Goal: Task Accomplishment & Management: Manage account settings

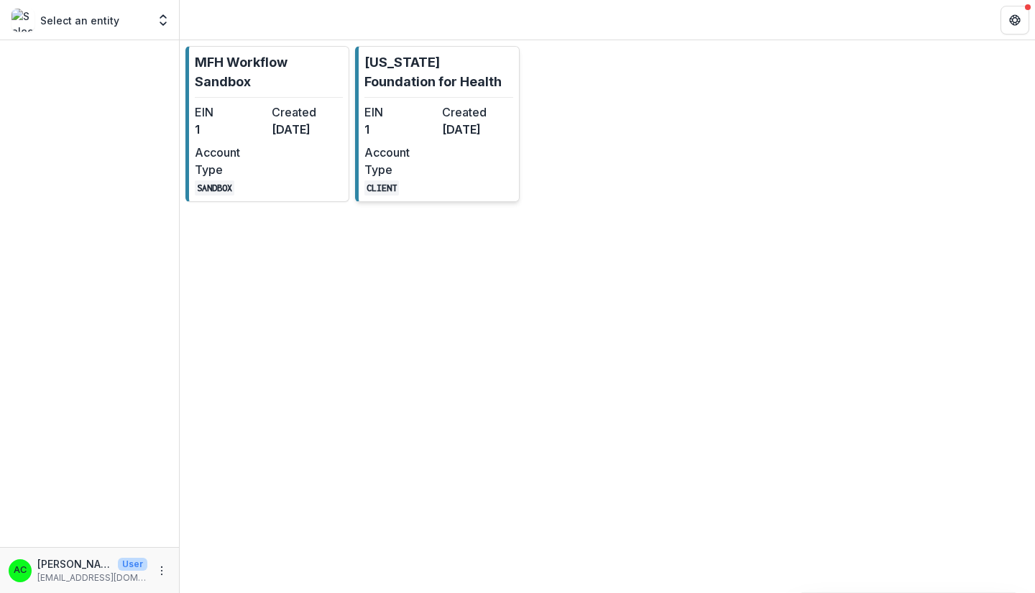
click at [388, 164] on dt "Account Type" at bounding box center [399, 161] width 71 height 34
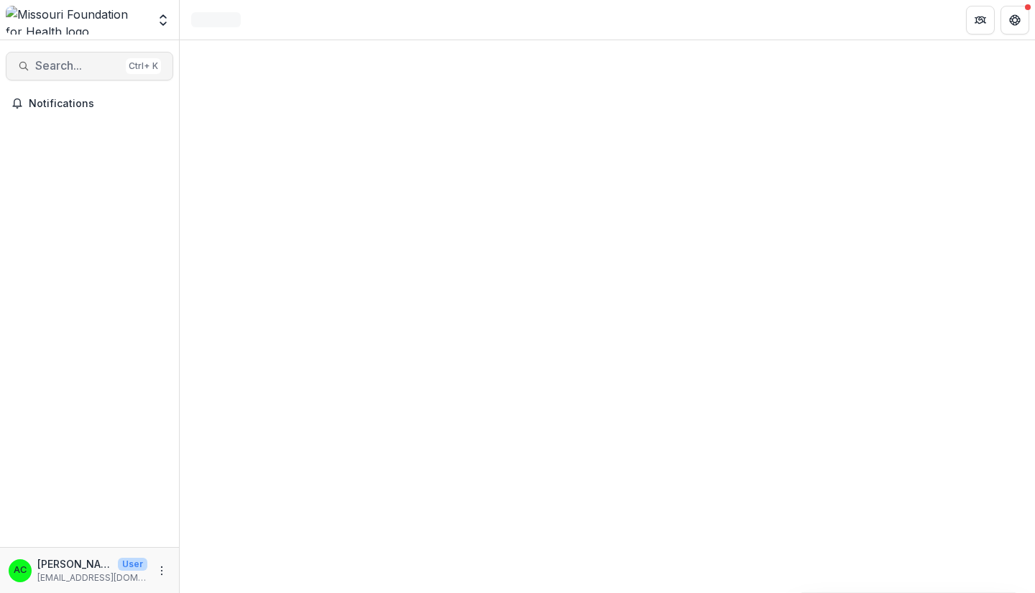
click at [67, 68] on span "Search..." at bounding box center [77, 66] width 85 height 14
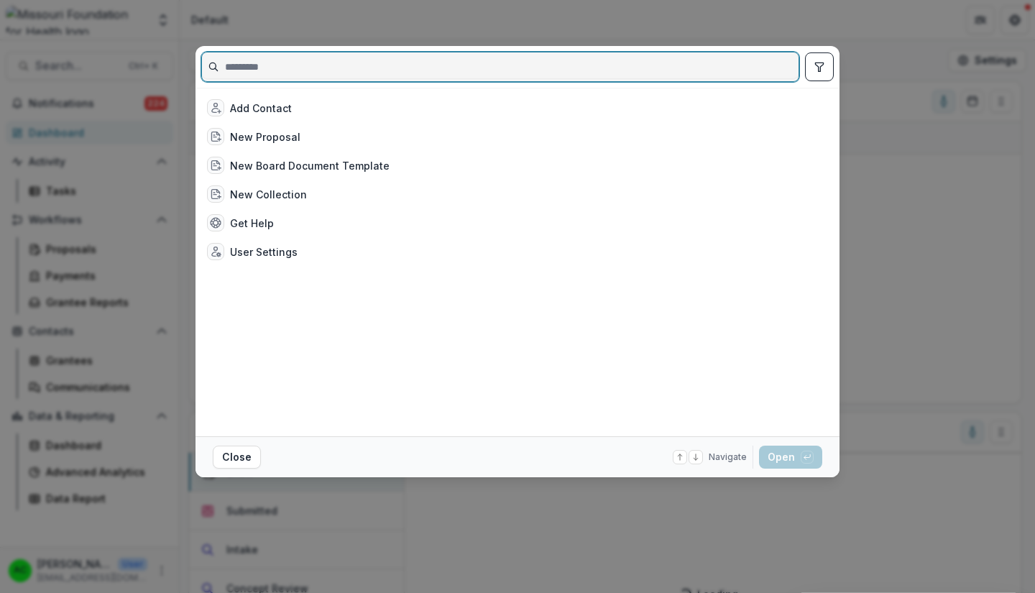
click at [617, 64] on input at bounding box center [500, 66] width 596 height 23
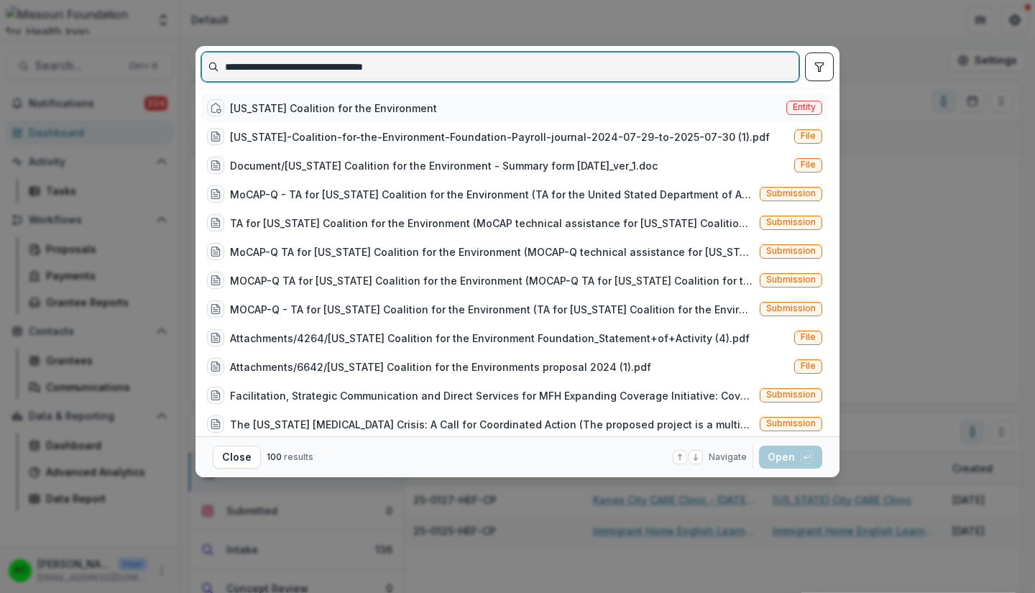
type input "**********"
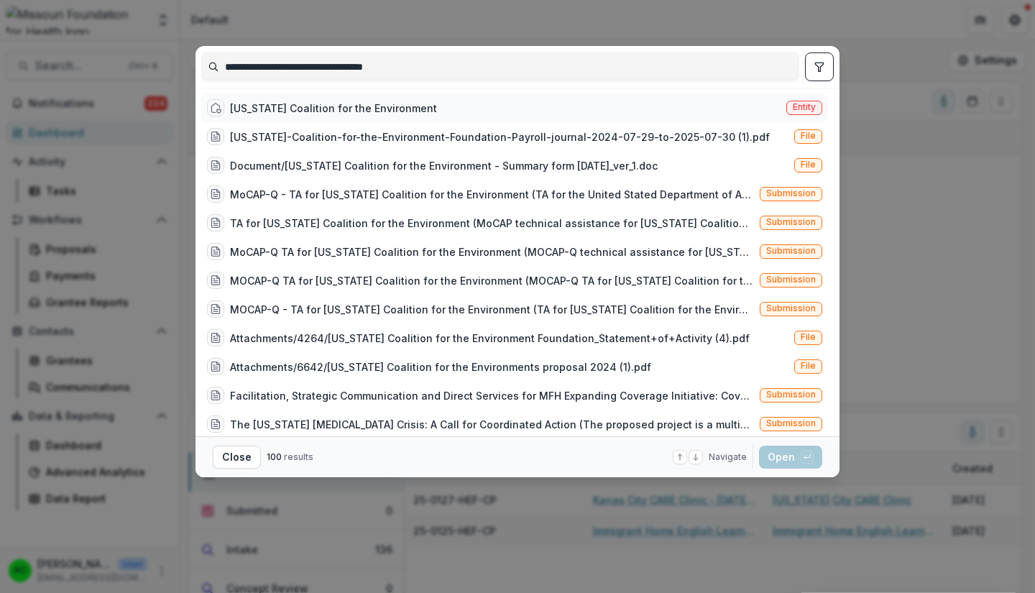
click at [804, 106] on span "Entity" at bounding box center [804, 107] width 23 height 10
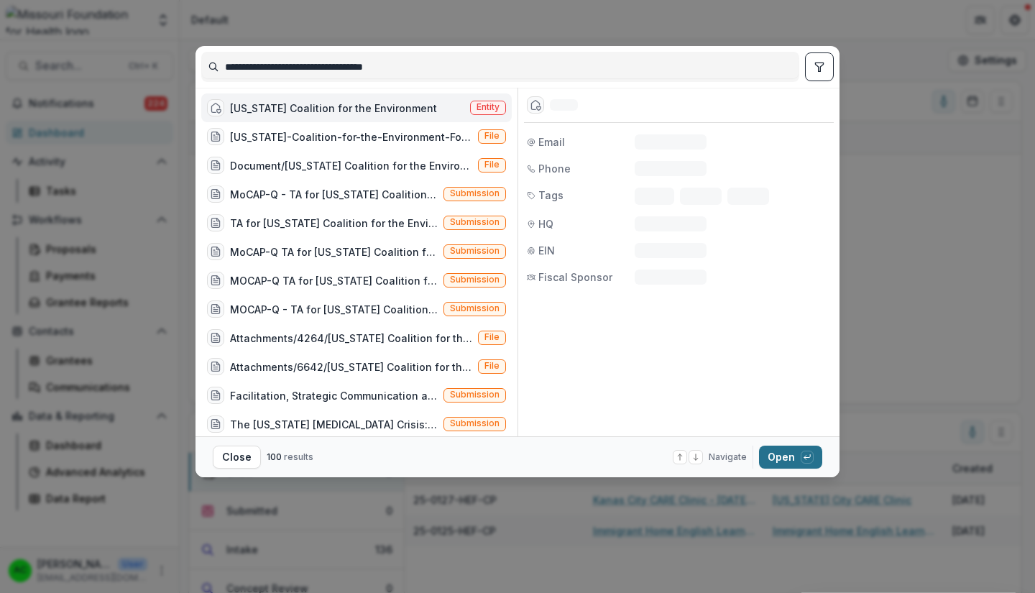
click at [783, 453] on button "Open with enter key" at bounding box center [790, 457] width 63 height 23
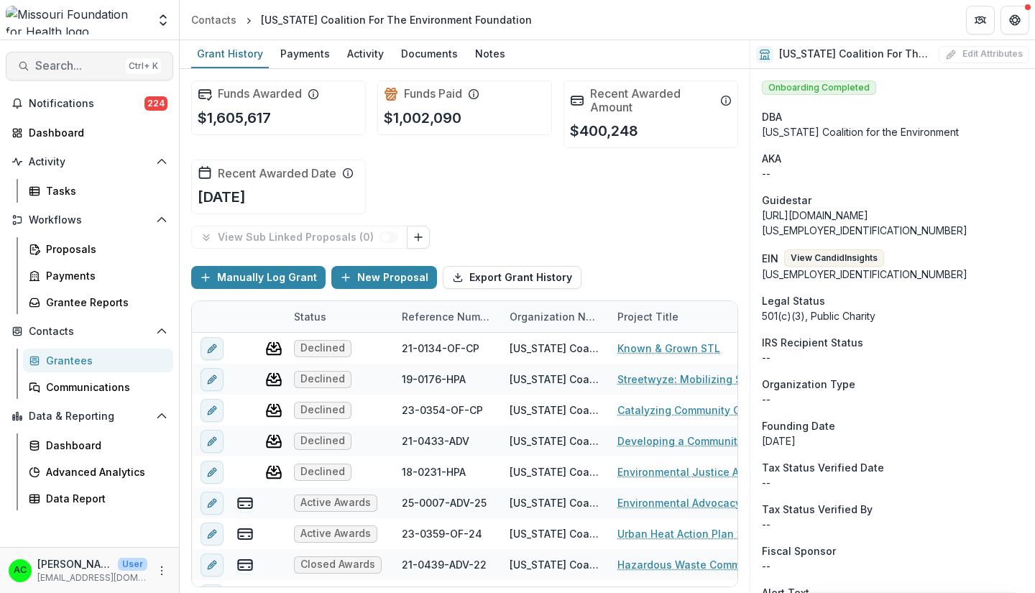
click at [55, 71] on span "Search..." at bounding box center [77, 66] width 85 height 14
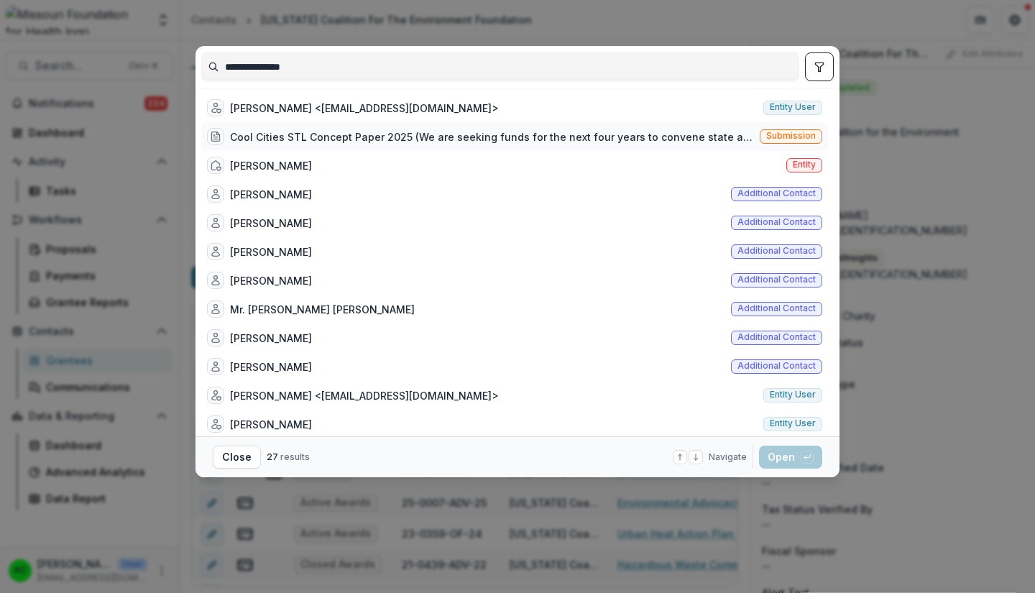
type input "**********"
click at [627, 133] on div "Cool Cities STL Concept Paper 2025 (We are seeking funds for the next four year…" at bounding box center [492, 136] width 524 height 15
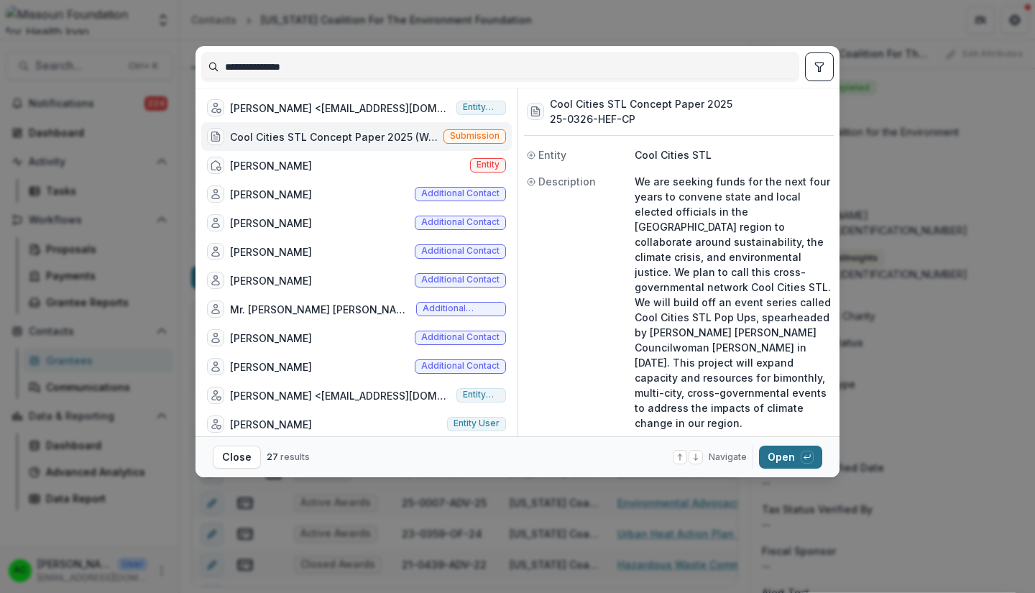
click at [775, 455] on button "Open with enter key" at bounding box center [790, 457] width 63 height 23
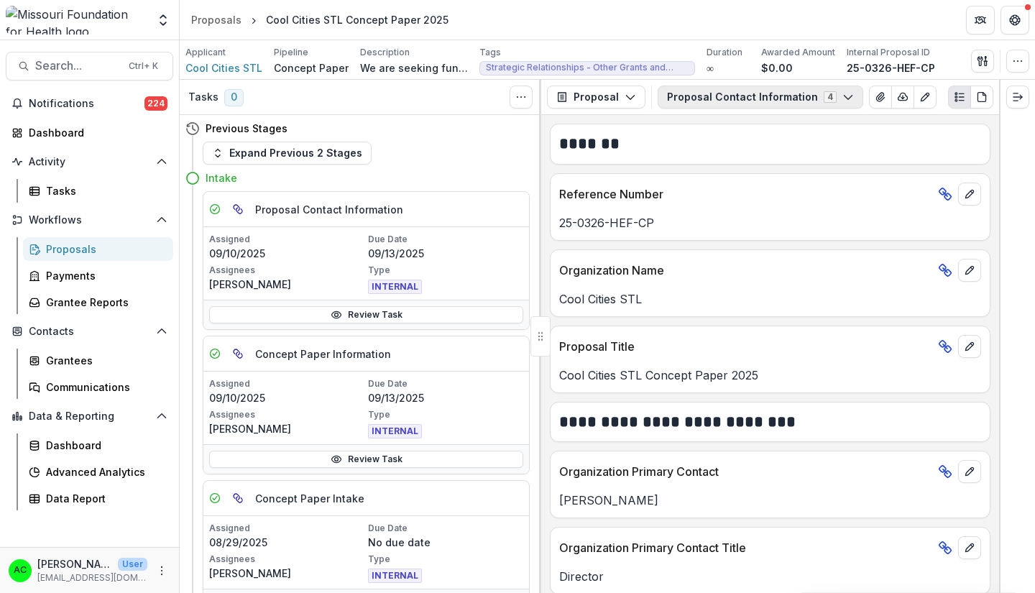
click at [788, 97] on button "Proposal Contact Information 4" at bounding box center [761, 97] width 206 height 23
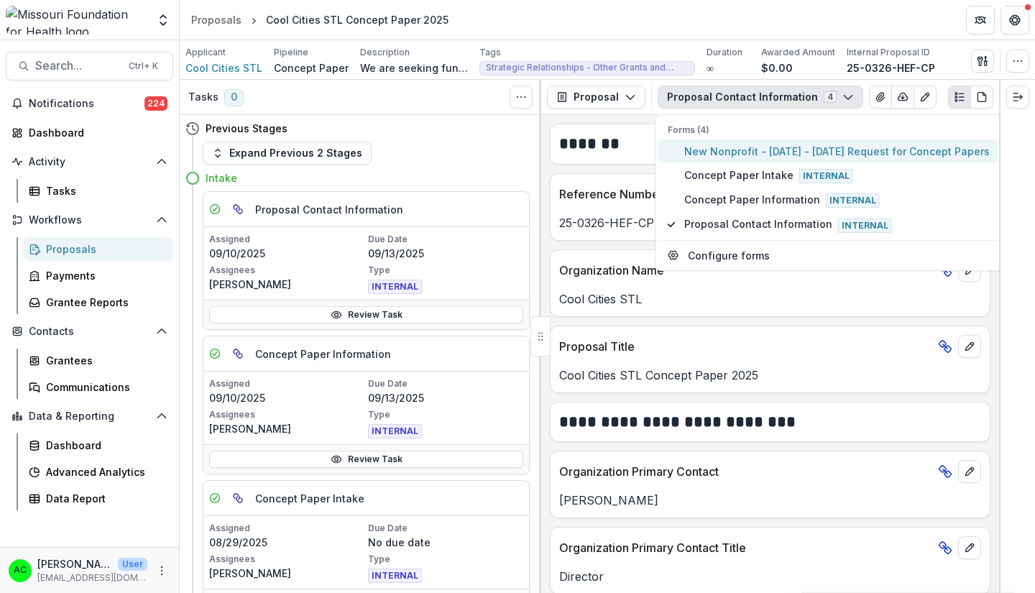
click at [754, 153] on span "New Nonprofit - [DATE] - [DATE] Request for Concept Papers" at bounding box center [836, 151] width 305 height 15
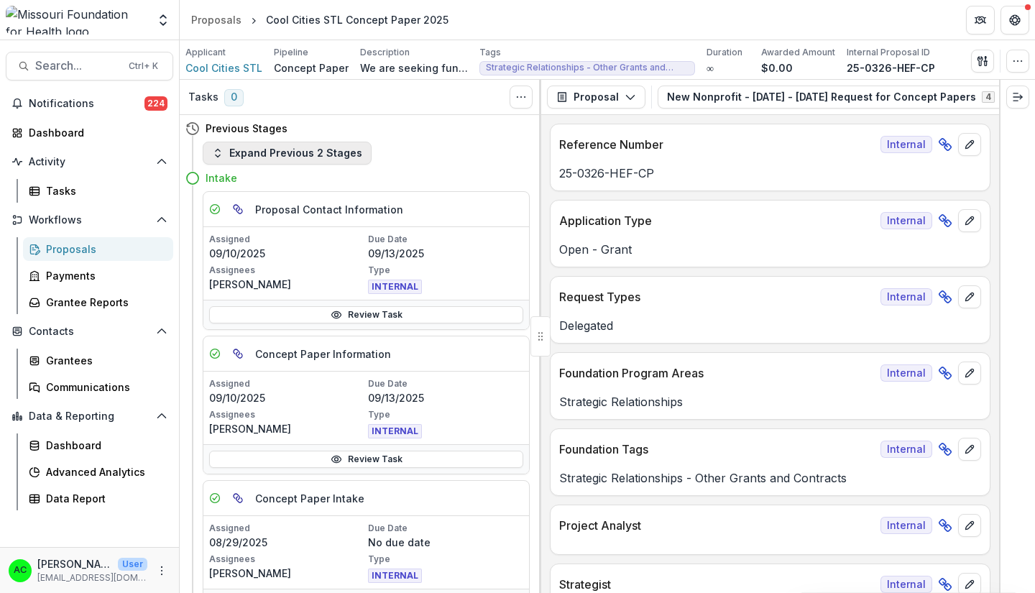
click at [338, 147] on button "Expand Previous 2 Stages" at bounding box center [287, 153] width 169 height 23
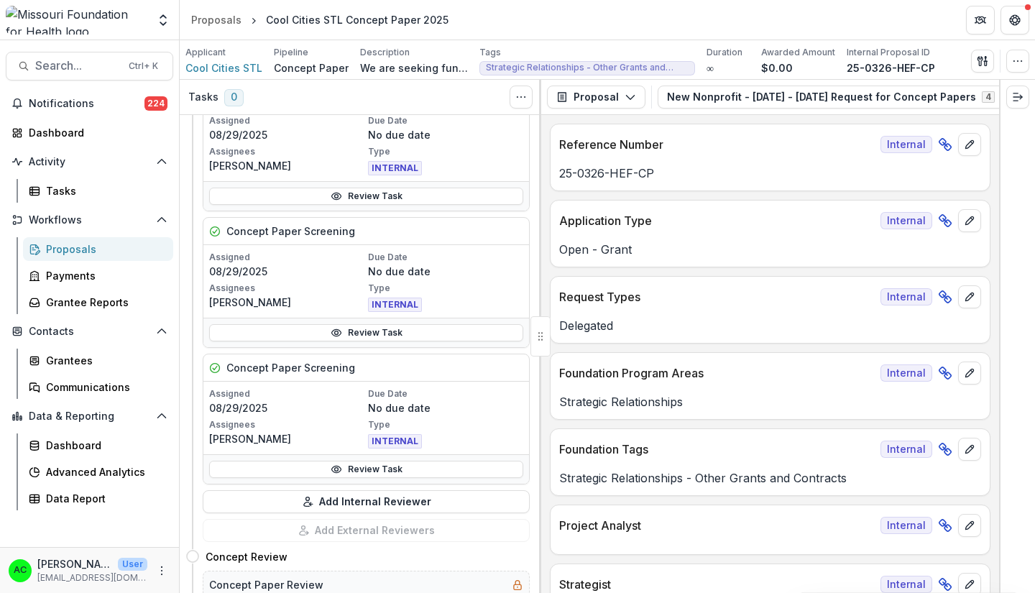
scroll to position [476, 0]
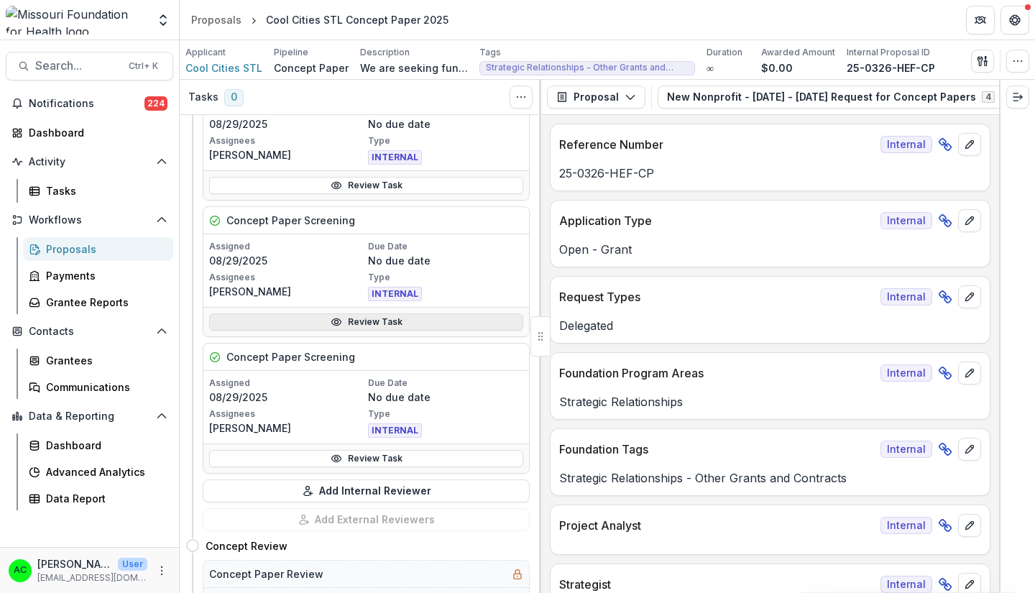
click at [482, 323] on link "Review Task" at bounding box center [366, 321] width 314 height 17
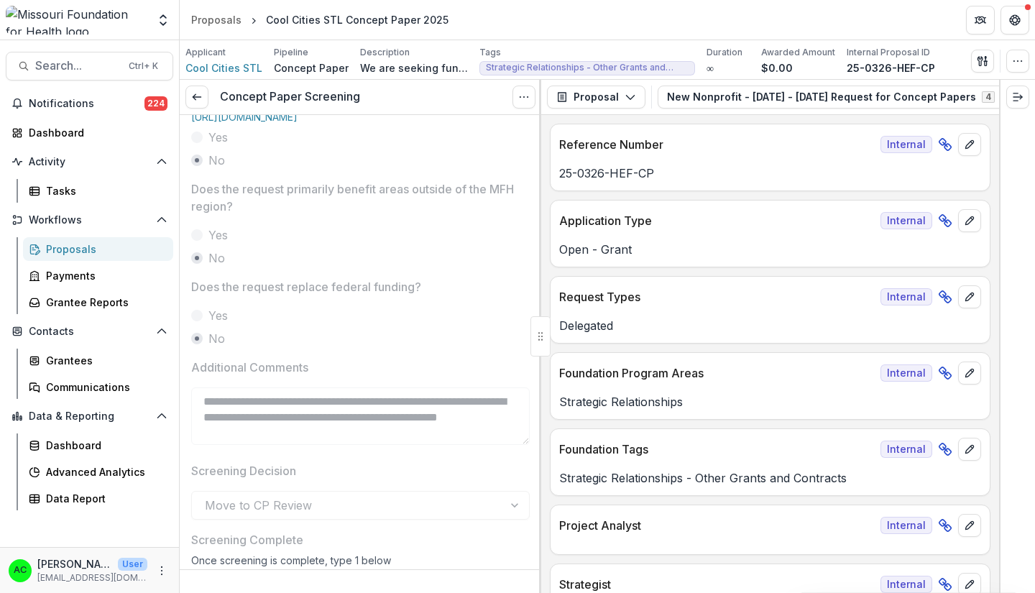
scroll to position [571, 0]
click at [193, 98] on icon at bounding box center [196, 96] width 11 height 11
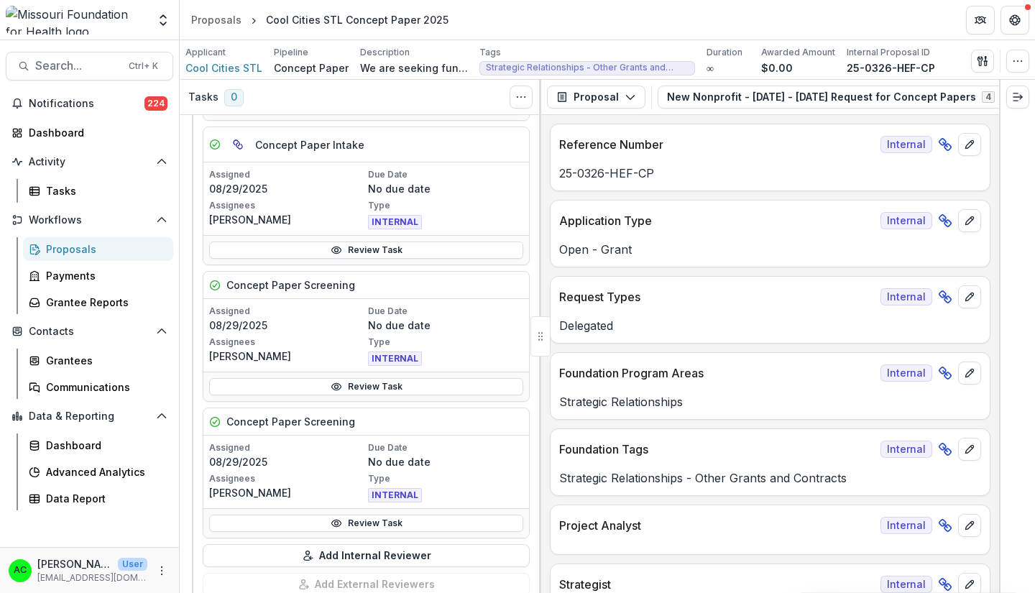
scroll to position [356, 0]
click at [349, 523] on link "Review Task" at bounding box center [366, 520] width 314 height 17
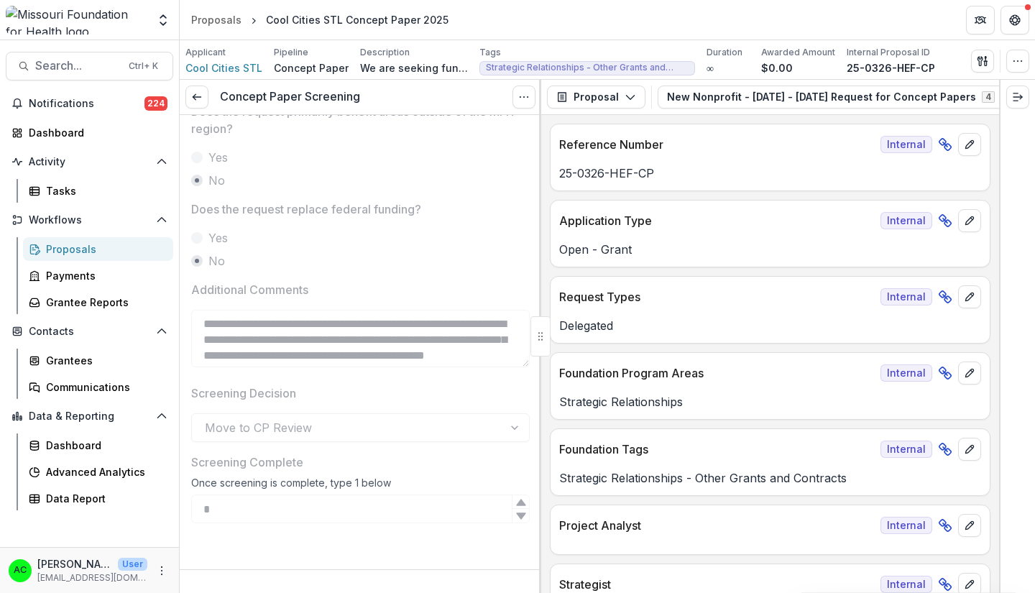
scroll to position [674, 0]
click at [980, 65] on icon "button" at bounding box center [982, 60] width 11 height 11
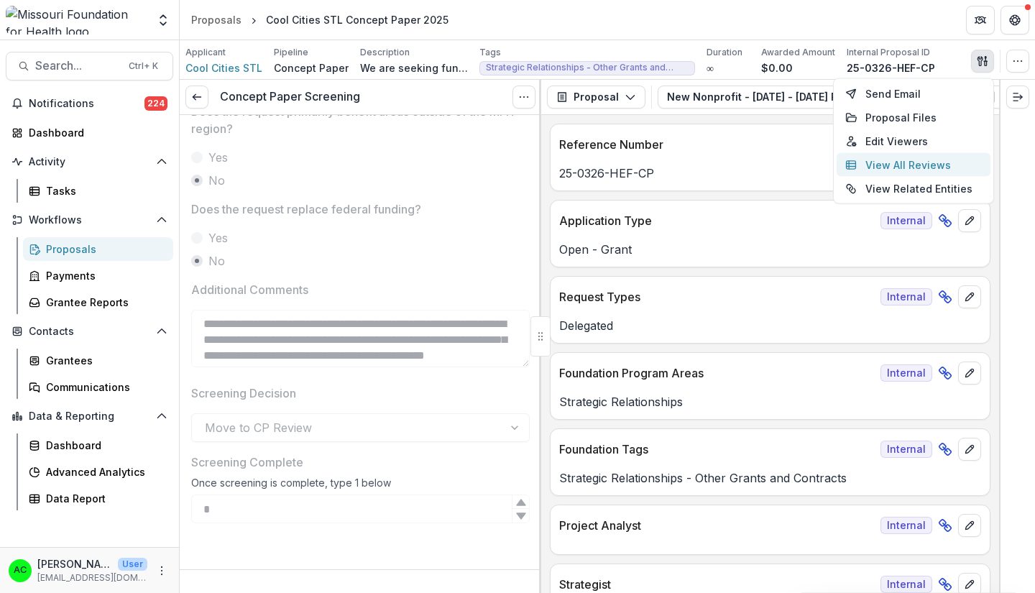
click at [918, 170] on button "View All Reviews" at bounding box center [913, 165] width 154 height 24
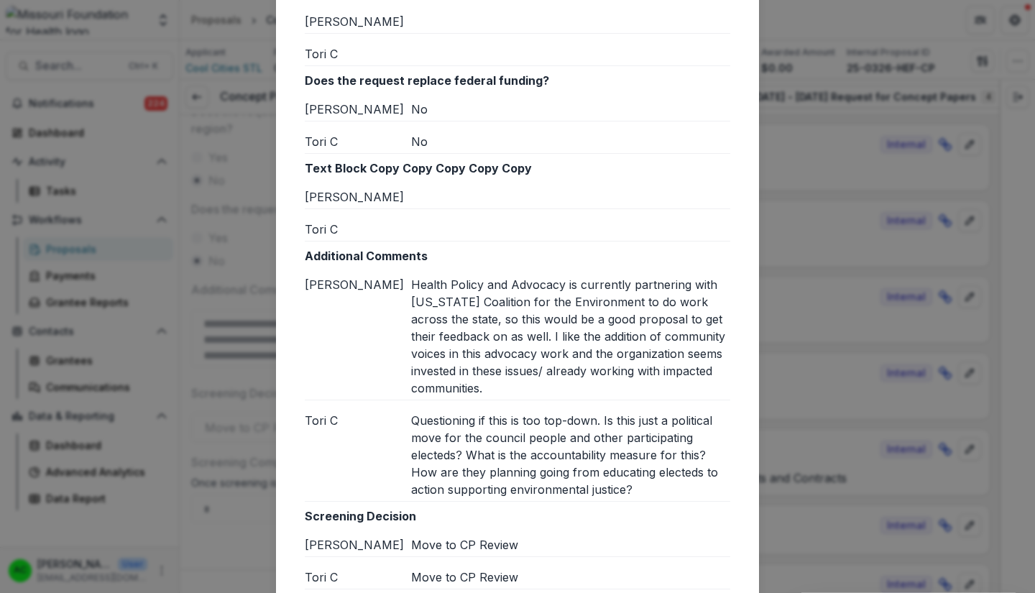
scroll to position [1365, 0]
click at [772, 144] on div "Reviews from External reviewers Internal External Reviewer Jessica D Jessica Da…" at bounding box center [517, 296] width 1035 height 593
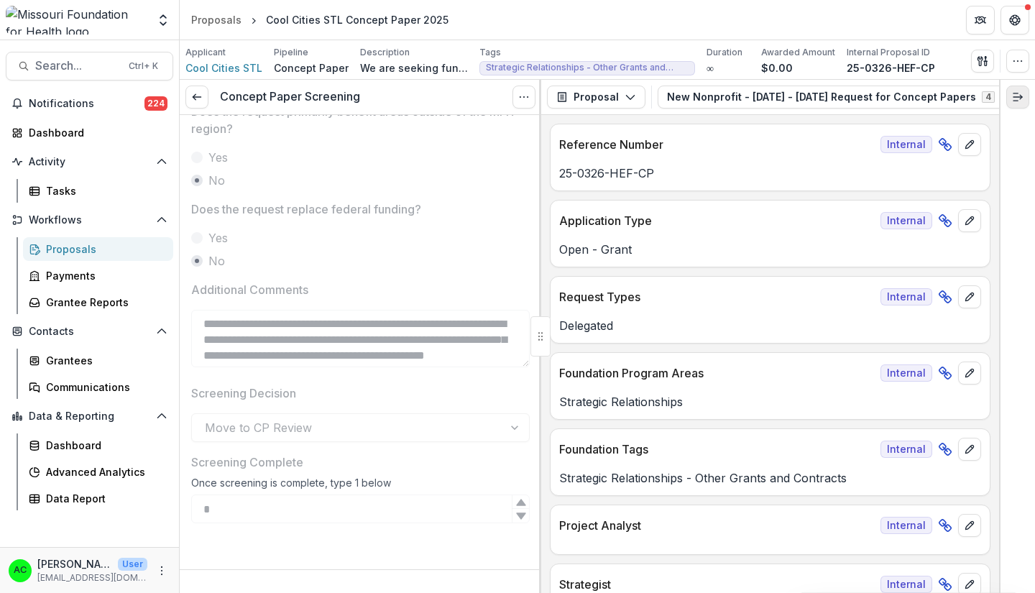
click at [1024, 95] on button "Expand right" at bounding box center [1017, 97] width 23 height 23
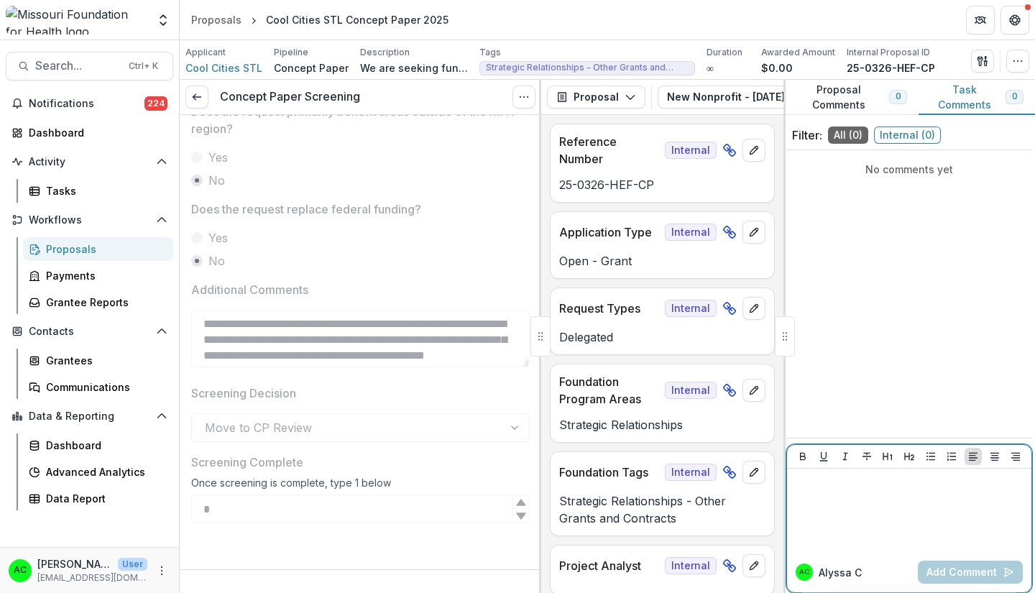
click at [829, 494] on div at bounding box center [909, 510] width 233 height 72
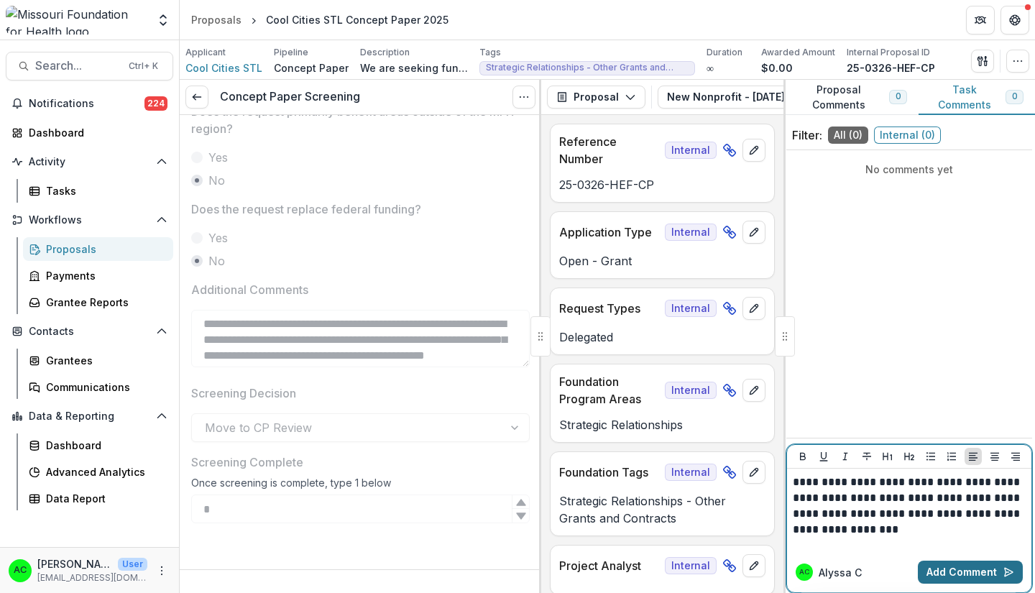
click at [959, 572] on button "Add Comment" at bounding box center [970, 572] width 105 height 23
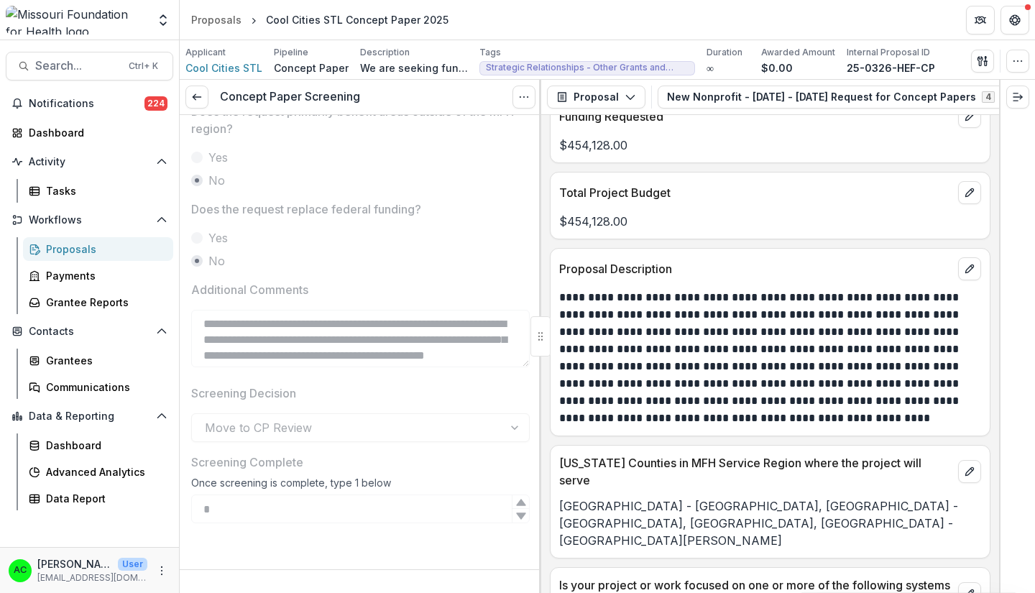
scroll to position [4241, 0]
click at [1000, 97] on icon "button" at bounding box center [1005, 96] width 11 height 11
click at [913, 96] on icon "View Attached Files" at bounding box center [917, 97] width 8 height 9
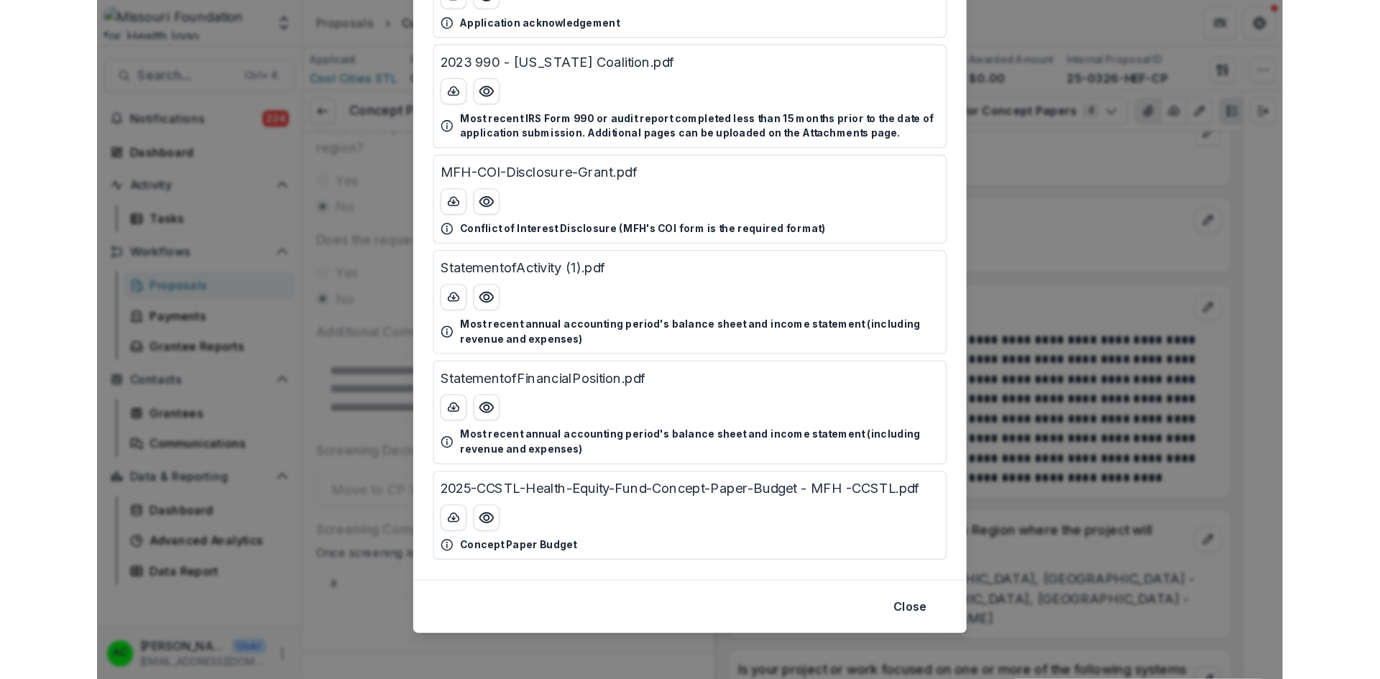
scroll to position [233, 0]
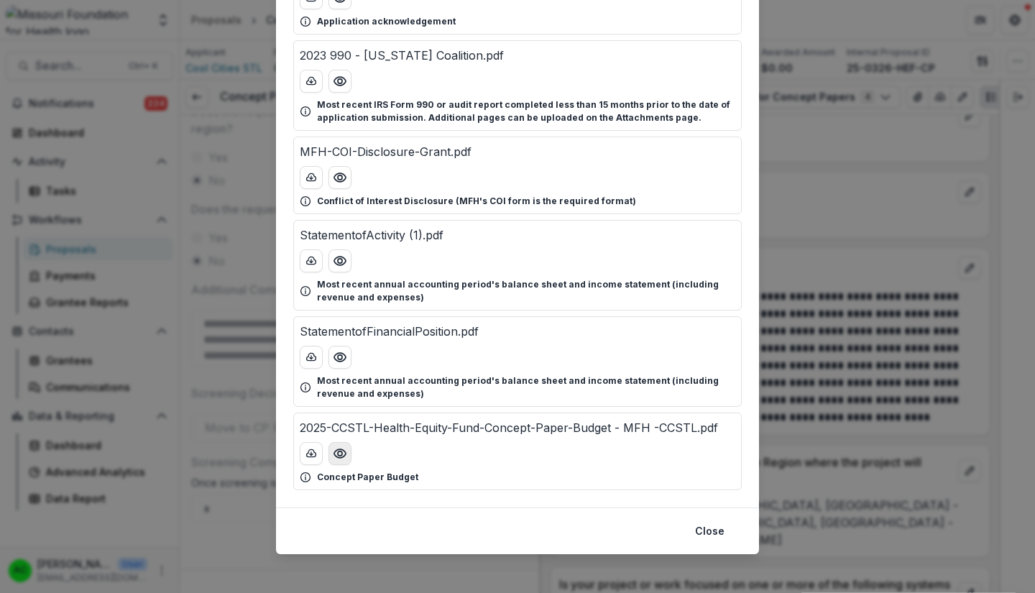
click at [338, 453] on icon "Preview 2025-CCSTL-Health-Equity-Fund-Concept-Paper-Budget - MFH -CCSTL.pdf" at bounding box center [340, 453] width 14 height 14
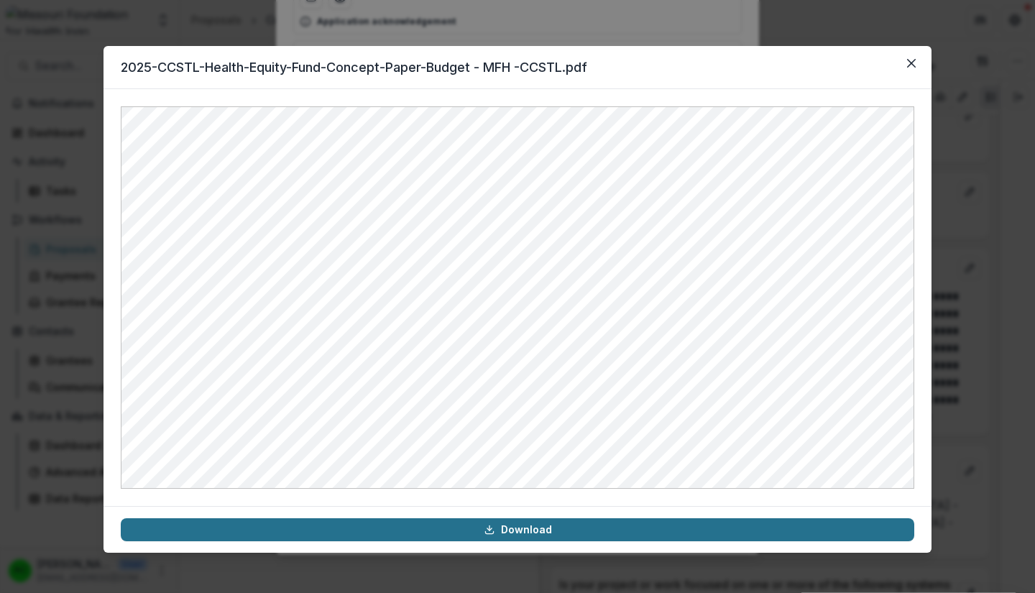
click at [617, 529] on link "Download" at bounding box center [517, 529] width 793 height 23
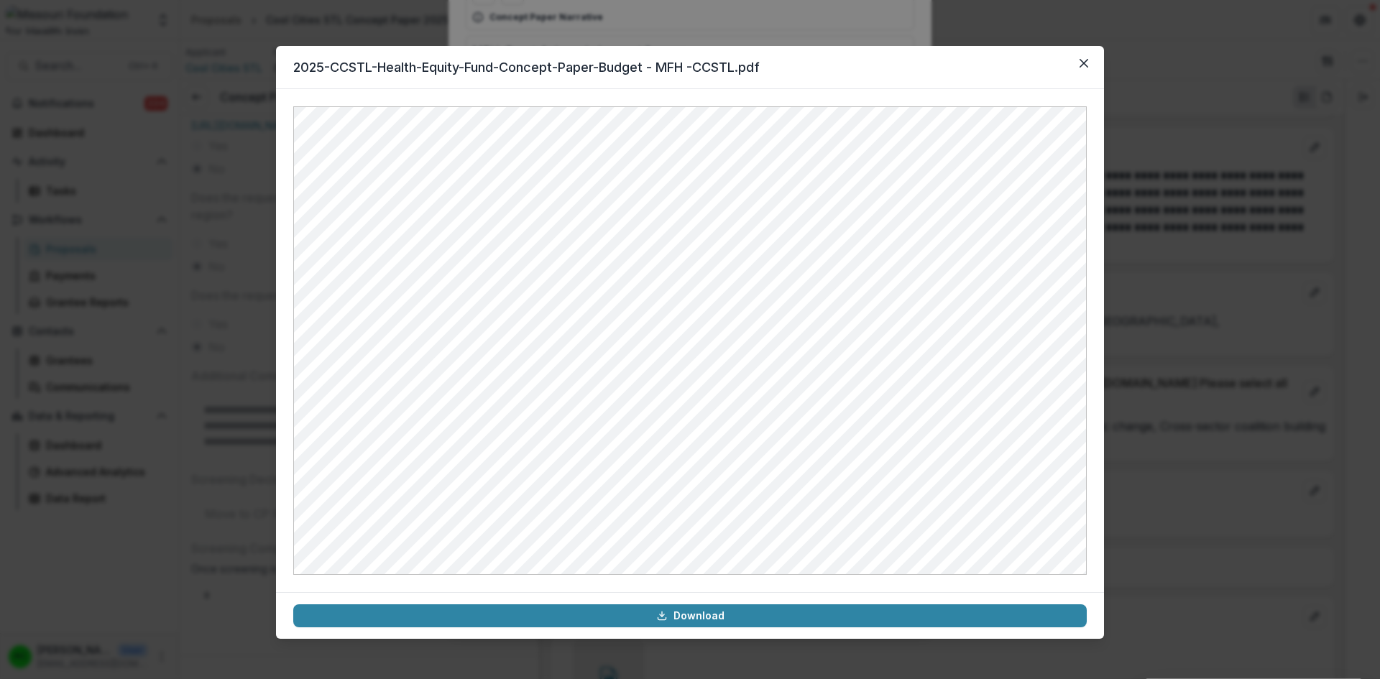
scroll to position [154, 0]
click at [1034, 61] on button "Close" at bounding box center [1083, 63] width 23 height 23
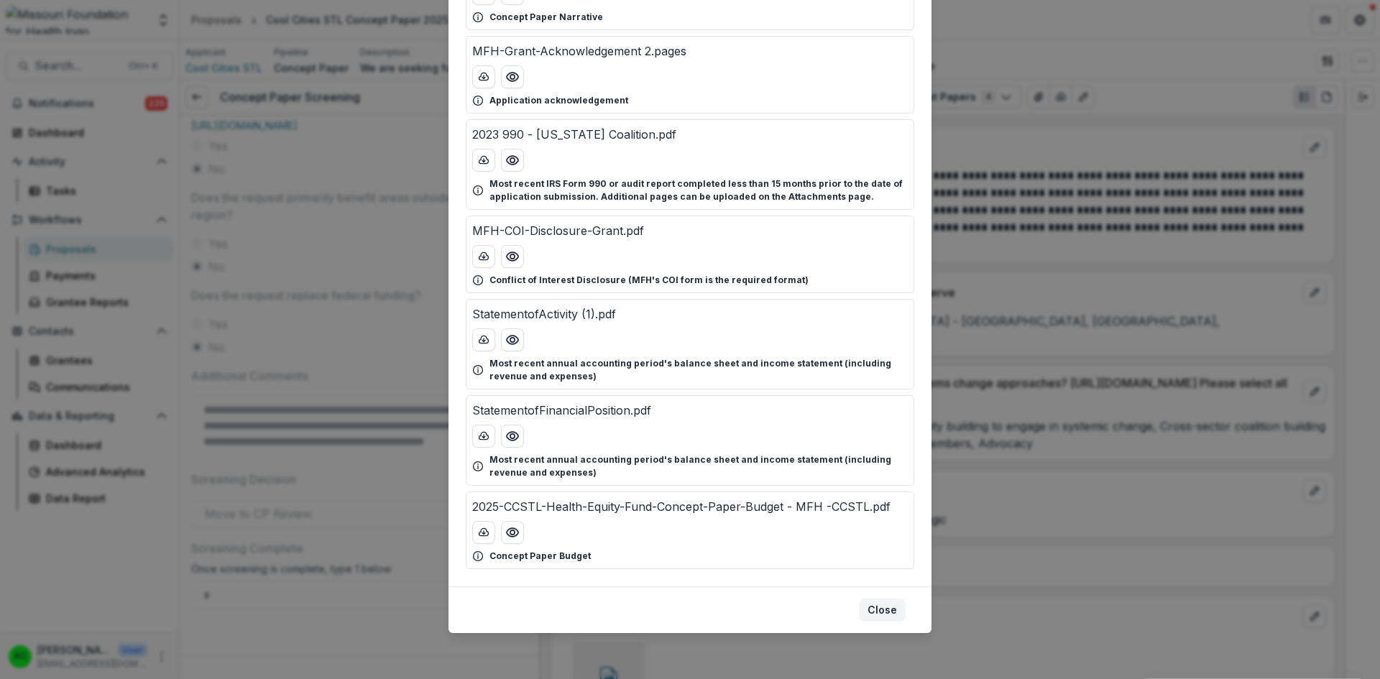
click at [880, 592] on button "Close" at bounding box center [882, 610] width 47 height 23
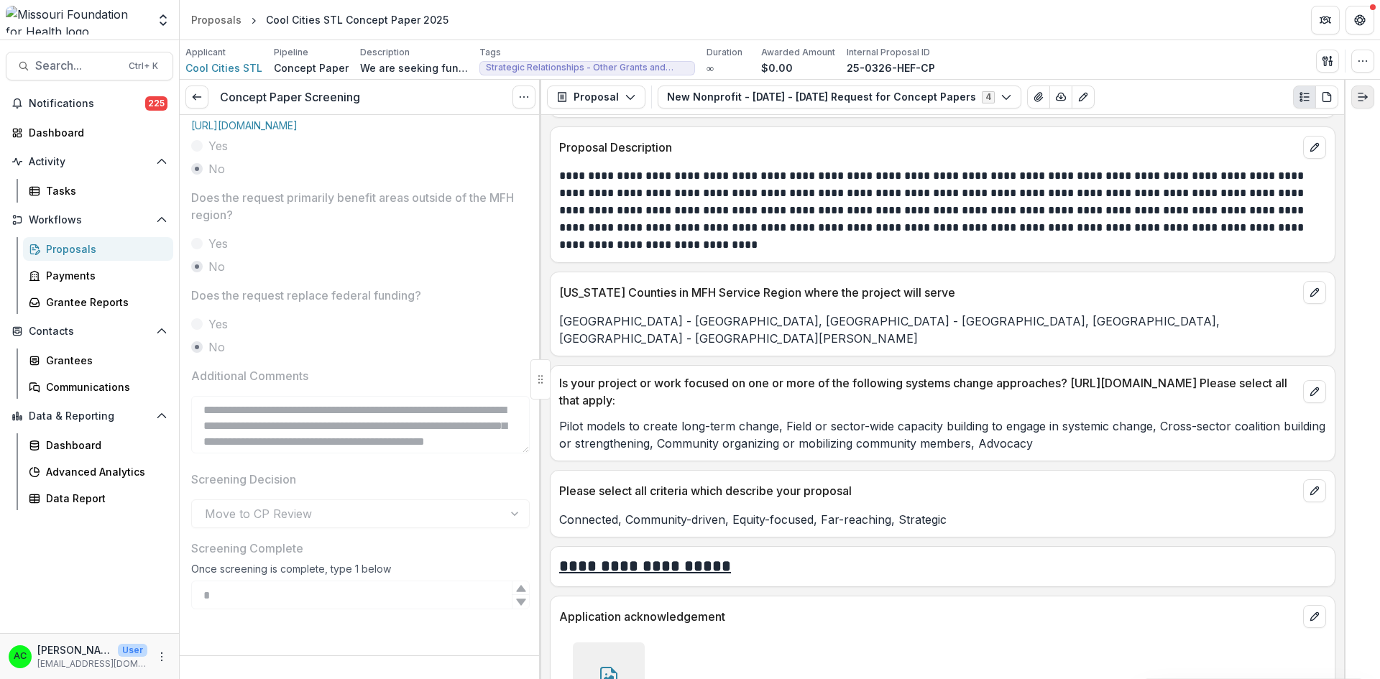
click at [1034, 97] on line "Expand right" at bounding box center [1362, 97] width 9 height 0
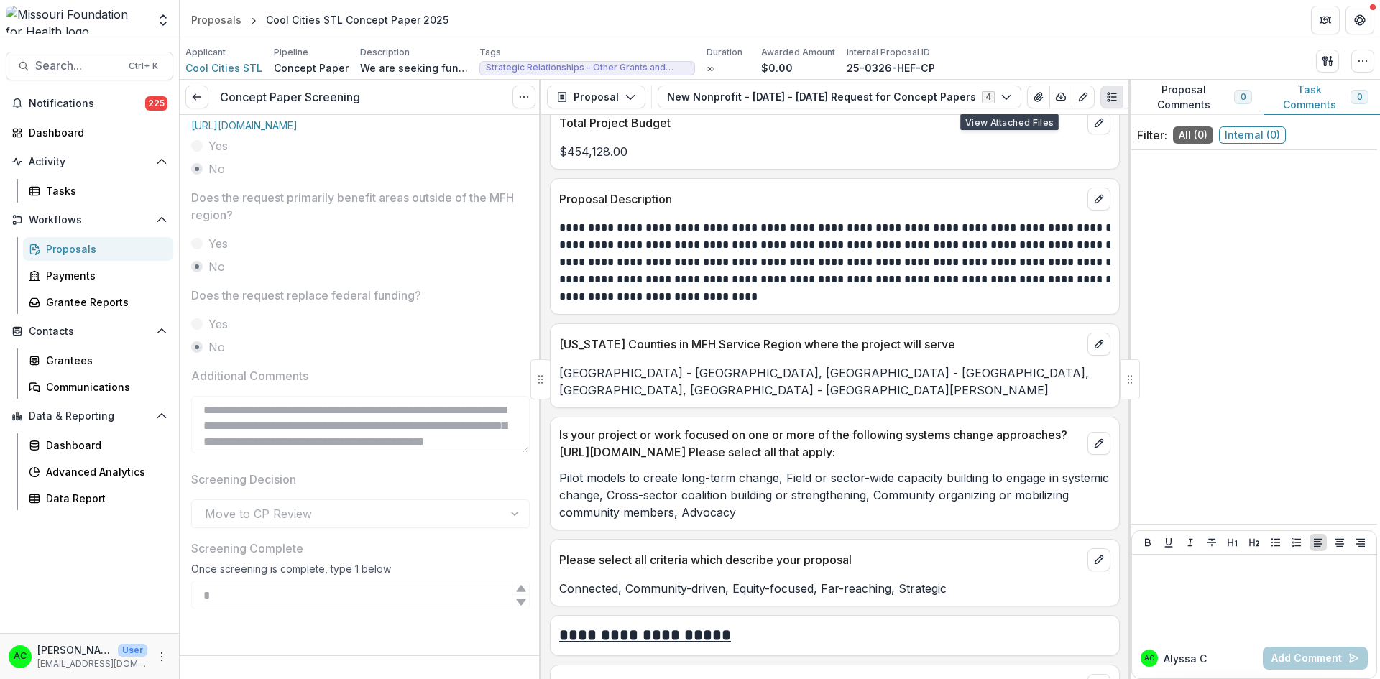
scroll to position [4293, 0]
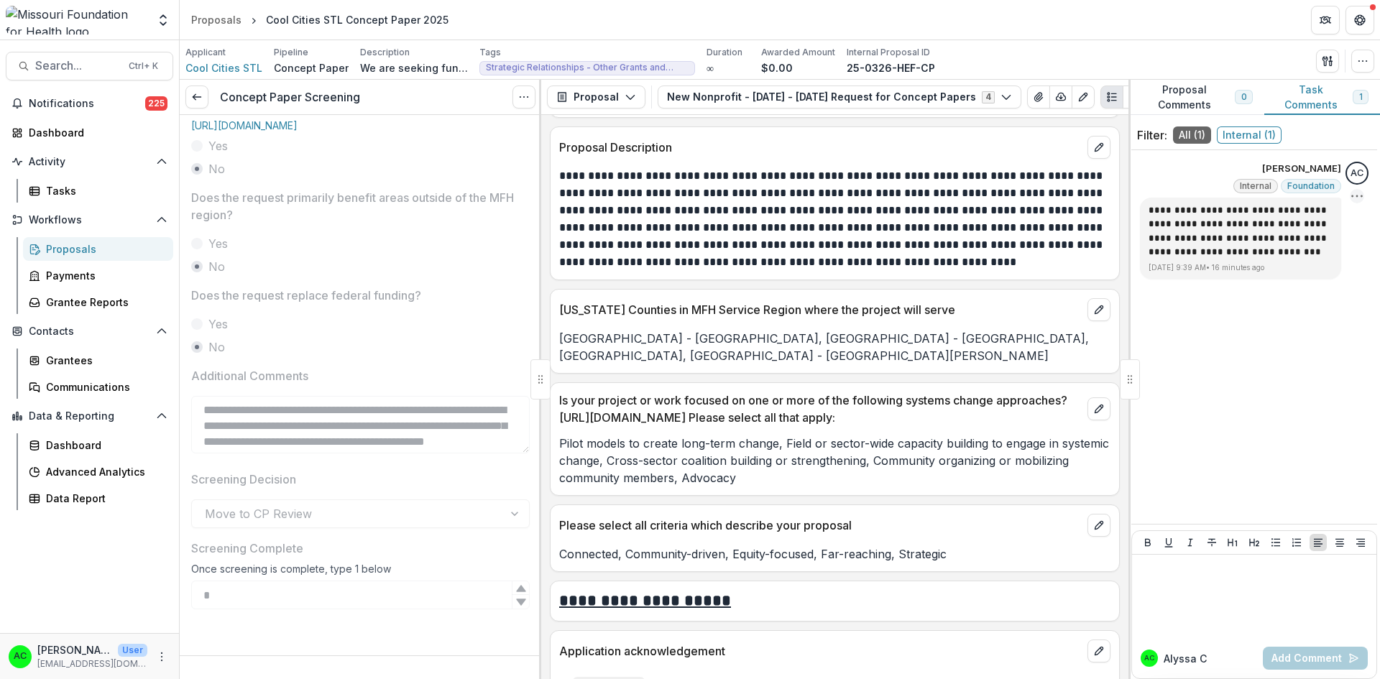
click at [1034, 201] on icon "Options" at bounding box center [1357, 196] width 14 height 14
click at [1034, 321] on div "**********" at bounding box center [1254, 337] width 246 height 362
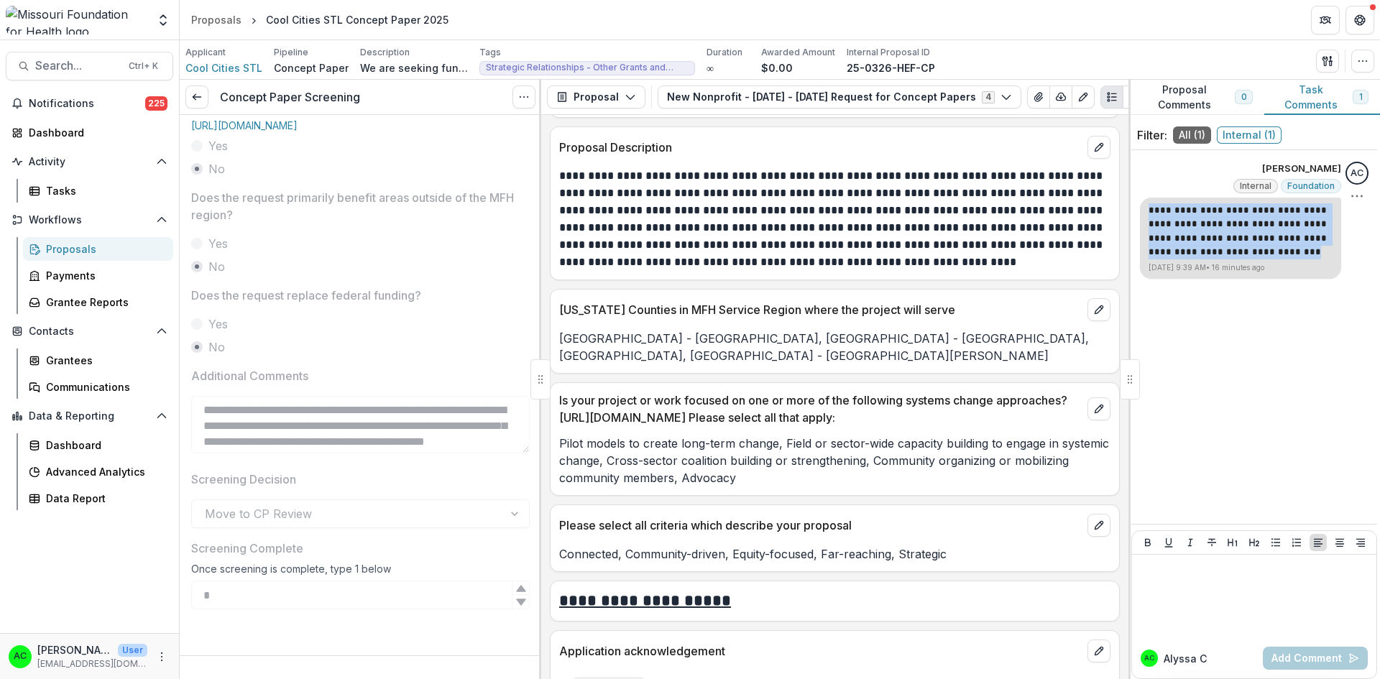
drag, startPoint x: 1225, startPoint y: 252, endPoint x: 1145, endPoint y: 206, distance: 92.4
click at [1034, 206] on div "**********" at bounding box center [1240, 238] width 201 height 81
copy p "**********"
click at [1034, 198] on icon "Options" at bounding box center [1357, 196] width 14 height 14
click at [1034, 223] on button "Delete" at bounding box center [1284, 226] width 154 height 27
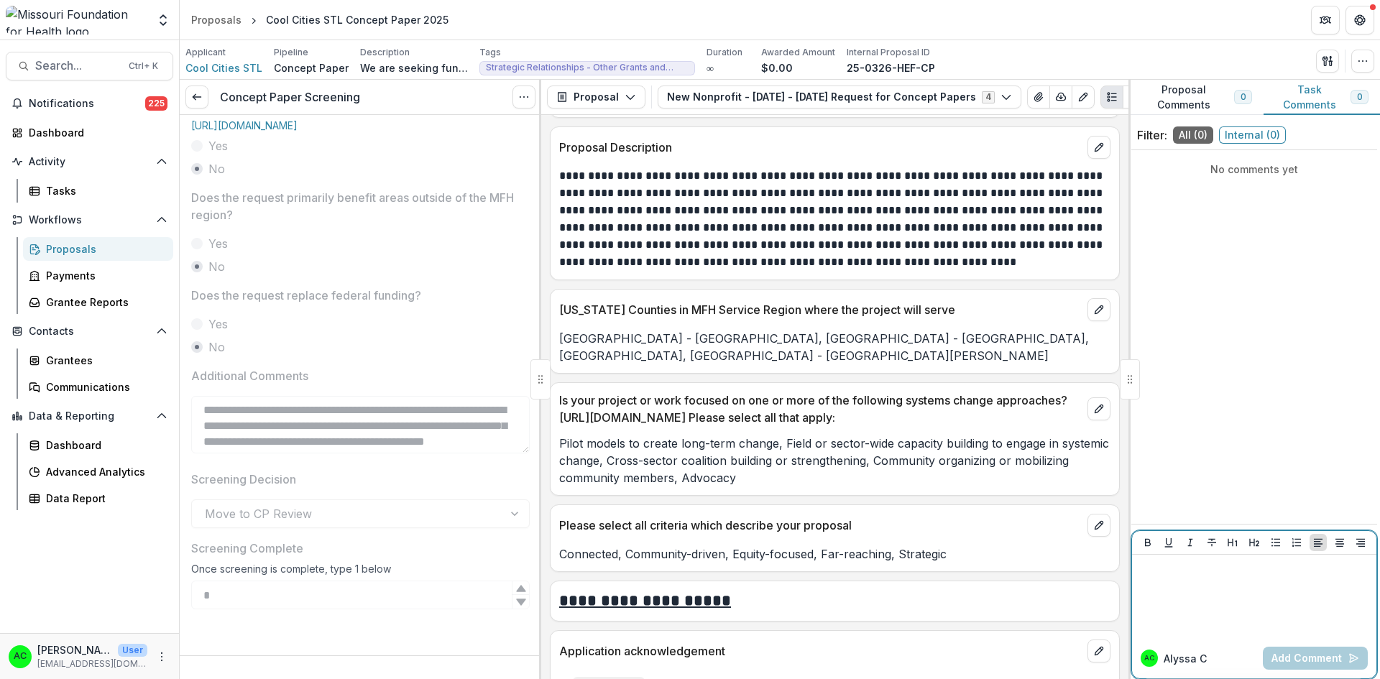
click at [1034, 590] on div at bounding box center [1254, 597] width 233 height 72
paste div
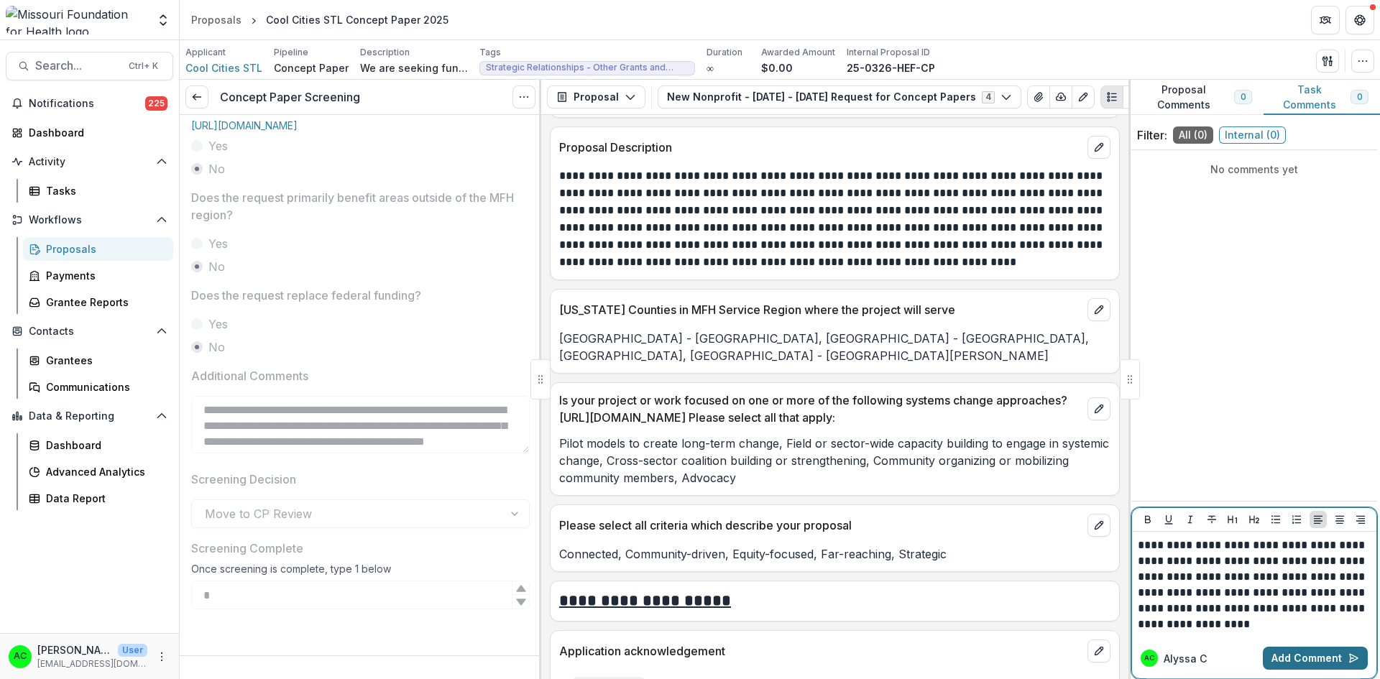
click at [1034, 592] on button "Add Comment" at bounding box center [1315, 658] width 105 height 23
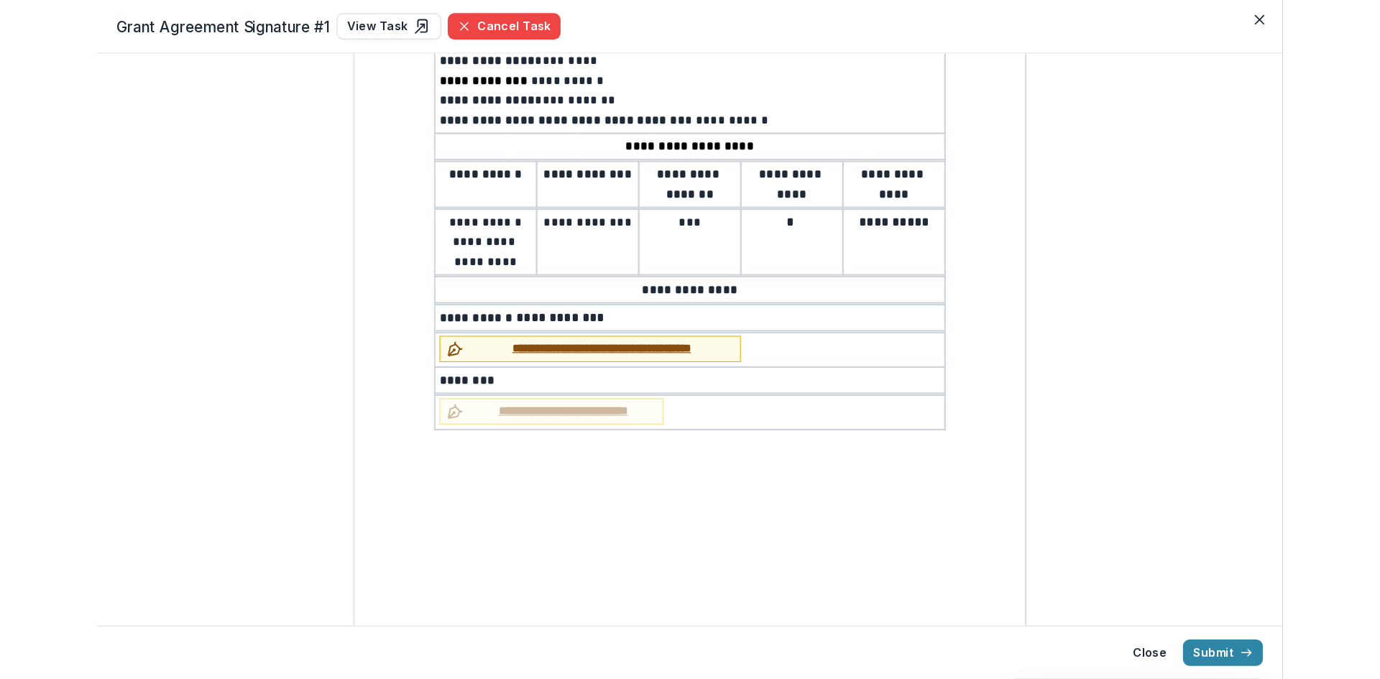
scroll to position [224, 0]
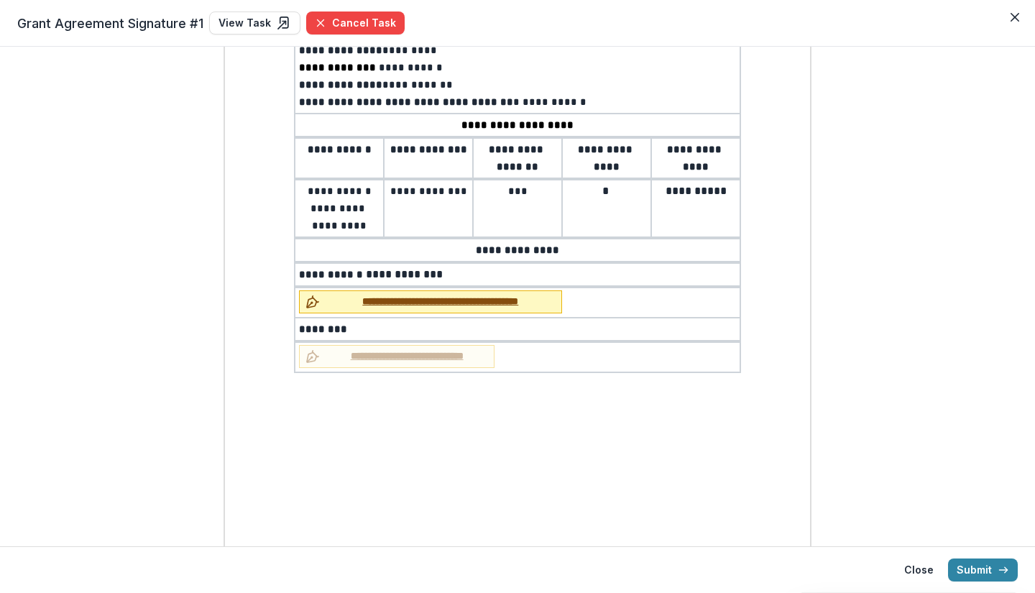
click at [503, 308] on span "**********" at bounding box center [441, 301] width 230 height 15
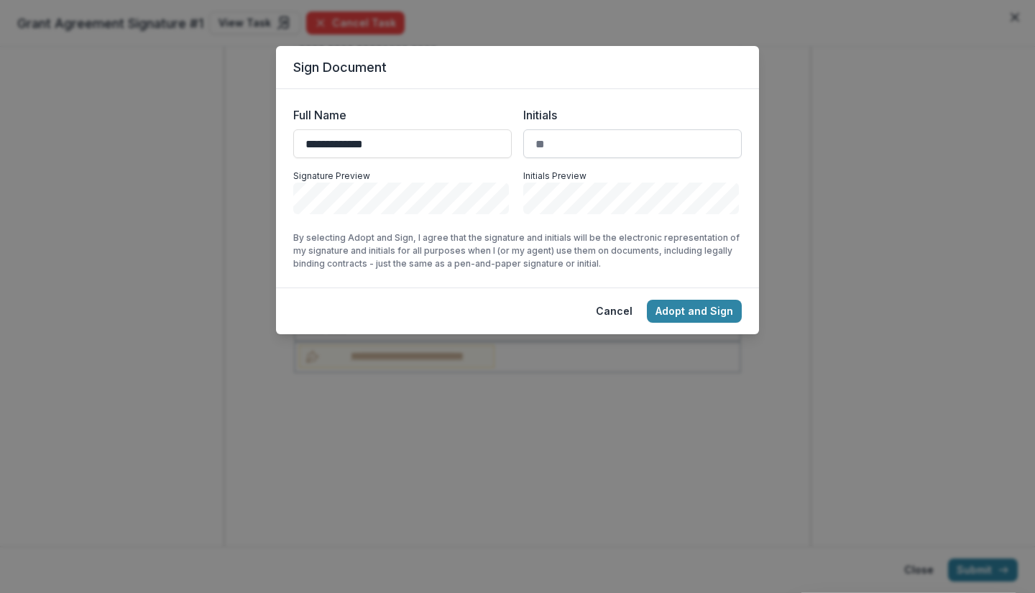
type input "**********"
click at [582, 140] on input "Initials" at bounding box center [632, 143] width 218 height 29
type input "***"
click at [663, 303] on button "Adopt and Sign" at bounding box center [694, 311] width 95 height 23
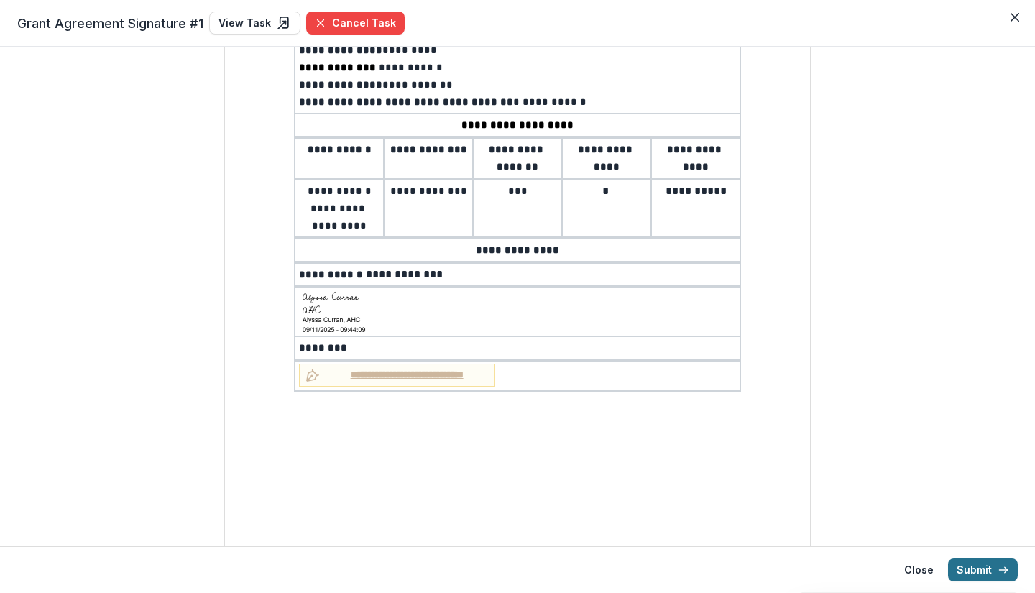
click at [976, 566] on button "Submit" at bounding box center [983, 569] width 70 height 23
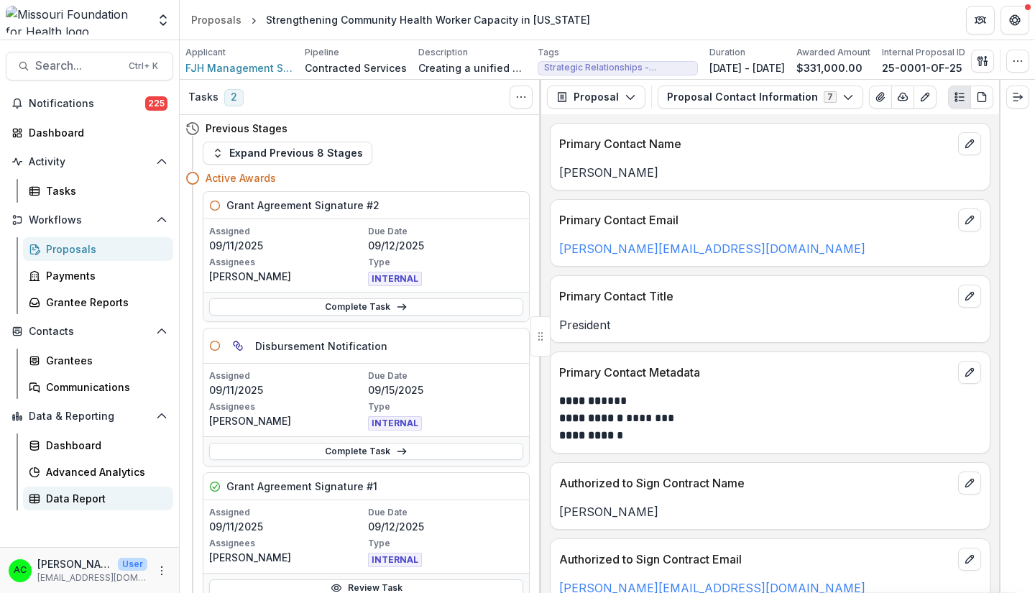
click at [100, 496] on div "Data Report" at bounding box center [104, 498] width 116 height 15
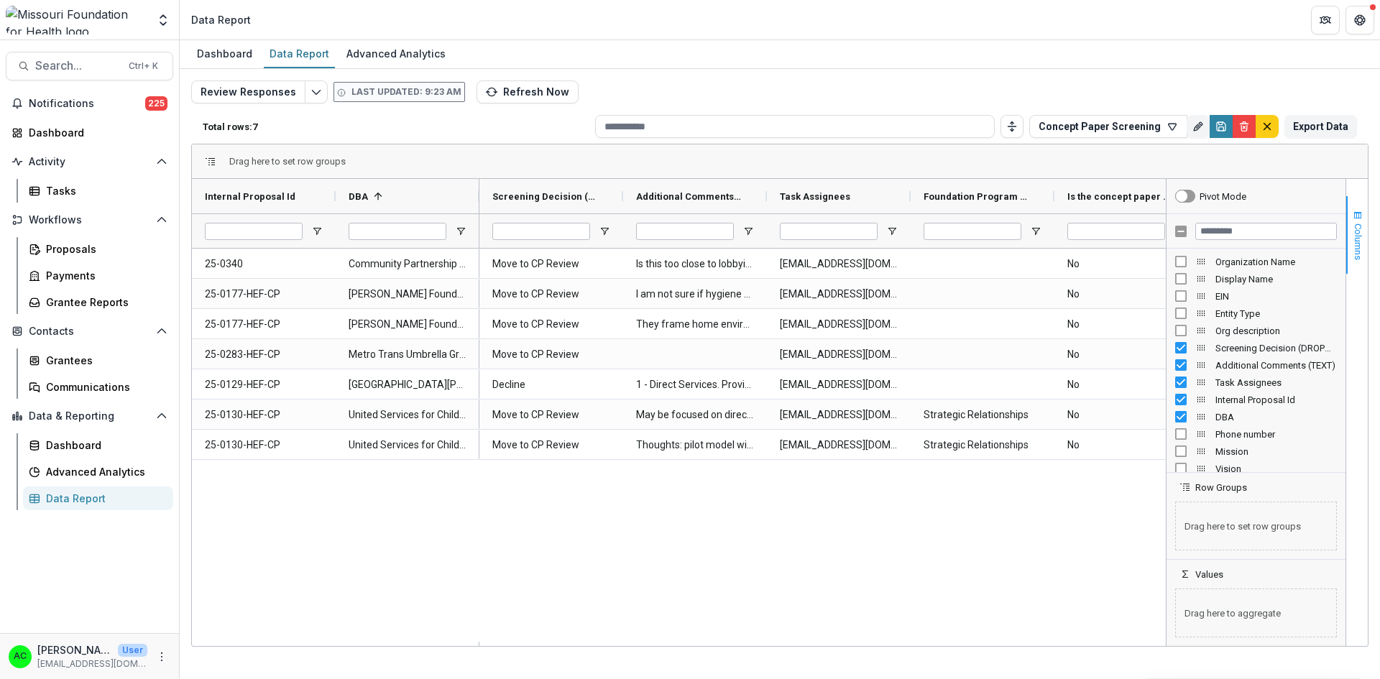
click at [1034, 237] on span "Columns" at bounding box center [1357, 241] width 11 height 37
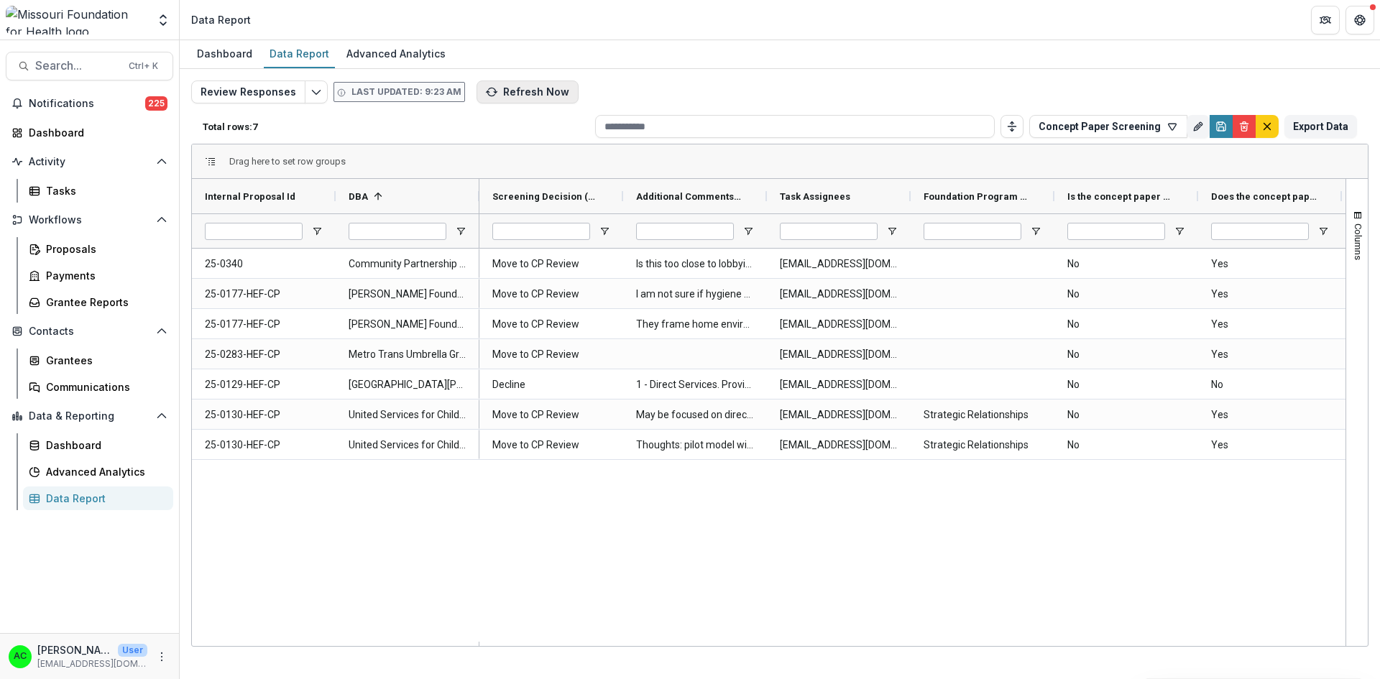
click at [527, 88] on button "Refresh Now" at bounding box center [527, 91] width 102 height 23
click at [365, 191] on span "DBA" at bounding box center [358, 196] width 19 height 11
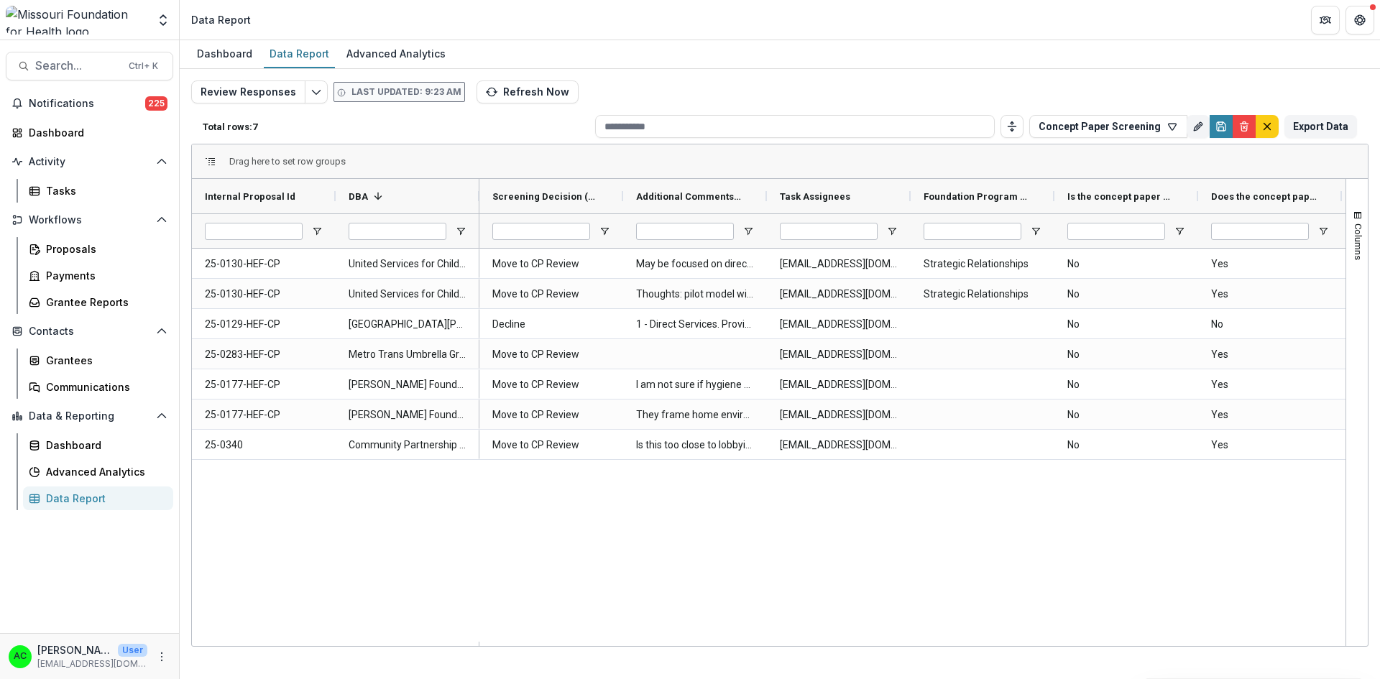
click at [533, 592] on div "Move to CP Review May be focused on direct services without clear action, partn…" at bounding box center [912, 445] width 866 height 393
click at [1034, 525] on div "Move to CP Review May be focused on direct services without clear action, partn…" at bounding box center [912, 445] width 866 height 393
click at [37, 496] on icon at bounding box center [34, 498] width 11 height 11
click at [54, 246] on div "Proposals" at bounding box center [104, 248] width 116 height 15
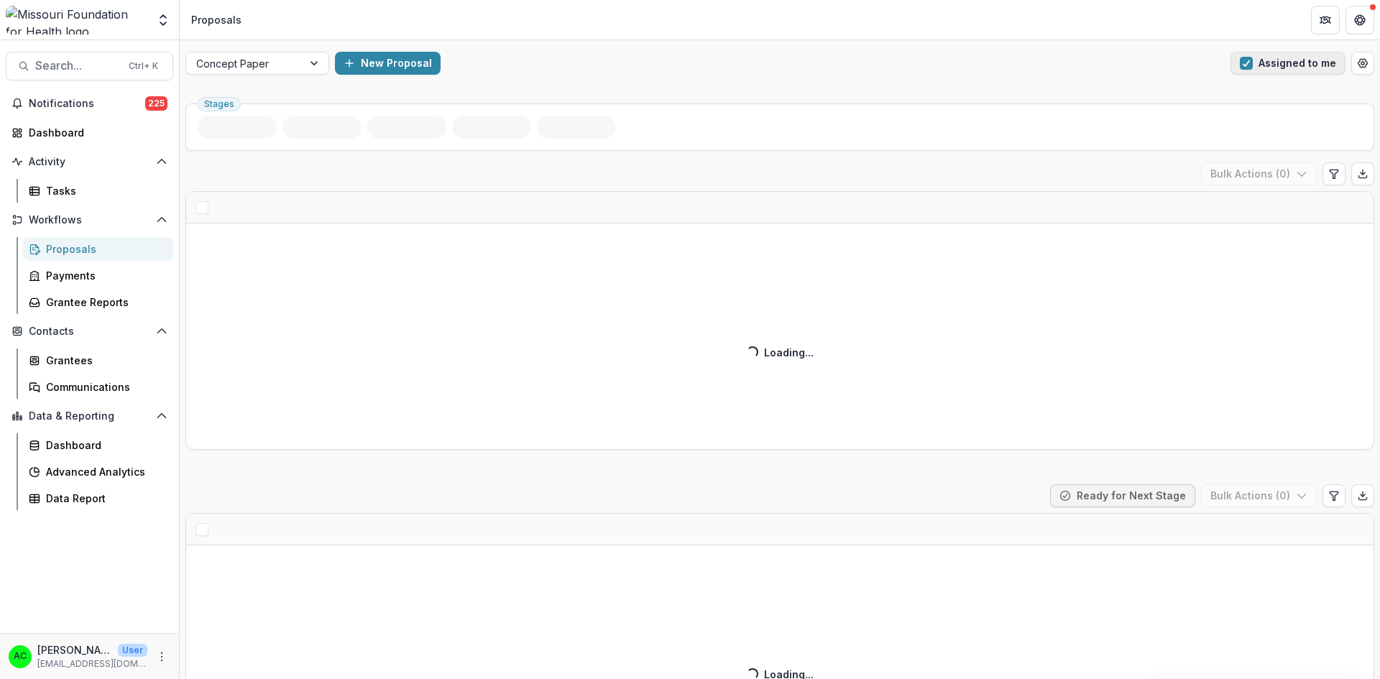
click at [1034, 74] on button "Assigned to me" at bounding box center [1287, 63] width 115 height 23
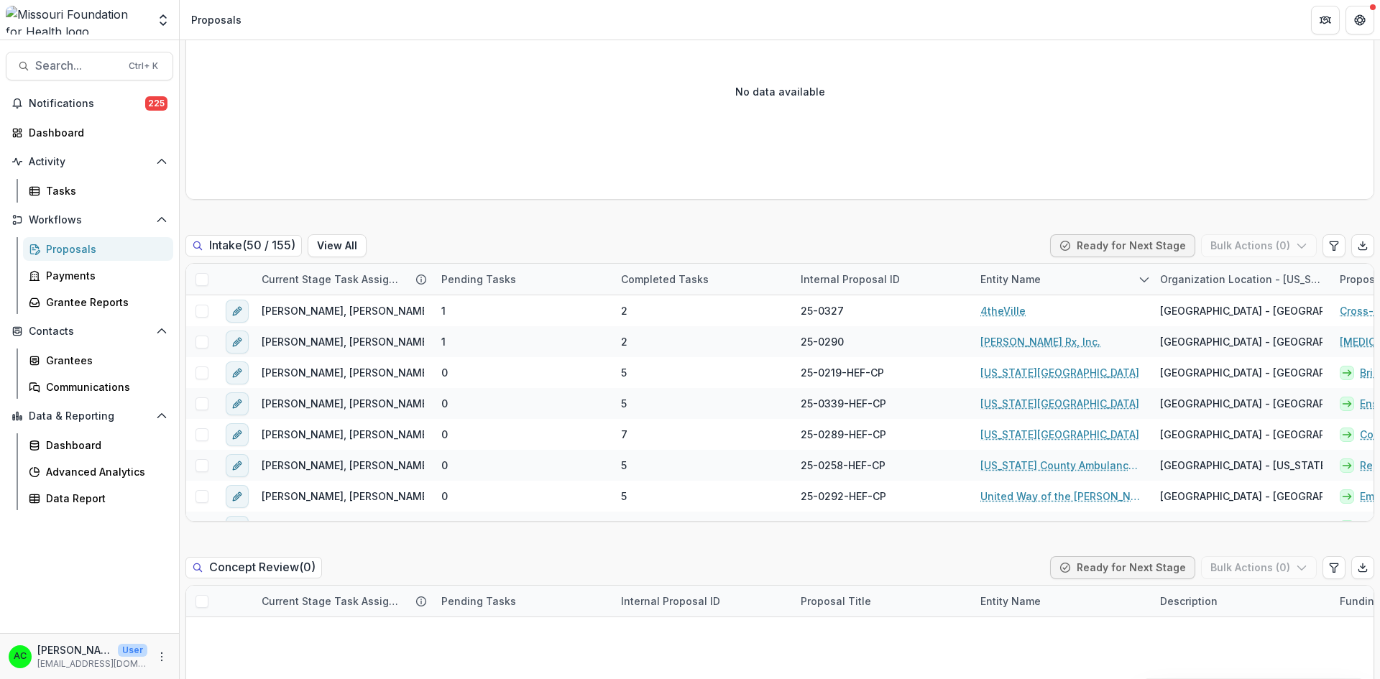
scroll to position [616, 0]
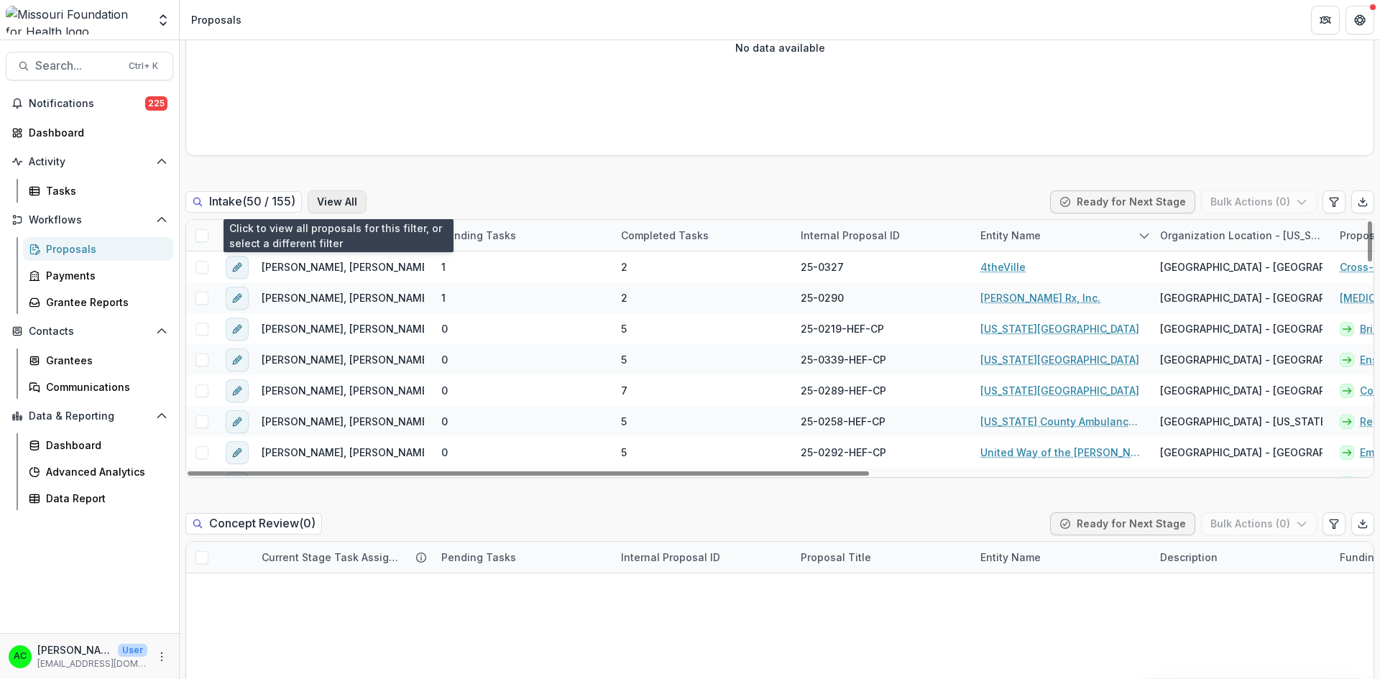
click at [350, 203] on button "View All" at bounding box center [337, 201] width 59 height 23
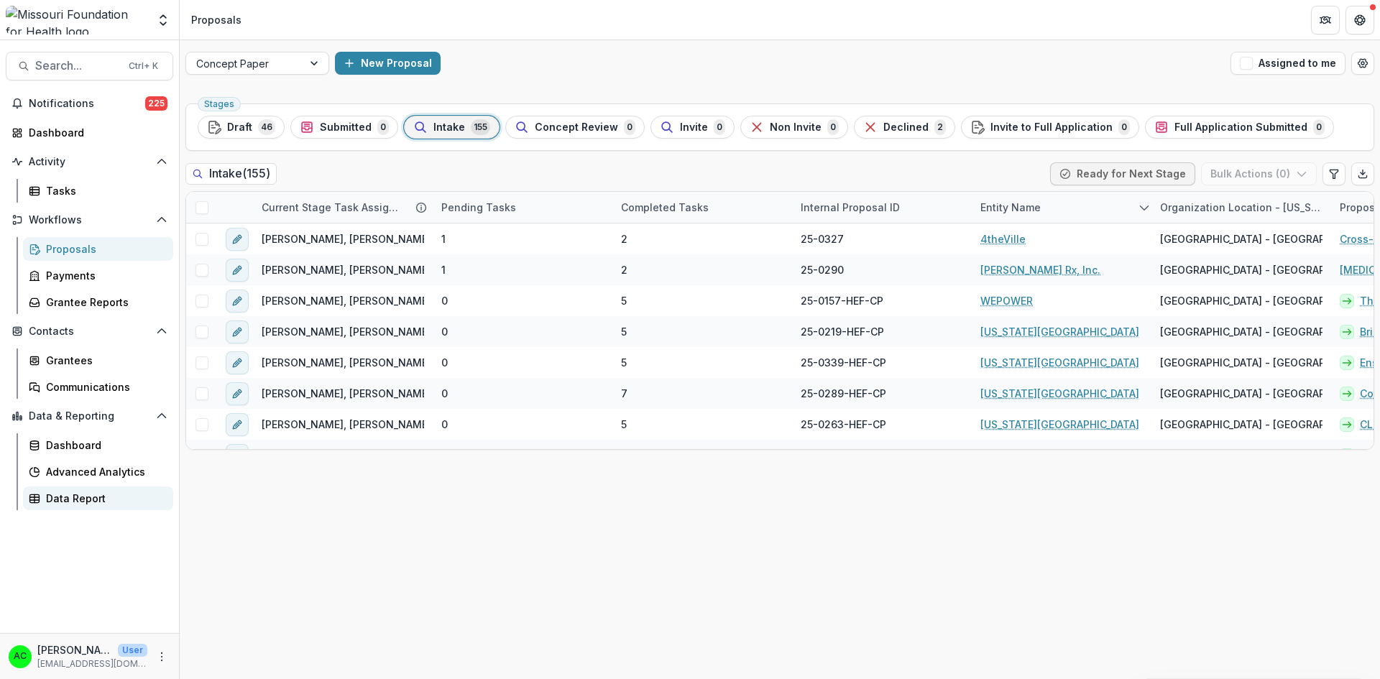
click at [94, 497] on div "Data Report" at bounding box center [104, 498] width 116 height 15
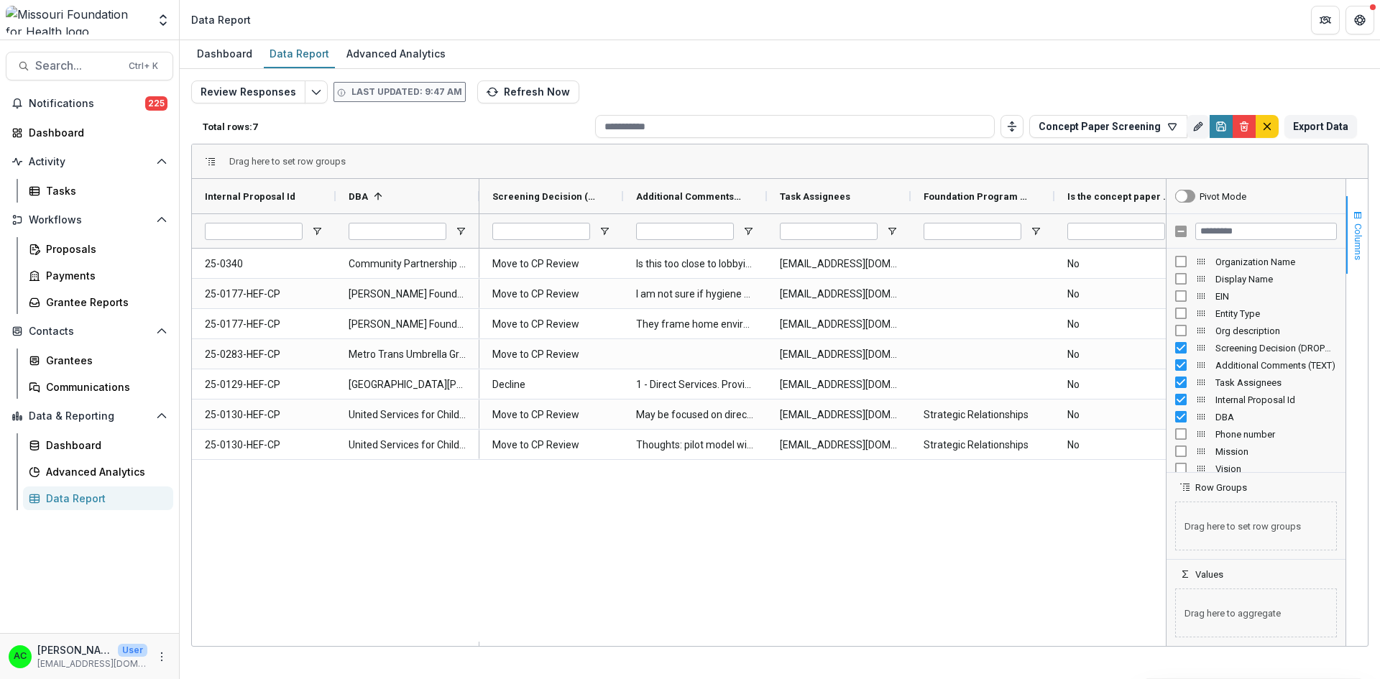
click at [1034, 203] on button "Columns" at bounding box center [1357, 235] width 22 height 78
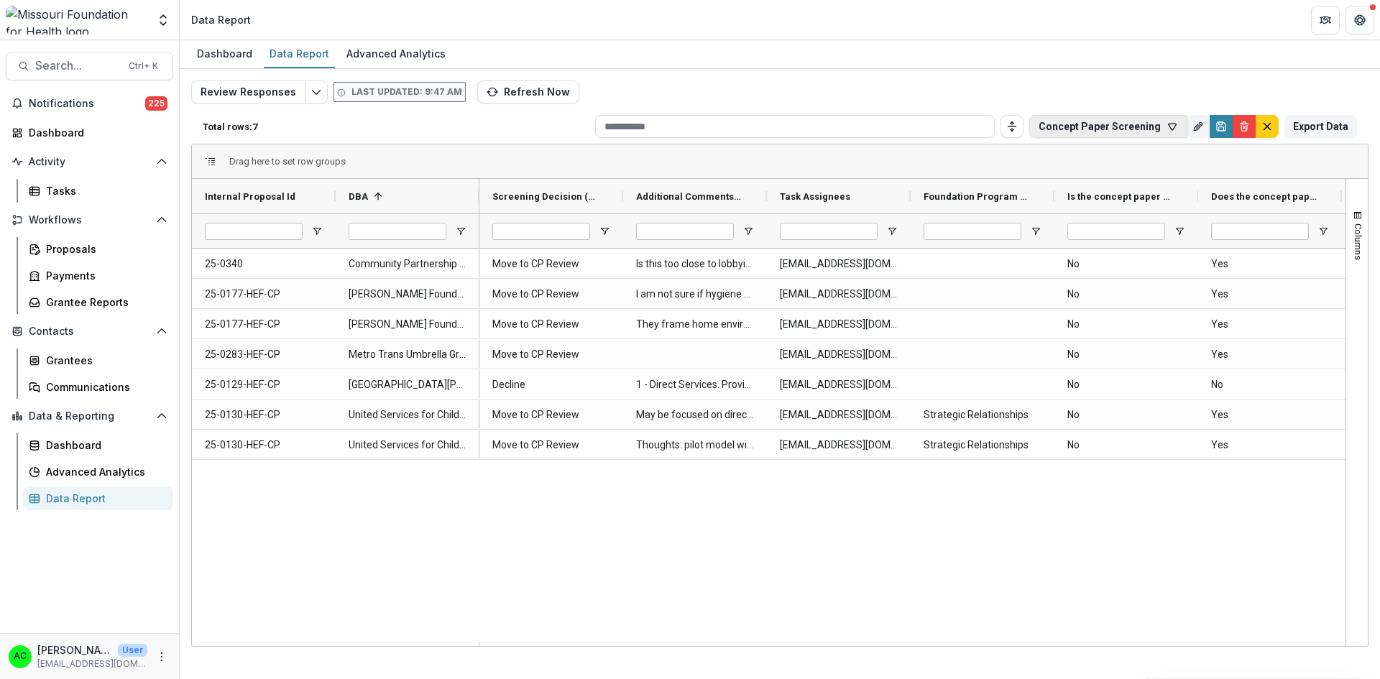
click at [1034, 125] on button "Concept Paper Screening" at bounding box center [1108, 126] width 158 height 23
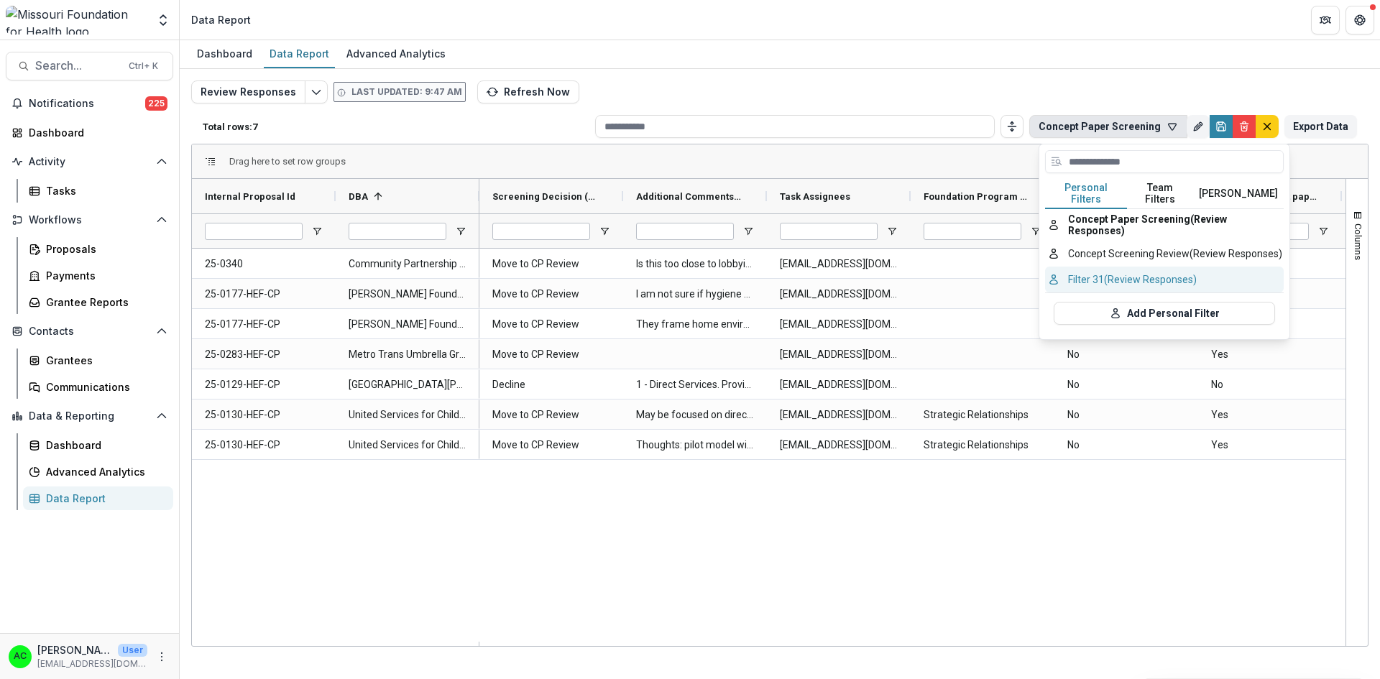
click at [1034, 267] on button "Filter 31 (Review Responses)" at bounding box center [1164, 280] width 239 height 26
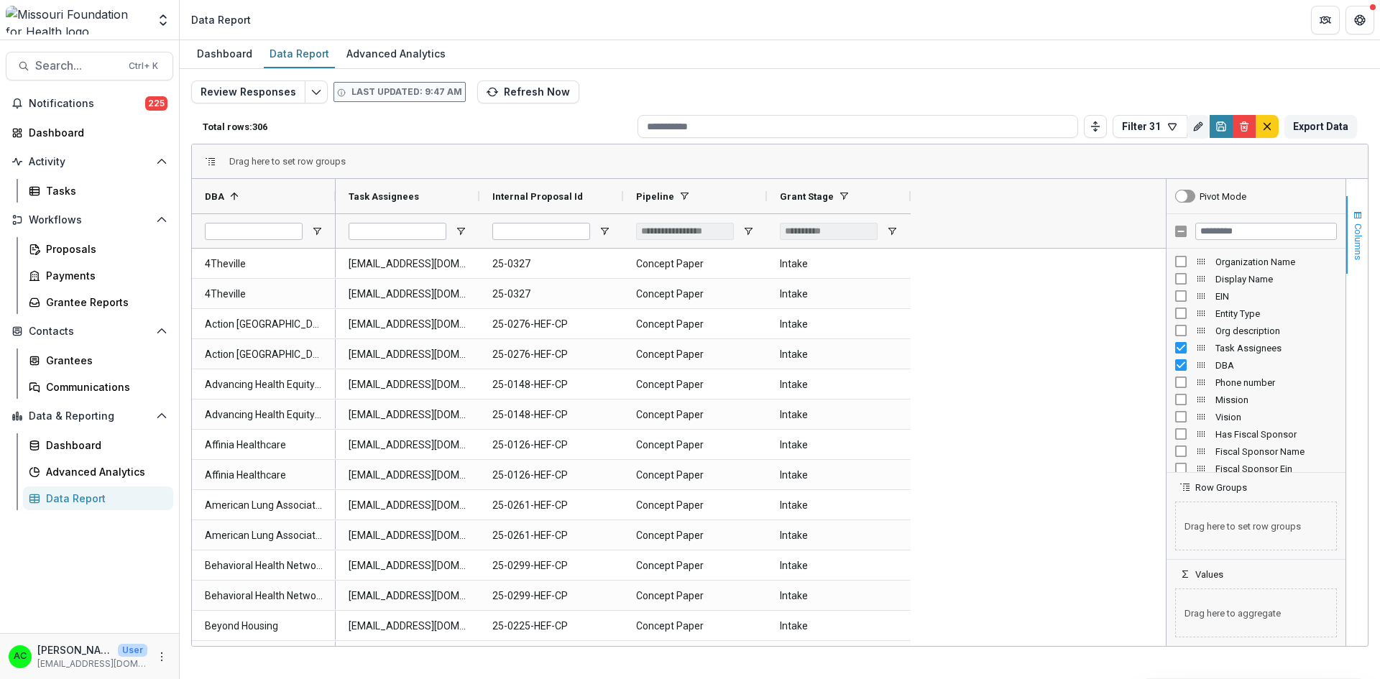
click at [1034, 218] on span "button" at bounding box center [1357, 215] width 11 height 11
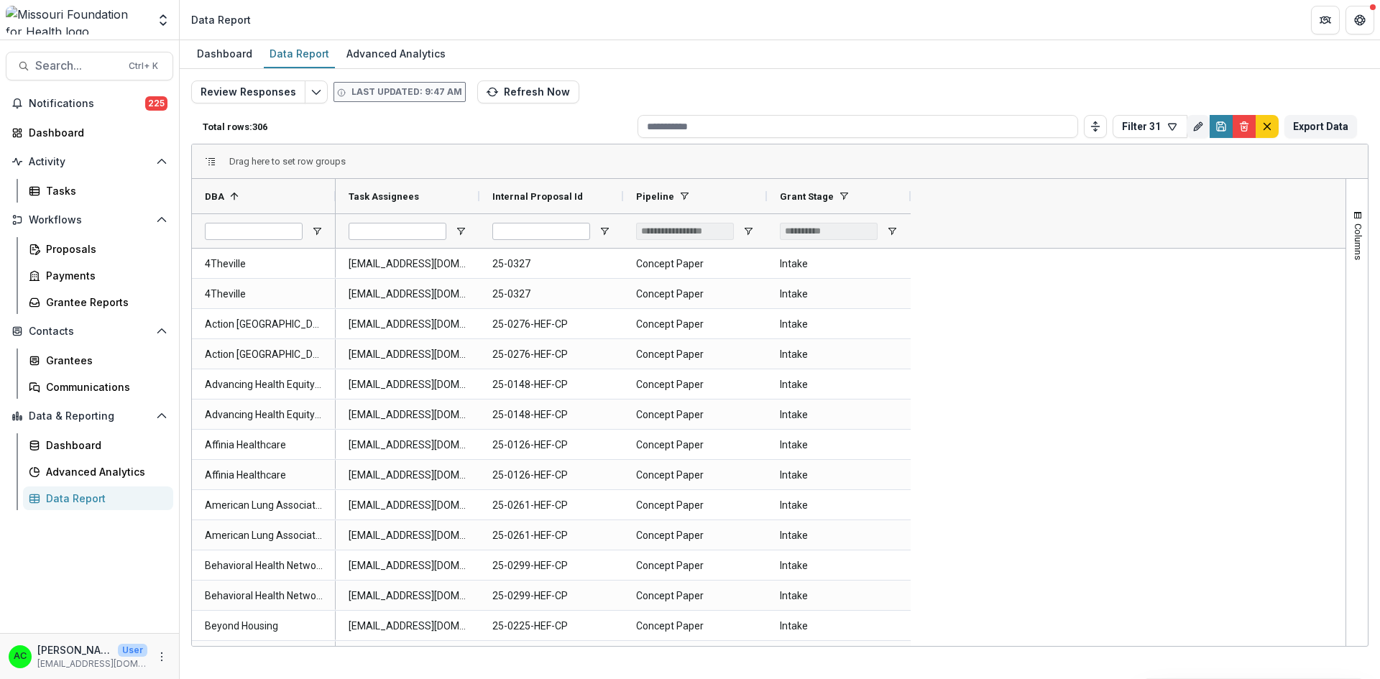
click at [1034, 109] on div "Total rows: 306 Filter 31 Personal Filters Team Filters Temelio Filters Concept…" at bounding box center [779, 126] width 1177 height 34
click at [1034, 121] on button "Filter 31" at bounding box center [1149, 126] width 75 height 23
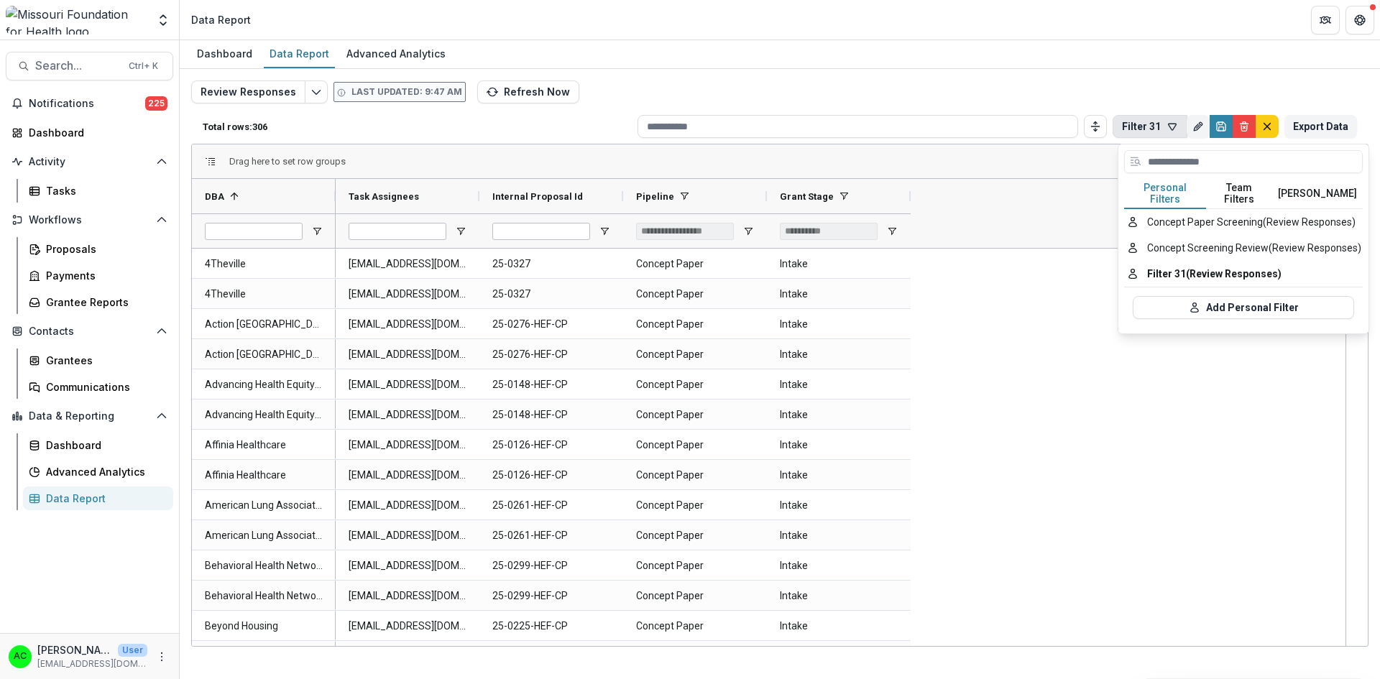
click at [1034, 180] on button "Team Filters" at bounding box center [1239, 194] width 66 height 30
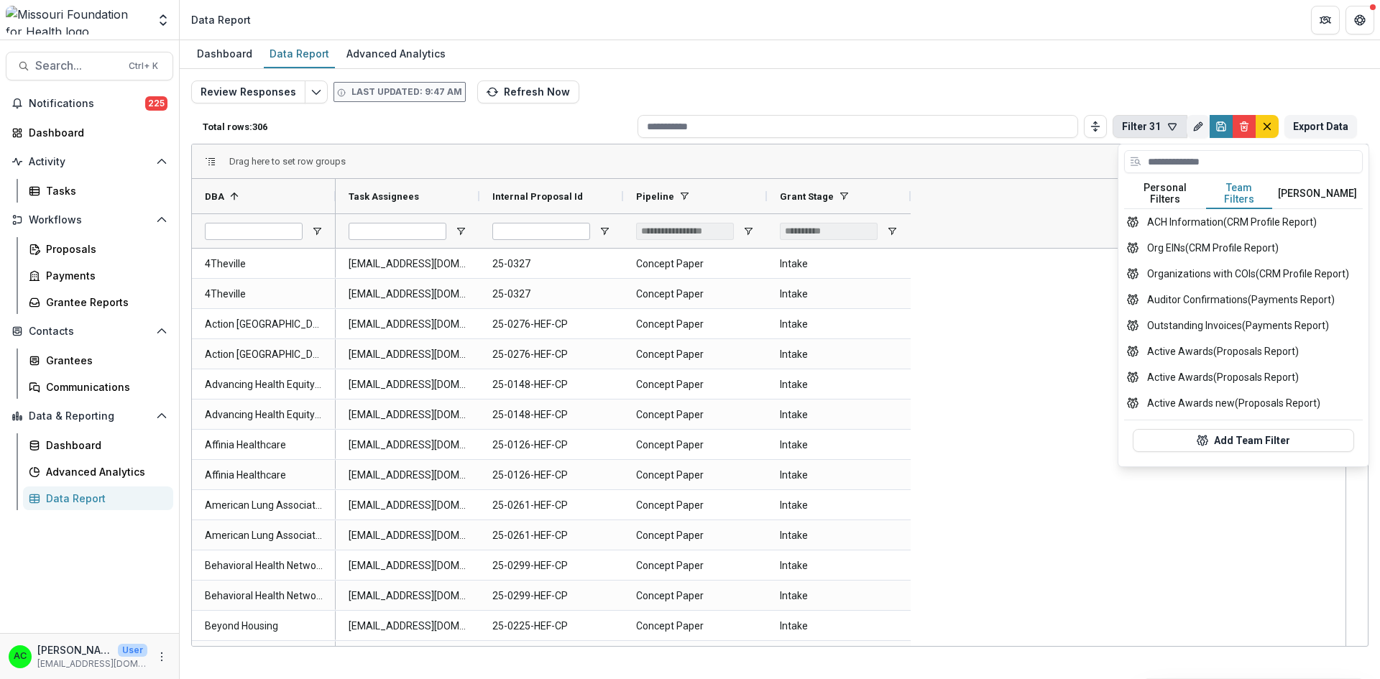
click at [1034, 186] on button "Personal Filters" at bounding box center [1165, 194] width 82 height 30
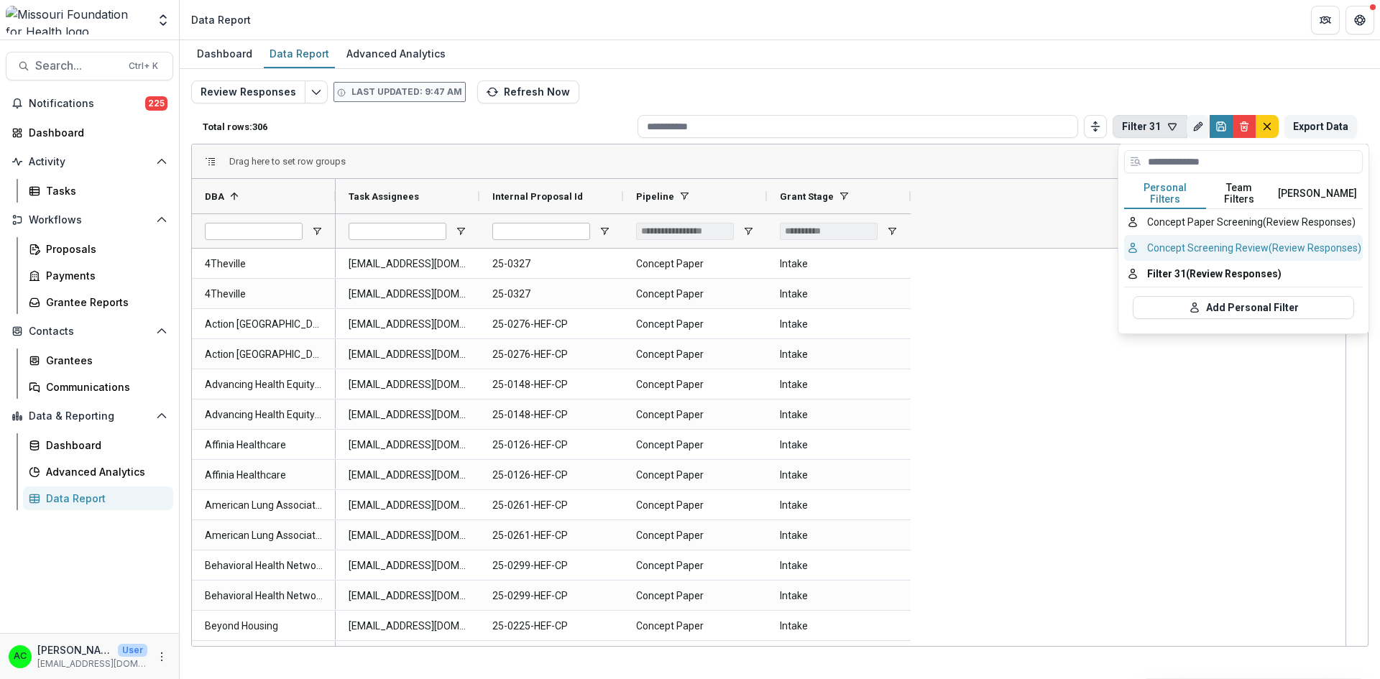
click at [1034, 240] on button "Concept Screening Review (Review Responses)" at bounding box center [1243, 248] width 239 height 26
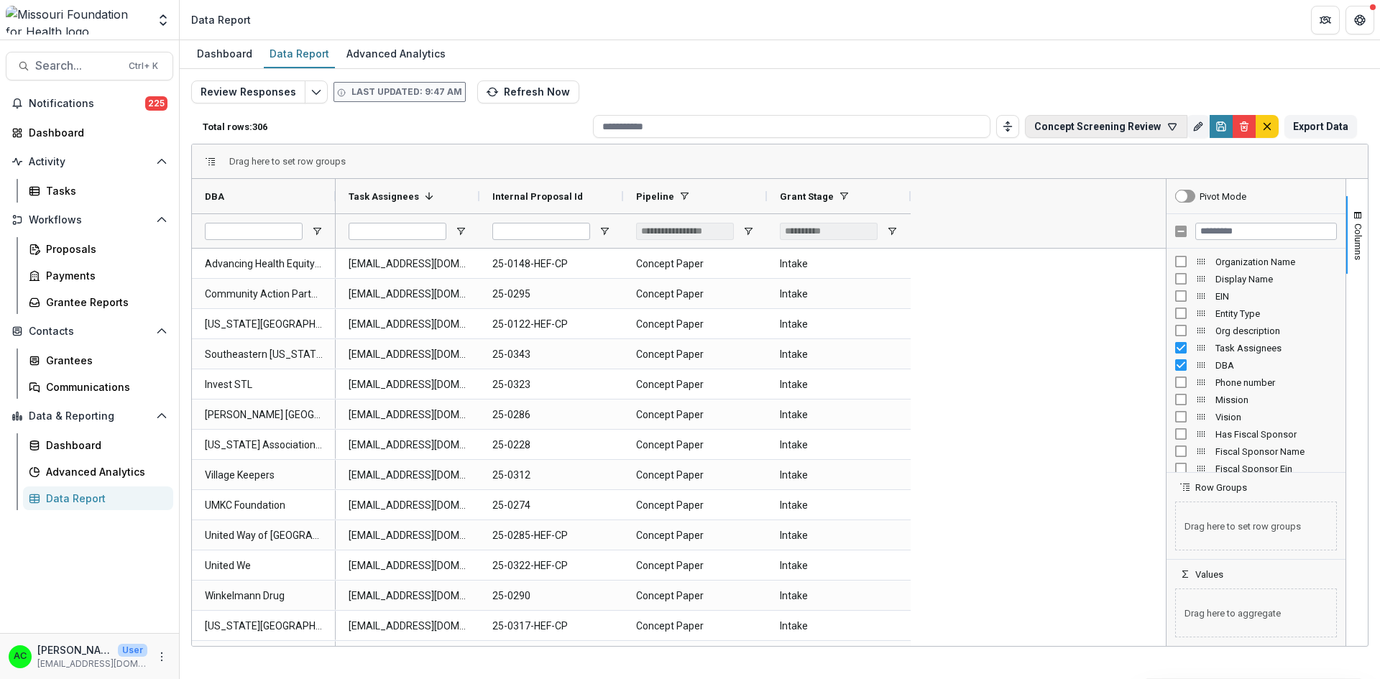
click at [1034, 126] on icon "button" at bounding box center [1173, 127] width 8 height 6
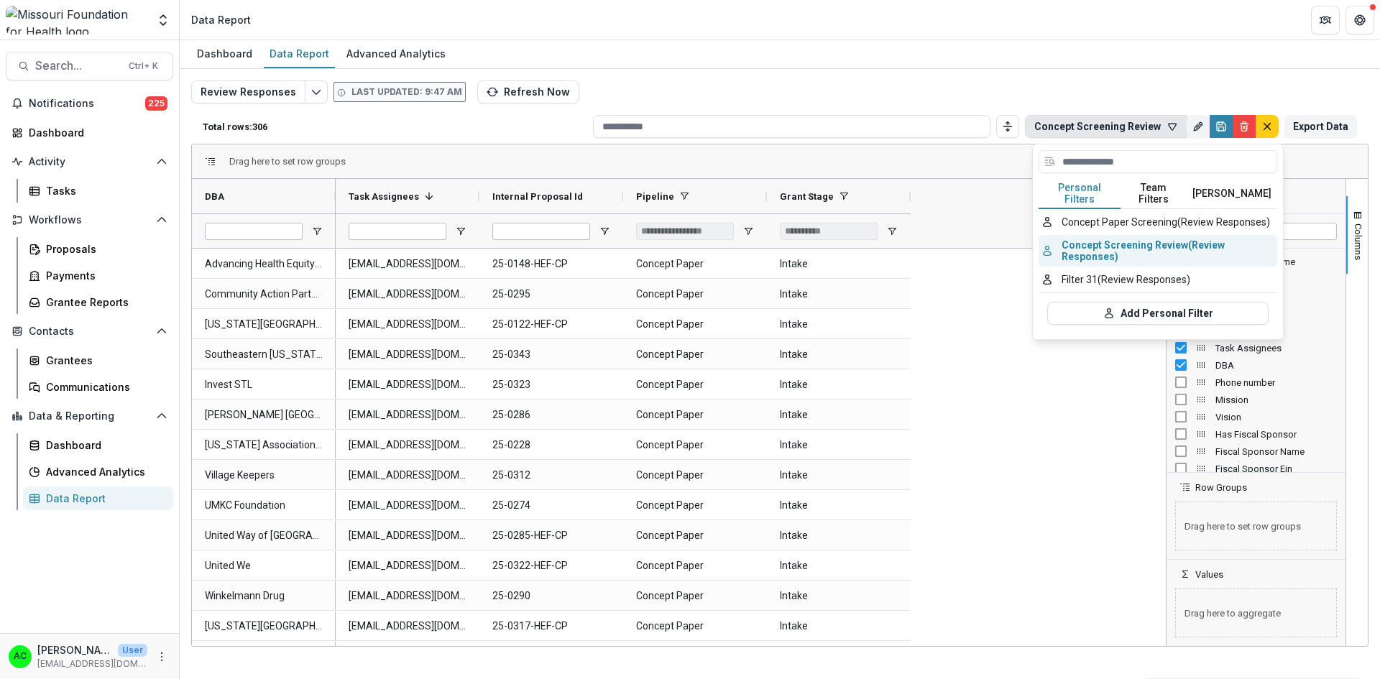
click at [1034, 242] on button "Concept Screening Review (Review Responses)" at bounding box center [1157, 251] width 239 height 32
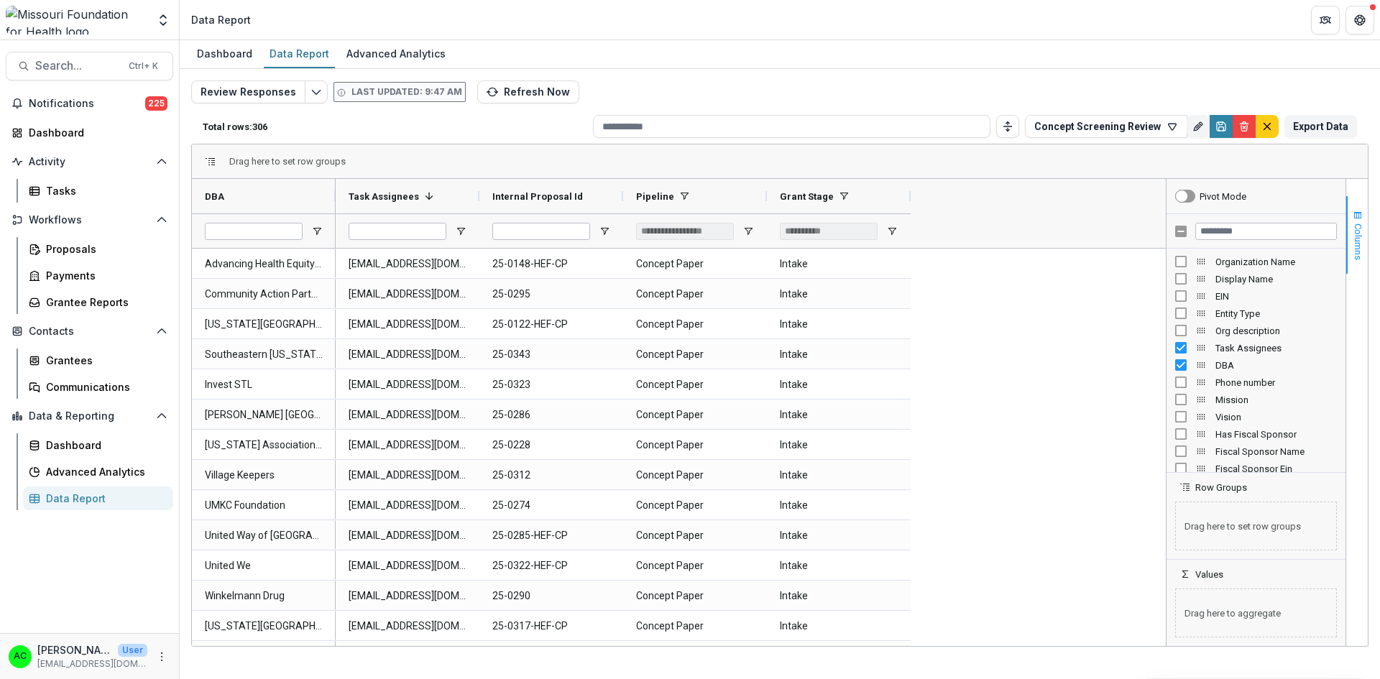
click at [1034, 219] on button "Columns" at bounding box center [1357, 235] width 22 height 78
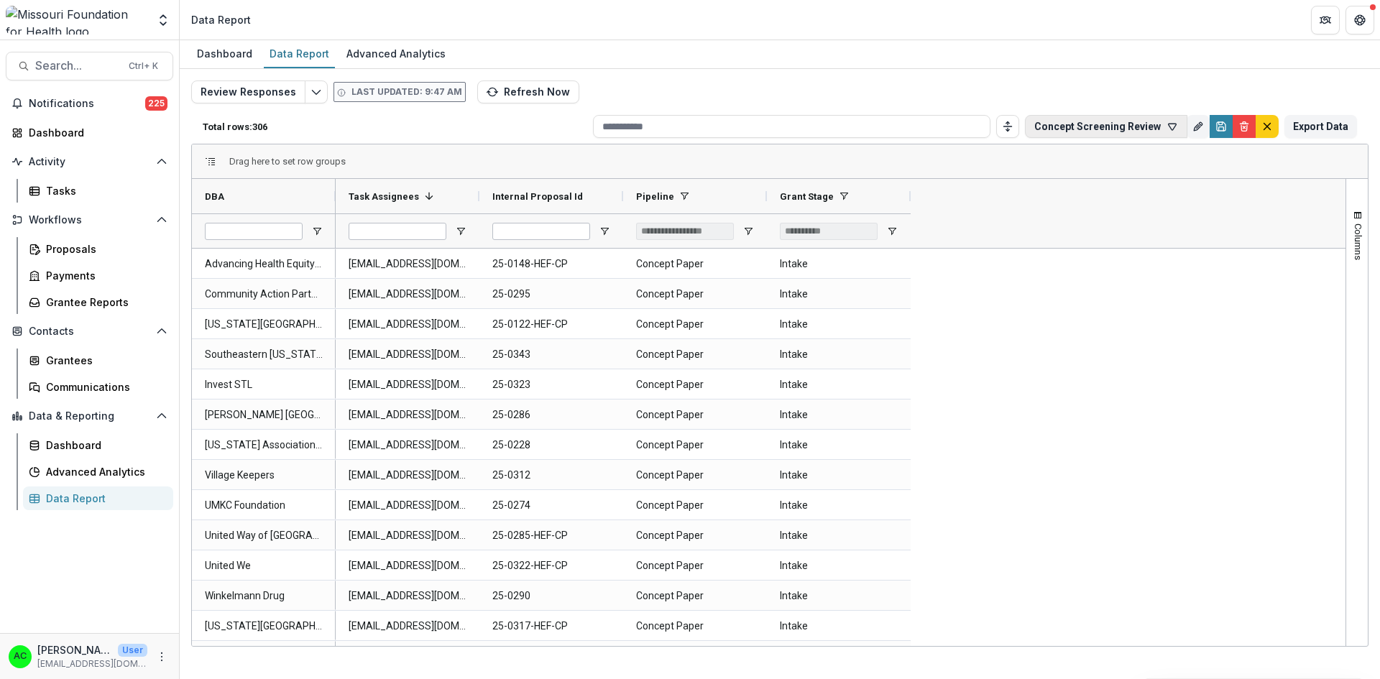
click at [1034, 129] on icon "button" at bounding box center [1173, 127] width 8 height 6
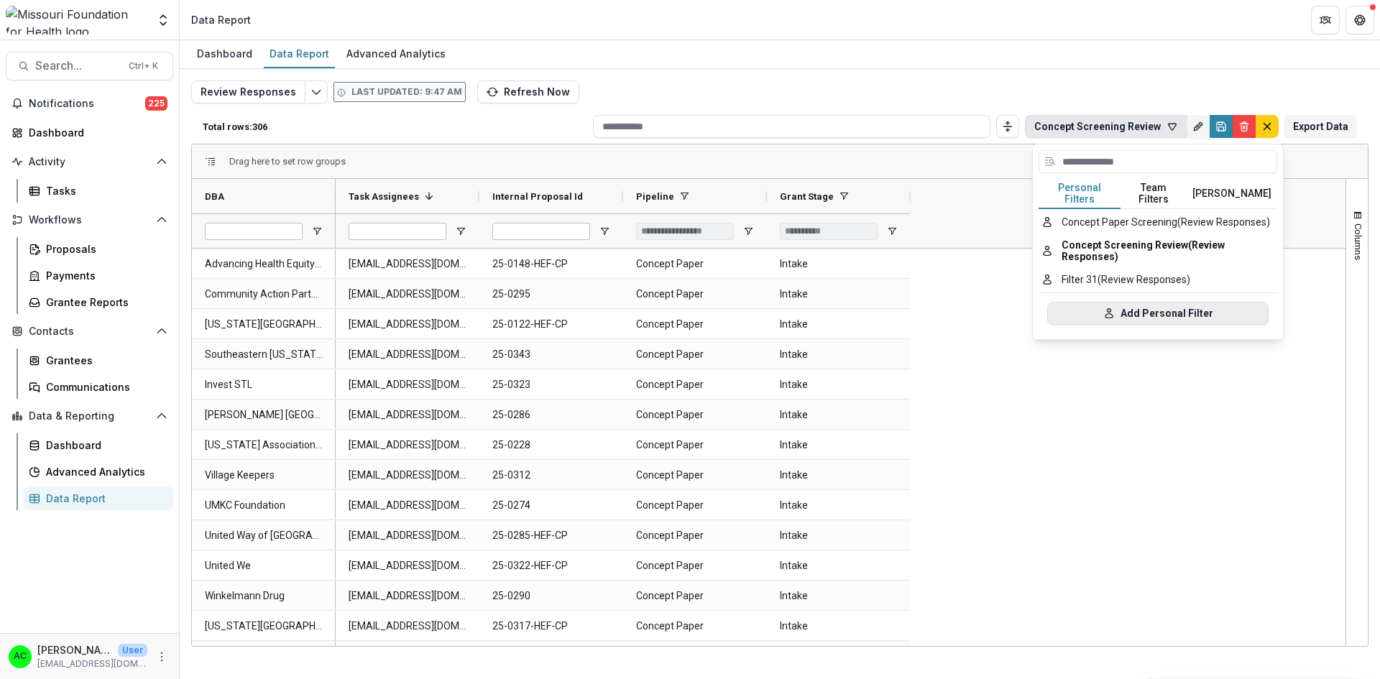
click at [1034, 302] on button "Add Personal Filter" at bounding box center [1157, 313] width 221 height 23
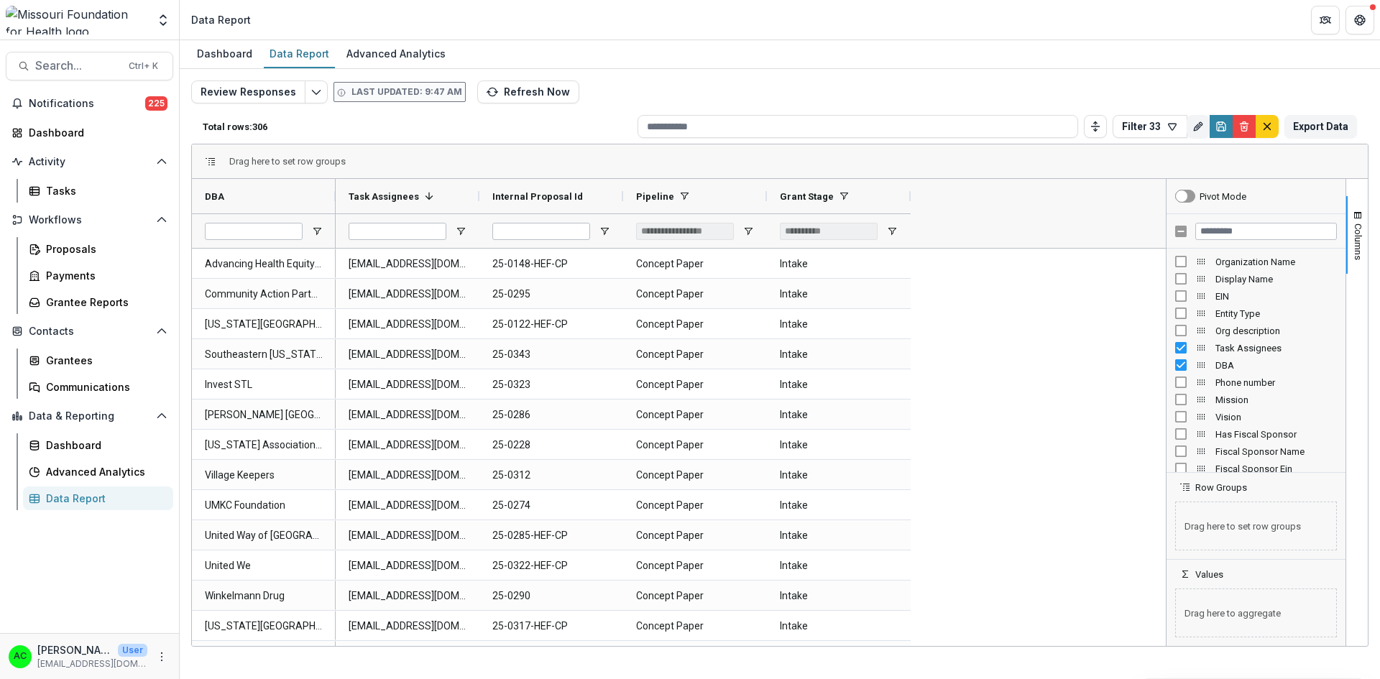
click at [1034, 211] on div "Task Assignees 1 Internal Proposal Id Pipeline" at bounding box center [751, 213] width 830 height 69
click at [1034, 125] on icon "button" at bounding box center [1171, 126] width 11 height 11
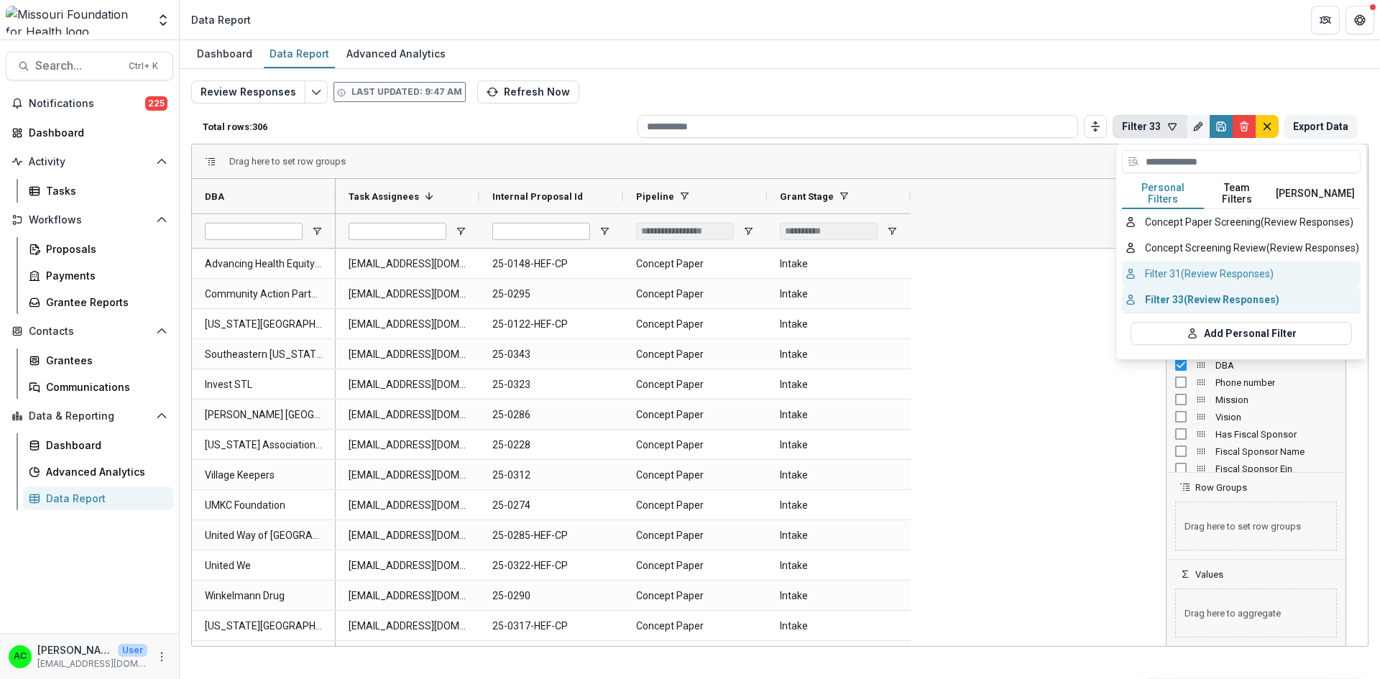
drag, startPoint x: 1194, startPoint y: 292, endPoint x: 1248, endPoint y: 271, distance: 57.1
click at [1034, 271] on button "Filter 31 (Review Responses)" at bounding box center [1241, 274] width 239 height 26
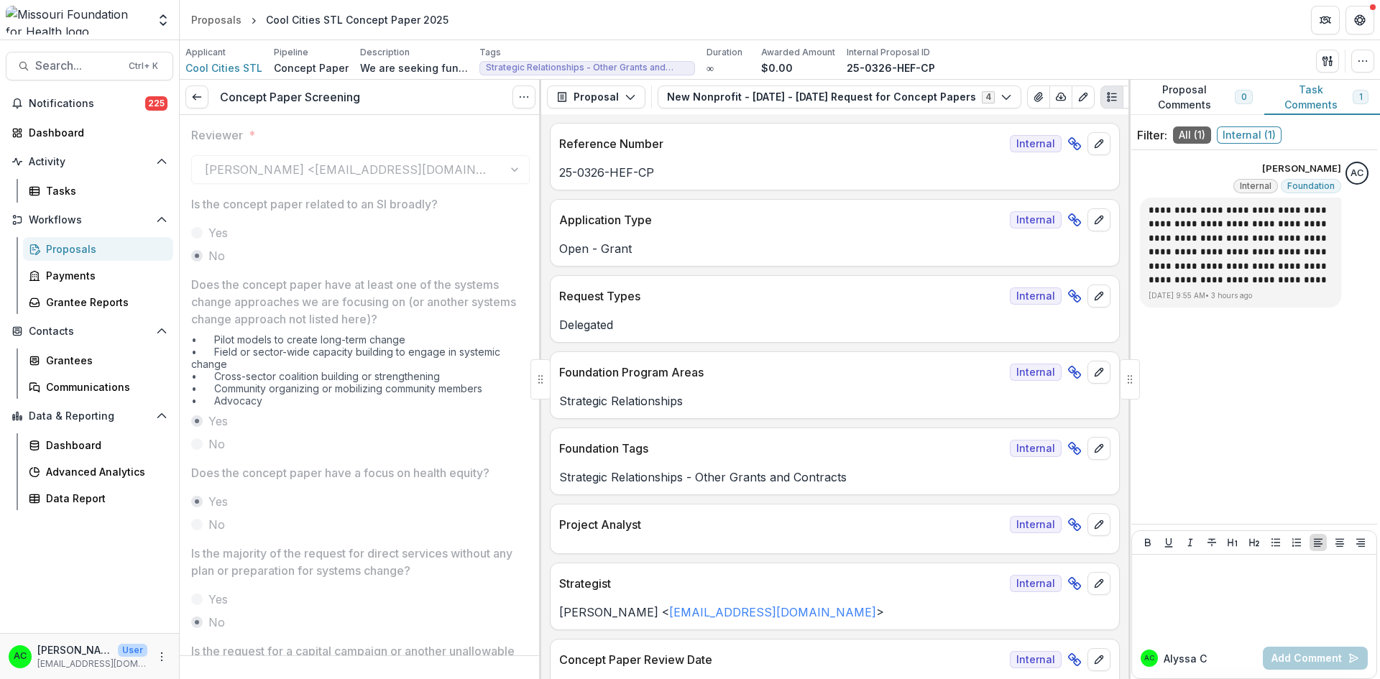
scroll to position [4293, 0]
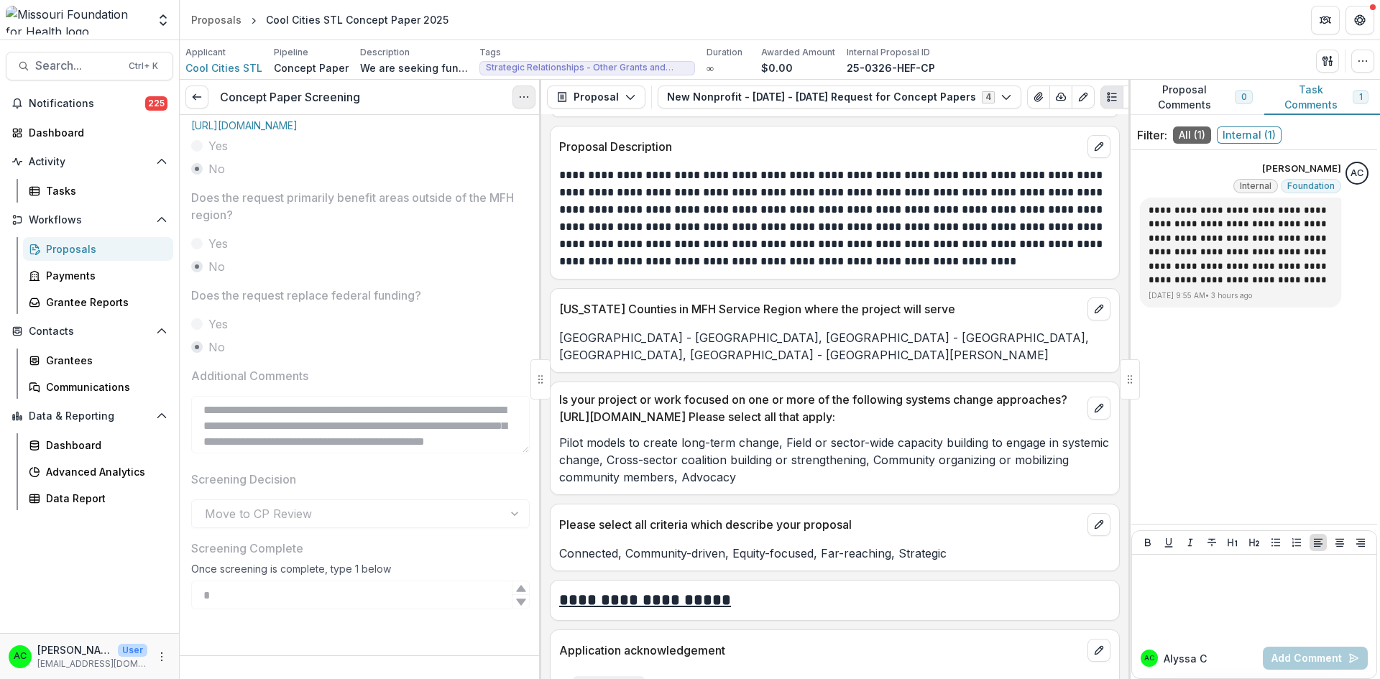
click at [525, 101] on icon "Options" at bounding box center [523, 96] width 11 height 11
click at [448, 160] on button "Reopen Task" at bounding box center [455, 160] width 154 height 24
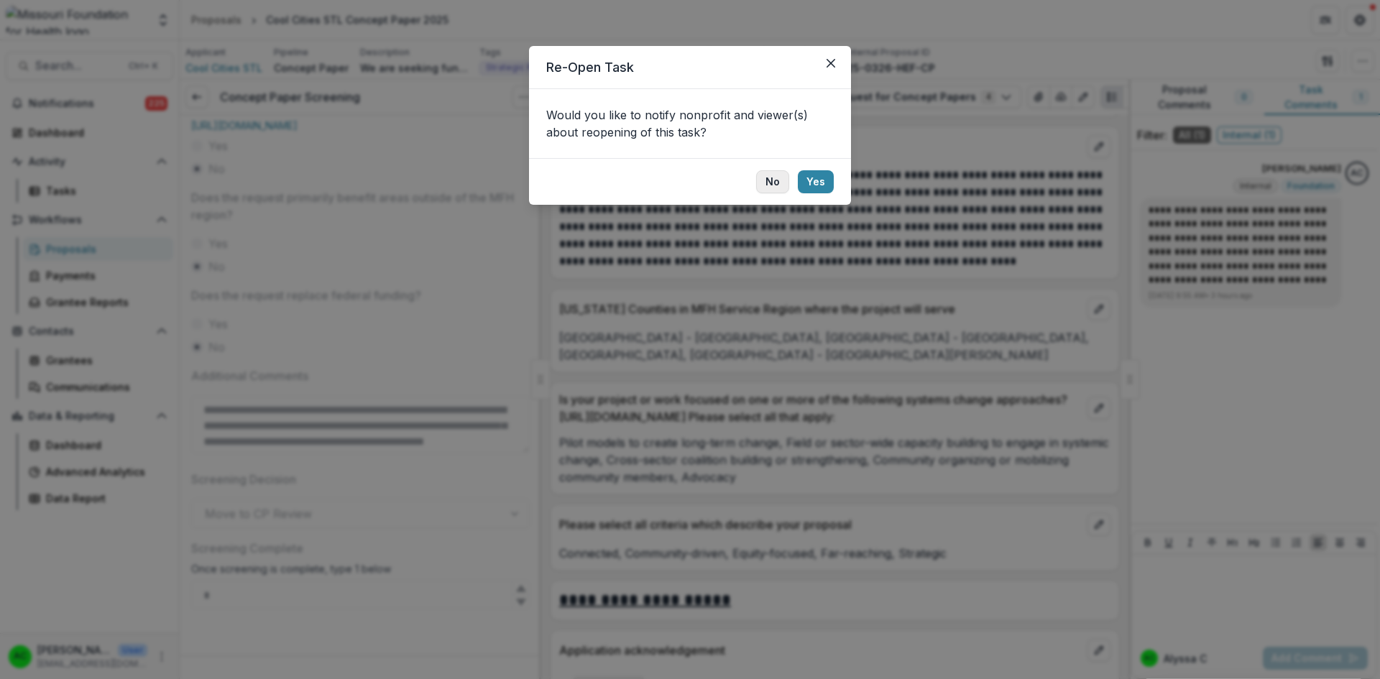
click at [772, 178] on button "No" at bounding box center [772, 181] width 33 height 23
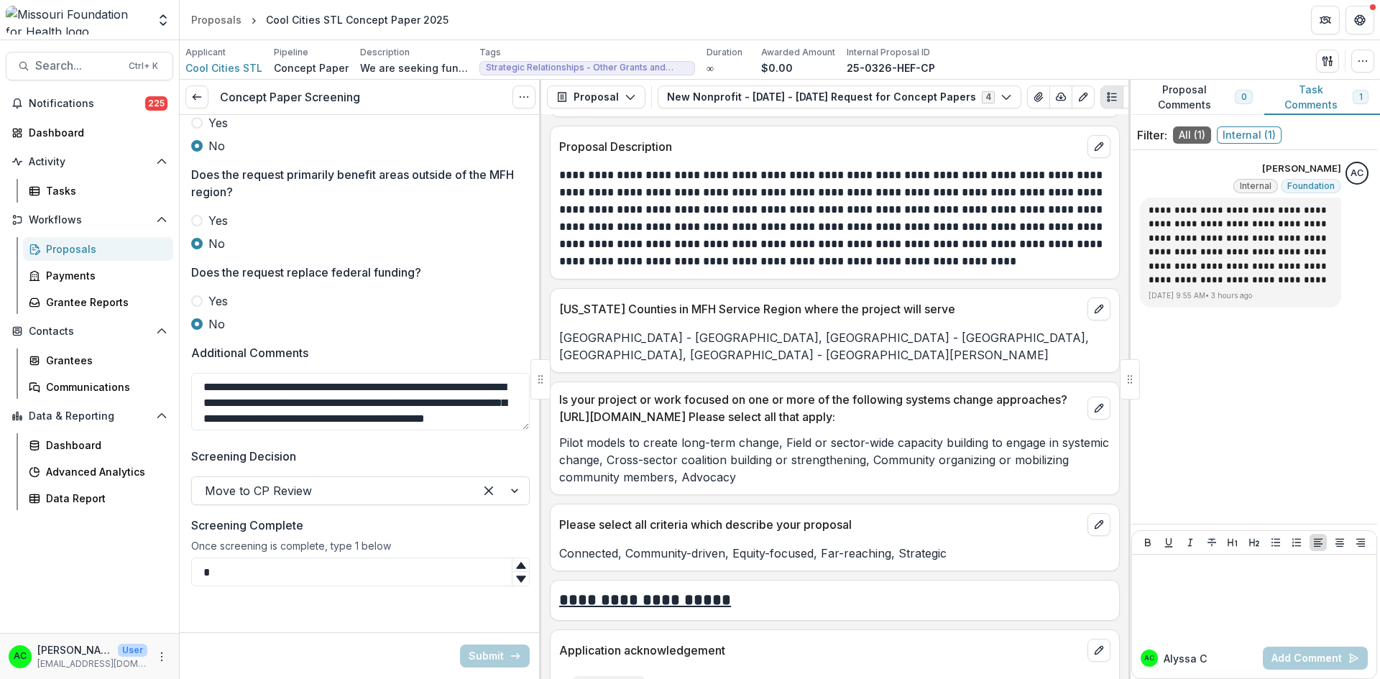
click at [542, 533] on div "**********" at bounding box center [834, 396] width 587 height 565
click at [539, 539] on div at bounding box center [540, 379] width 2 height 599
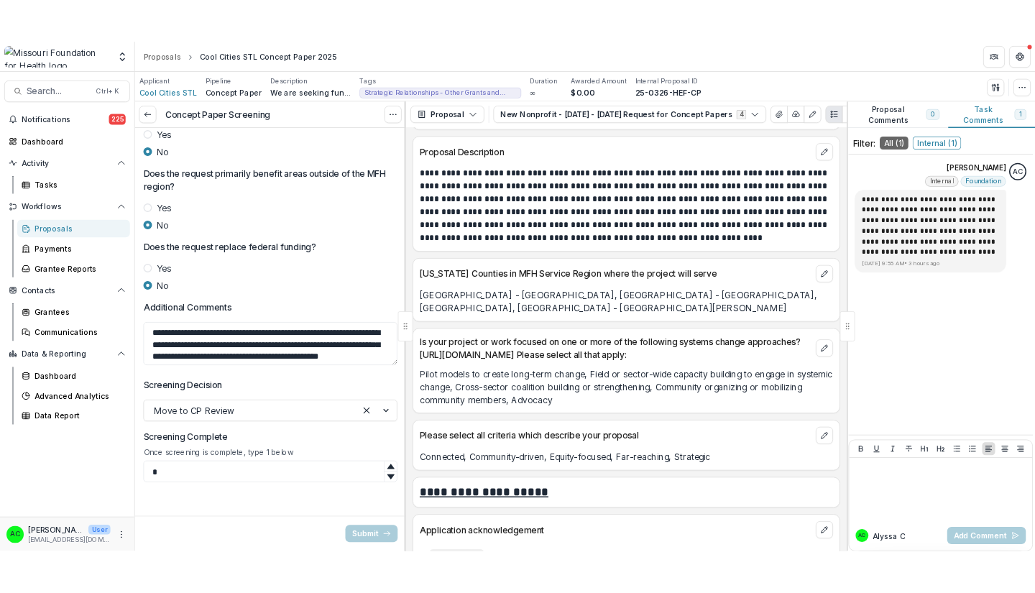
scroll to position [611, 0]
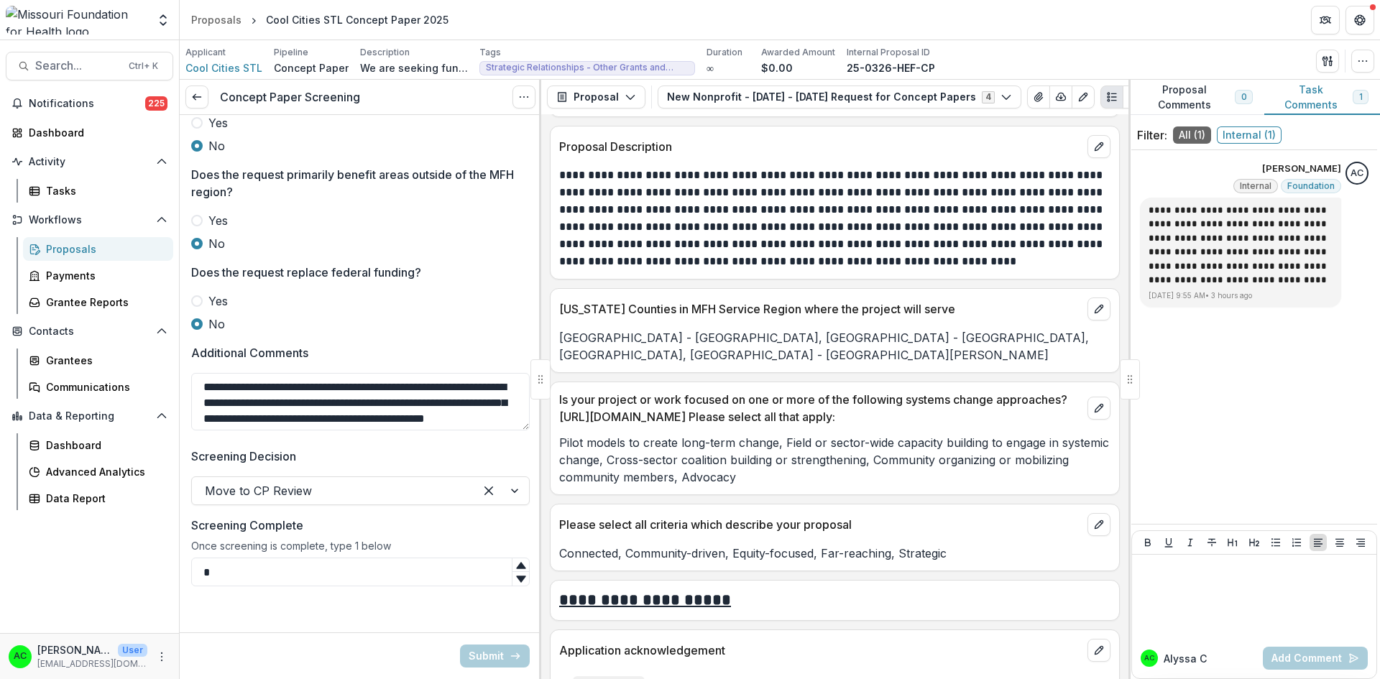
click at [50, 565] on div "Notifications 225 Dashboard Activity Tasks Workflows Proposals Payments Grantee…" at bounding box center [89, 362] width 179 height 541
click at [200, 92] on icon at bounding box center [196, 96] width 11 height 11
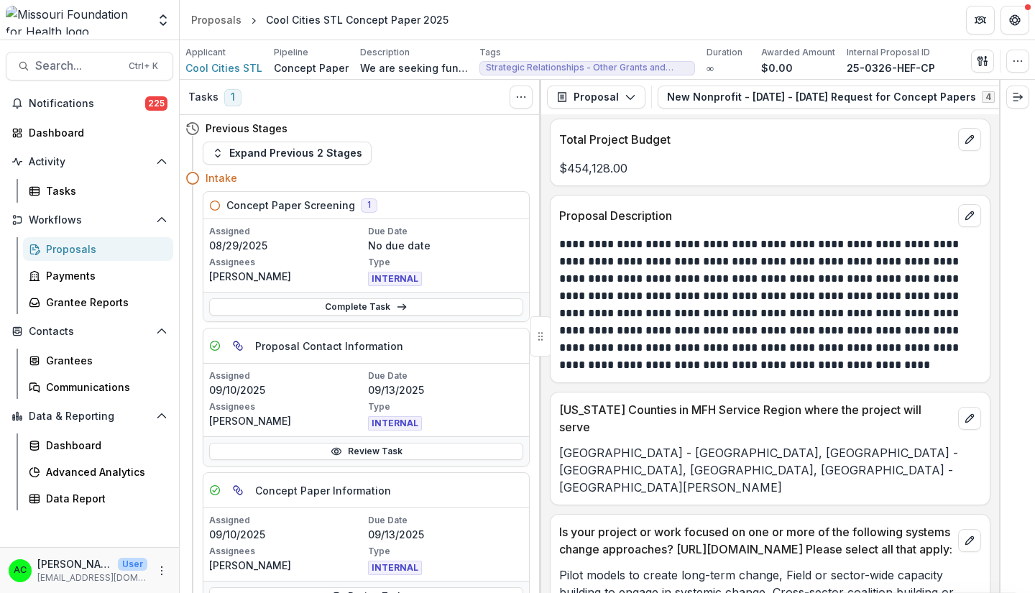
scroll to position [3622, 0]
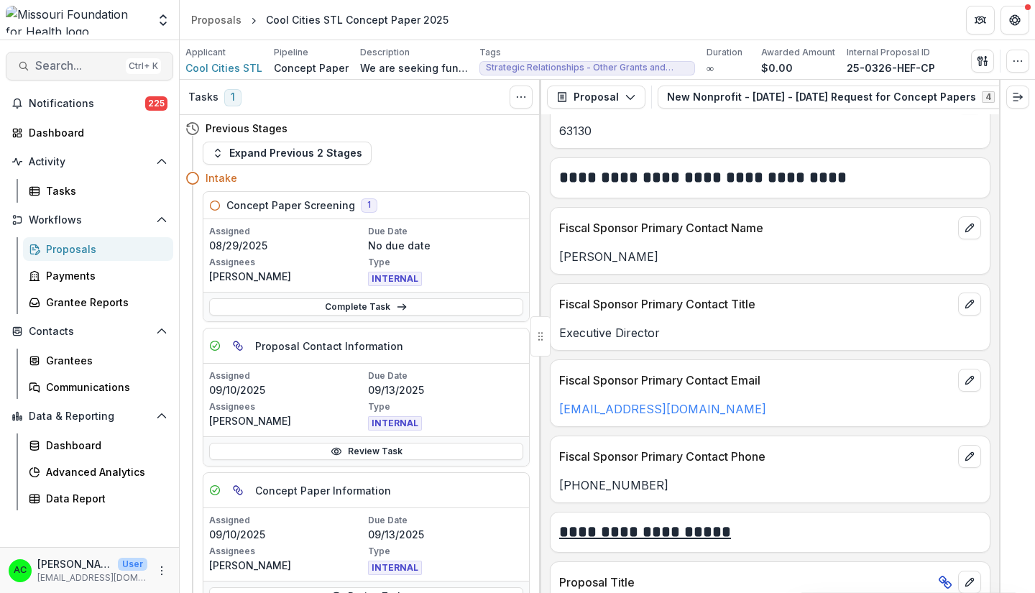
click at [58, 63] on span "Search..." at bounding box center [77, 66] width 85 height 14
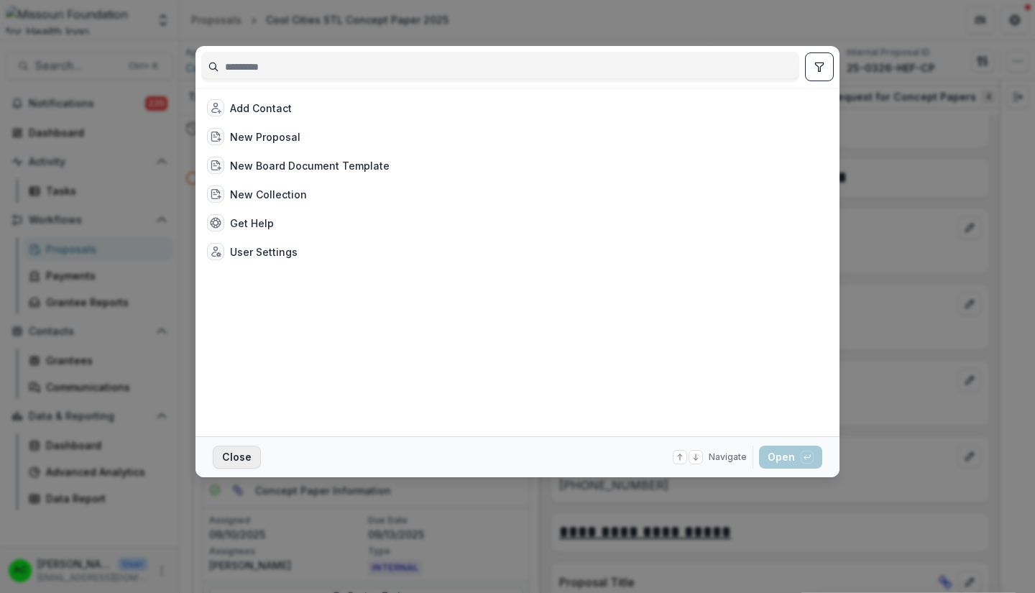
click at [231, 464] on button "Close" at bounding box center [237, 457] width 48 height 23
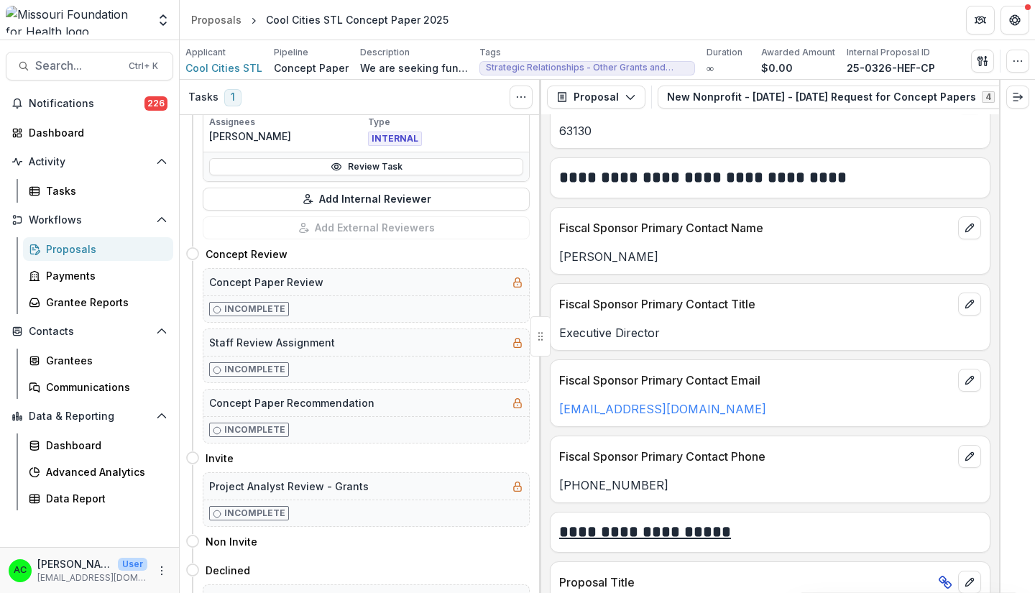
scroll to position [714, 0]
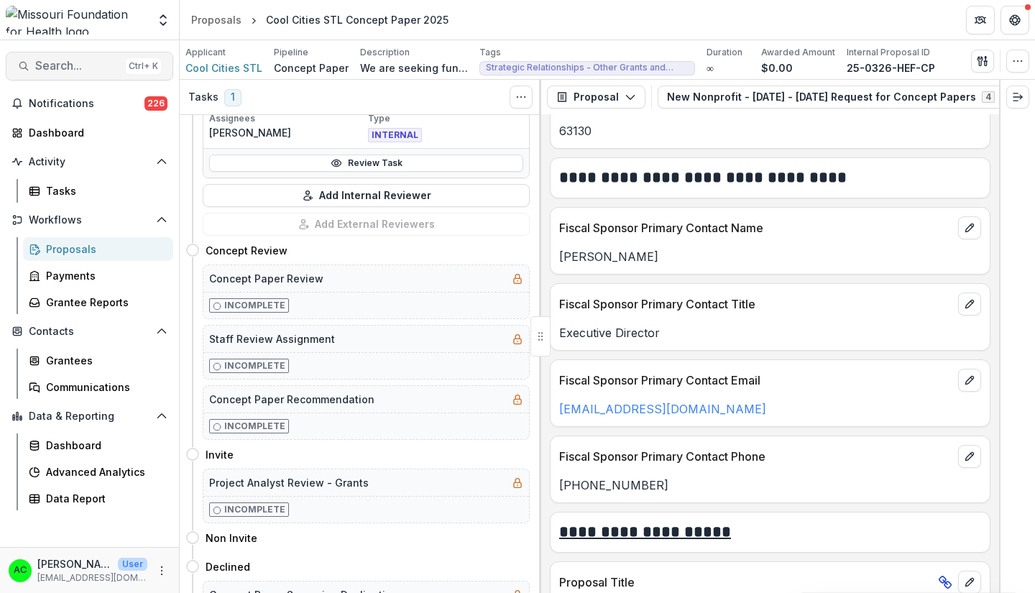
click at [76, 75] on button "Search... Ctrl + K" at bounding box center [89, 66] width 167 height 29
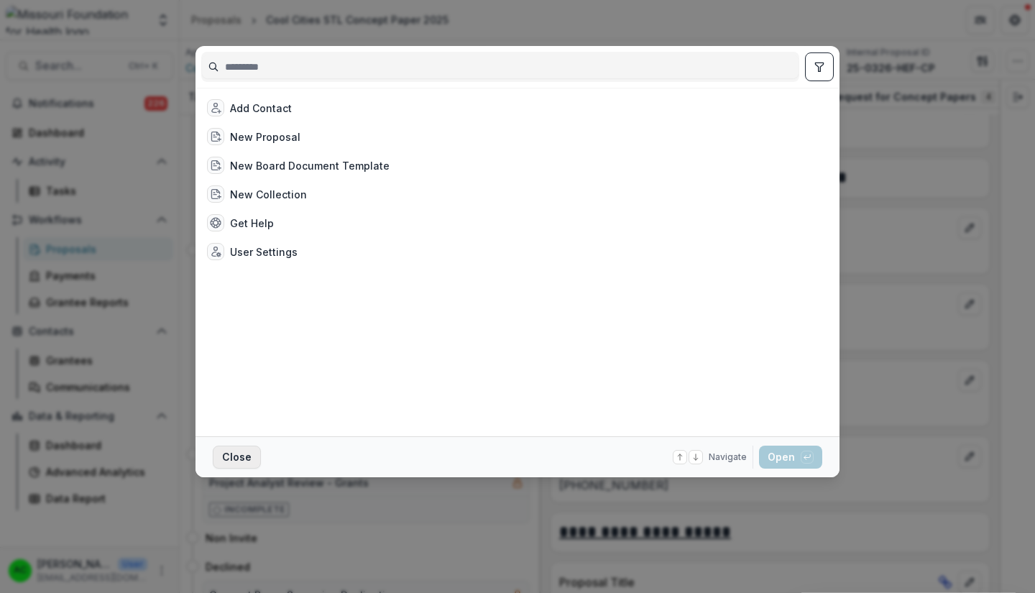
click at [225, 446] on button "Close" at bounding box center [237, 457] width 48 height 23
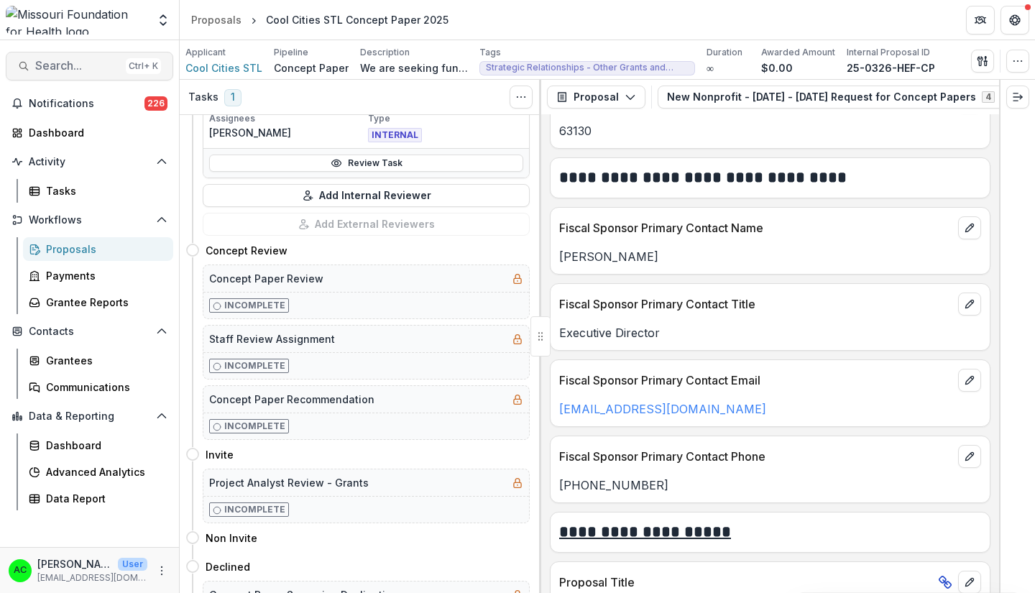
click at [40, 70] on span "Search..." at bounding box center [77, 66] width 85 height 14
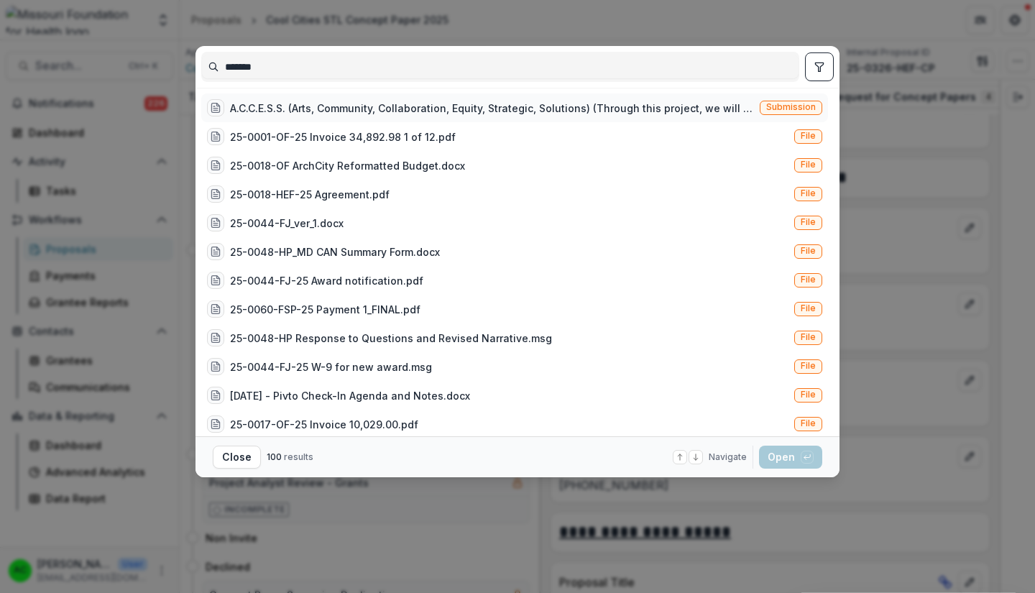
type input "*******"
click at [697, 102] on div "A.C.C.E.S.S. (Arts, Community, Collaboration, Equity, Strategic, Solutions) (Th…" at bounding box center [492, 108] width 524 height 15
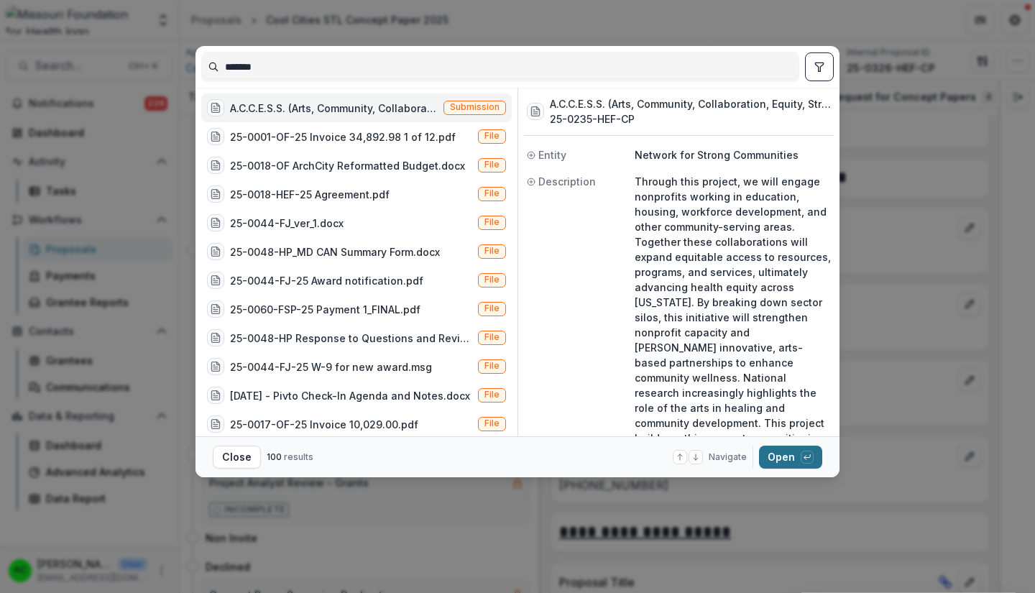
click at [777, 452] on button "Open with enter key" at bounding box center [790, 457] width 63 height 23
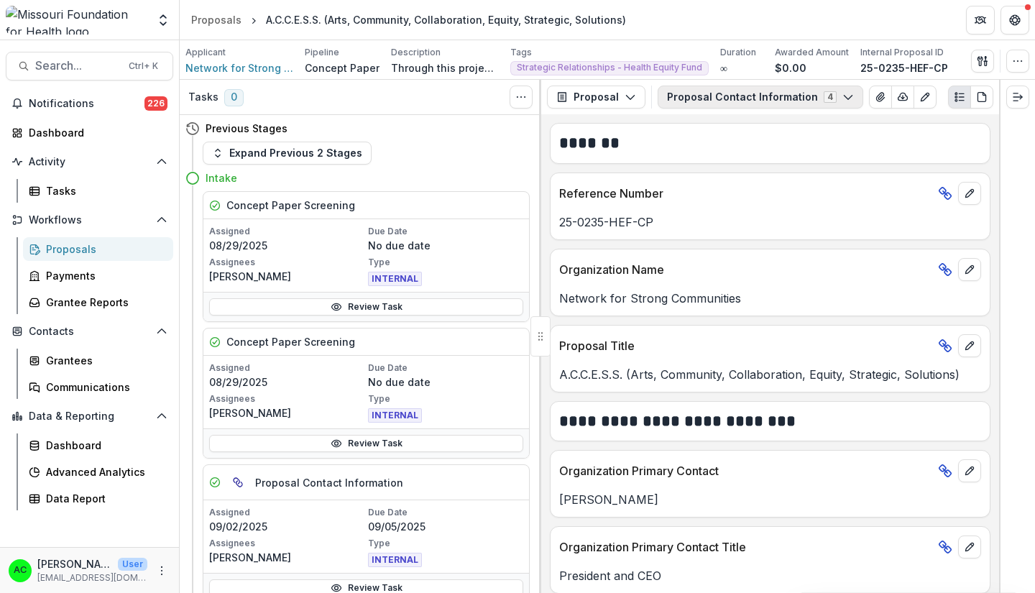
click at [825, 98] on button "Proposal Contact Information 4" at bounding box center [761, 97] width 206 height 23
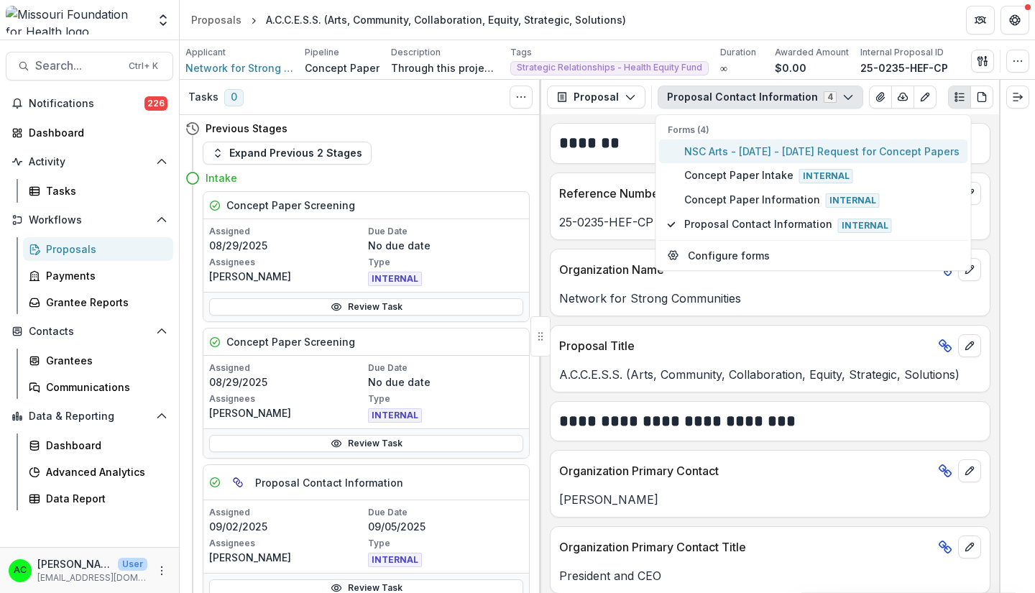
click at [775, 153] on span "NSC Arts - 2025 - 2025 Request for Concept Papers" at bounding box center [821, 151] width 275 height 15
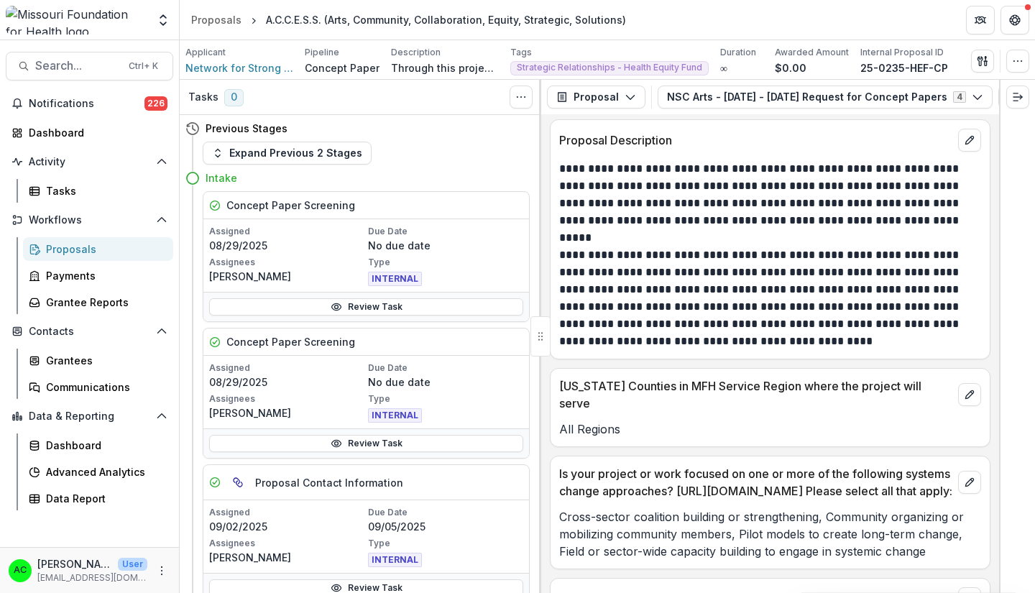
scroll to position [3582, 0]
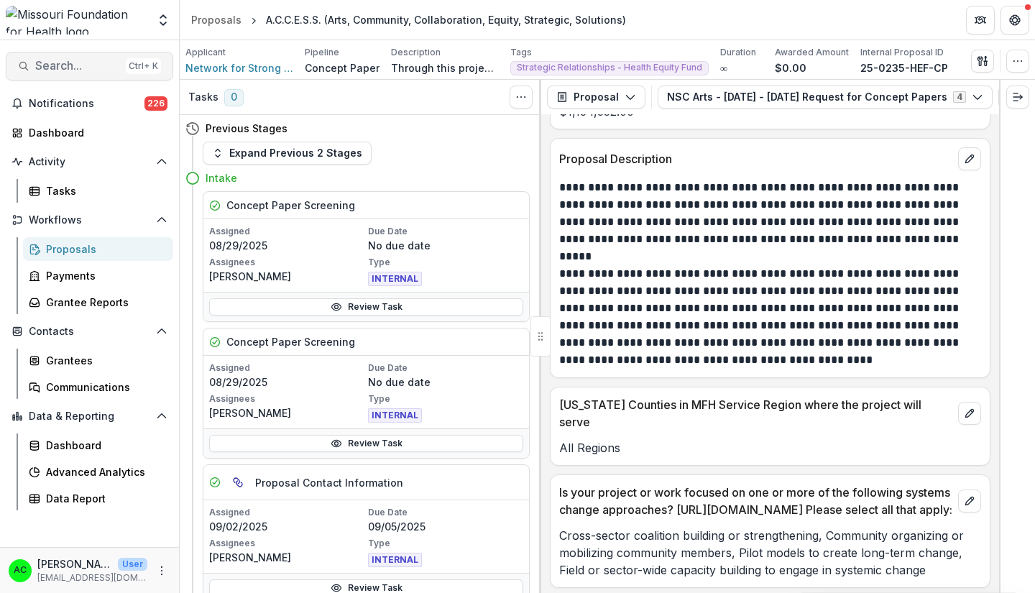
click at [100, 55] on button "Search... Ctrl + K" at bounding box center [89, 66] width 167 height 29
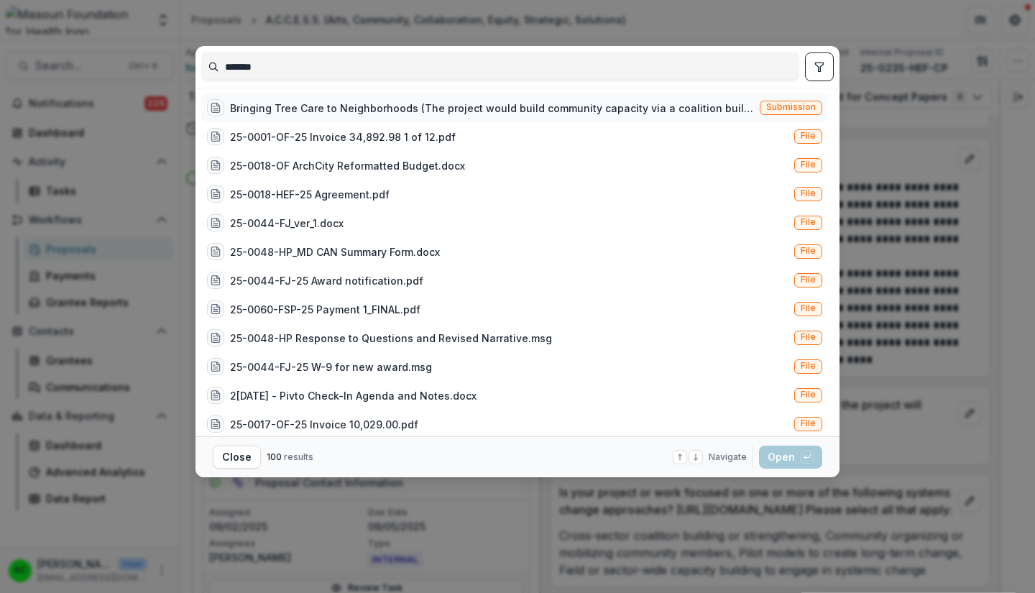
type input "*******"
click at [785, 103] on span "Submission" at bounding box center [791, 107] width 50 height 10
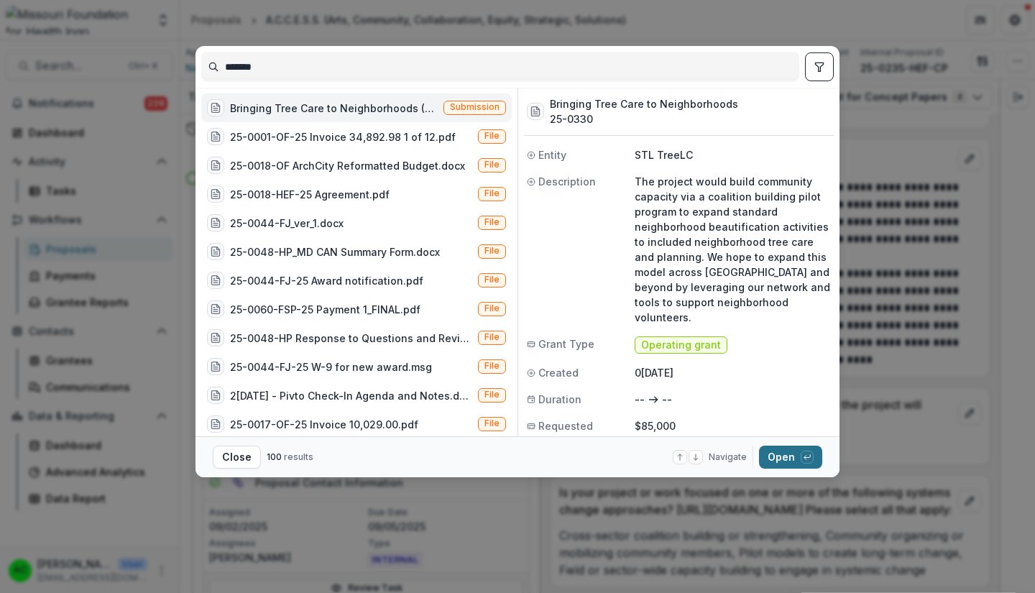
click at [790, 458] on button "Open with enter key" at bounding box center [790, 457] width 63 height 23
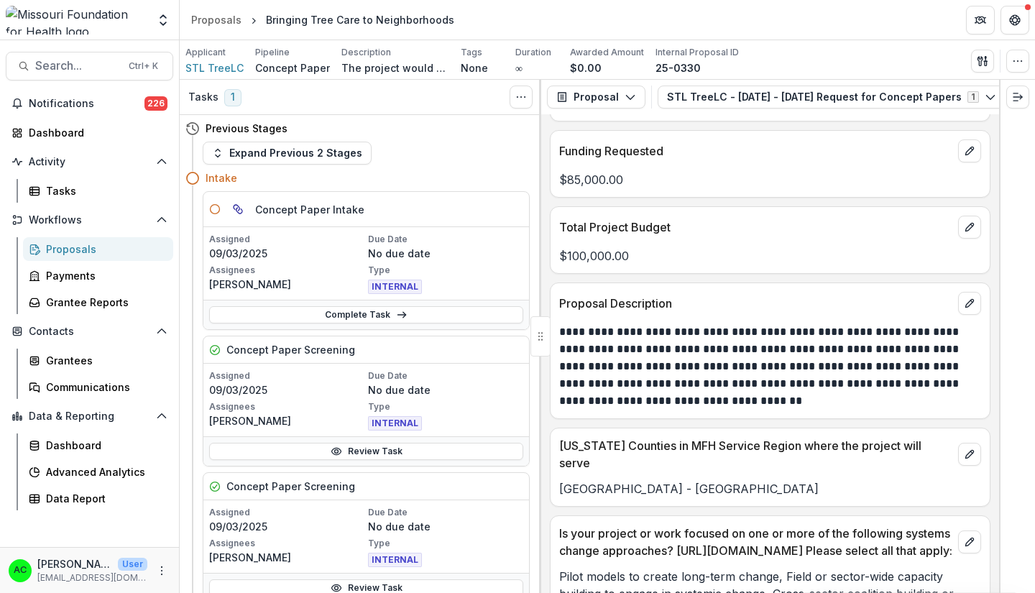
scroll to position [2997, 0]
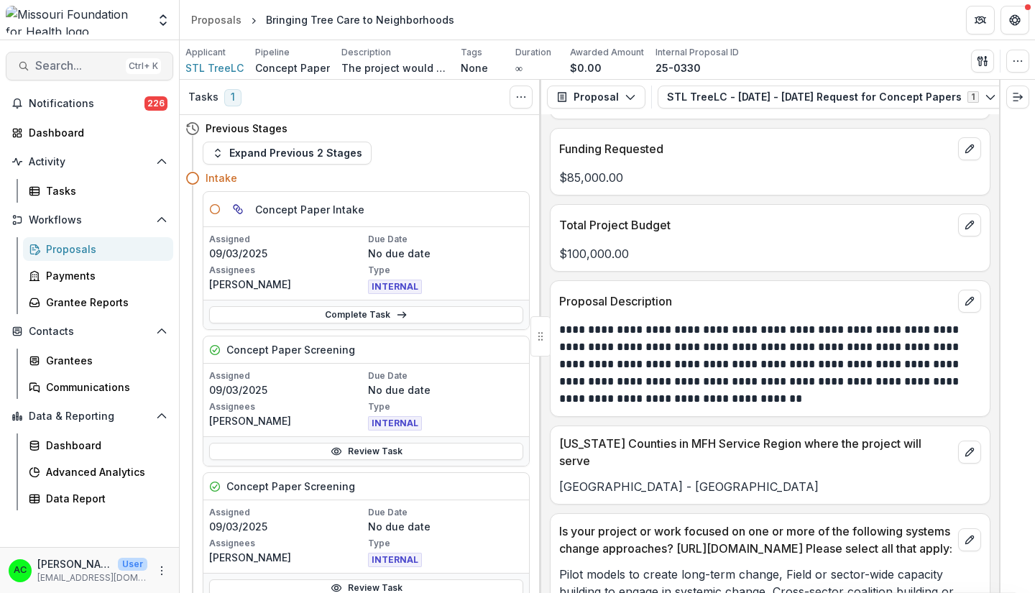
click at [93, 68] on span "Search..." at bounding box center [77, 66] width 85 height 14
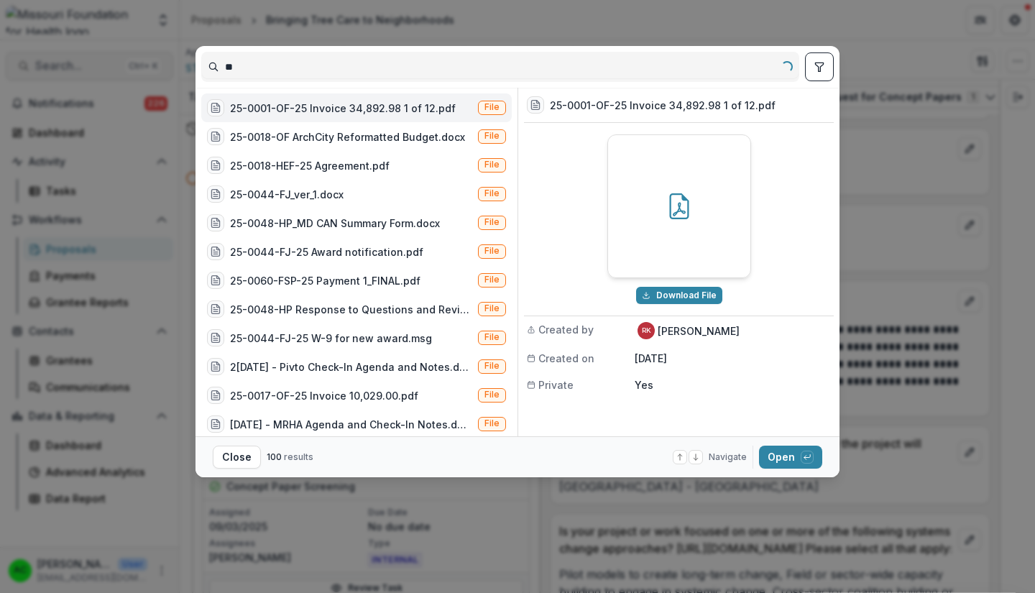
type input "*"
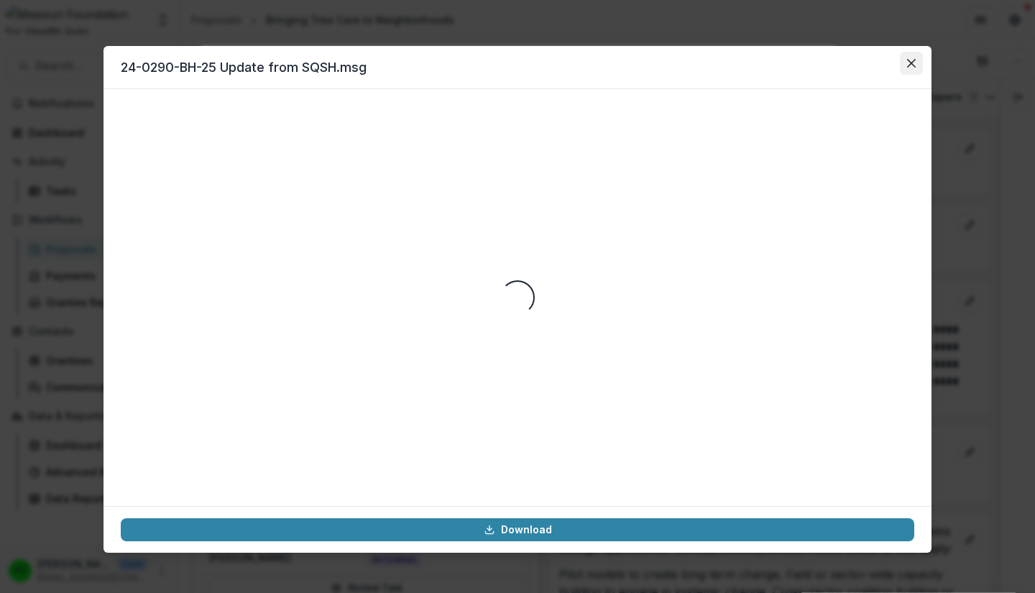
click at [911, 63] on icon "Close" at bounding box center [911, 63] width 9 height 9
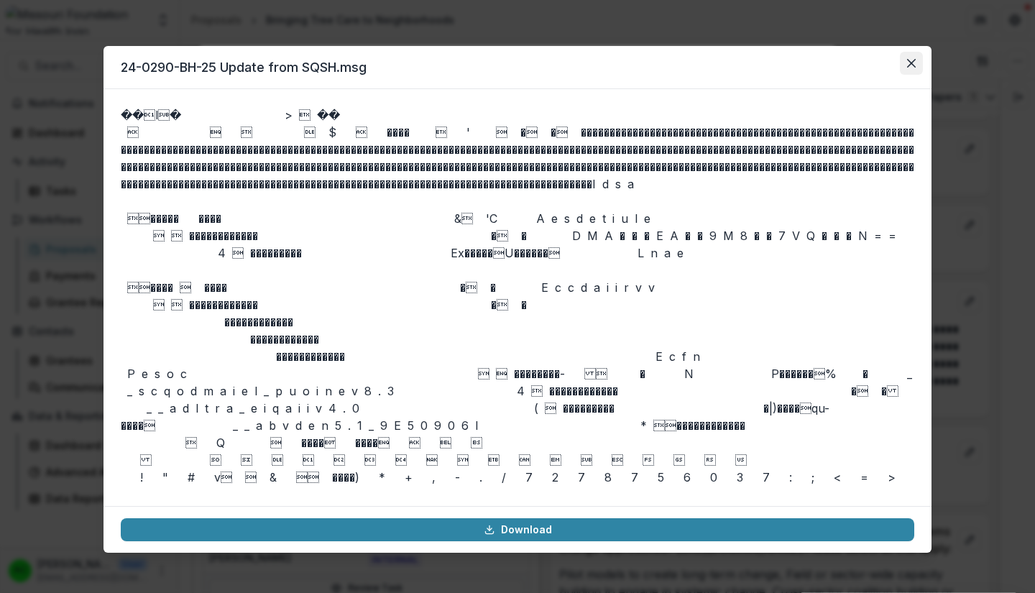
click at [911, 63] on icon "Close" at bounding box center [911, 63] width 9 height 9
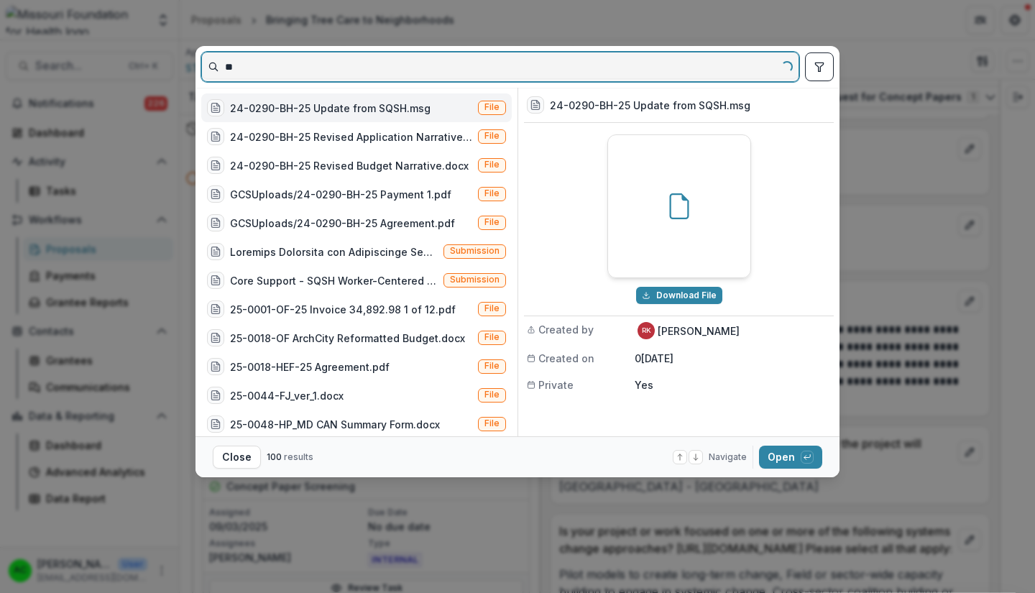
type input "*"
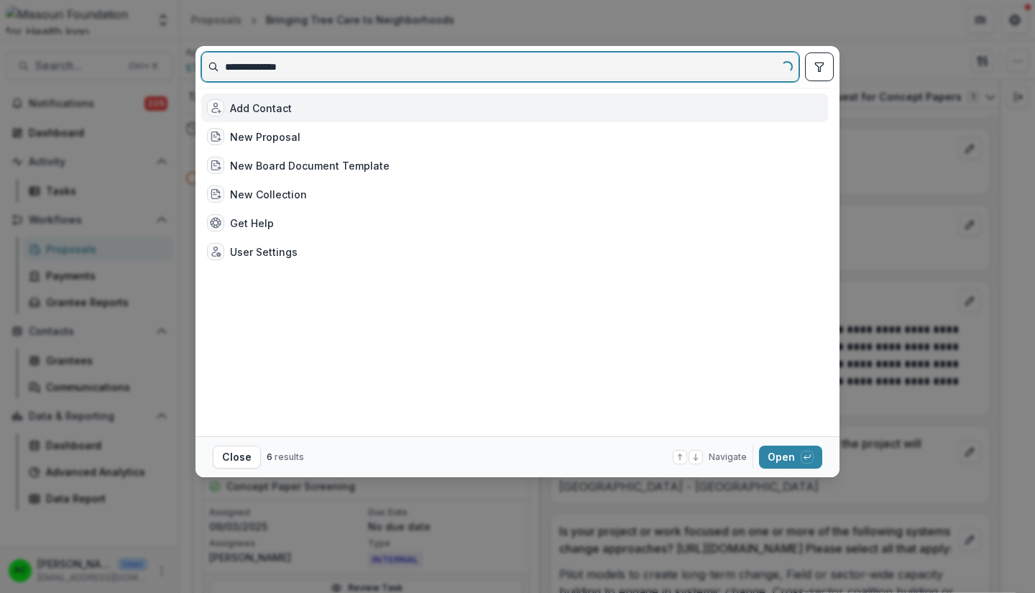
type input "**********"
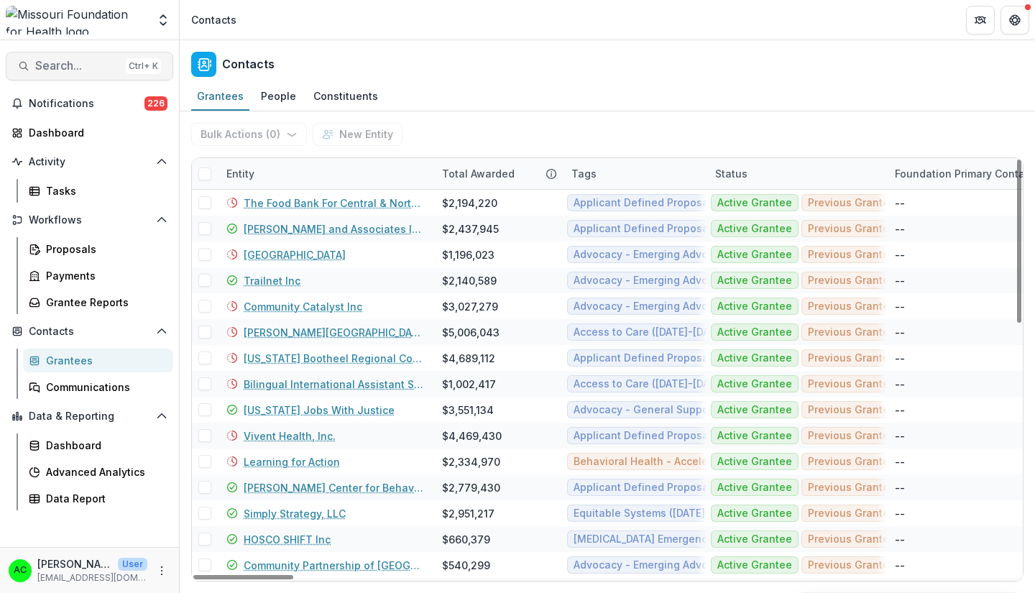
click at [82, 69] on span "Search..." at bounding box center [77, 66] width 85 height 14
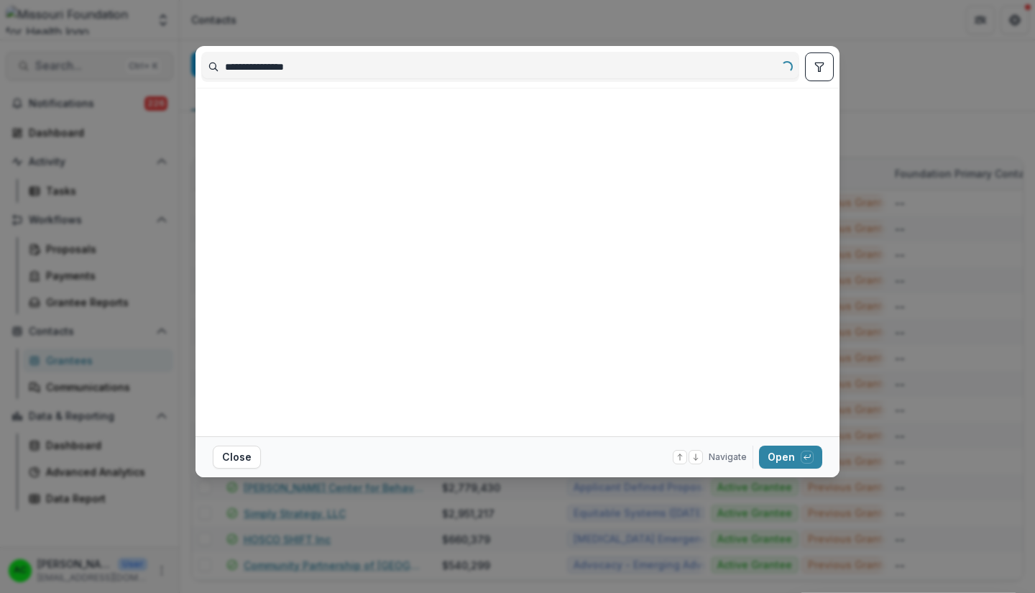
type input "**********"
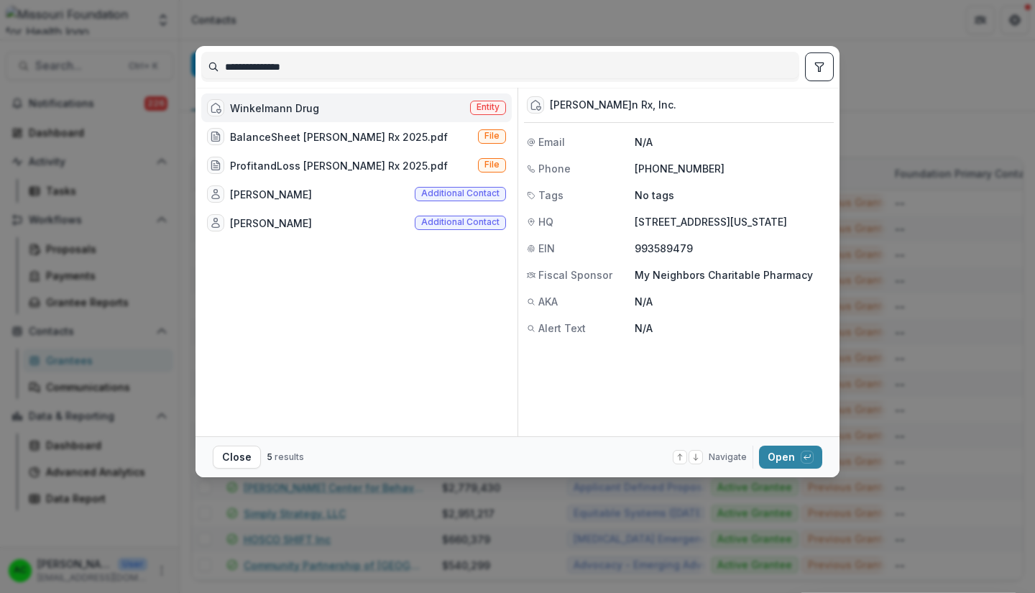
click at [298, 102] on div "Winkelmann Drug" at bounding box center [274, 108] width 89 height 15
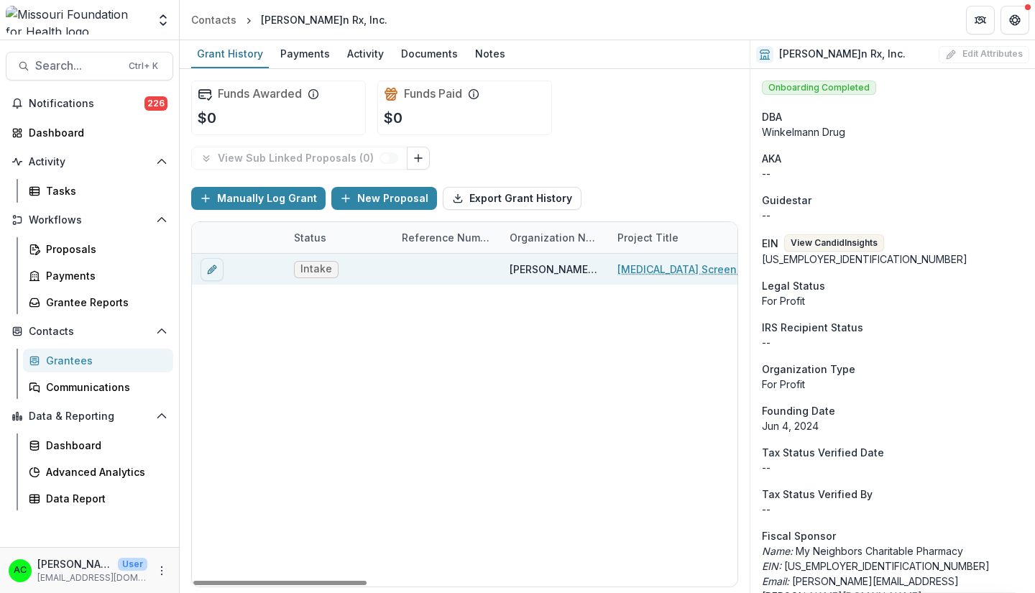
click at [666, 269] on link "Diabetes Screening for Underserved Populations" at bounding box center [698, 269] width 162 height 15
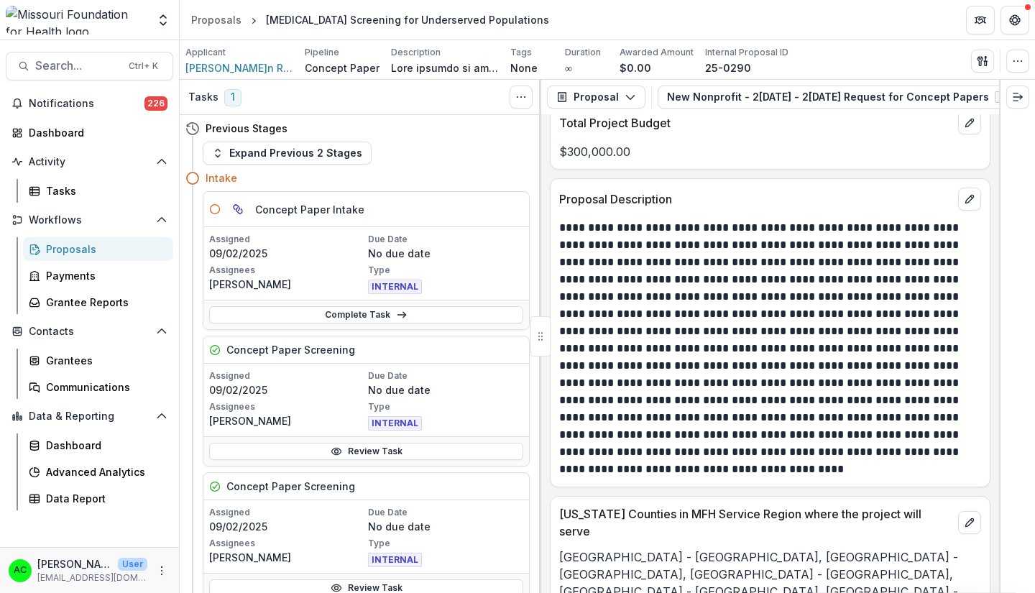
scroll to position [4154, 0]
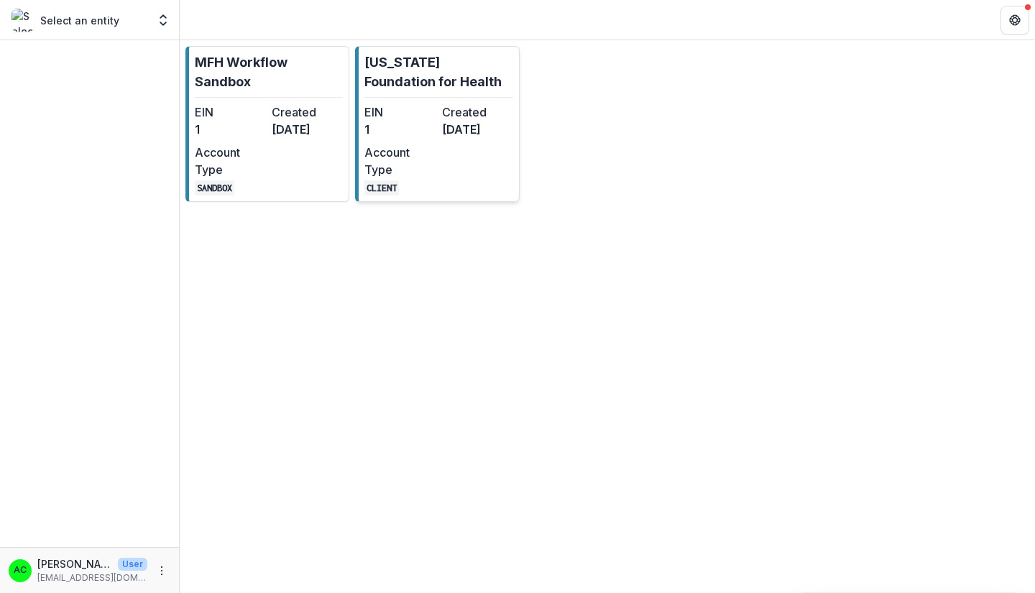
click at [441, 174] on div "EIN 1 Created 7 months ago Account Type CLIENT" at bounding box center [438, 149] width 148 height 92
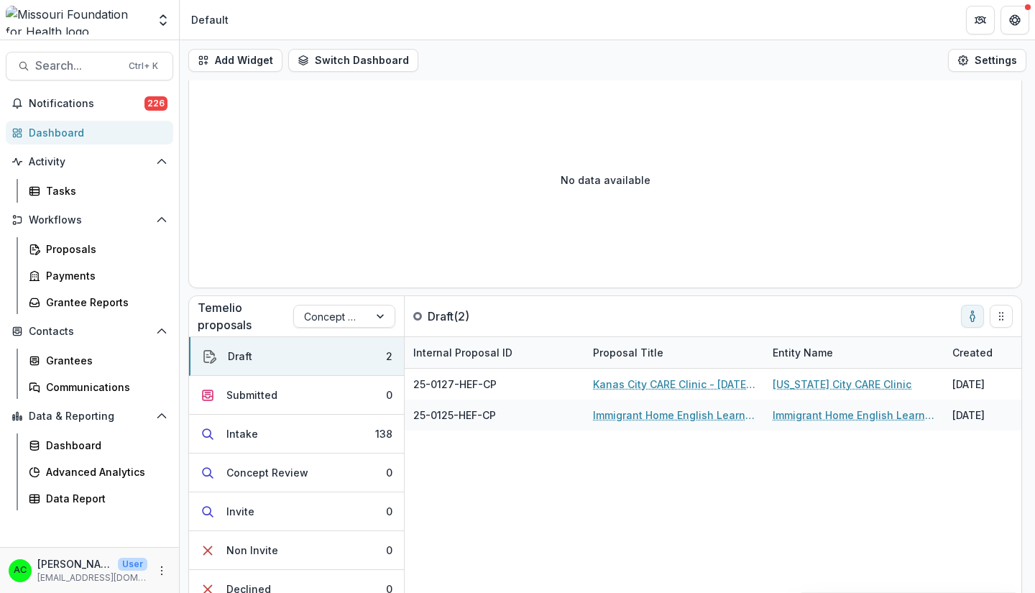
scroll to position [142, 0]
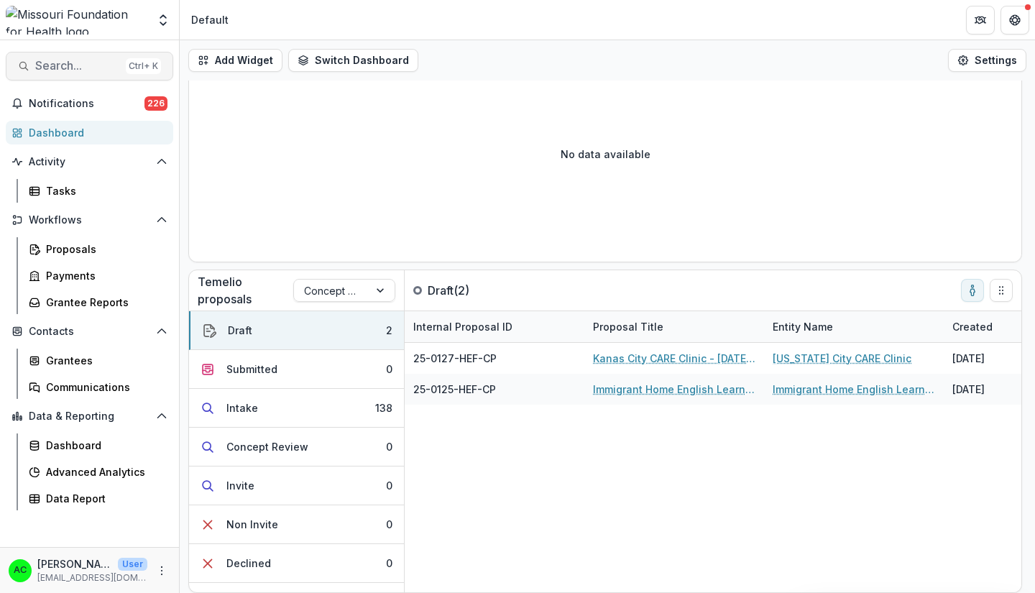
click at [47, 65] on span "Search..." at bounding box center [77, 66] width 85 height 14
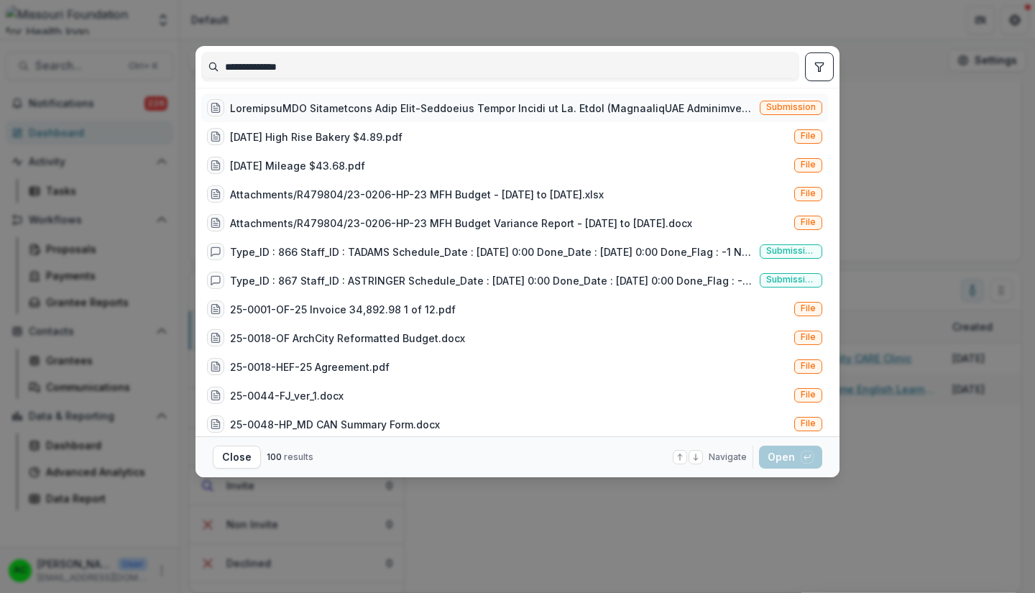
type input "**********"
click at [256, 101] on div at bounding box center [492, 108] width 524 height 15
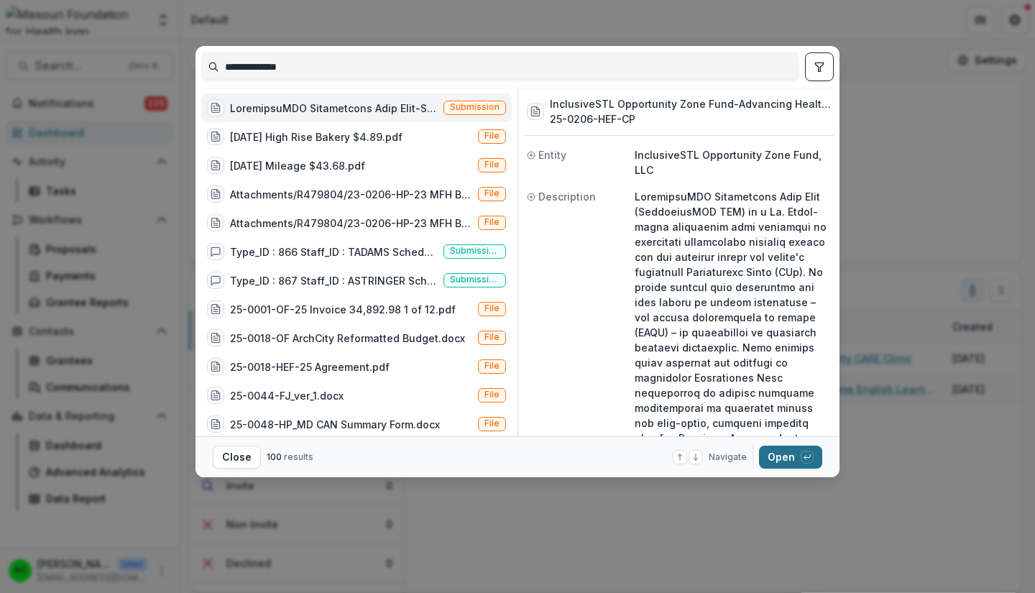
click at [782, 464] on button "Open with enter key" at bounding box center [790, 457] width 63 height 23
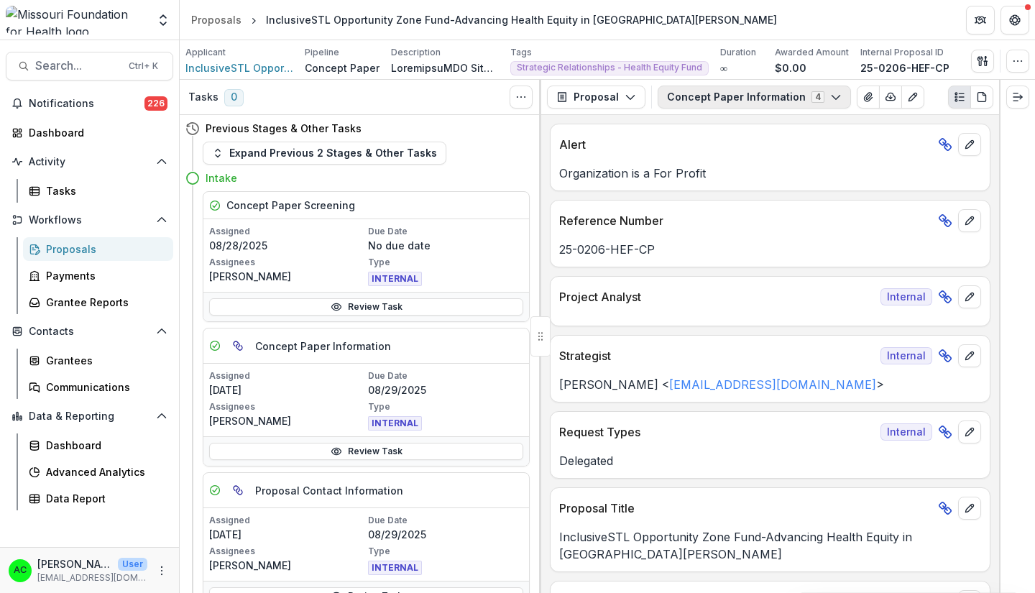
click at [818, 98] on button "Concept Paper Information 4" at bounding box center [754, 97] width 193 height 23
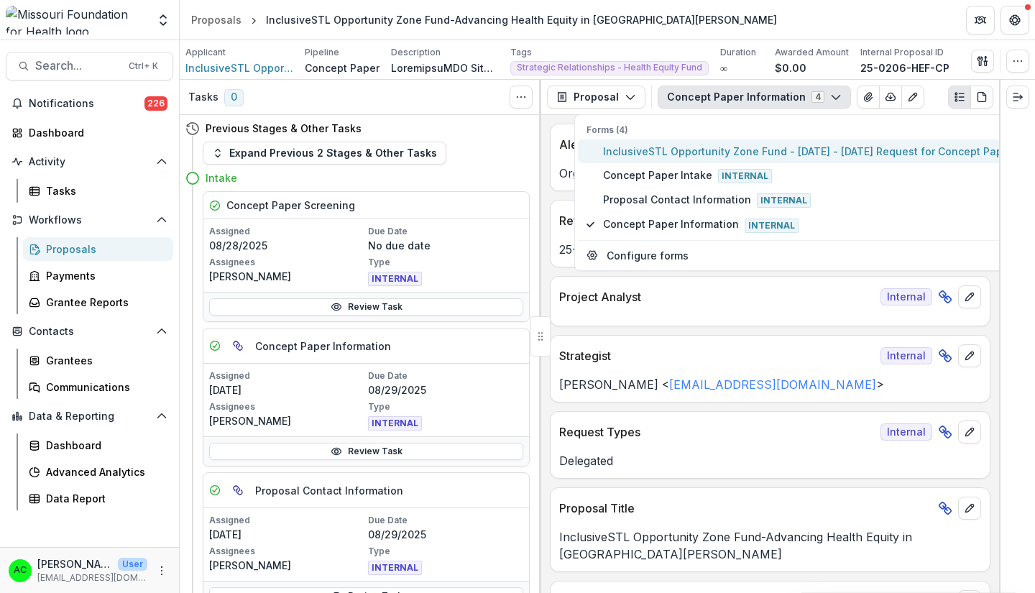
click at [747, 151] on span "InclusiveSTL Opportunity Zone Fund - 2025 - 2025 Request for Concept Papers" at bounding box center [810, 151] width 415 height 15
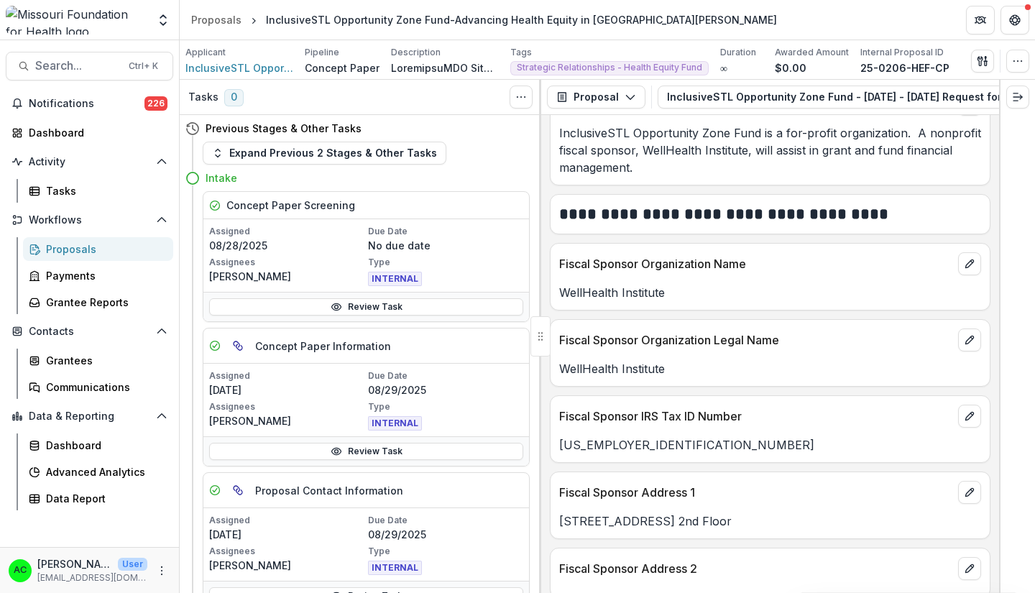
scroll to position [2983, 0]
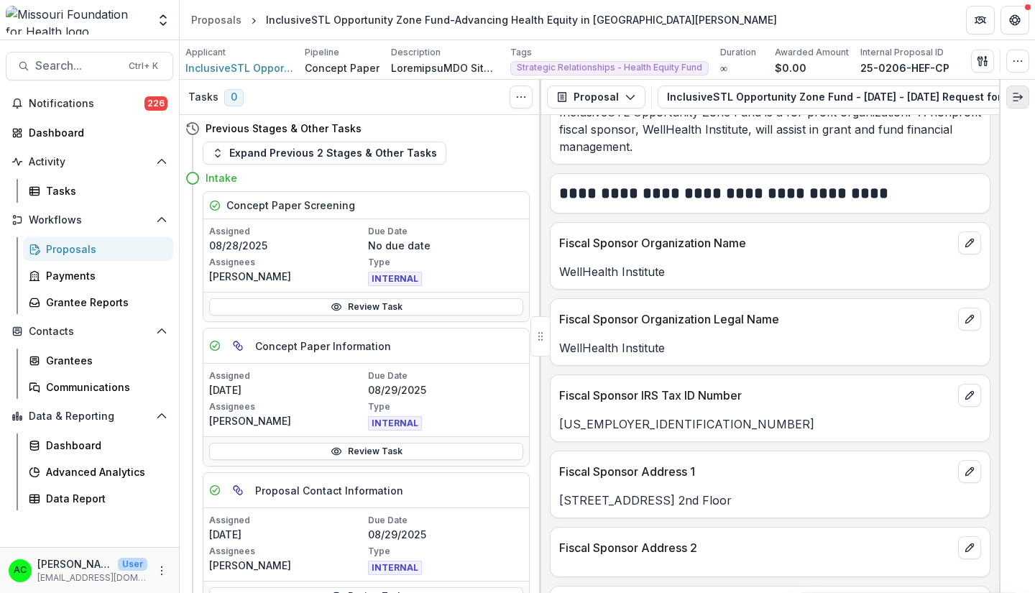
click at [1020, 97] on line "Expand right" at bounding box center [1017, 97] width 9 height 0
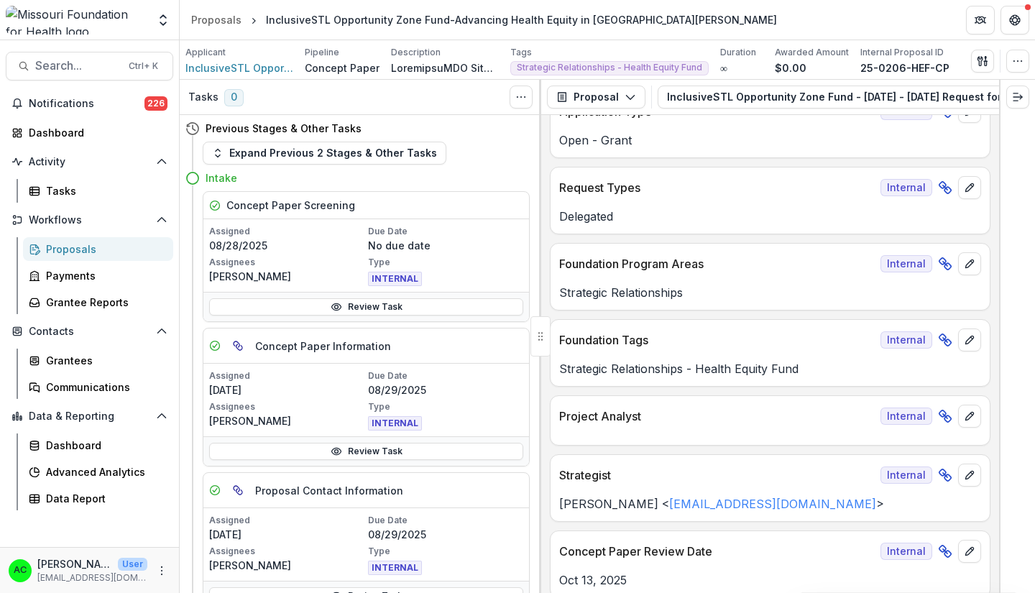
scroll to position [0, 0]
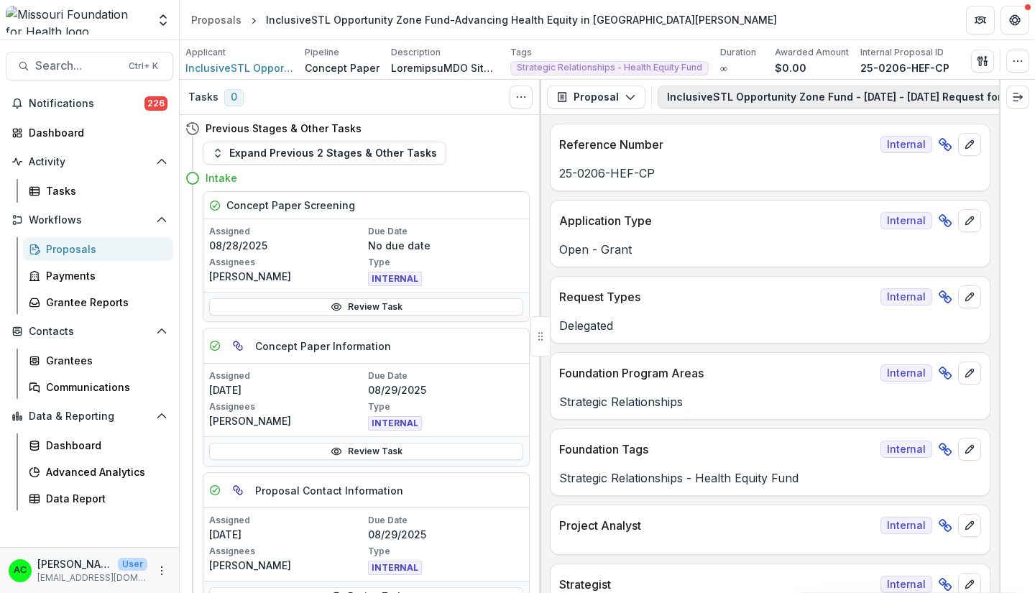
drag, startPoint x: 953, startPoint y: 99, endPoint x: 811, endPoint y: 99, distance: 141.6
click at [811, 99] on button "InclusiveSTL Opportunity Zone Fund - 2025 - 2025 Request for Concept Papers 4" at bounding box center [895, 97] width 475 height 23
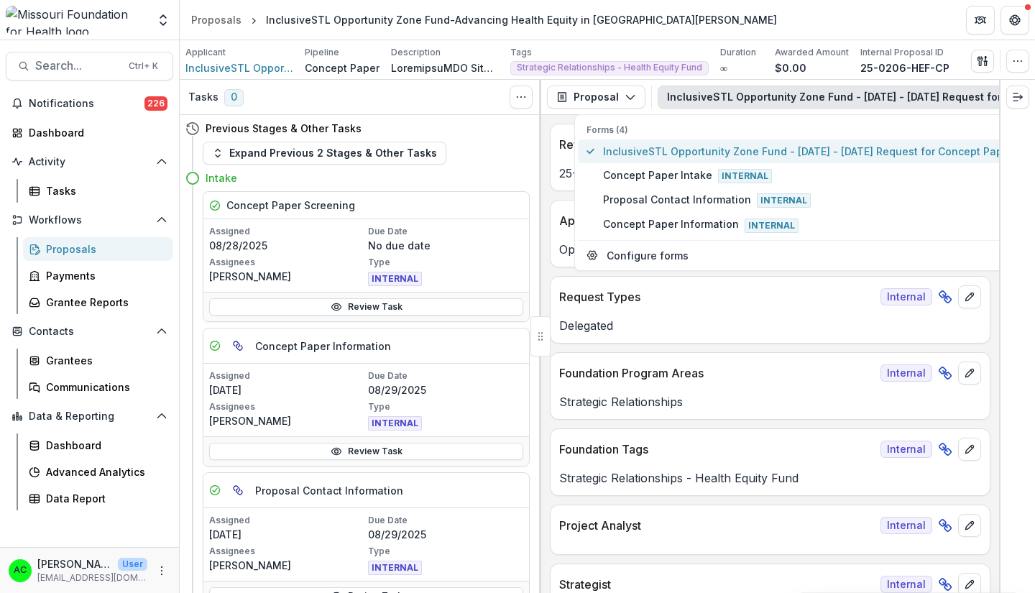
type button "0"
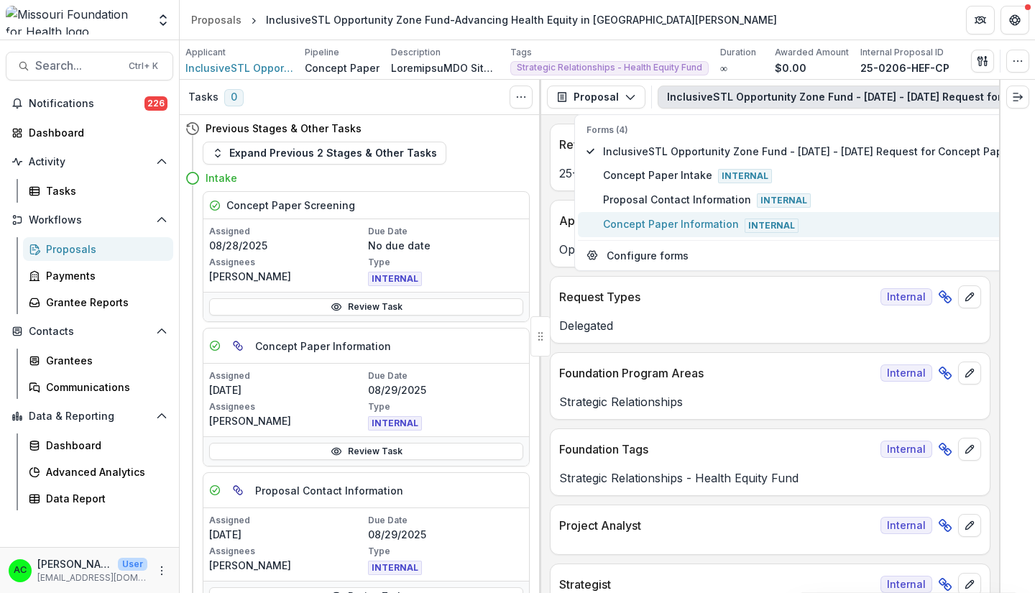
click at [849, 212] on button "Concept Paper Information Internal" at bounding box center [802, 224] width 449 height 24
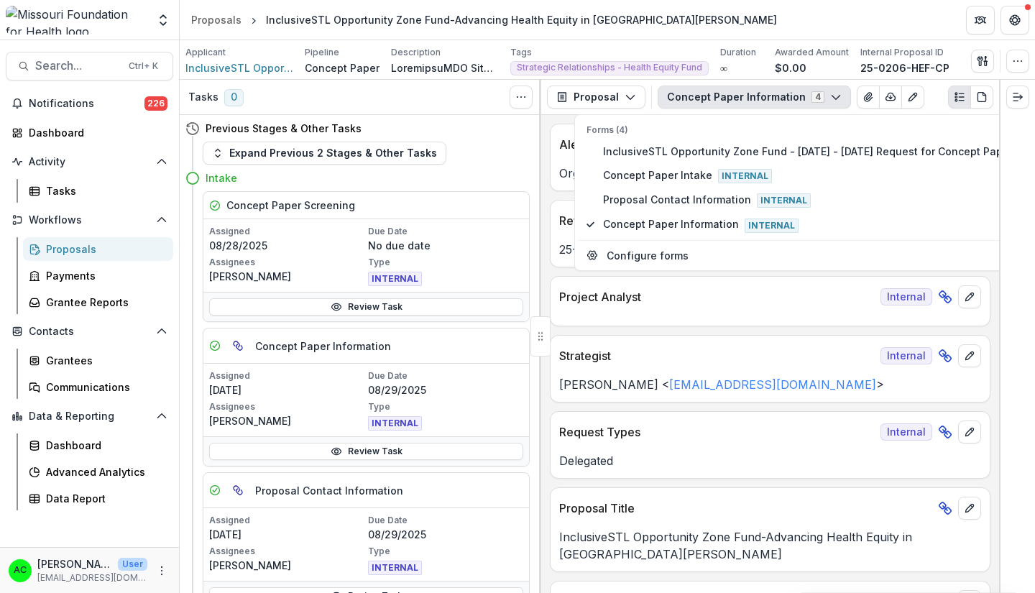
click at [1017, 254] on div at bounding box center [1017, 336] width 36 height 513
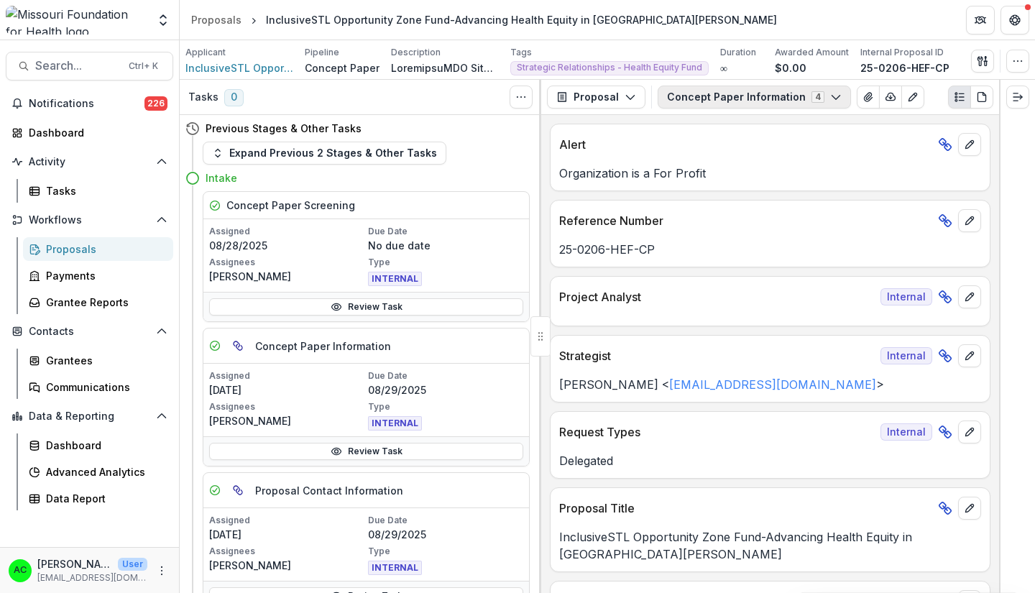
click at [830, 101] on icon "button" at bounding box center [835, 96] width 11 height 11
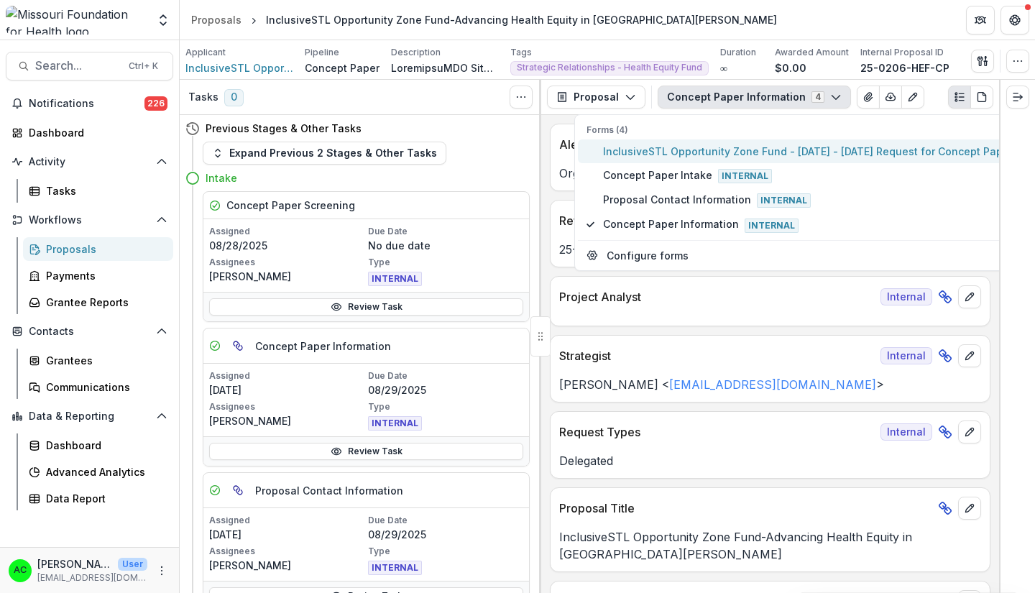
click at [776, 151] on span "InclusiveSTL Opportunity Zone Fund - 2025 - 2025 Request for Concept Papers" at bounding box center [810, 151] width 415 height 15
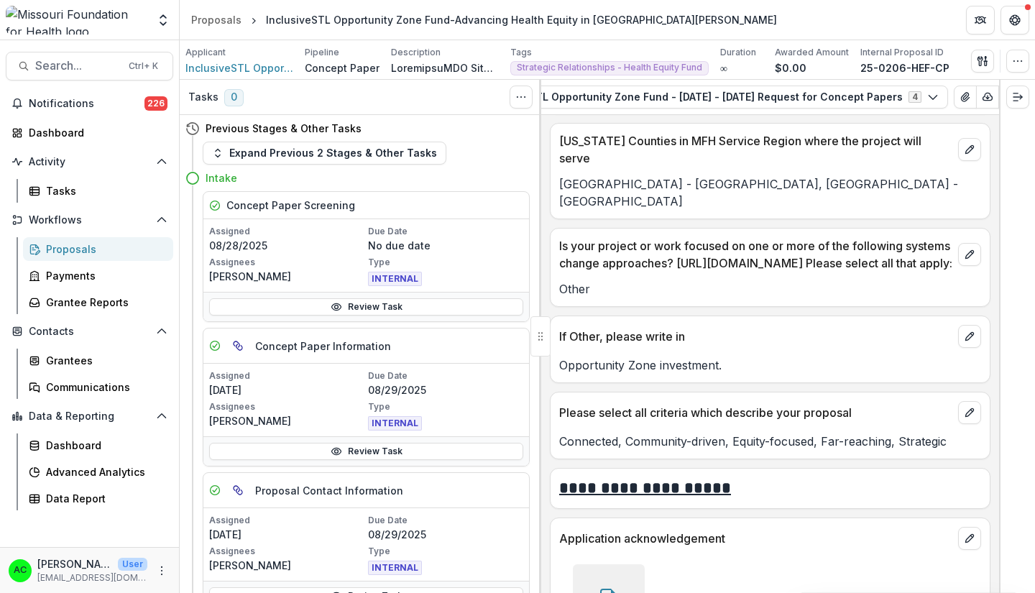
scroll to position [0, 188]
click at [957, 93] on icon "View Attached Files" at bounding box center [961, 97] width 8 height 9
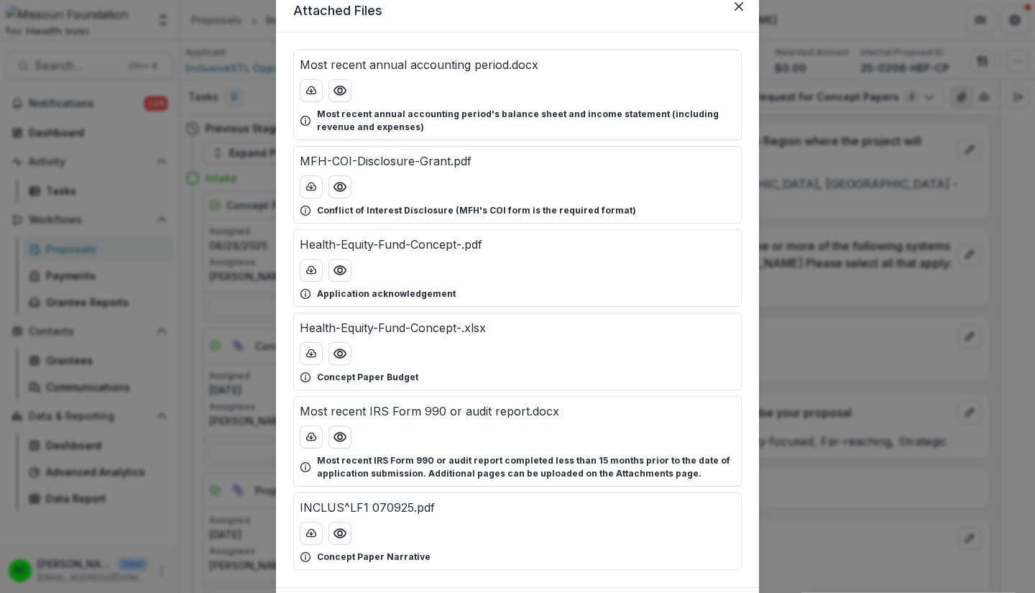
scroll to position [61, 0]
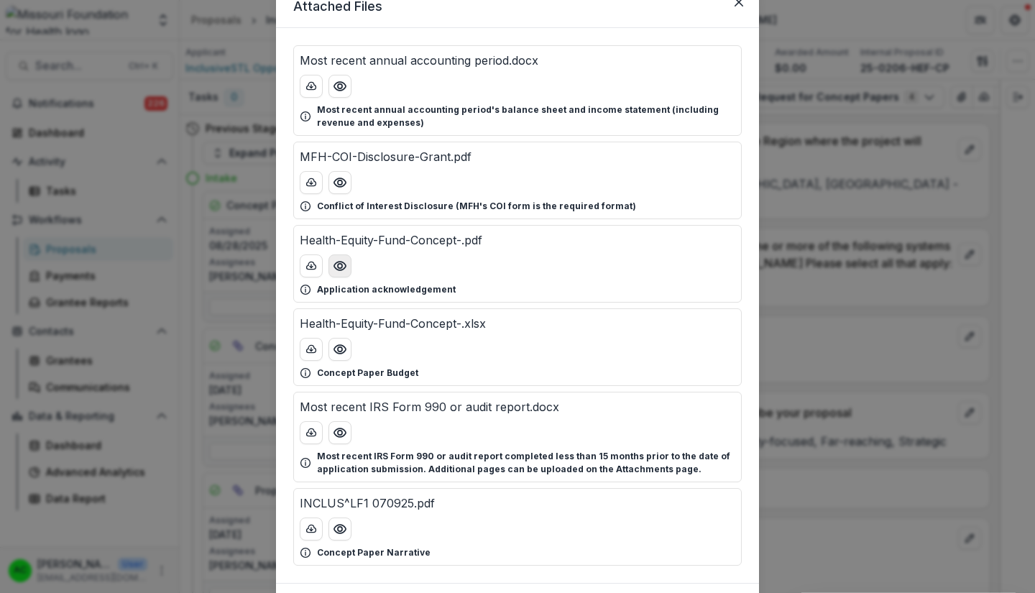
click at [338, 266] on icon "Preview Health-Equity-Fund-Concept-.pdf" at bounding box center [340, 266] width 14 height 14
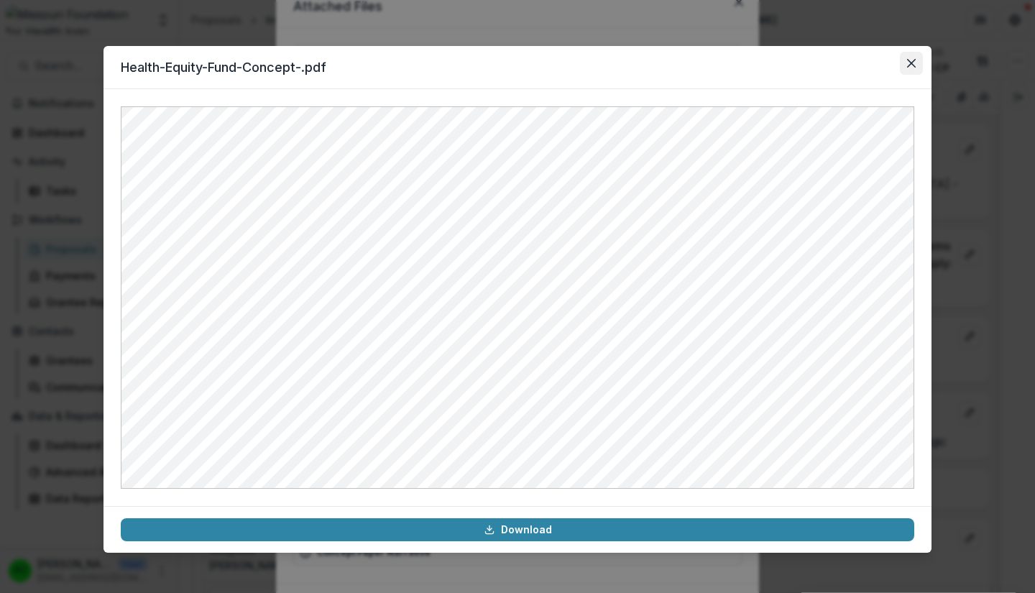
click at [908, 74] on button "Close" at bounding box center [911, 63] width 23 height 23
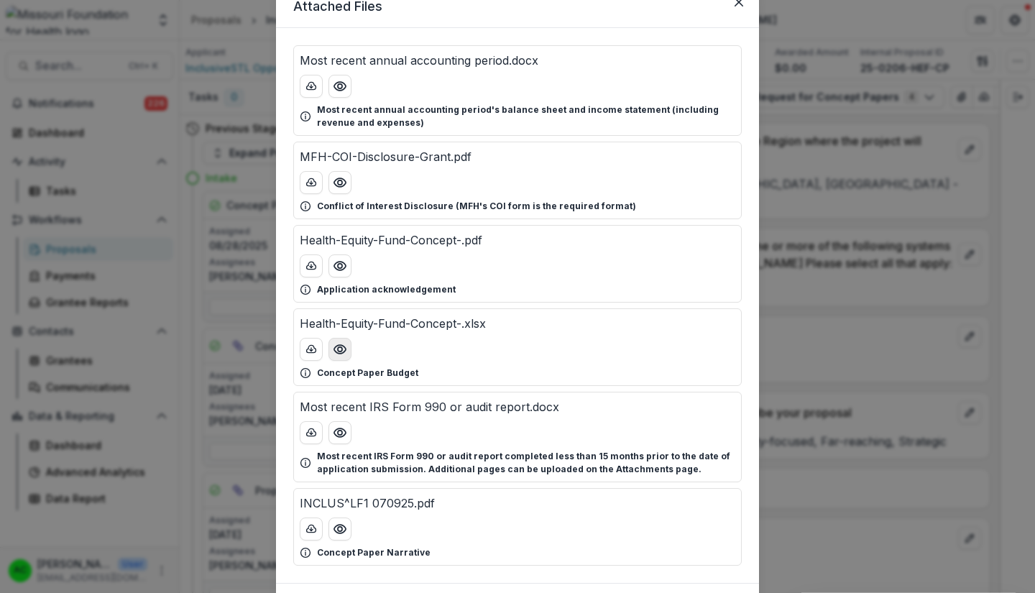
click at [338, 349] on icon "Preview Health-Equity-Fund-Concept-.xlsx" at bounding box center [340, 349] width 14 height 14
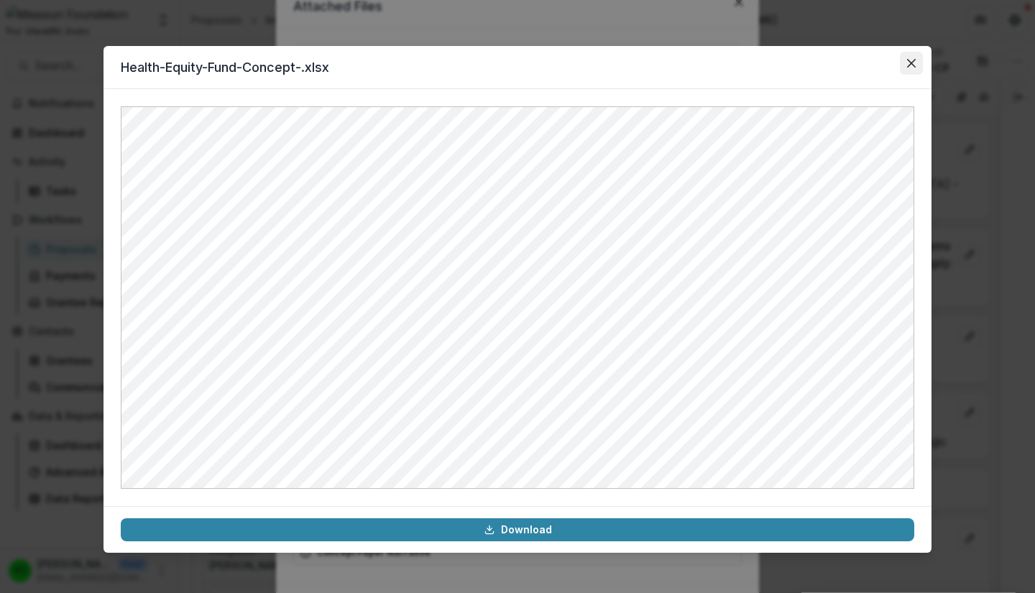
click at [913, 63] on icon "Close" at bounding box center [911, 63] width 9 height 9
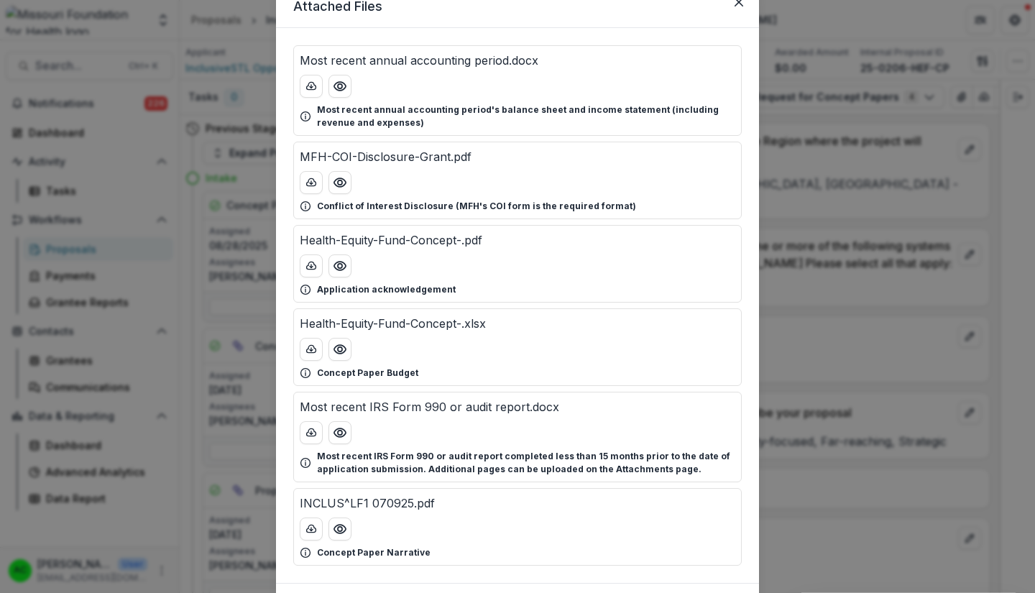
scroll to position [31, 0]
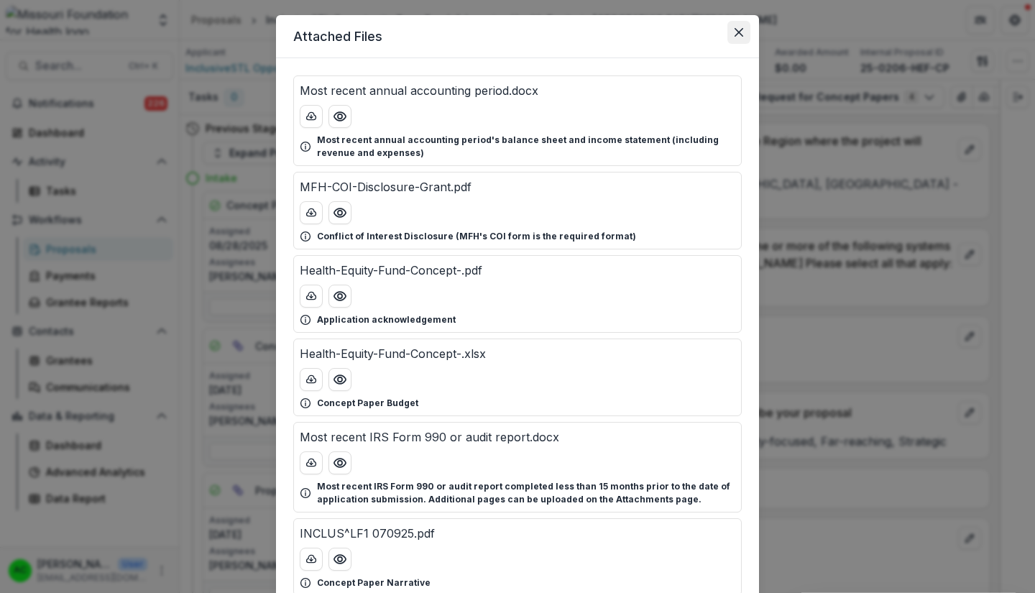
click at [734, 34] on icon "Close" at bounding box center [738, 32] width 9 height 9
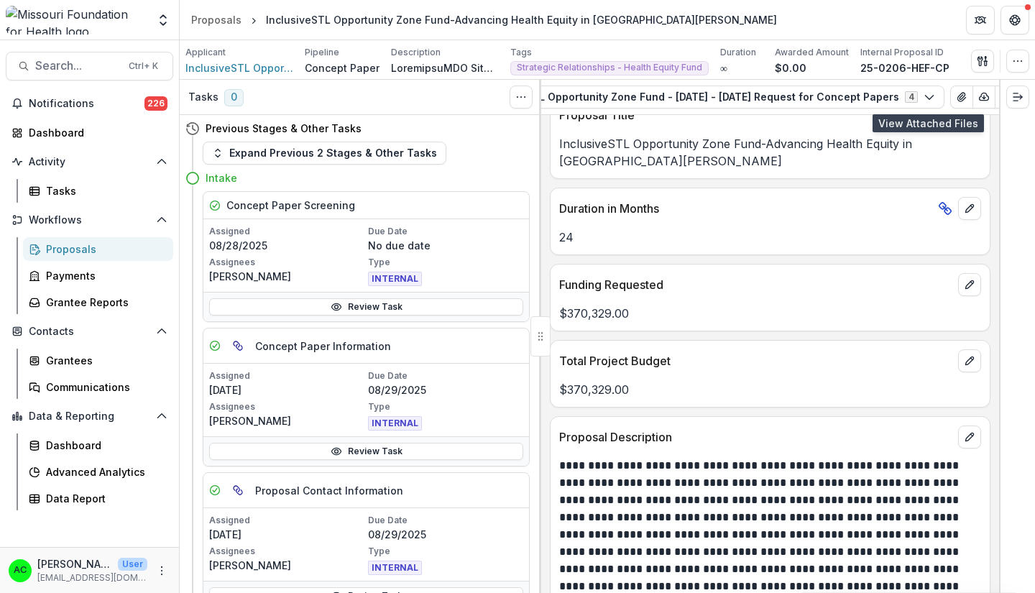
scroll to position [3841, 0]
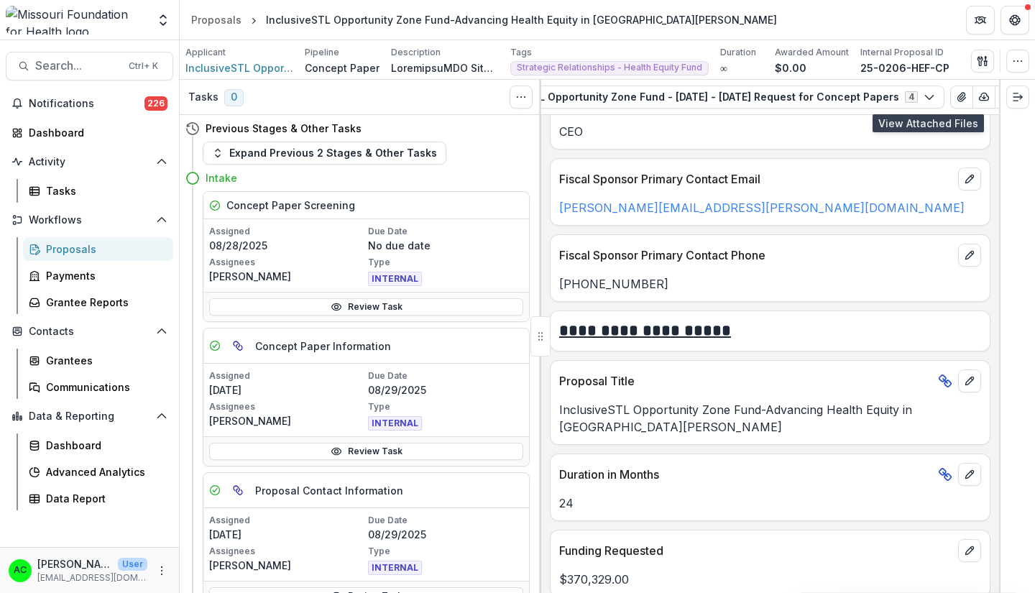
click at [863, 404] on p "InclusiveSTL Opportunity Zone Fund-Advancing Health Equity in St. Louis" at bounding box center [770, 418] width 422 height 34
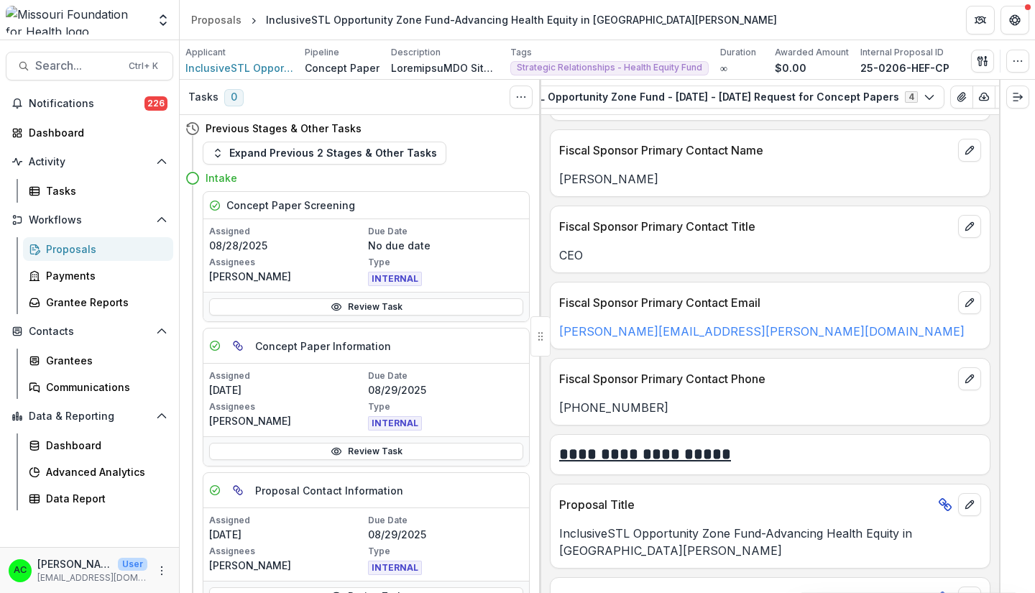
scroll to position [3718, 0]
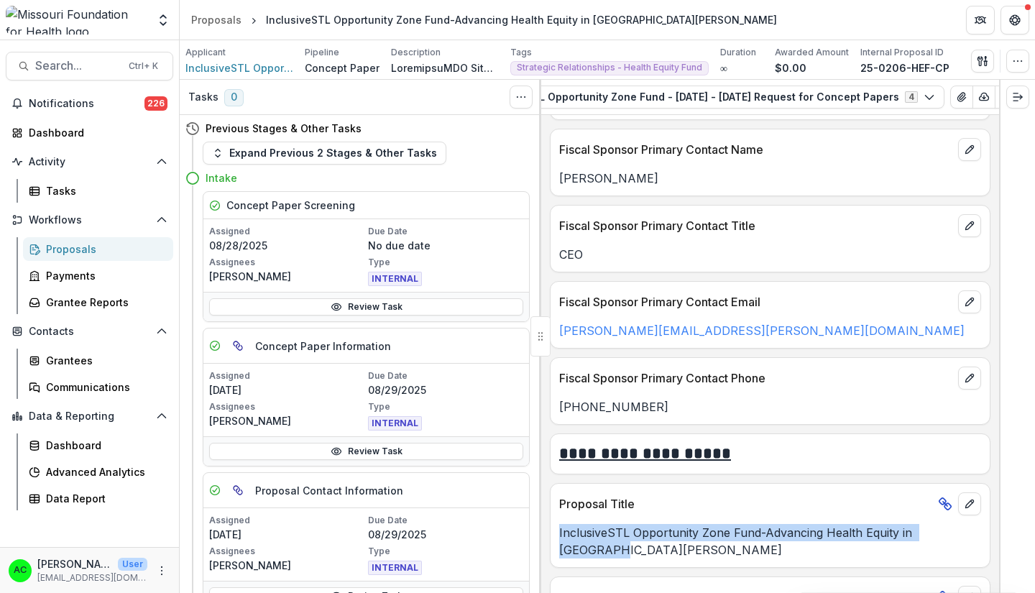
drag, startPoint x: 557, startPoint y: 531, endPoint x: 966, endPoint y: 543, distance: 409.1
click at [966, 543] on div "InclusiveSTL Opportunity Zone Fund-Advancing Health Equity in St. Louis" at bounding box center [769, 541] width 439 height 34
copy p "InclusiveSTL Opportunity Zone Fund-Advancing Health Equity in St. Louis"
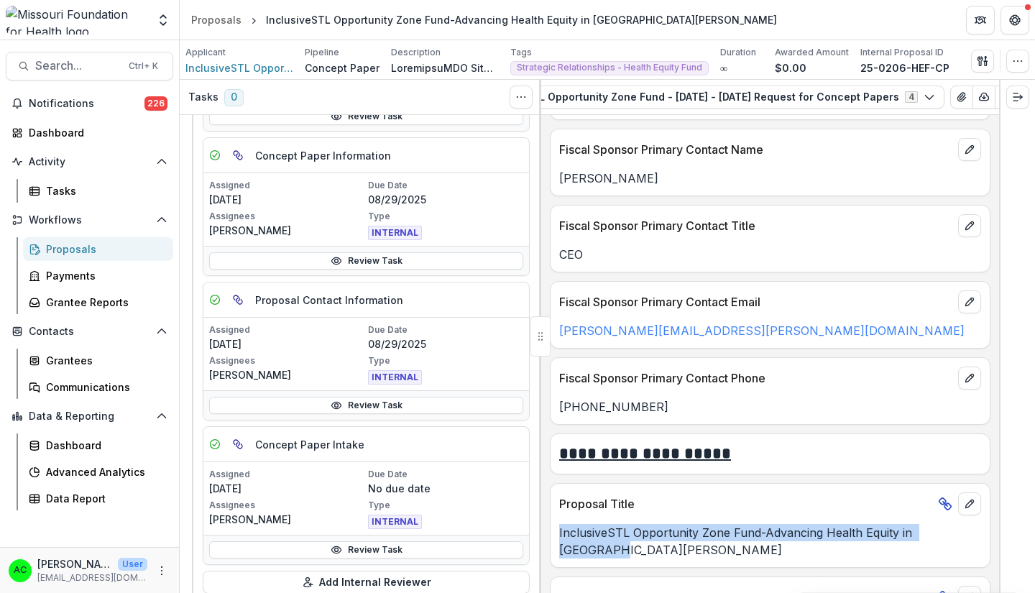
scroll to position [390, 0]
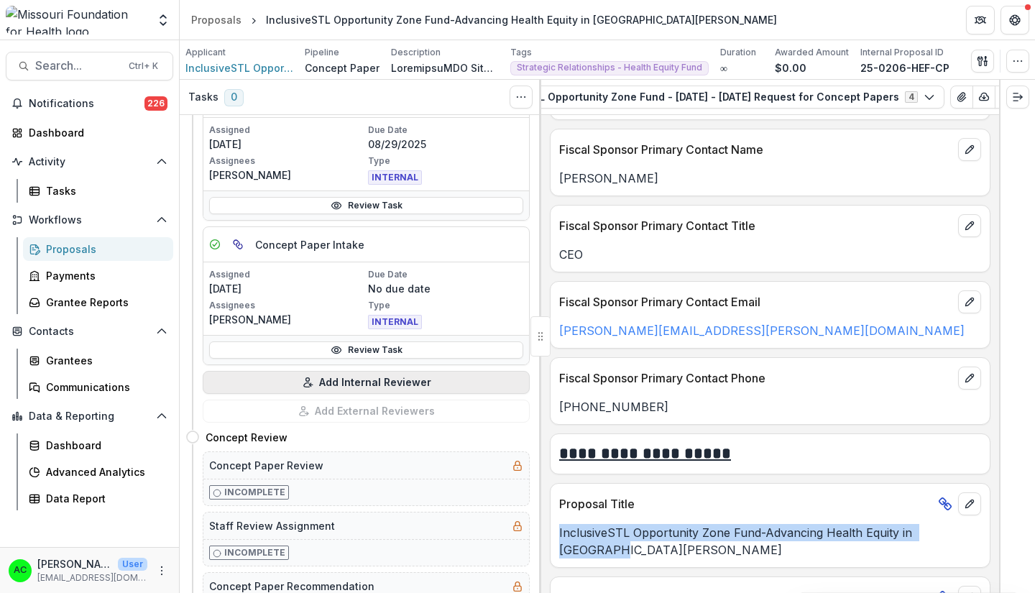
click at [392, 377] on button "Add Internal Reviewer" at bounding box center [366, 382] width 327 height 23
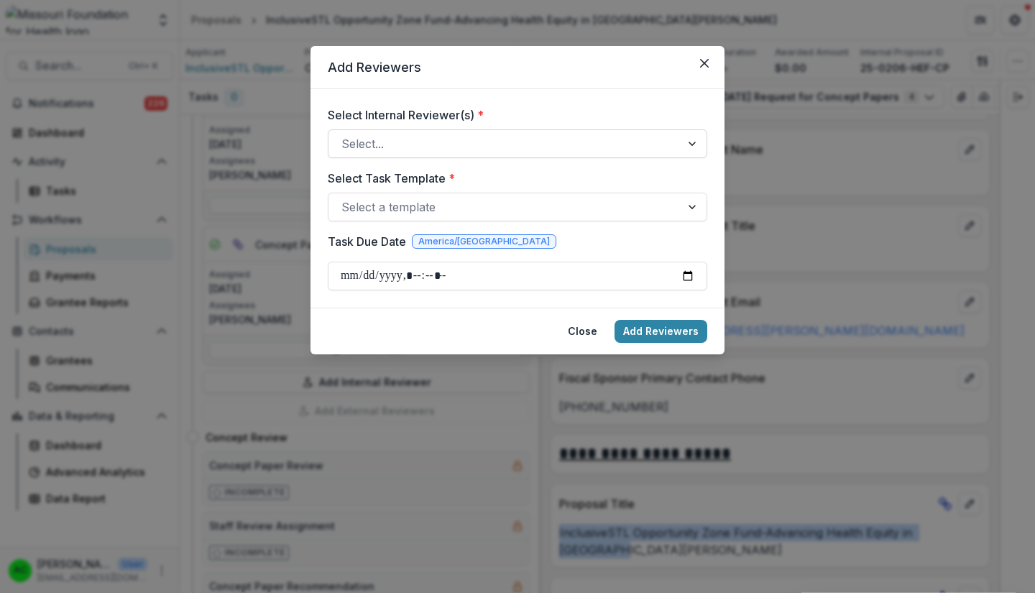
click at [510, 144] on div at bounding box center [504, 144] width 326 height 20
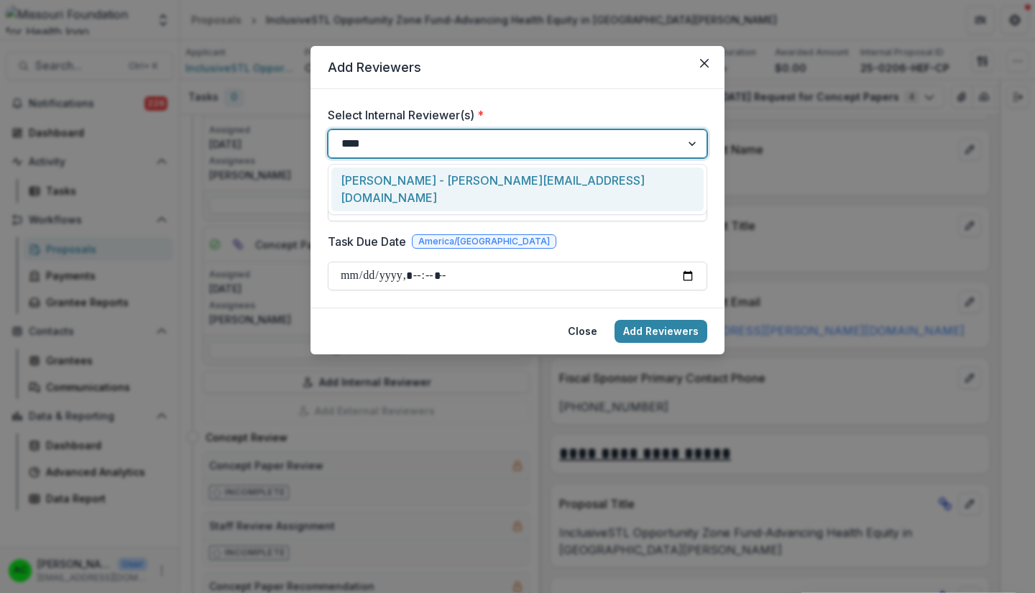
type input "*****"
click at [473, 175] on div "Grace Kyung - gkyung@mffh.org" at bounding box center [517, 189] width 372 height 44
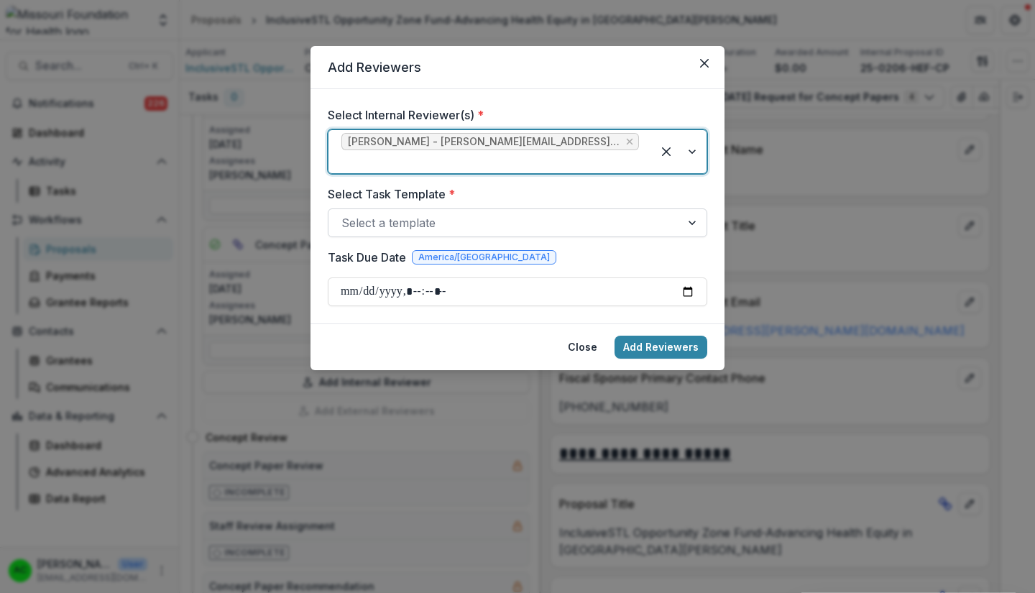
click at [455, 213] on div at bounding box center [504, 223] width 326 height 20
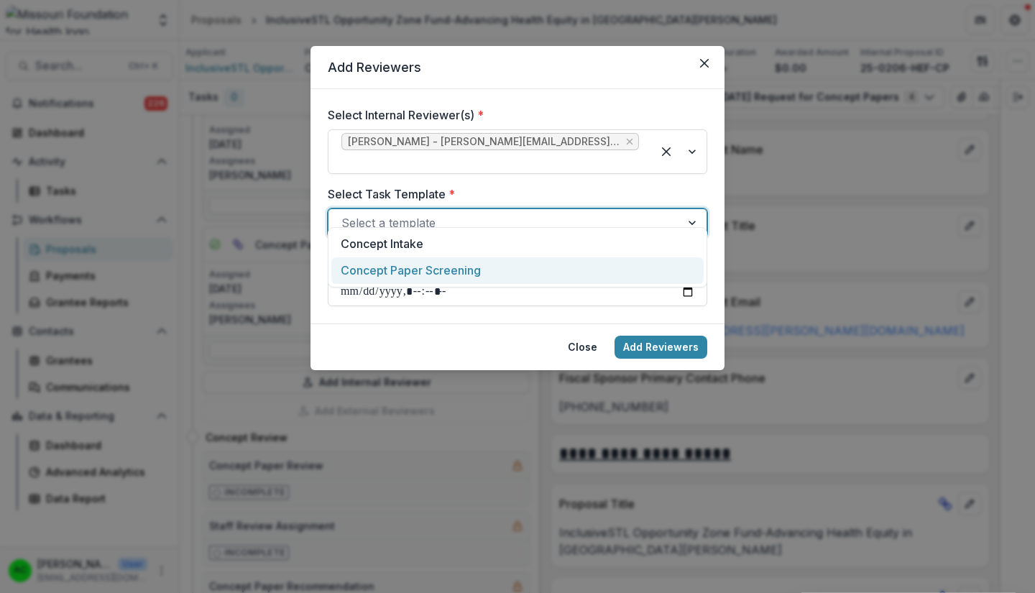
click at [445, 269] on div "Concept Paper Screening" at bounding box center [517, 270] width 372 height 27
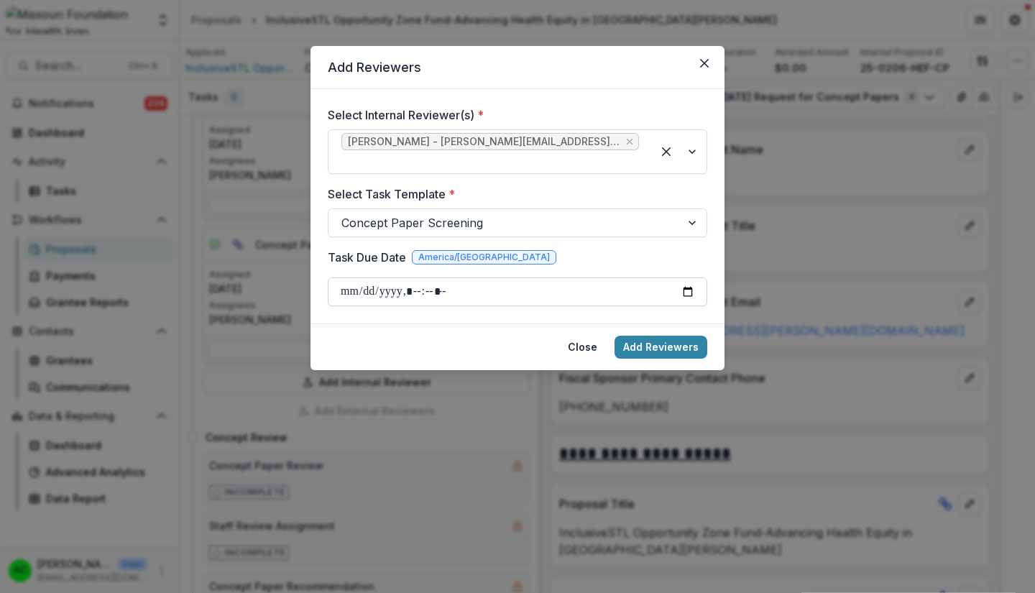
drag, startPoint x: 687, startPoint y: 273, endPoint x: 583, endPoint y: 283, distance: 104.7
click at [583, 283] on input "Task Due Date" at bounding box center [517, 291] width 379 height 29
click at [690, 284] on input "Task Due Date" at bounding box center [517, 291] width 379 height 29
click at [693, 277] on input "Task Due Date" at bounding box center [517, 291] width 379 height 29
type input "**********"
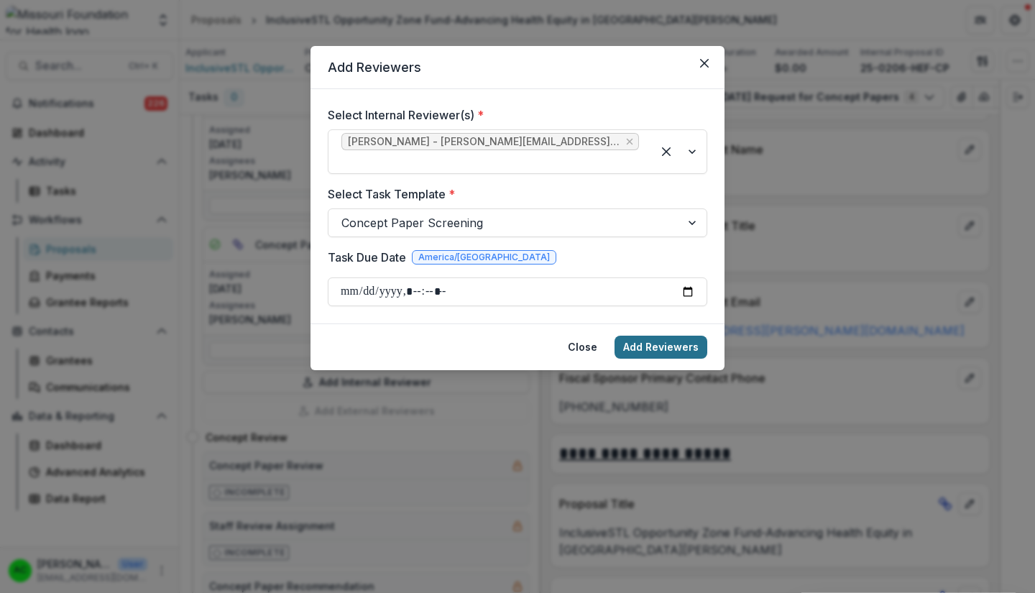
click at [657, 336] on button "Add Reviewers" at bounding box center [660, 347] width 93 height 23
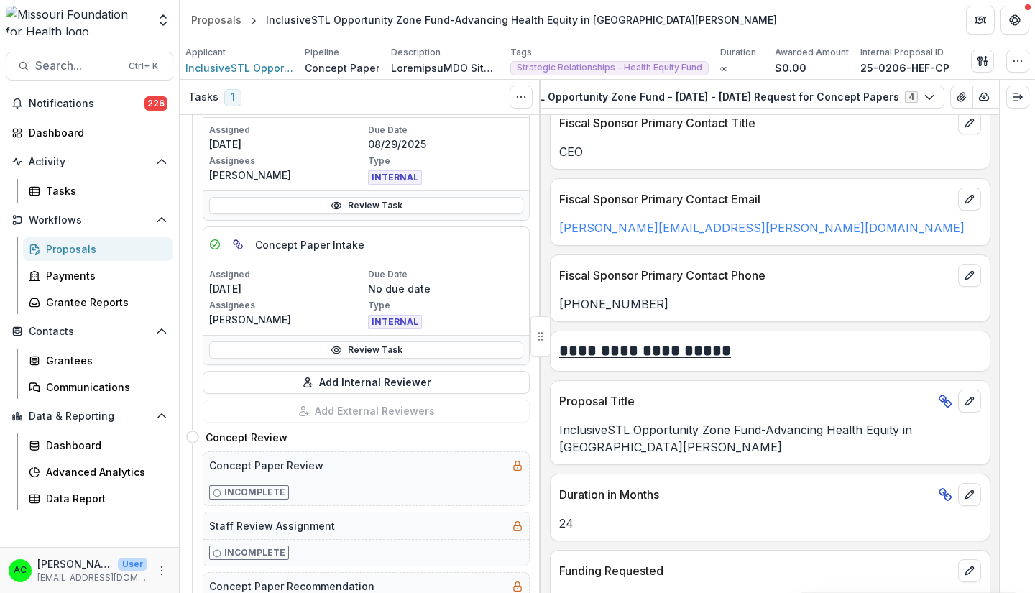
scroll to position [3830, 0]
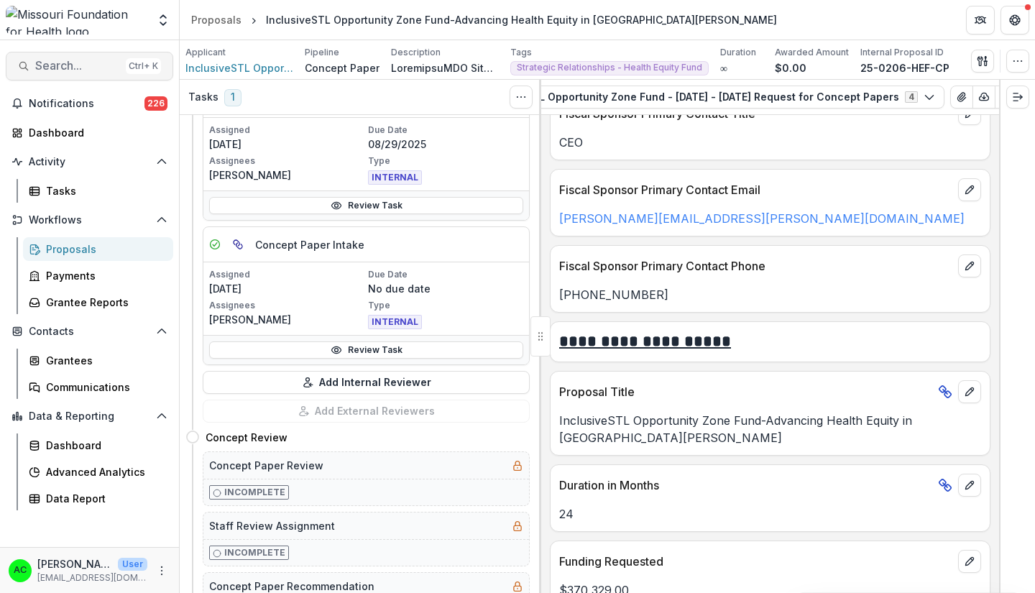
click at [88, 63] on span "Search..." at bounding box center [77, 66] width 85 height 14
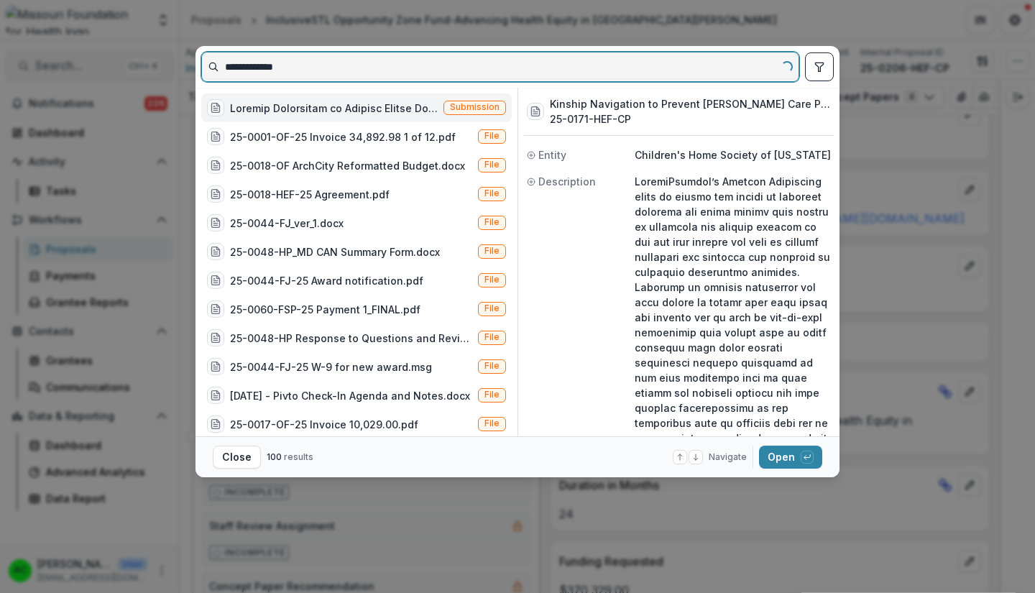
type input "**********"
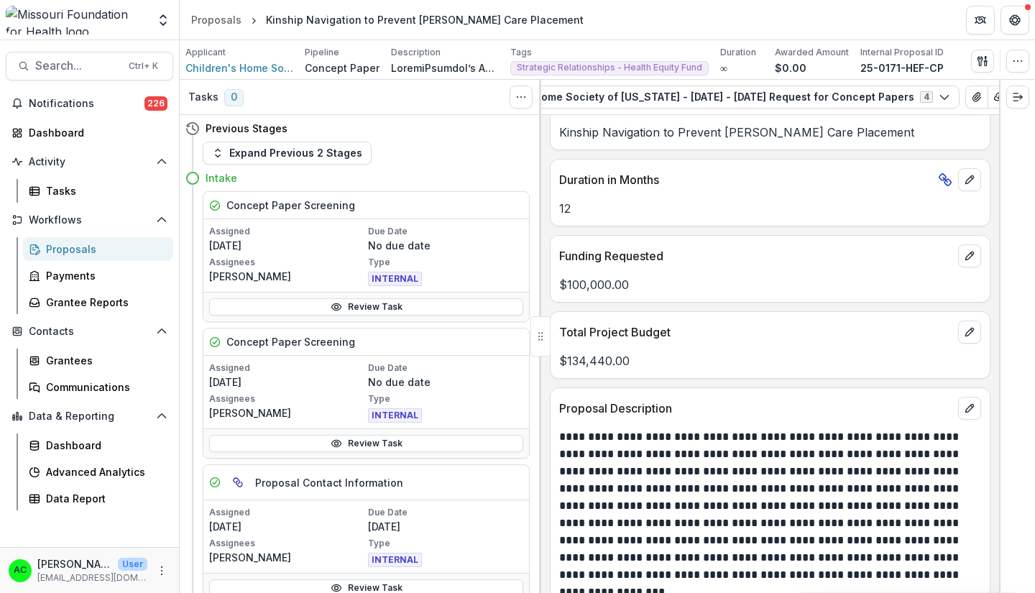
scroll to position [3010, 0]
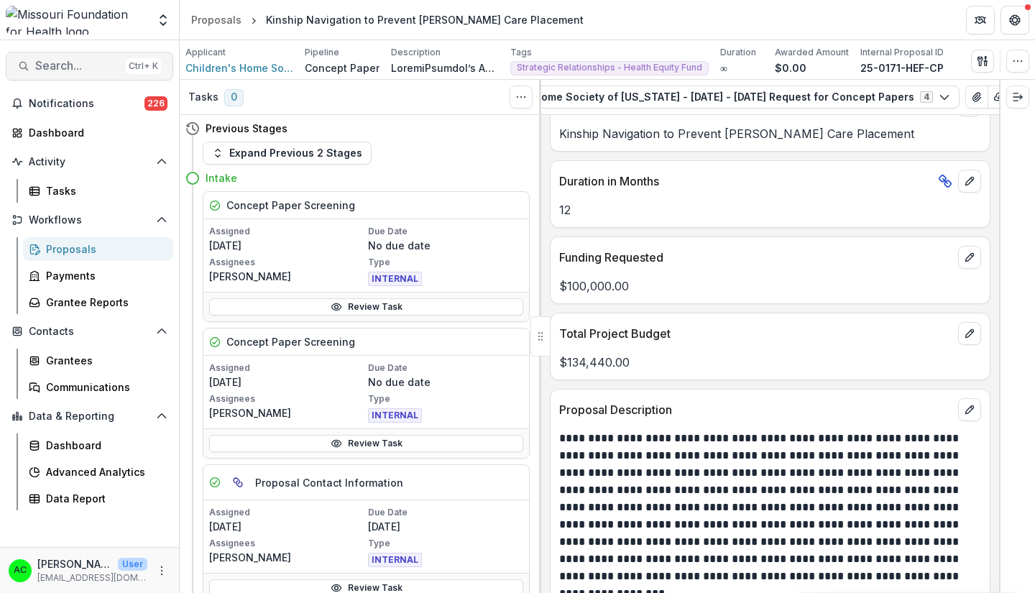
click at [101, 71] on span "Search..." at bounding box center [77, 66] width 85 height 14
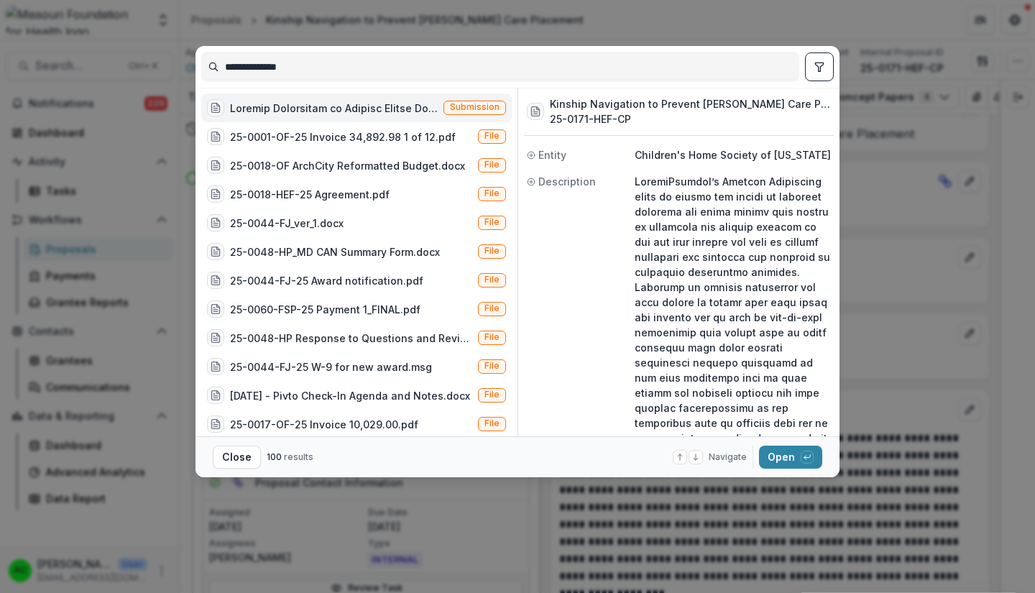
click at [262, 69] on input "**********" at bounding box center [500, 66] width 596 height 23
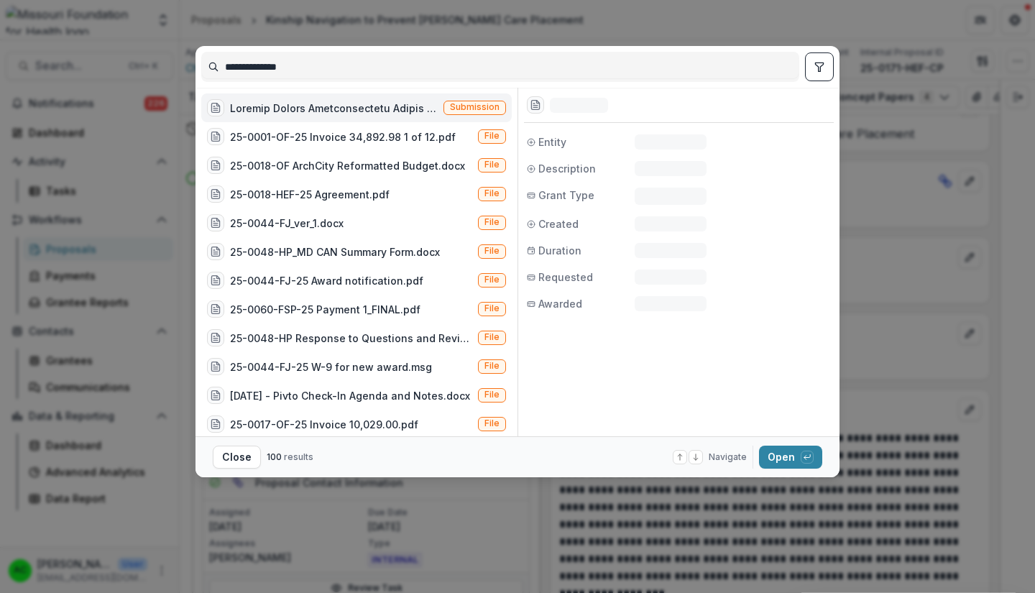
type input "**********"
click at [775, 455] on button "Open with enter key" at bounding box center [790, 457] width 63 height 23
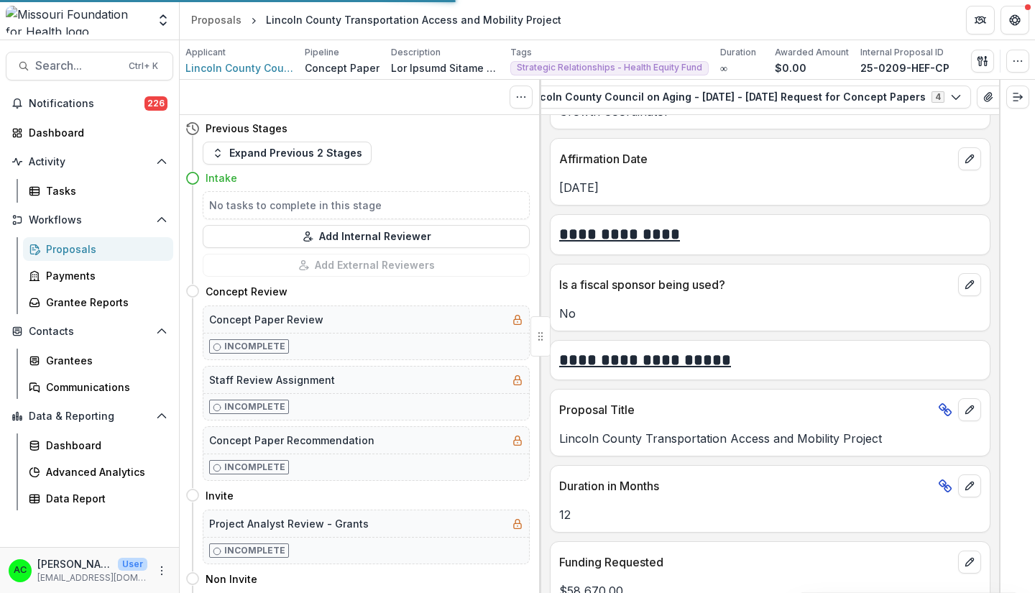
scroll to position [3315, 0]
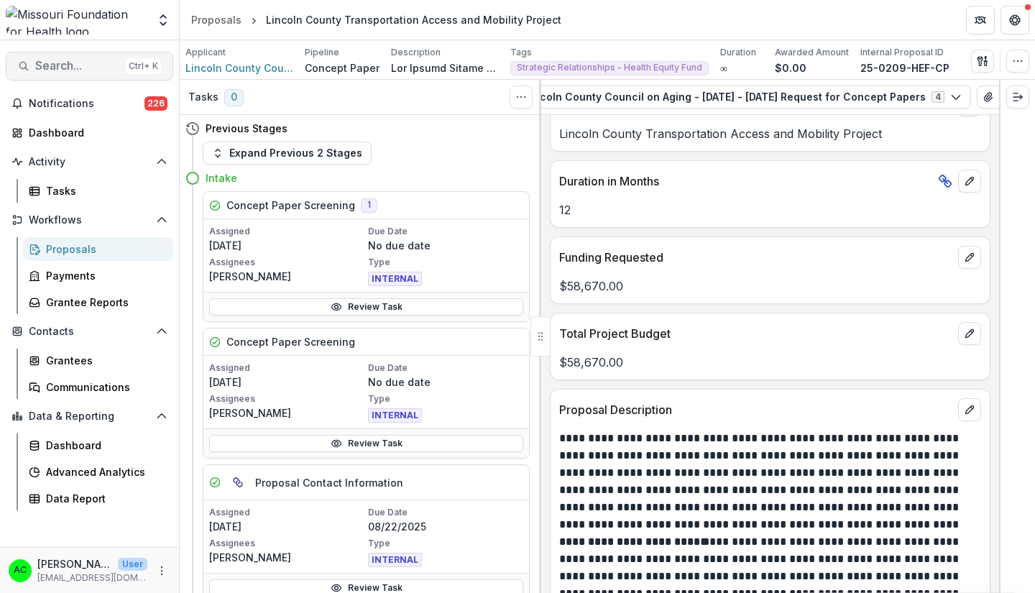
click at [70, 60] on span "Search..." at bounding box center [77, 66] width 85 height 14
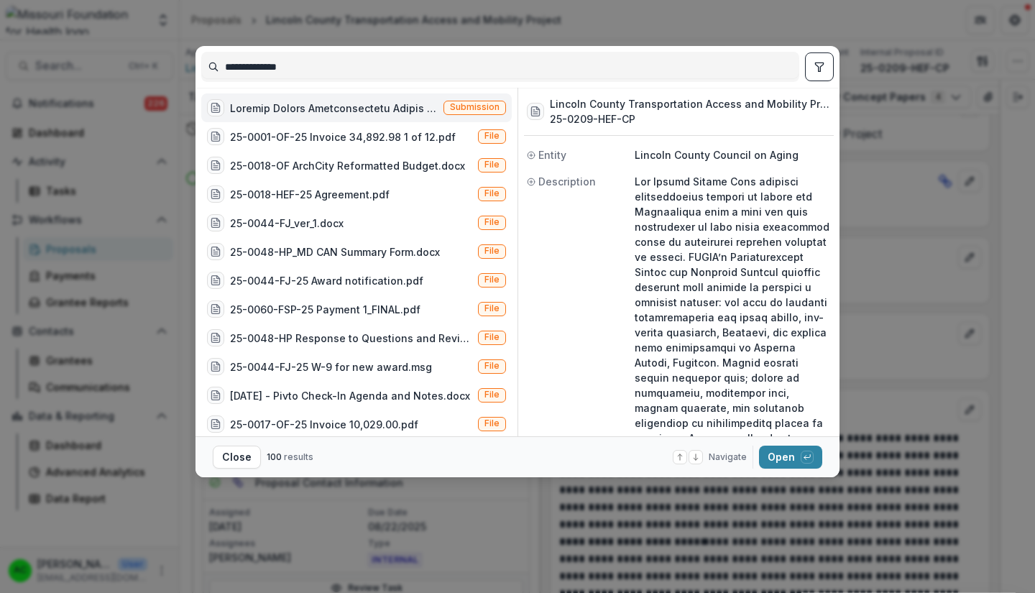
click at [265, 65] on input "**********" at bounding box center [500, 66] width 596 height 23
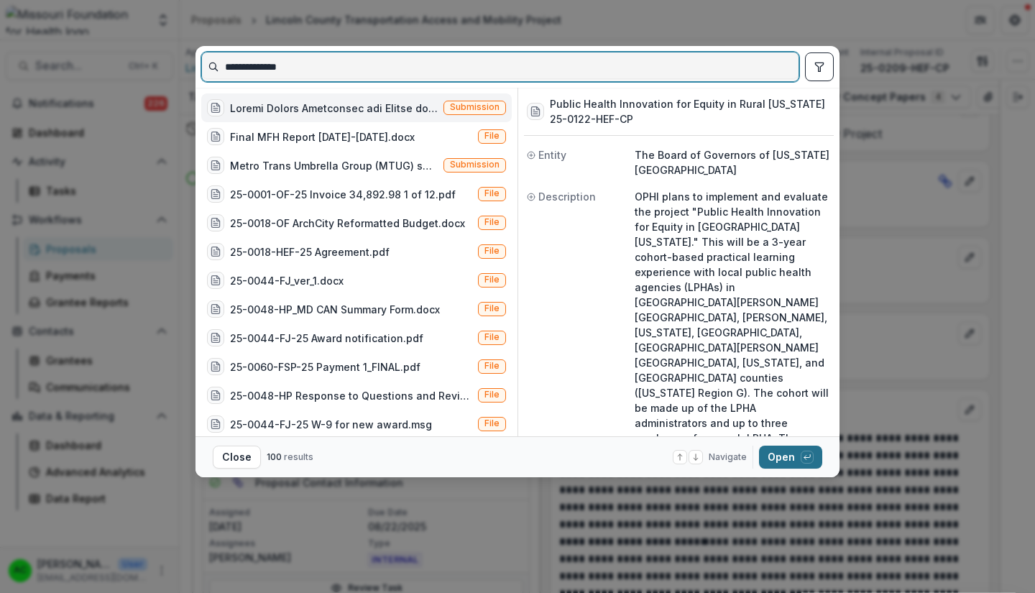
type input "**********"
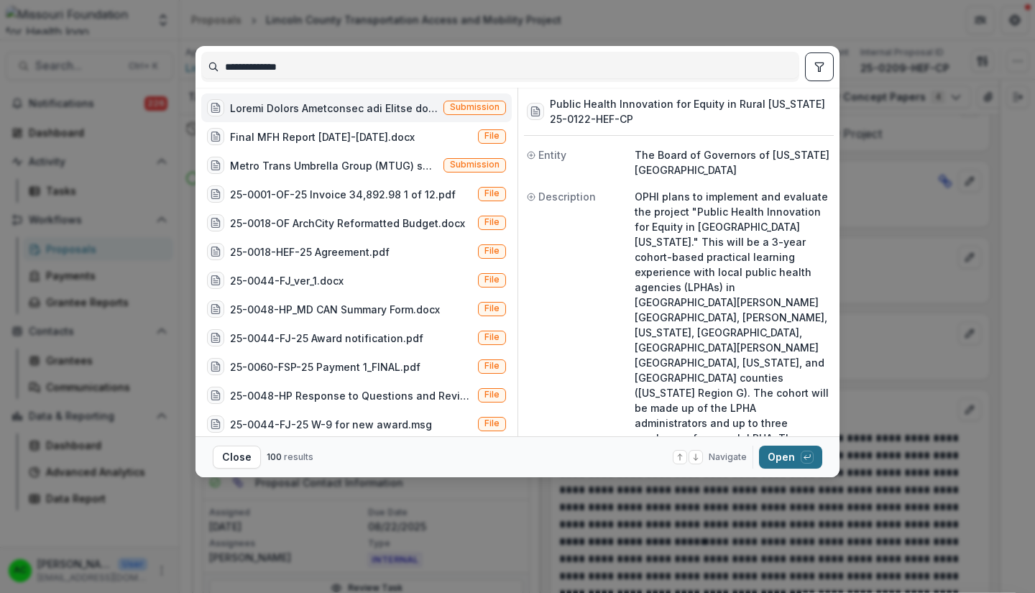
click at [782, 467] on button "Open with enter key" at bounding box center [790, 457] width 63 height 23
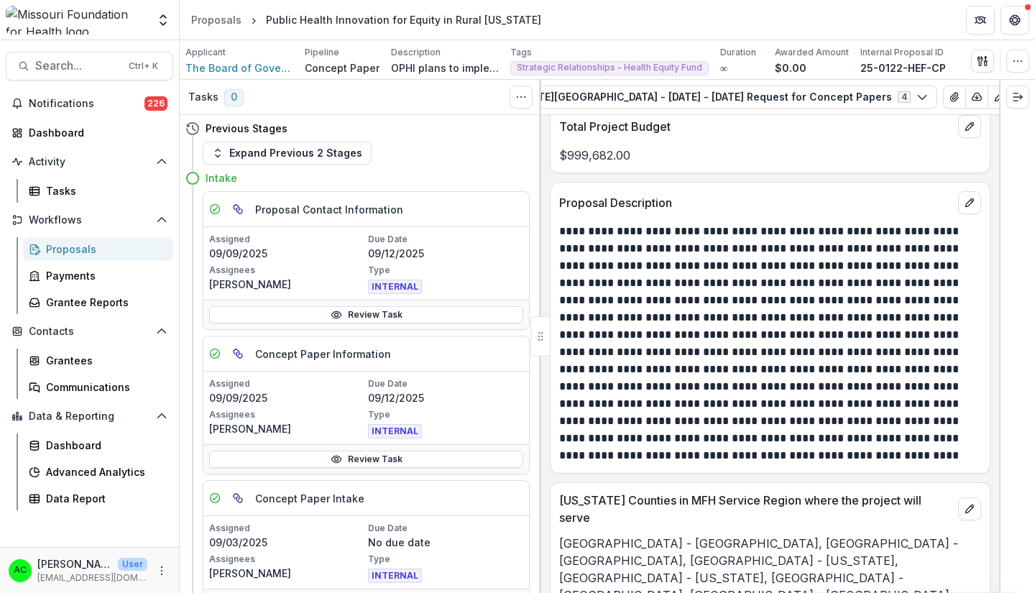
scroll to position [3506, 0]
click at [91, 67] on span "Search..." at bounding box center [77, 66] width 85 height 14
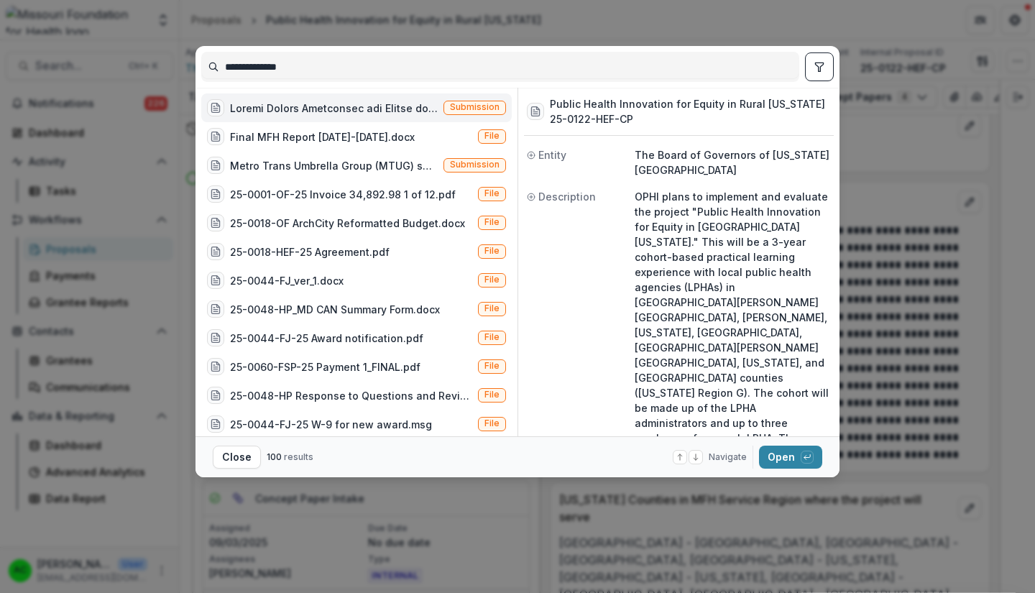
click at [266, 65] on input "**********" at bounding box center [500, 66] width 596 height 23
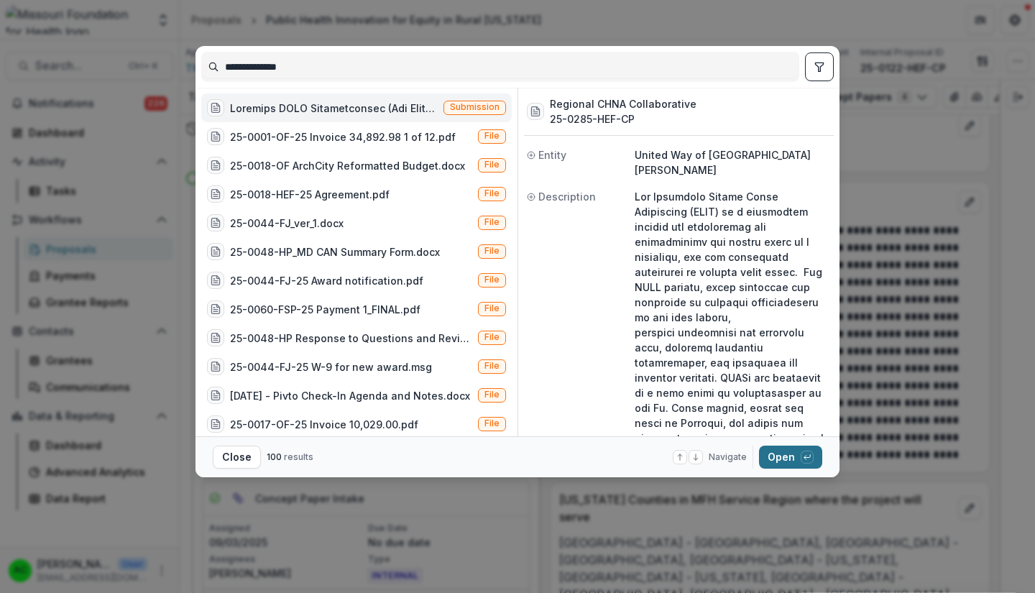
type input "**********"
click at [780, 461] on button "Open with enter key" at bounding box center [790, 457] width 63 height 23
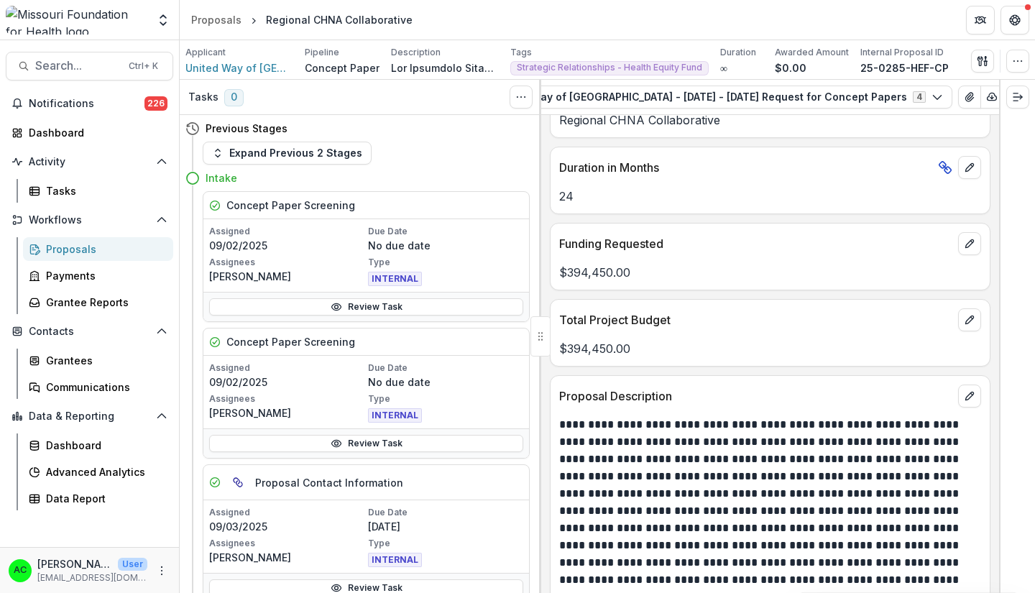
scroll to position [3025, 0]
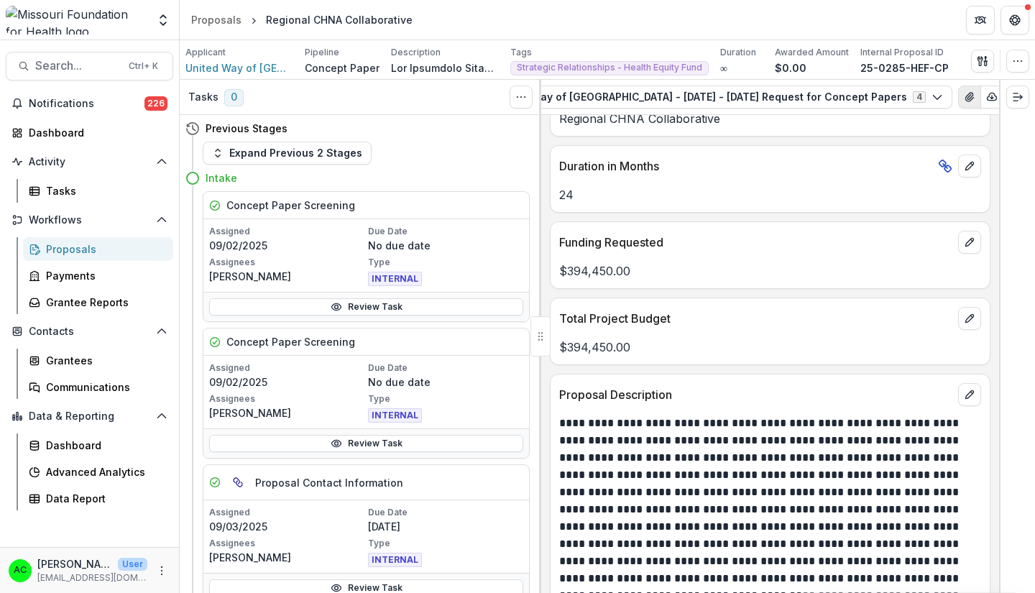
click at [965, 99] on icon "View Attached Files" at bounding box center [969, 97] width 8 height 9
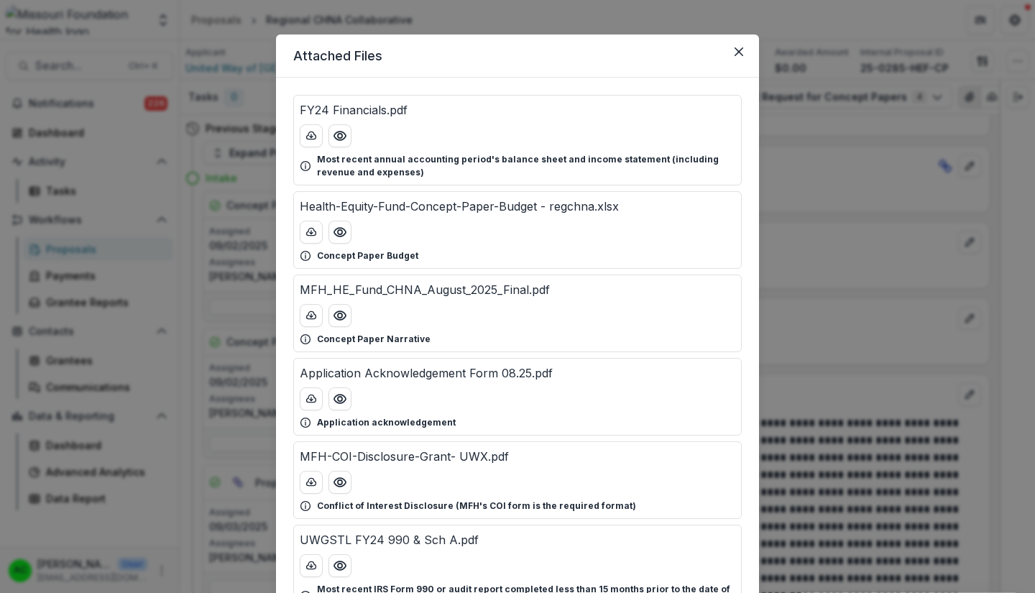
scroll to position [6, 0]
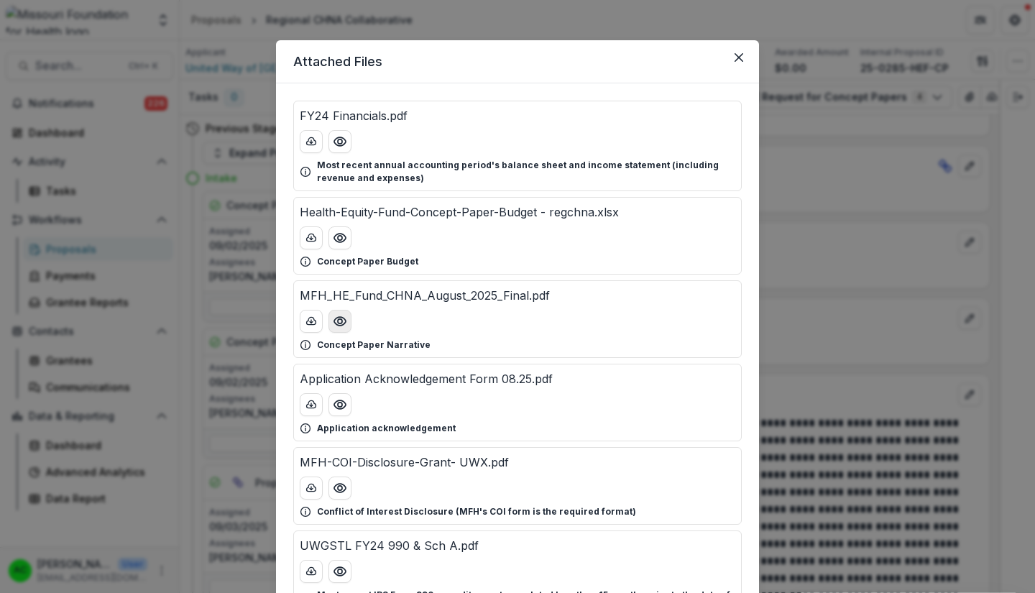
click at [341, 330] on button "Preview MFH_HE_Fund_CHNA_August_2025_Final.pdf" at bounding box center [339, 321] width 23 height 23
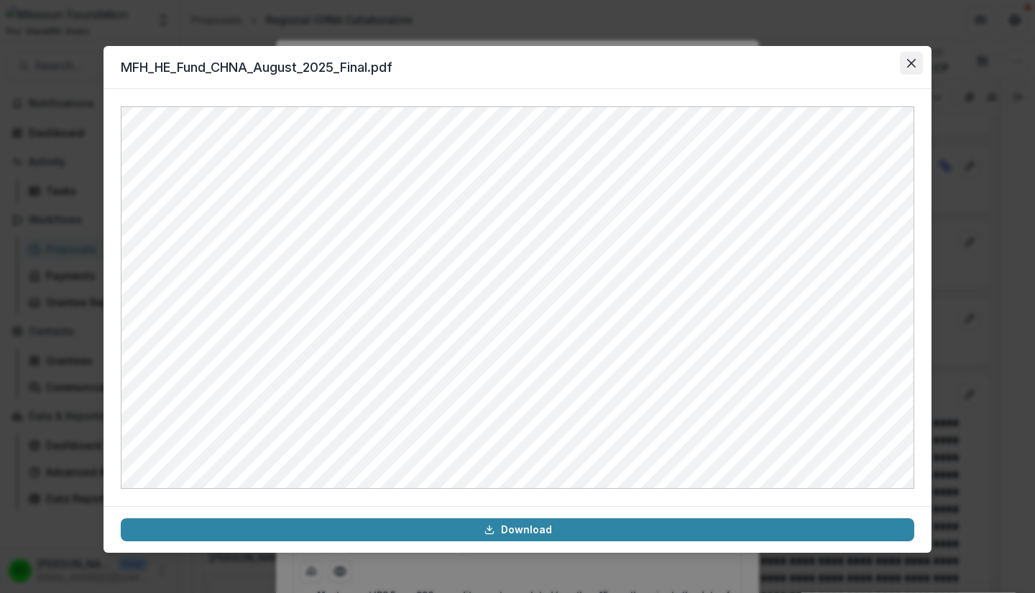
click at [911, 63] on icon "Close" at bounding box center [911, 63] width 9 height 9
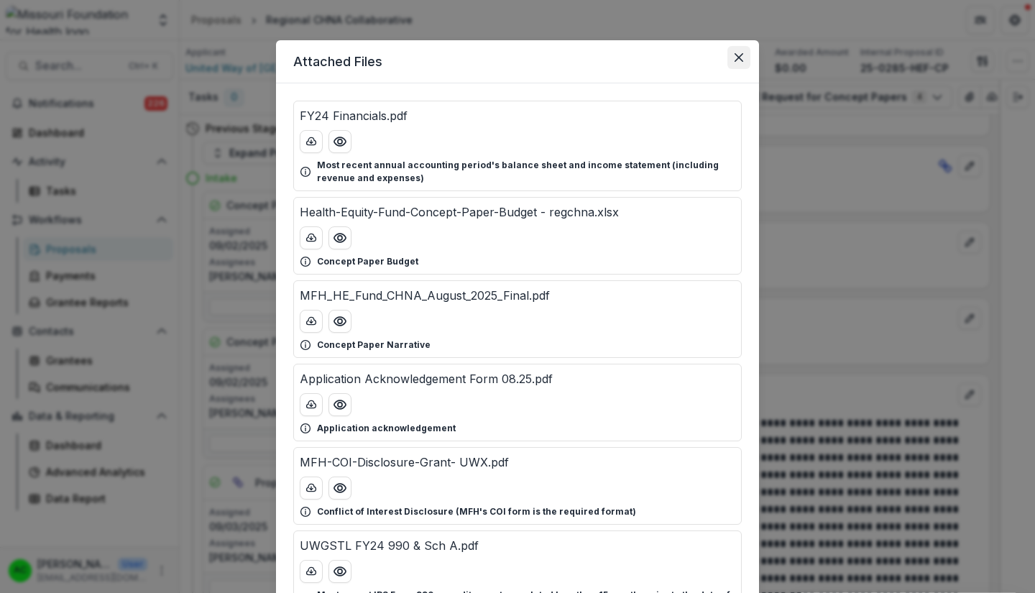
click at [734, 63] on button "Close" at bounding box center [738, 57] width 23 height 23
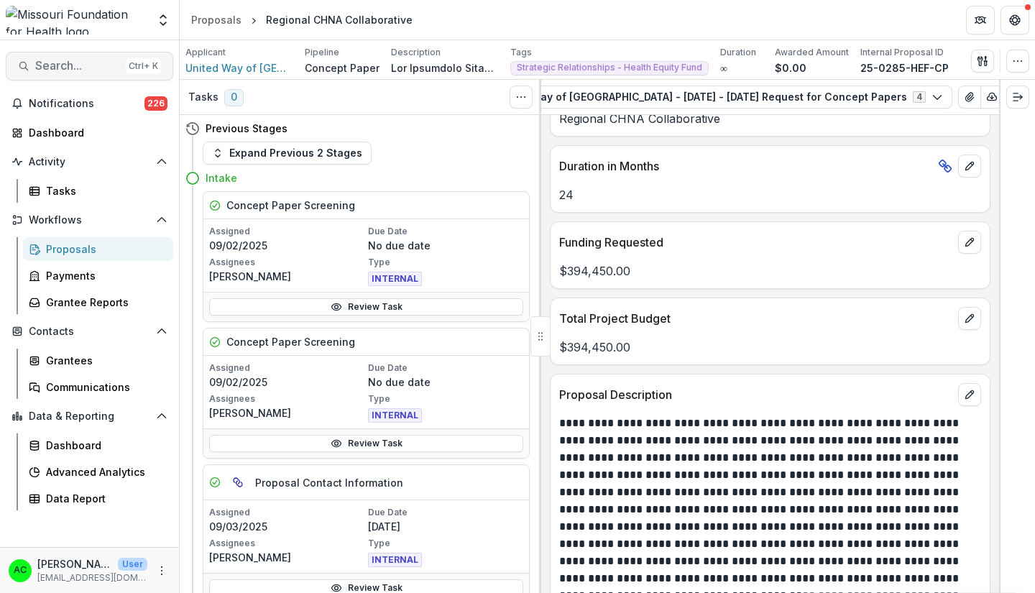
click at [44, 70] on span "Search..." at bounding box center [77, 66] width 85 height 14
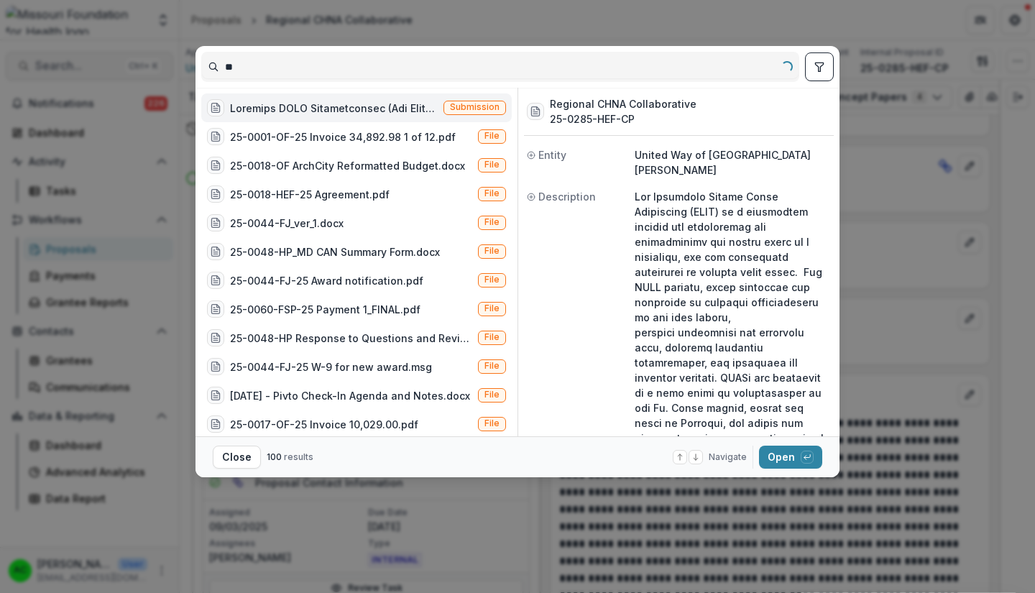
type input "*"
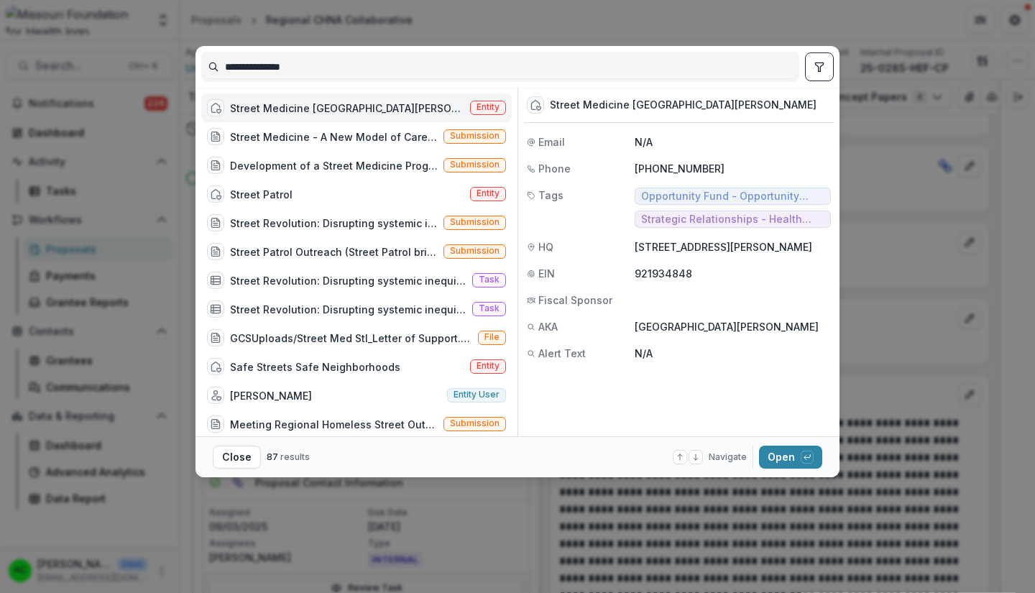
type input "**********"
click at [255, 111] on div "Street Medicine St. Louis" at bounding box center [347, 108] width 234 height 15
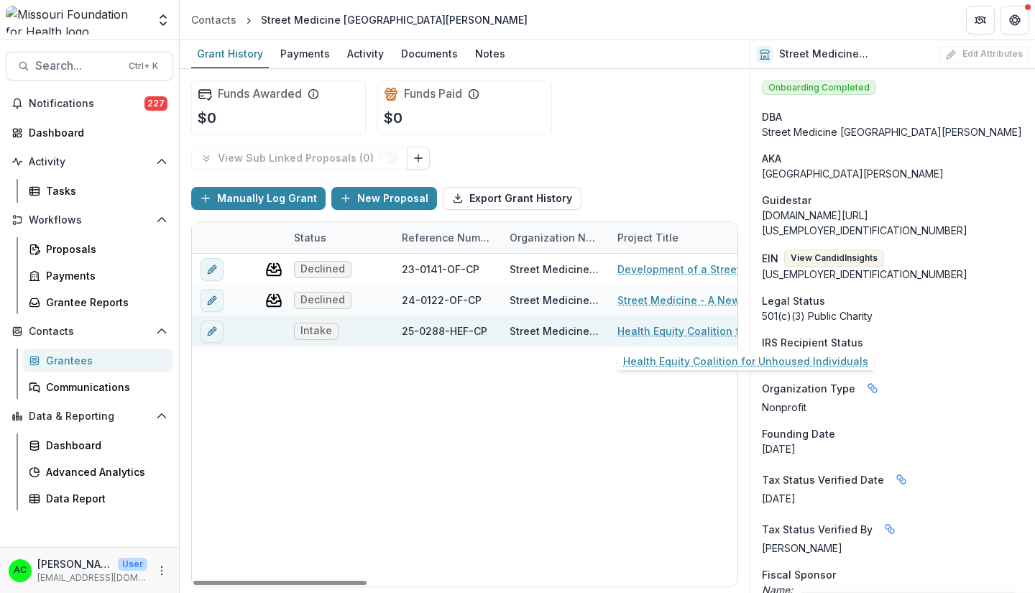
click at [663, 328] on link "Health Equity Coalition for Unhoused Individuals" at bounding box center [698, 330] width 162 height 15
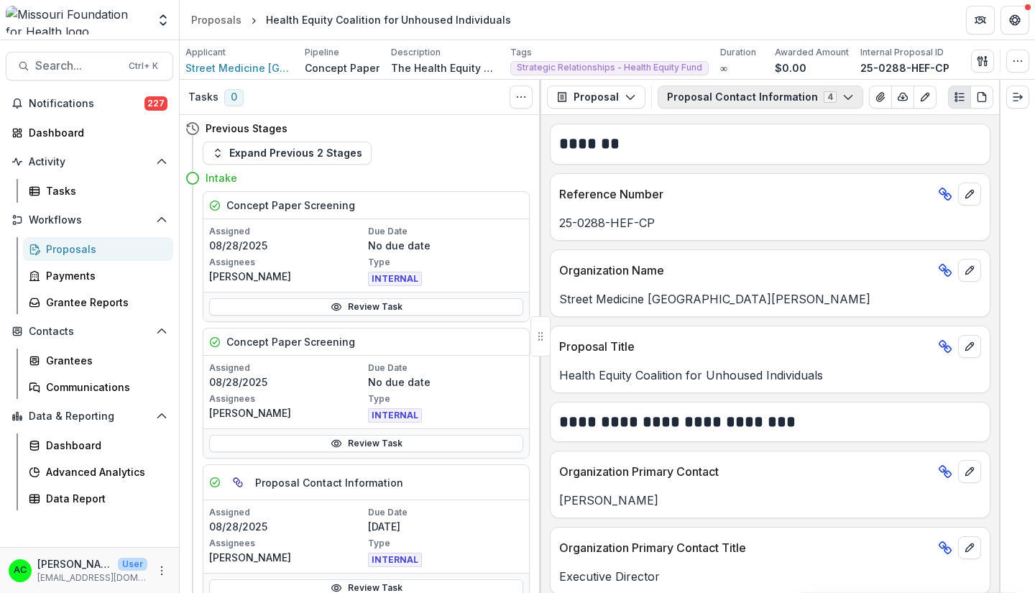
click at [724, 104] on button "Proposal Contact Information 4" at bounding box center [761, 97] width 206 height 23
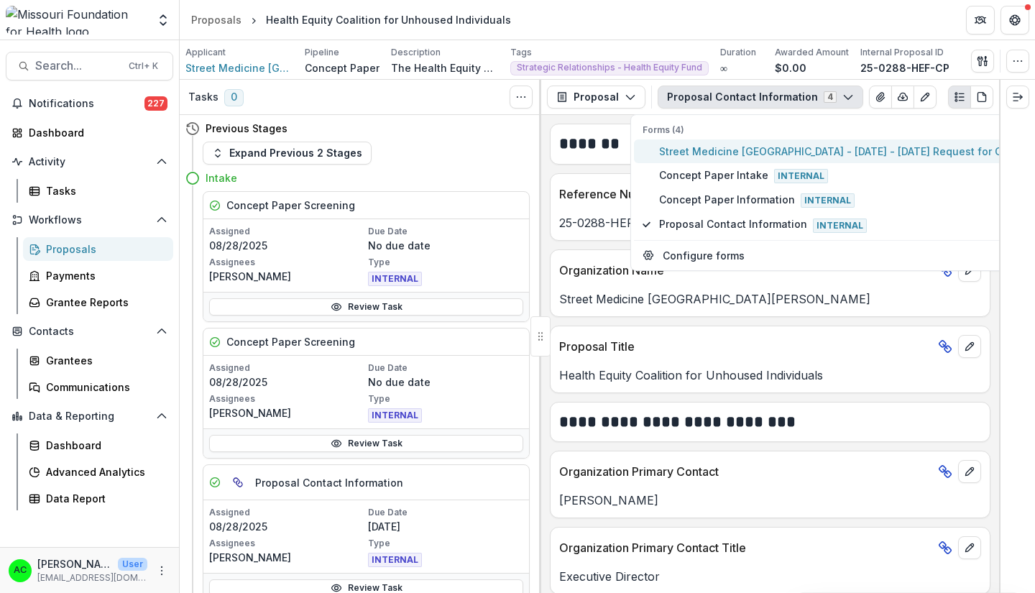
click at [705, 152] on span "Street Medicine St. Louis - 2025 - 2025 Request for Concept Papers" at bounding box center [867, 151] width 416 height 15
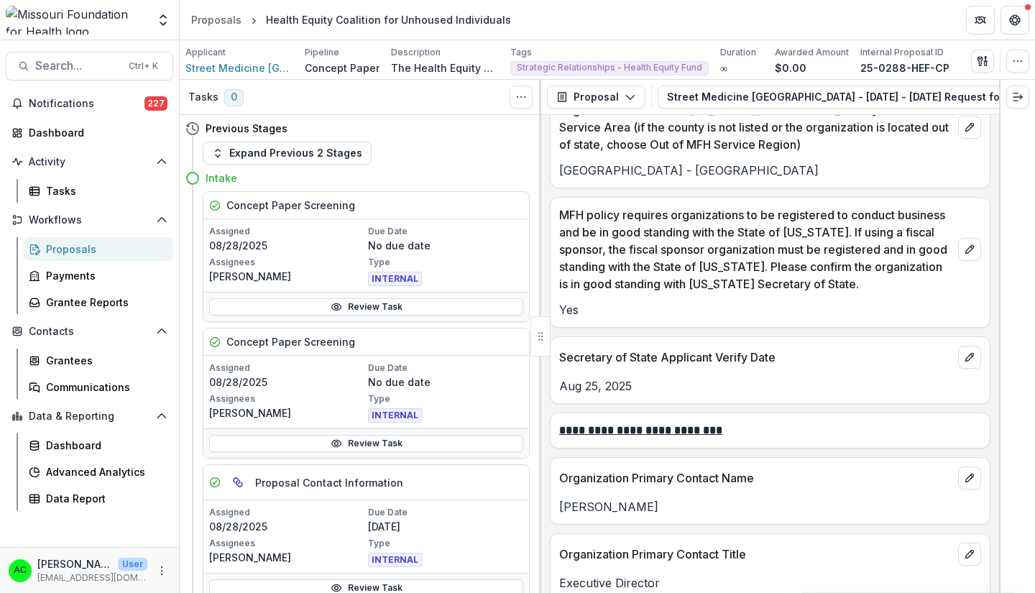
scroll to position [1638, 0]
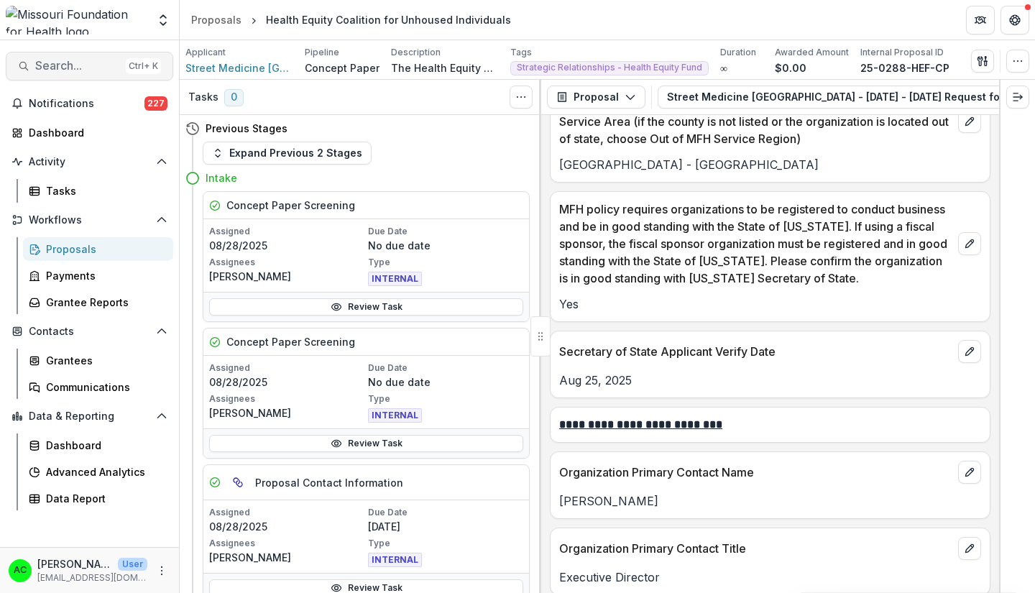
click at [57, 68] on span "Search..." at bounding box center [77, 66] width 85 height 14
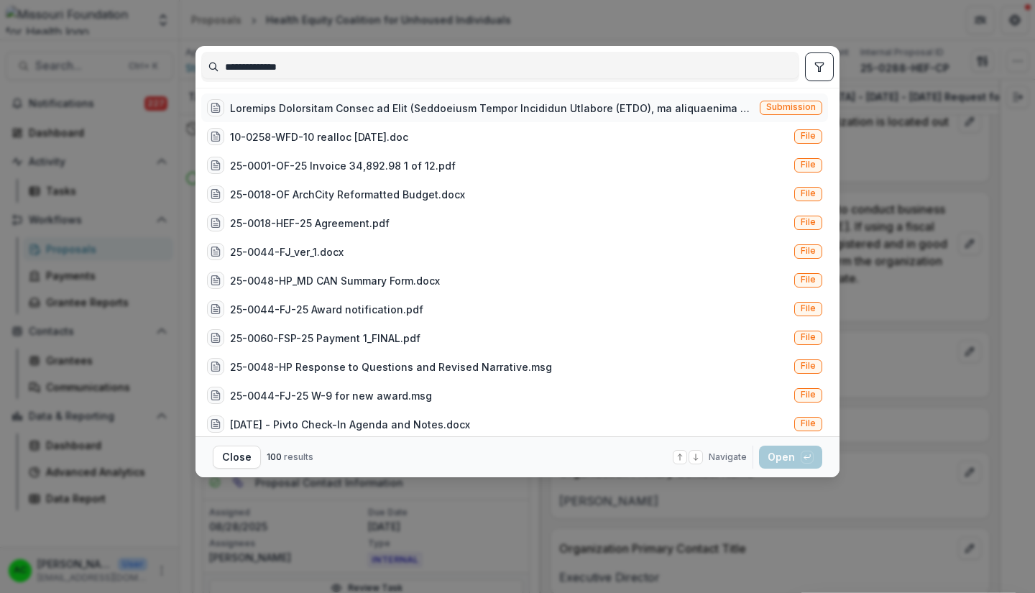
type input "**********"
click at [255, 101] on div at bounding box center [492, 108] width 524 height 15
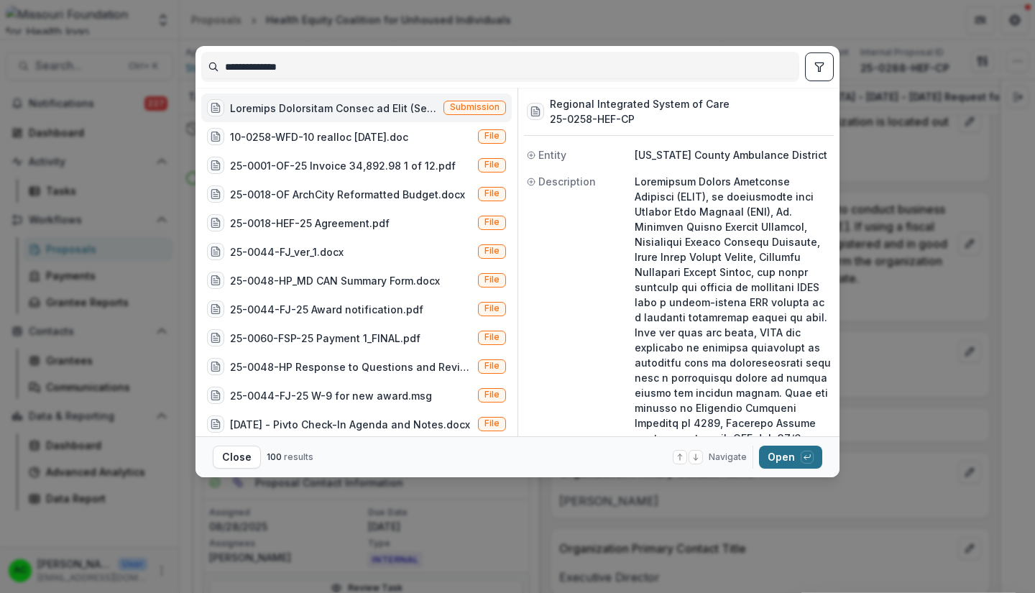
click at [775, 461] on button "Open with enter key" at bounding box center [790, 457] width 63 height 23
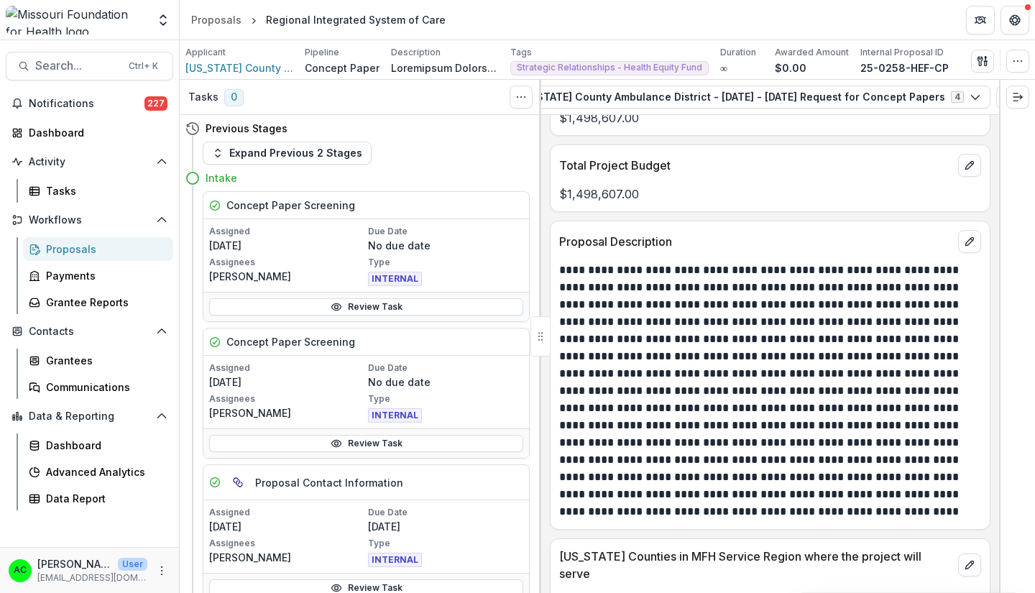
scroll to position [0, 241]
click at [916, 99] on icon "View Attached Files" at bounding box center [920, 97] width 8 height 9
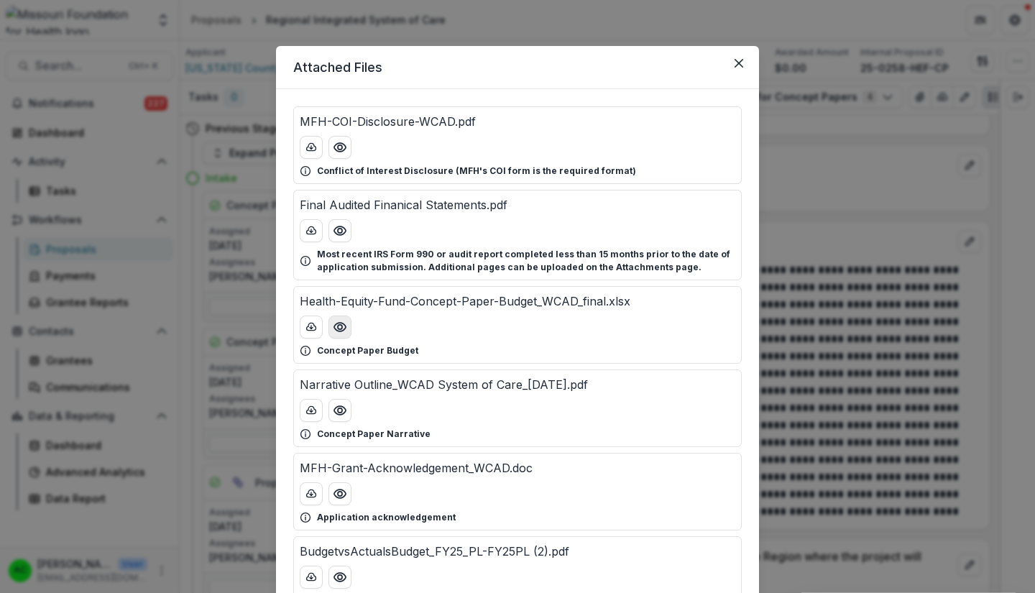
click at [338, 327] on icon "Preview Health-Equity-Fund-Concept-Paper-Budget_WCAD_final.xlsx" at bounding box center [340, 327] width 14 height 14
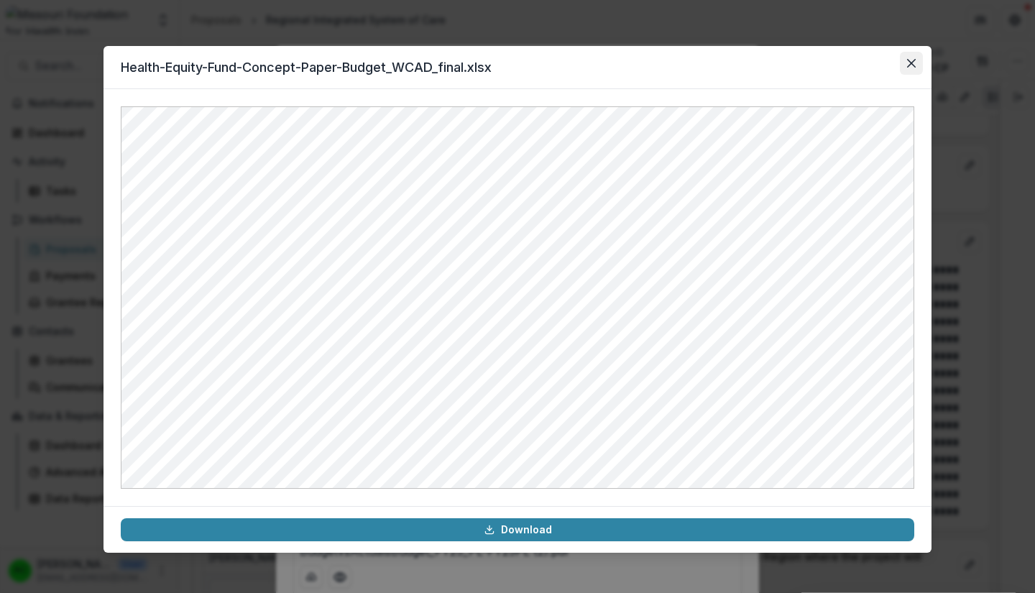
click at [908, 63] on icon "Close" at bounding box center [911, 63] width 9 height 9
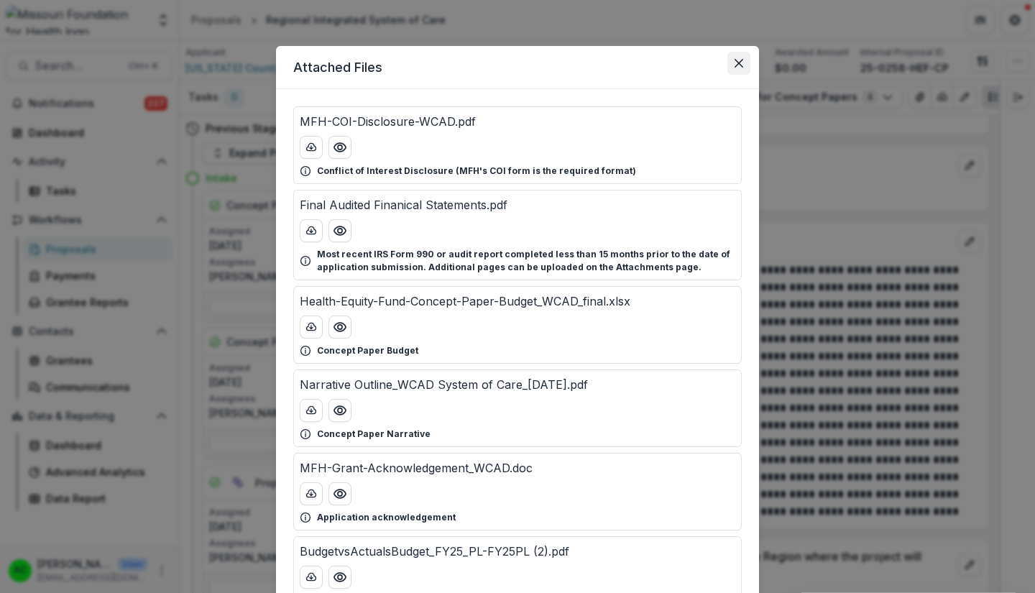
click at [734, 63] on icon "Close" at bounding box center [738, 63] width 9 height 9
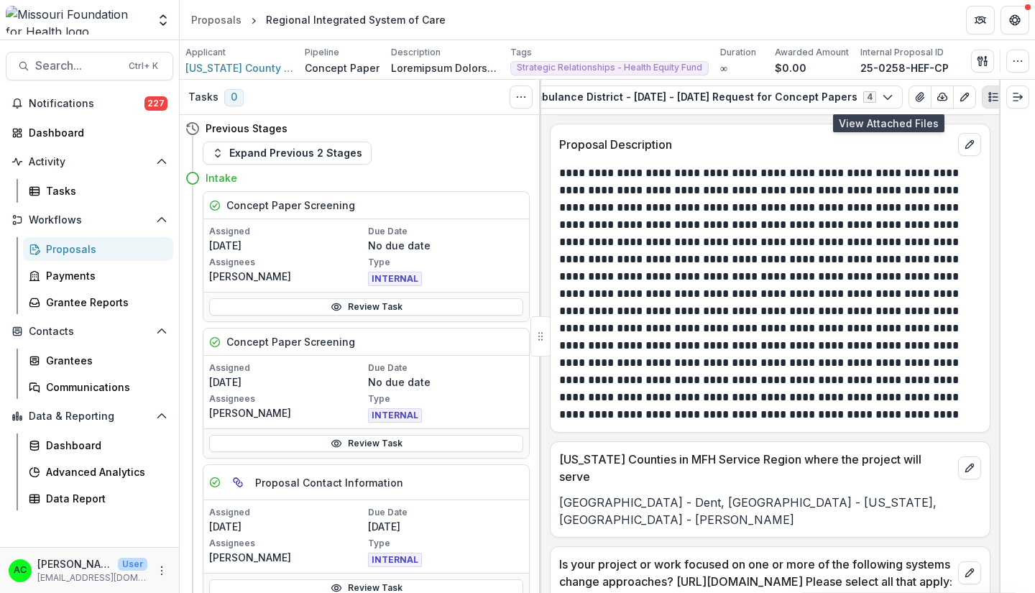
scroll to position [3277, 0]
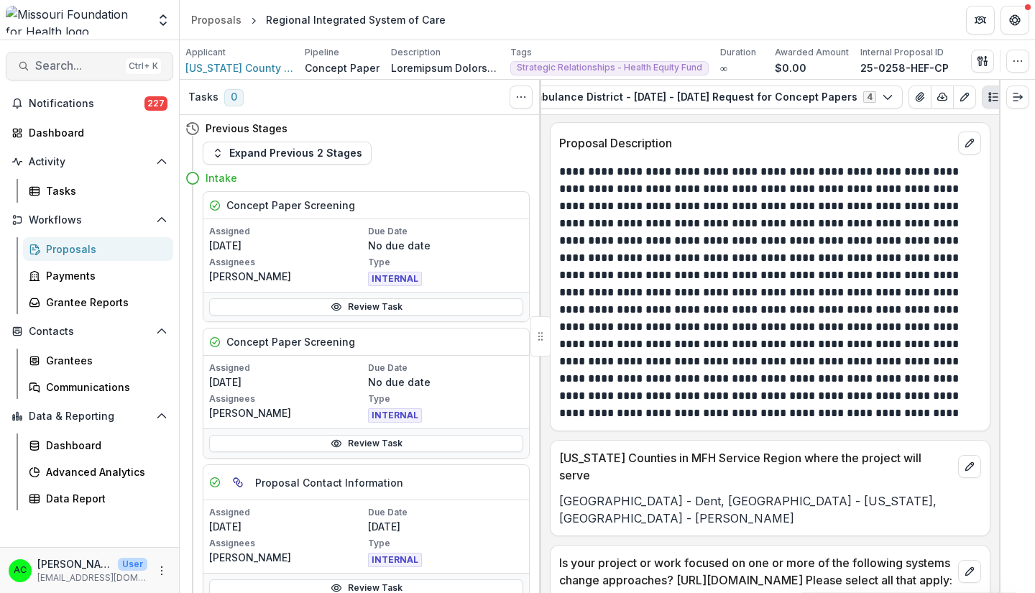
click at [102, 74] on button "Search... Ctrl + K" at bounding box center [89, 66] width 167 height 29
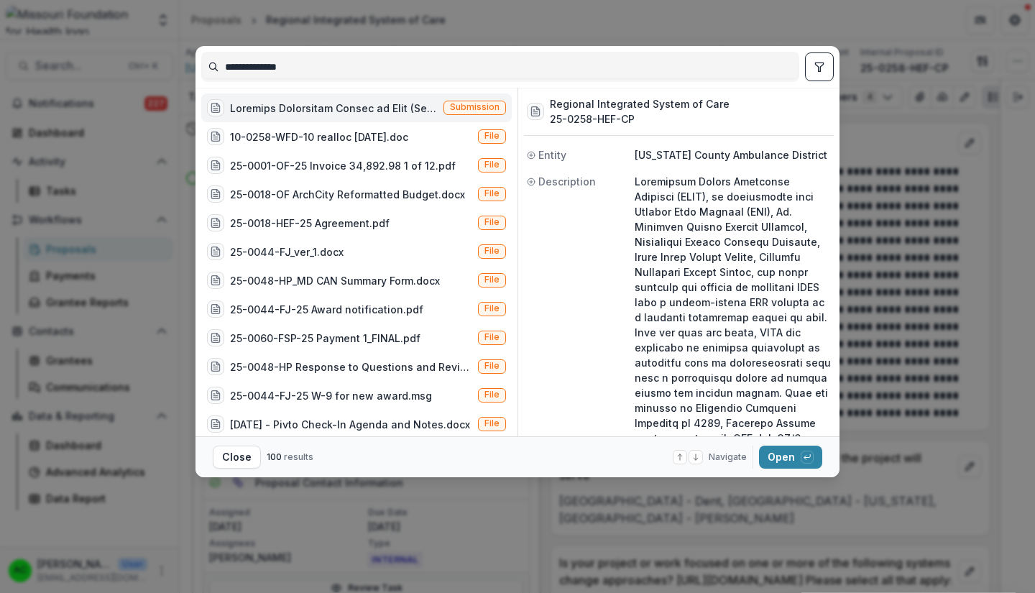
click at [269, 68] on input "**********" at bounding box center [500, 66] width 596 height 23
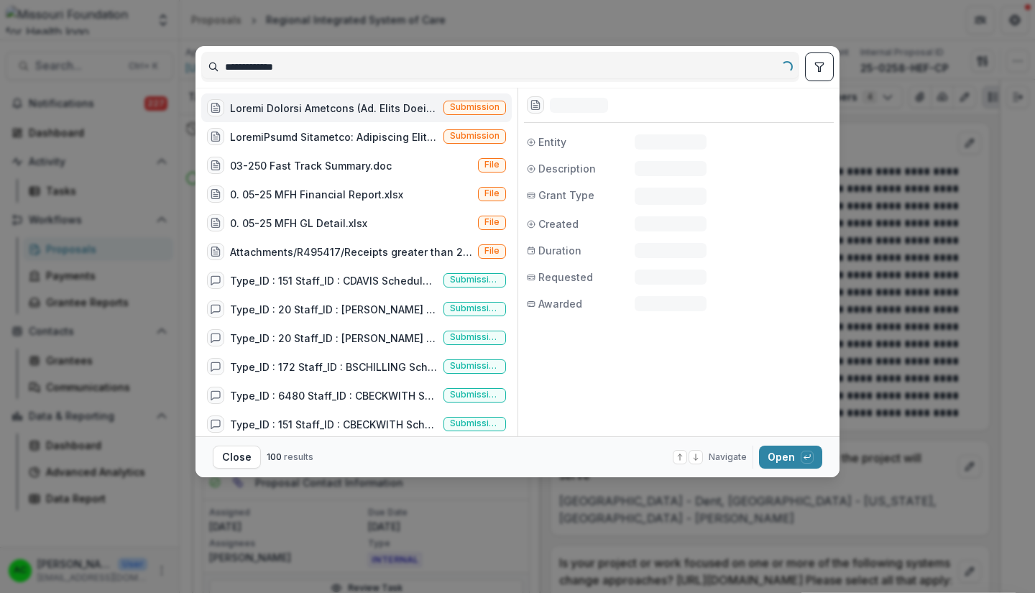
type input "**********"
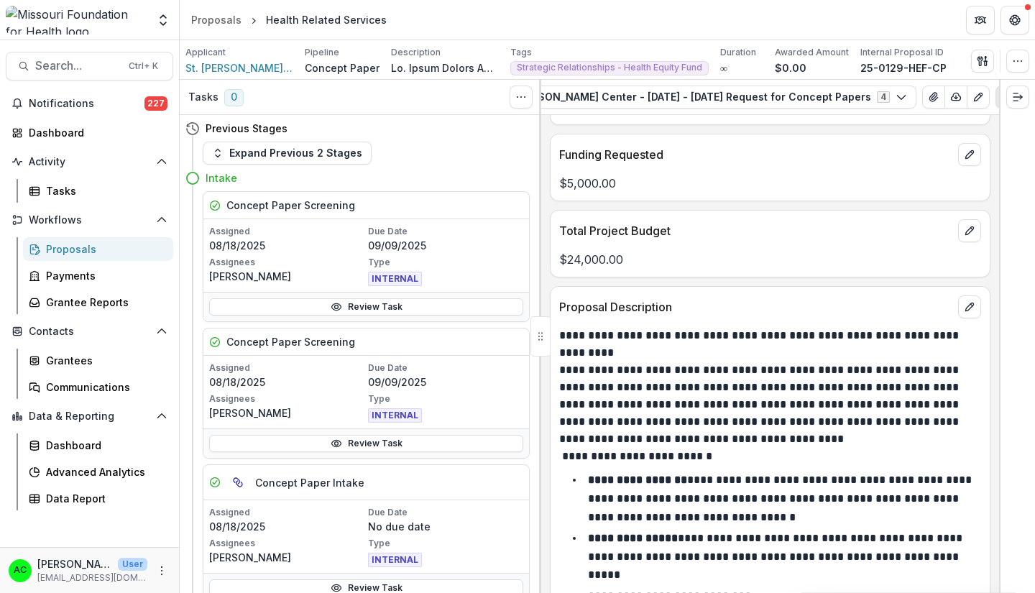
scroll to position [3078, 0]
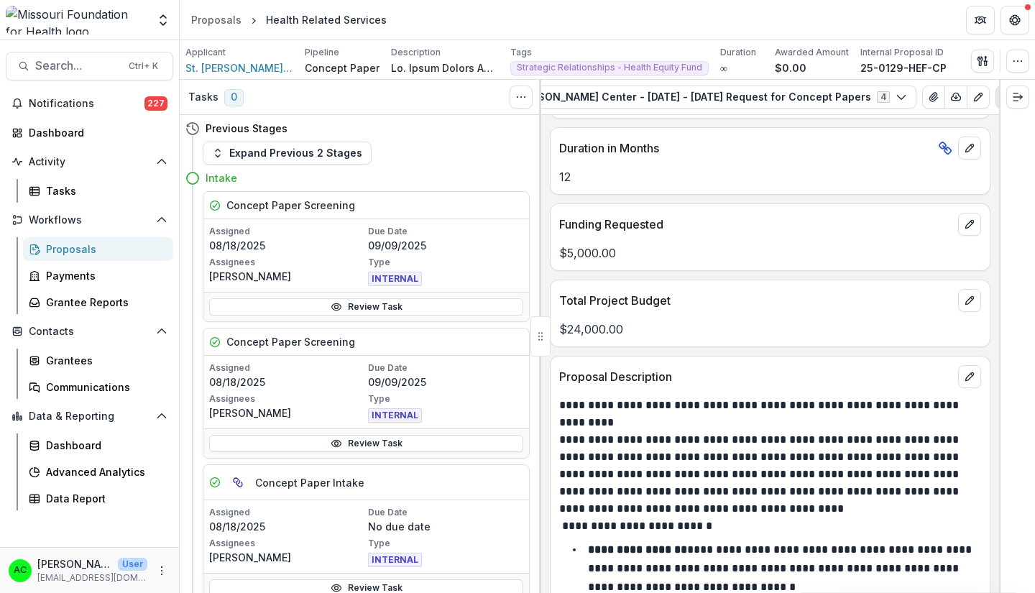
click at [876, 328] on div "Total Project Budget $24,000.00" at bounding box center [770, 314] width 441 height 68
click at [111, 65] on span "Search..." at bounding box center [77, 66] width 85 height 14
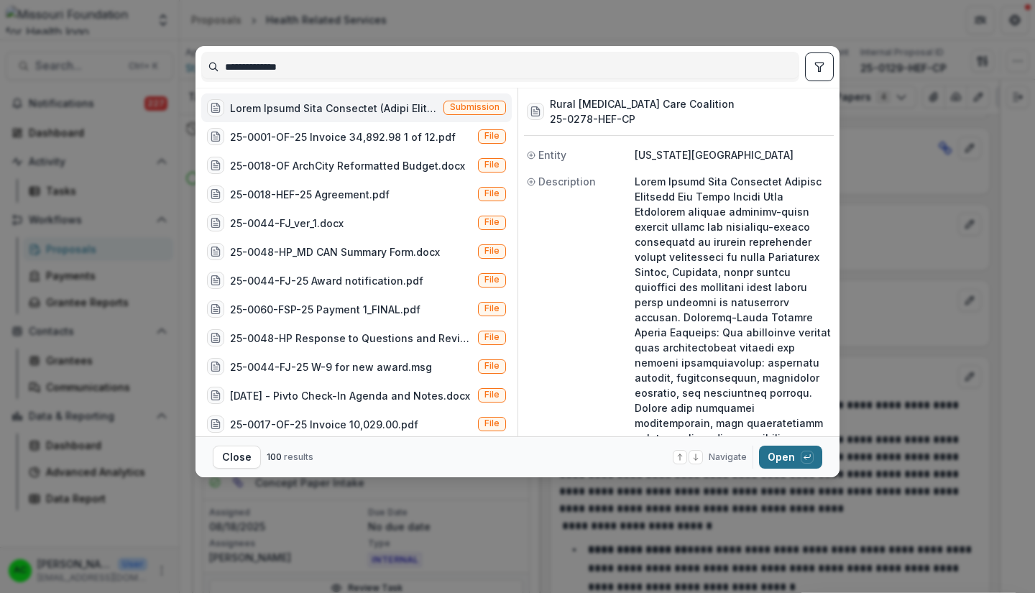
click at [775, 466] on button "Open with enter key" at bounding box center [790, 457] width 63 height 23
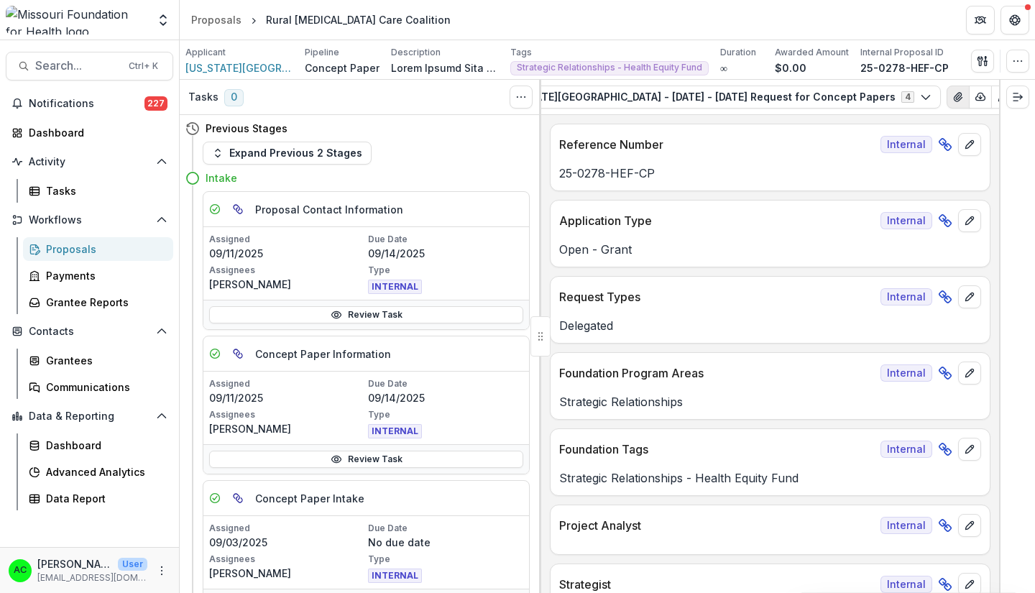
click at [954, 96] on icon "View Attached Files" at bounding box center [958, 97] width 8 height 9
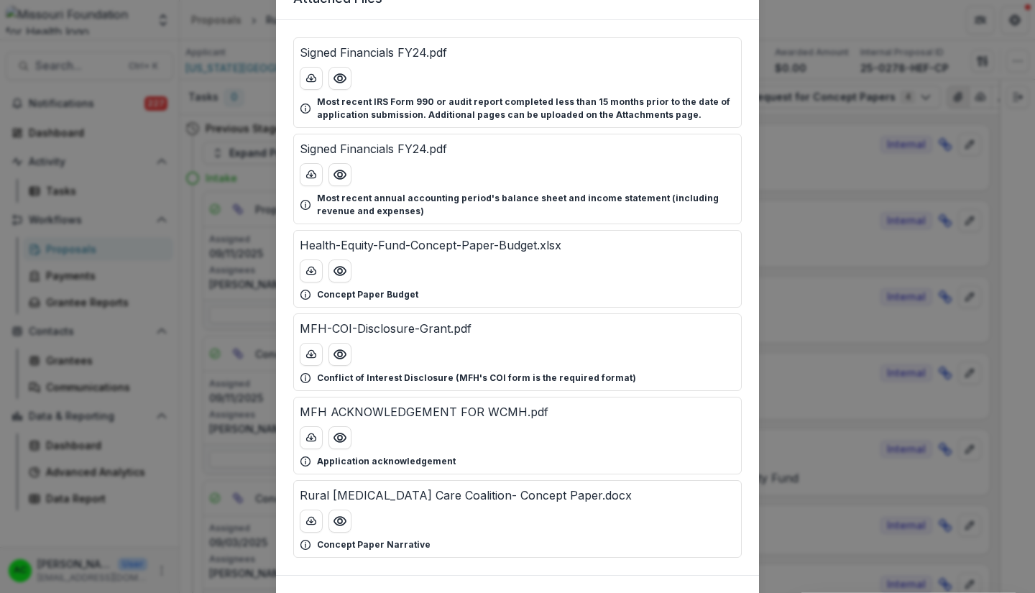
scroll to position [86, 0]
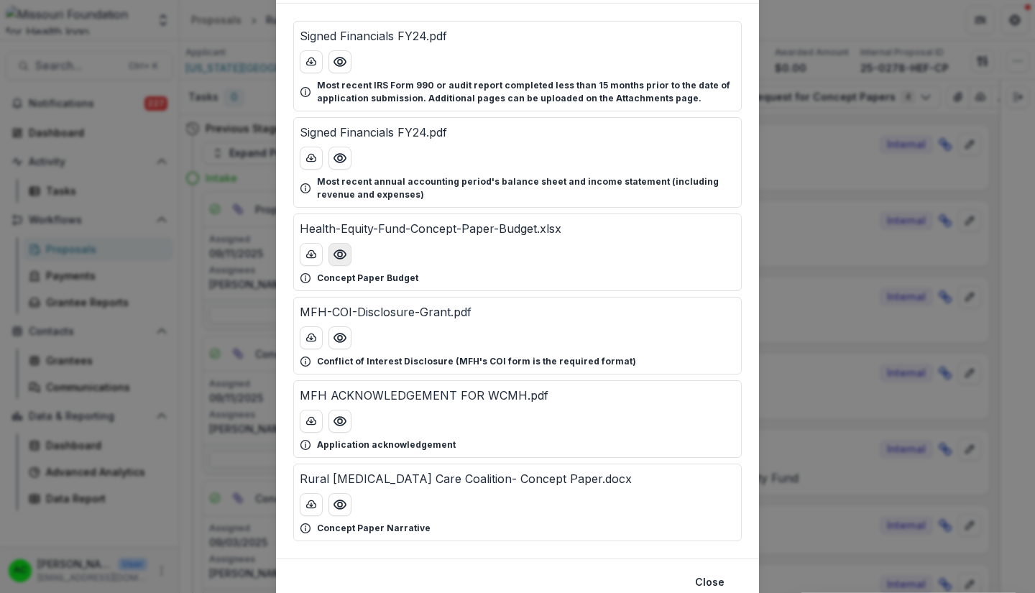
click at [333, 253] on icon "Preview Health-Equity-Fund-Concept-Paper-Budget.xlsx" at bounding box center [340, 254] width 14 height 14
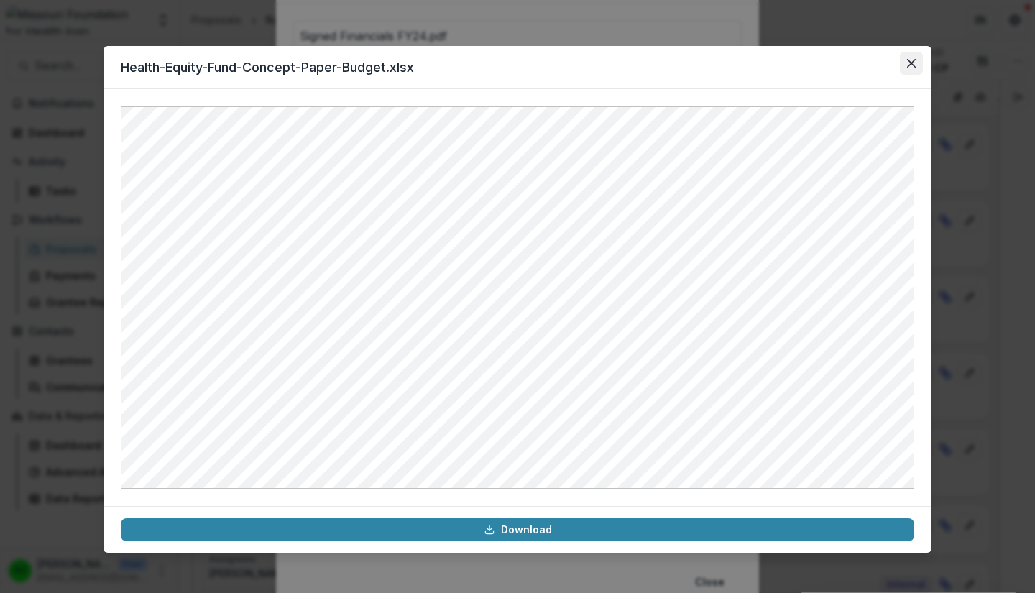
click at [913, 62] on icon "Close" at bounding box center [911, 63] width 9 height 9
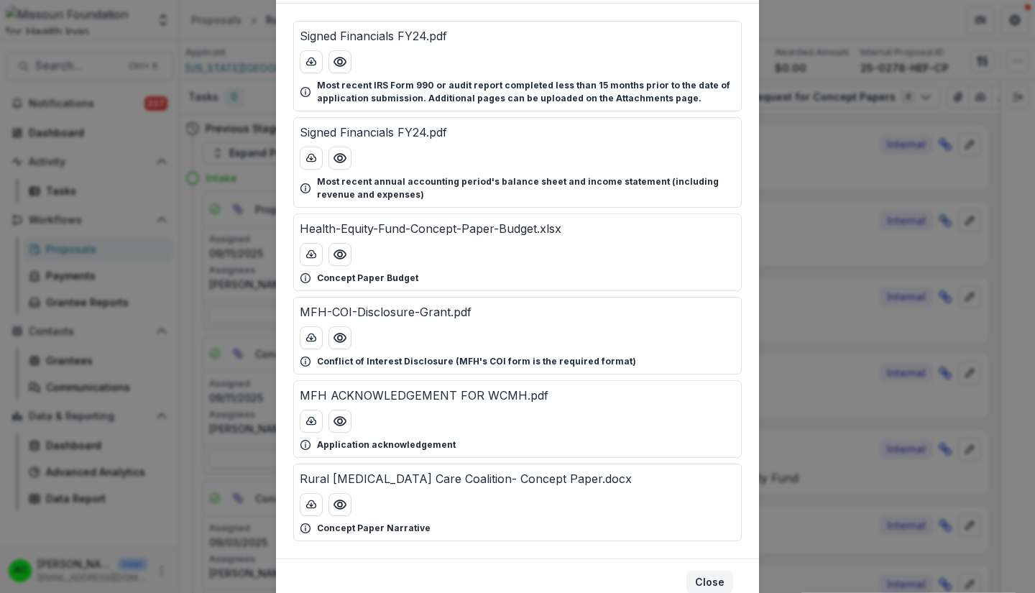
click at [717, 576] on button "Close" at bounding box center [709, 582] width 47 height 23
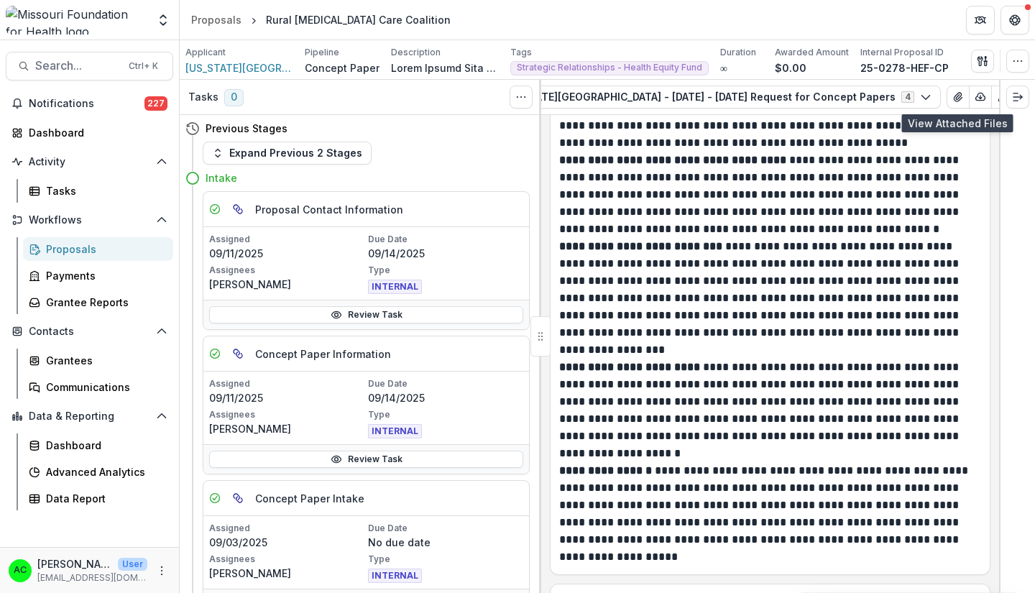
scroll to position [3386, 0]
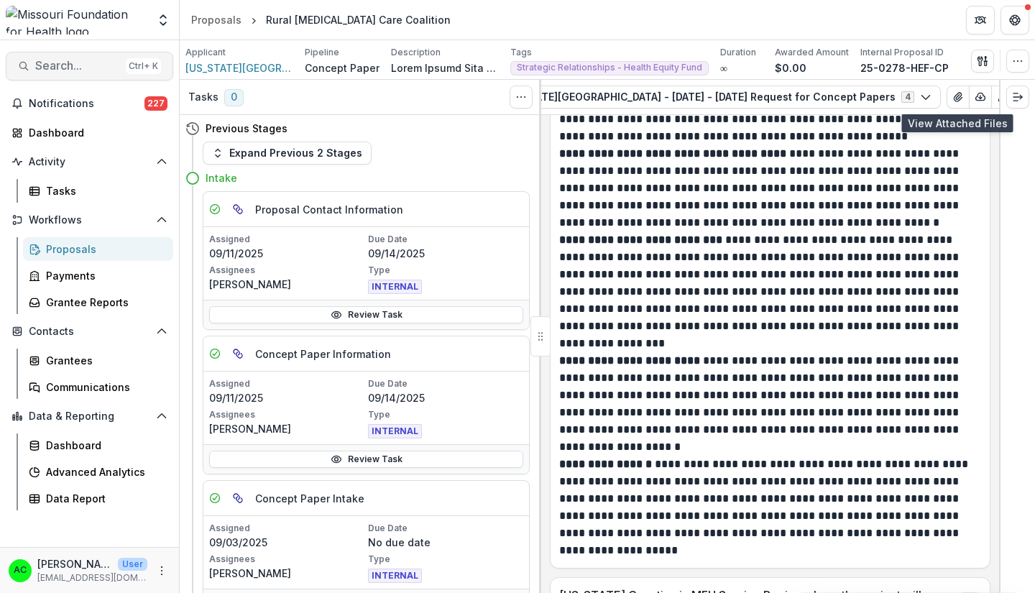
click at [76, 70] on span "Search..." at bounding box center [77, 66] width 85 height 14
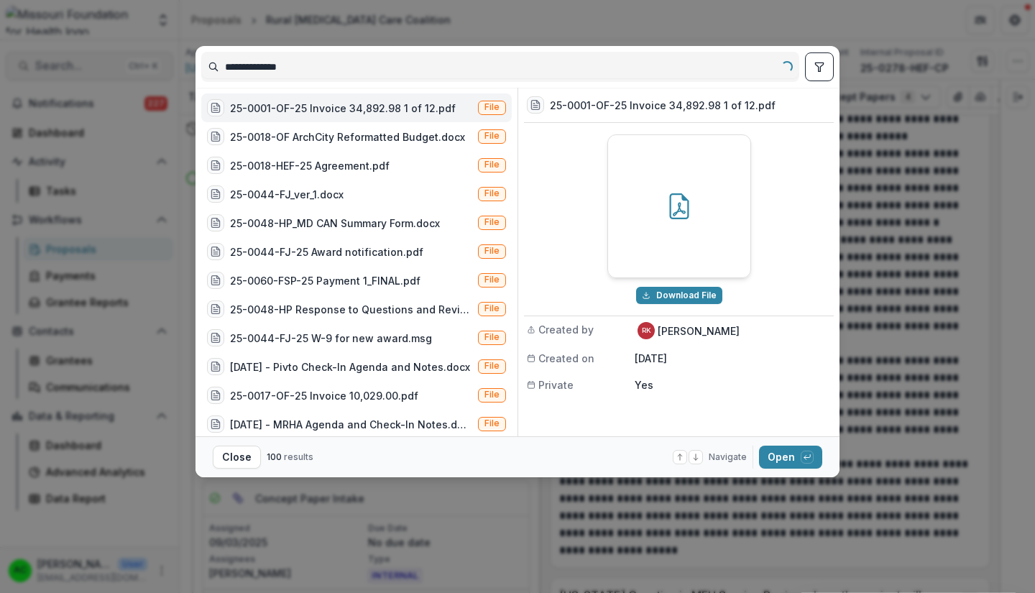
type input "**********"
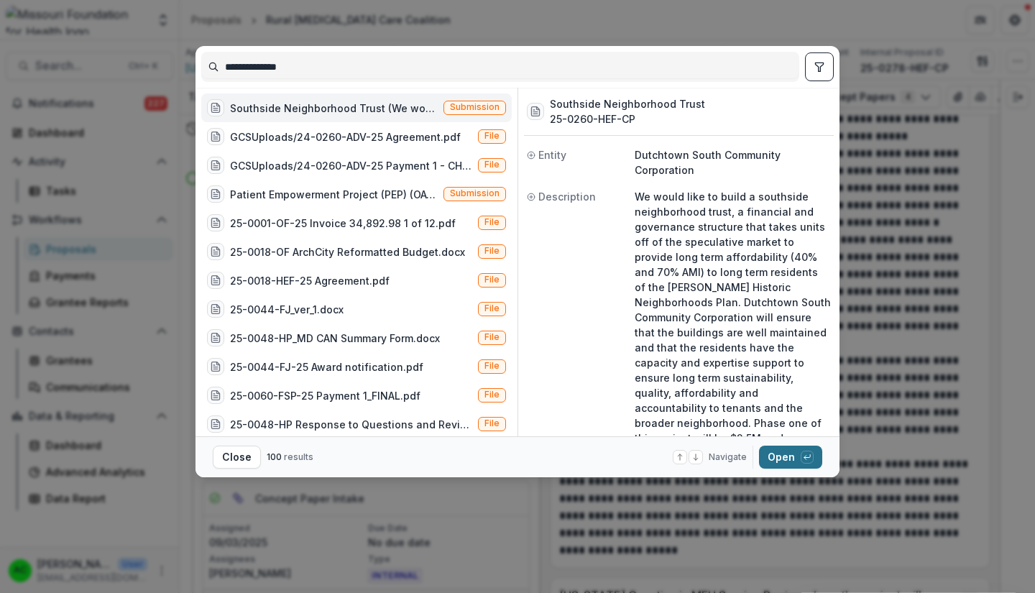
click at [781, 465] on button "Open with enter key" at bounding box center [790, 457] width 63 height 23
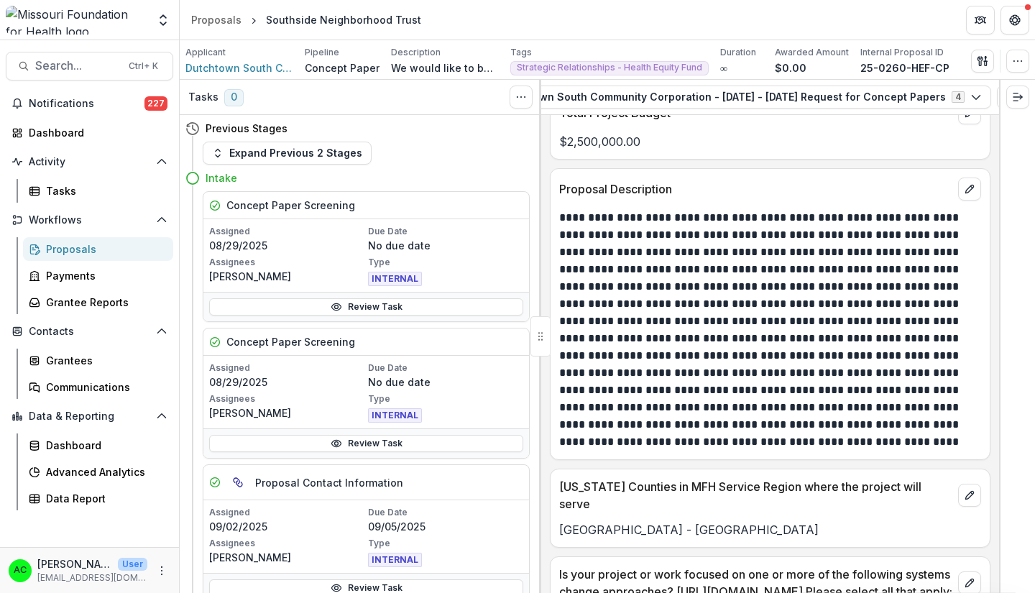
scroll to position [3234, 0]
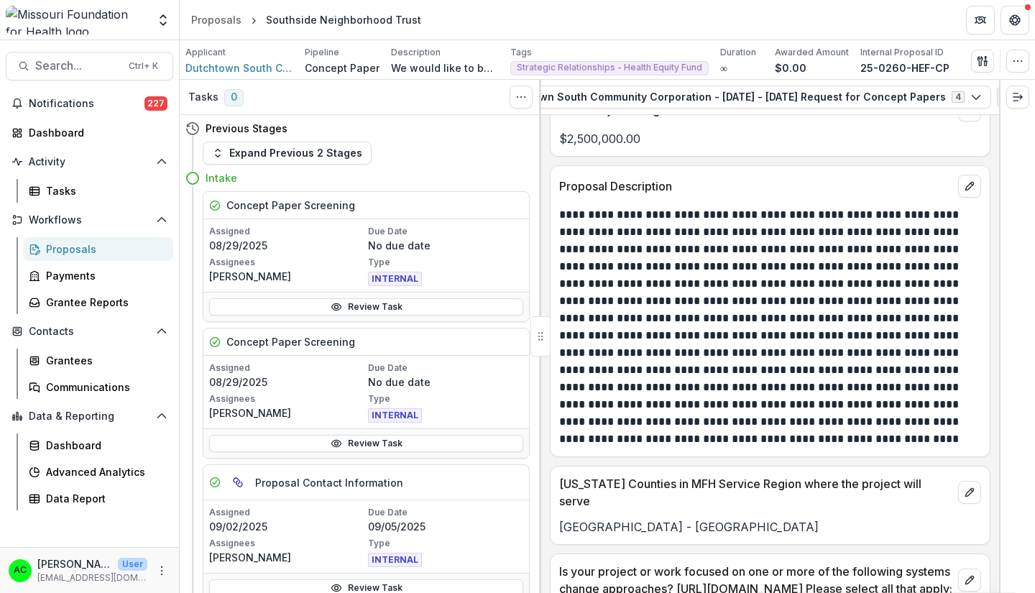
click at [1004, 97] on icon "View Attached Files" at bounding box center [1008, 97] width 8 height 9
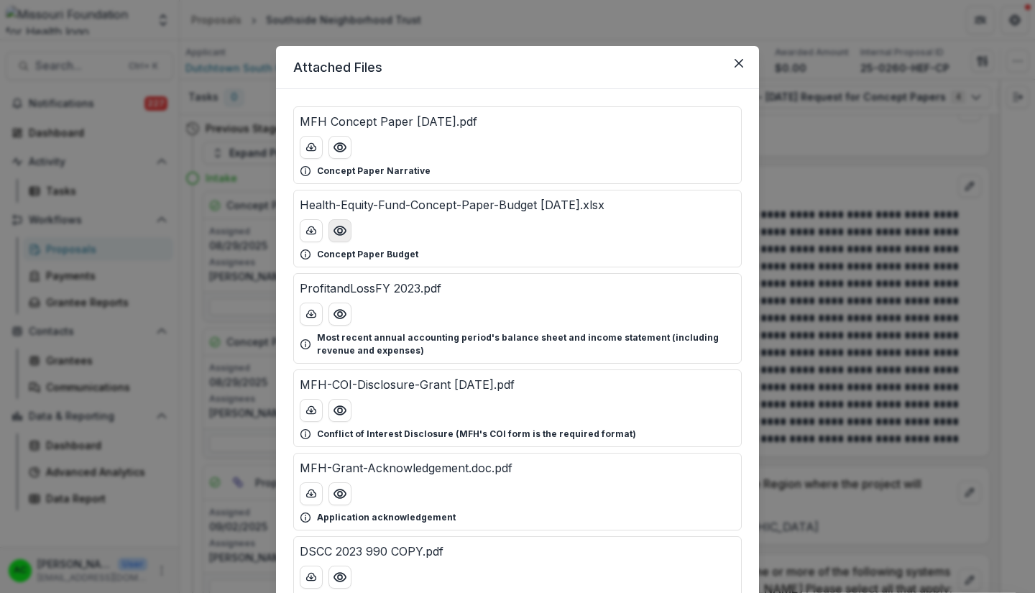
click at [338, 231] on icon "Preview Health-Equity-Fund-Concept-Paper-Budget 08.26.25.xlsx" at bounding box center [340, 230] width 14 height 14
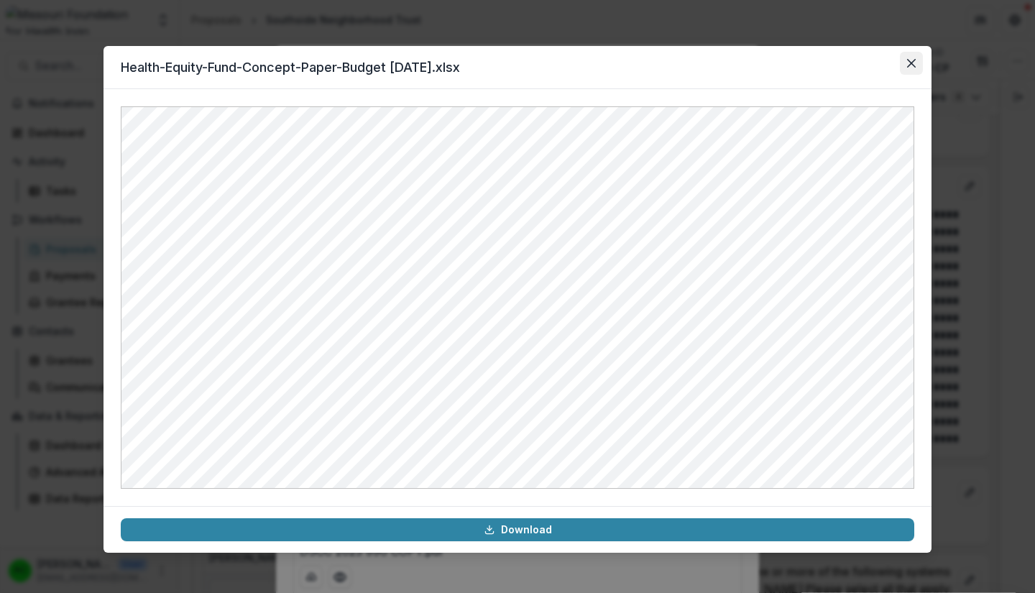
click at [911, 65] on icon "Close" at bounding box center [911, 63] width 9 height 9
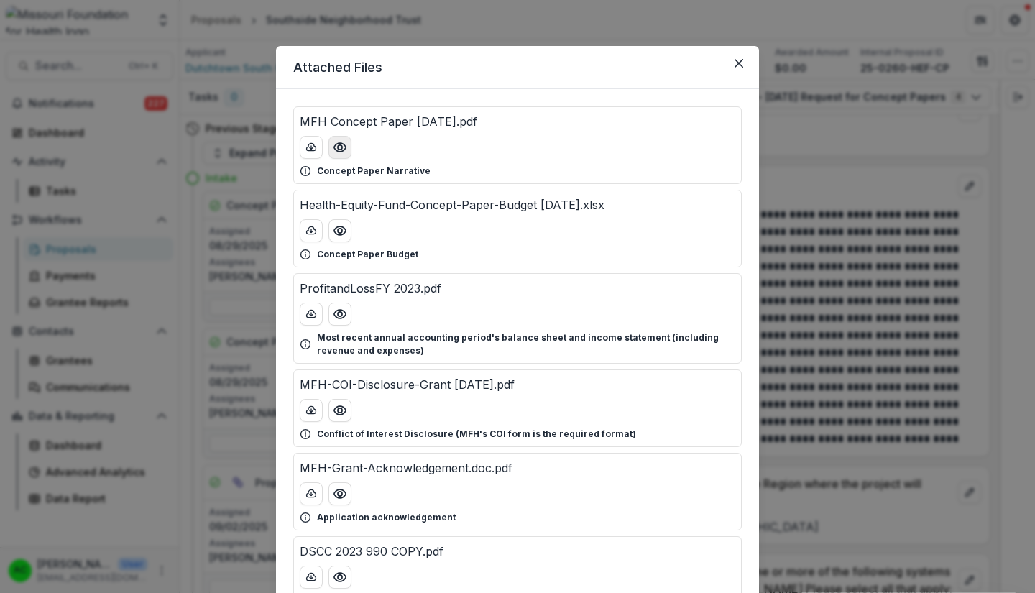
click at [338, 147] on icon "Preview MFH Concept Paper 08.26.25.pdf" at bounding box center [340, 147] width 14 height 14
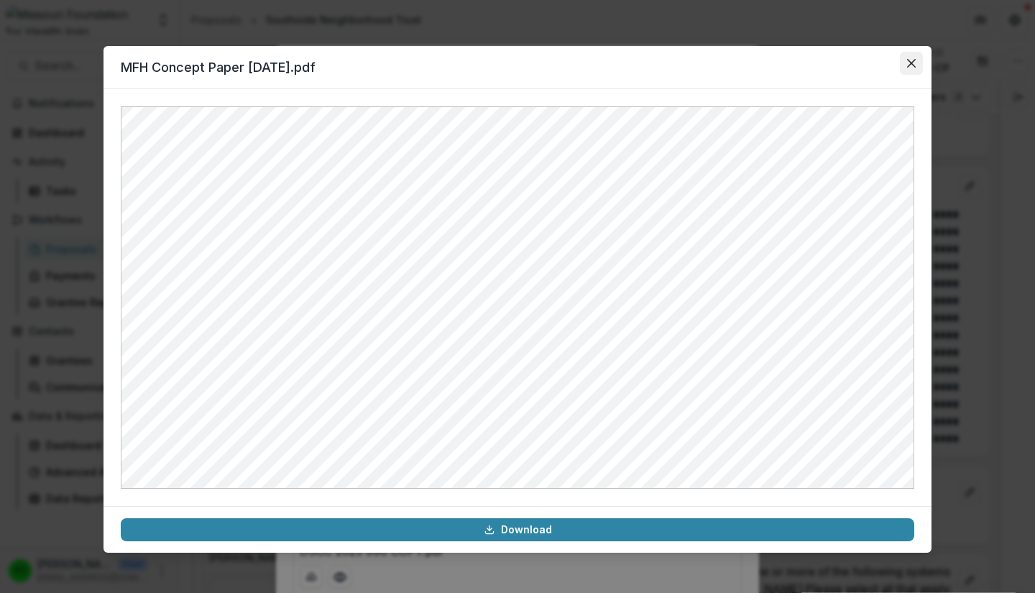
click at [910, 63] on icon "Close" at bounding box center [911, 63] width 9 height 9
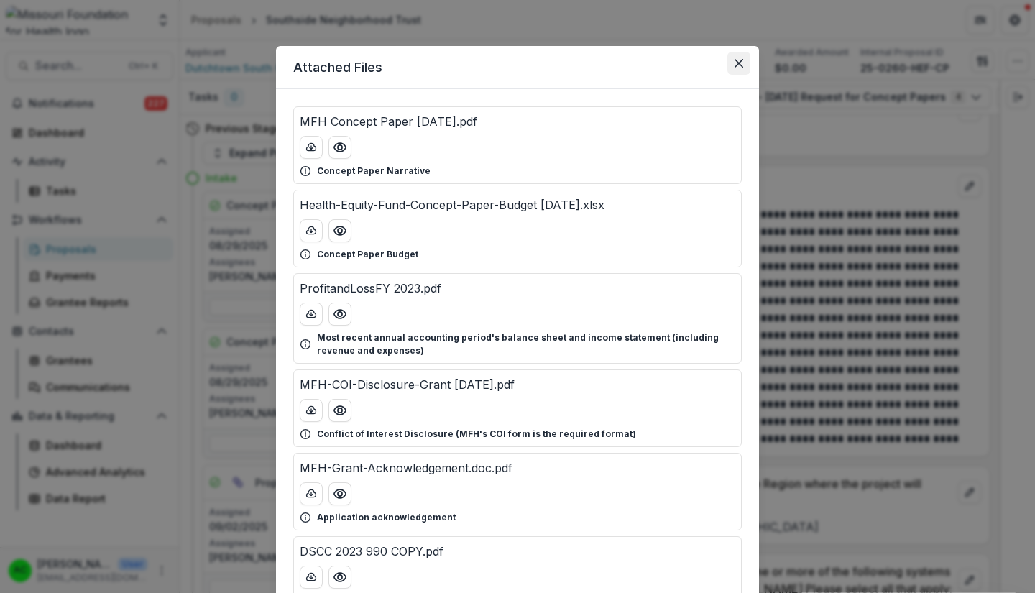
click at [737, 63] on icon "Close" at bounding box center [738, 63] width 9 height 9
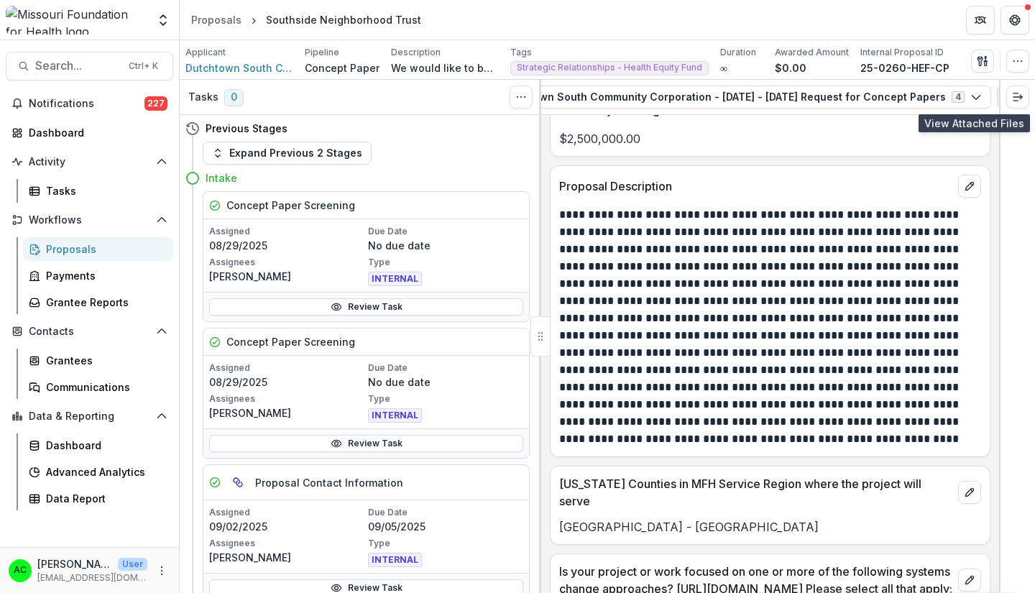
click at [1003, 95] on icon "View Attached Files" at bounding box center [1008, 96] width 11 height 11
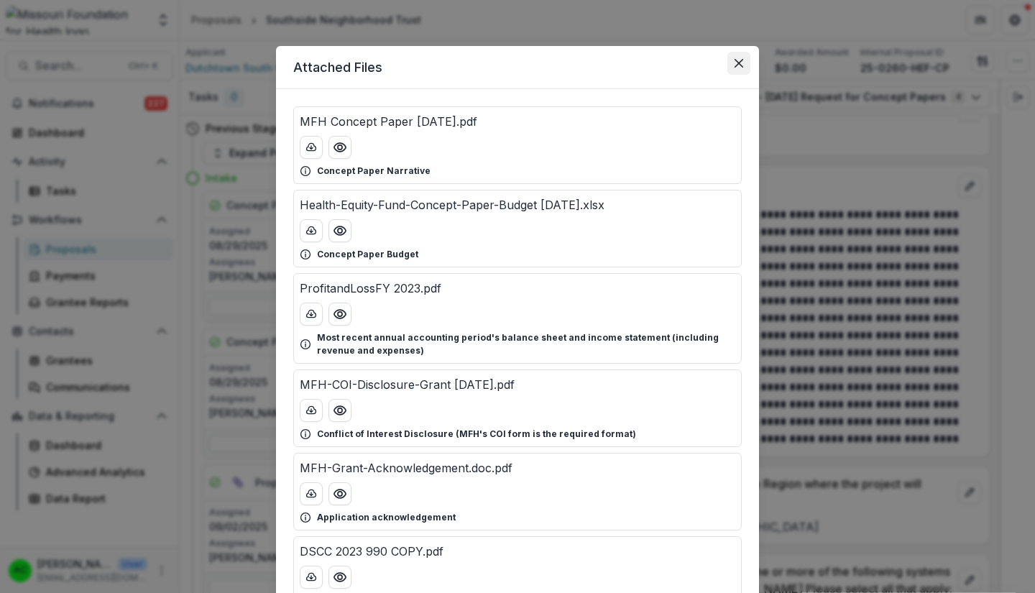
click at [734, 64] on icon "Close" at bounding box center [738, 63] width 9 height 9
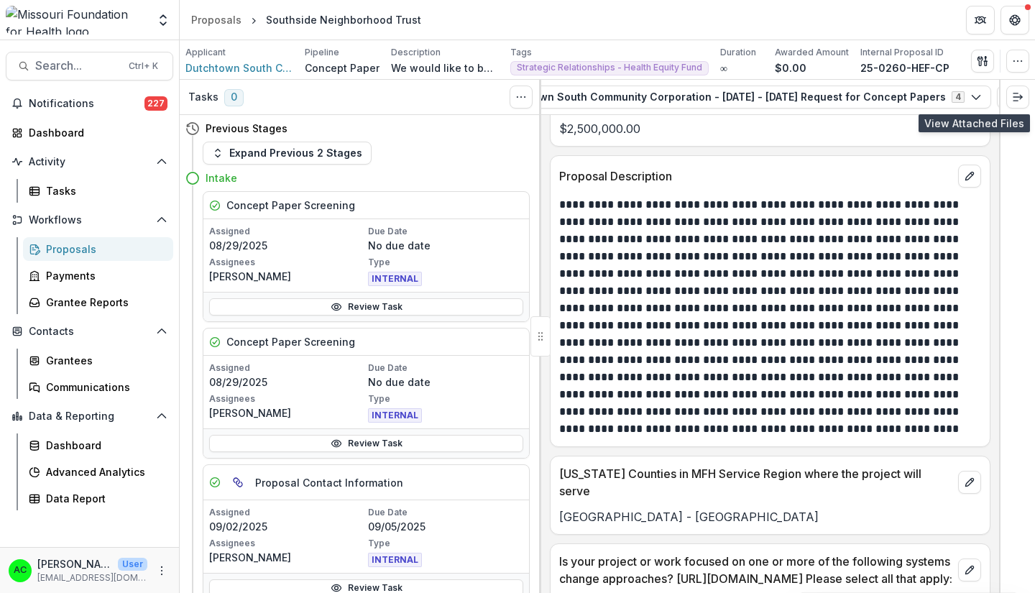
scroll to position [3248, 0]
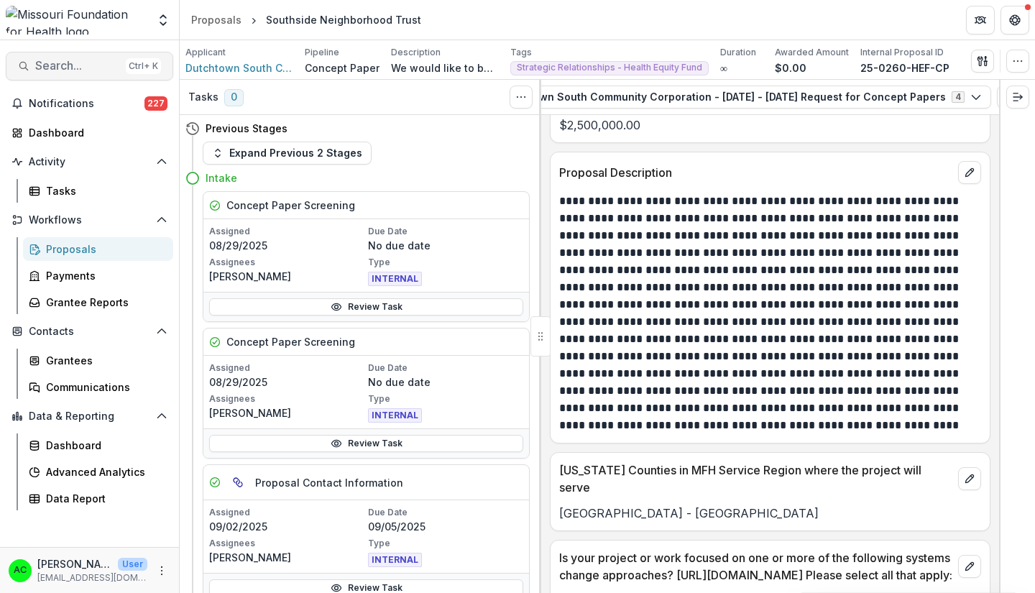
click at [87, 65] on span "Search..." at bounding box center [77, 66] width 85 height 14
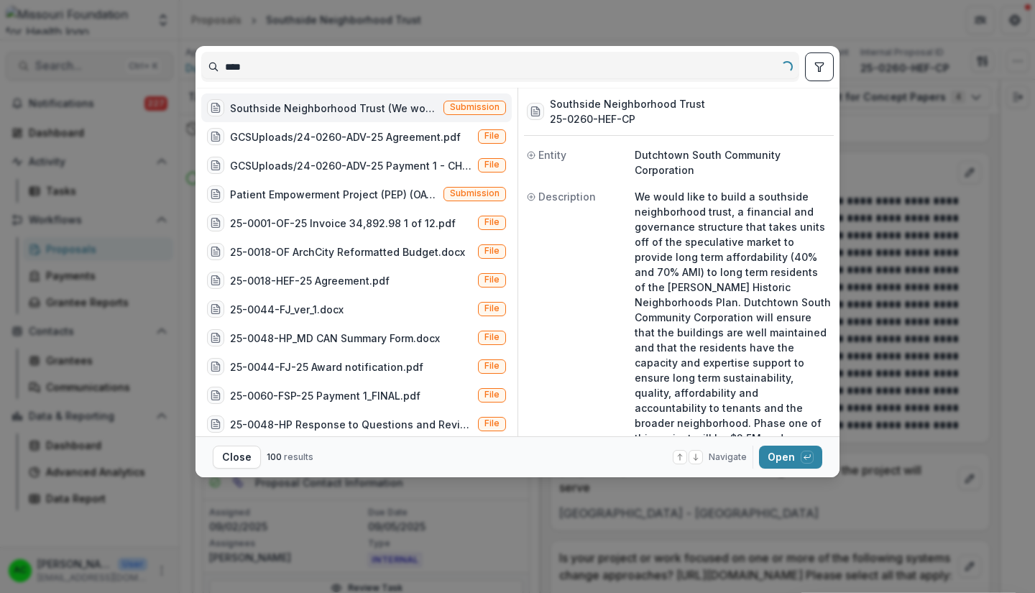
type input "****"
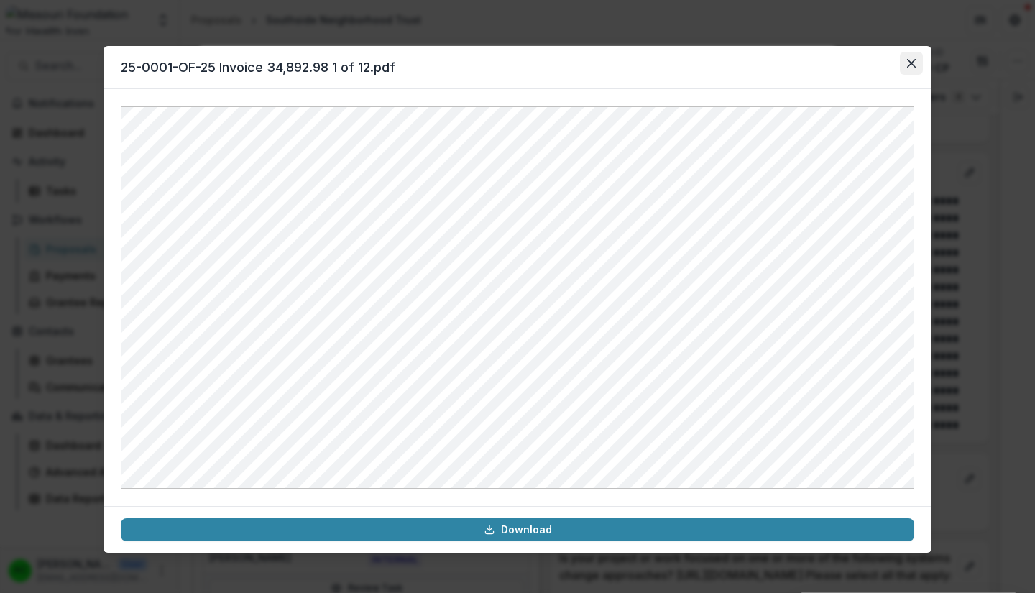
click at [913, 60] on icon "Close" at bounding box center [911, 63] width 9 height 9
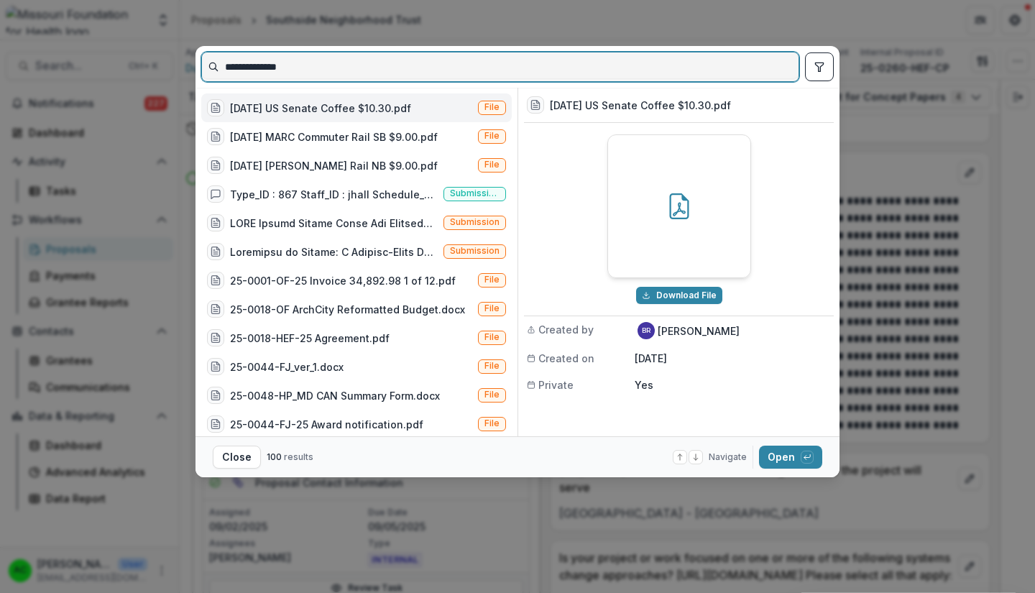
click at [350, 55] on input "**********" at bounding box center [500, 66] width 596 height 23
drag, startPoint x: 345, startPoint y: 67, endPoint x: 115, endPoint y: 86, distance: 230.8
click at [115, 86] on div "**********" at bounding box center [517, 296] width 1035 height 593
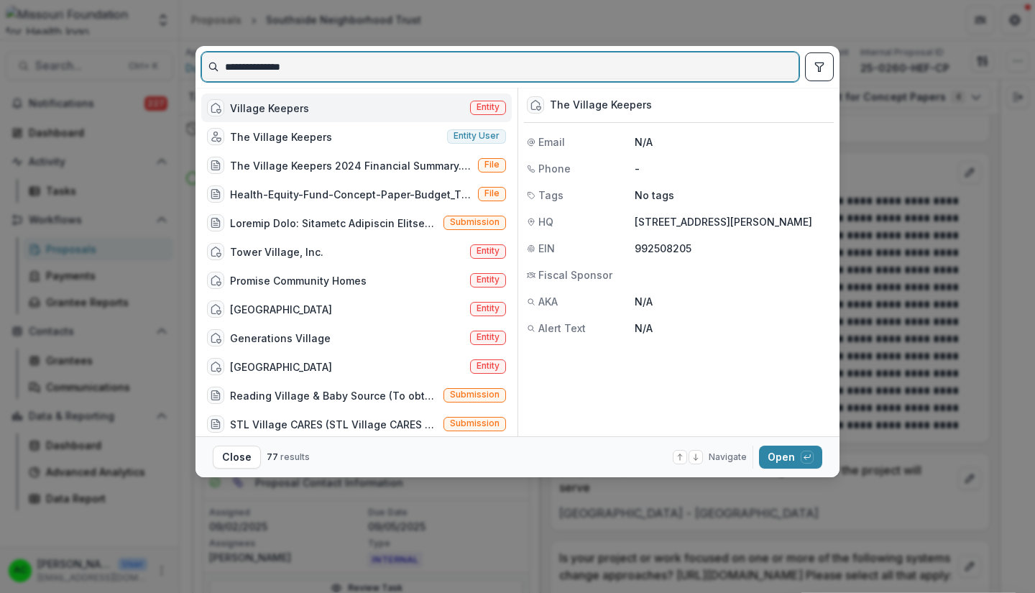
type input "**********"
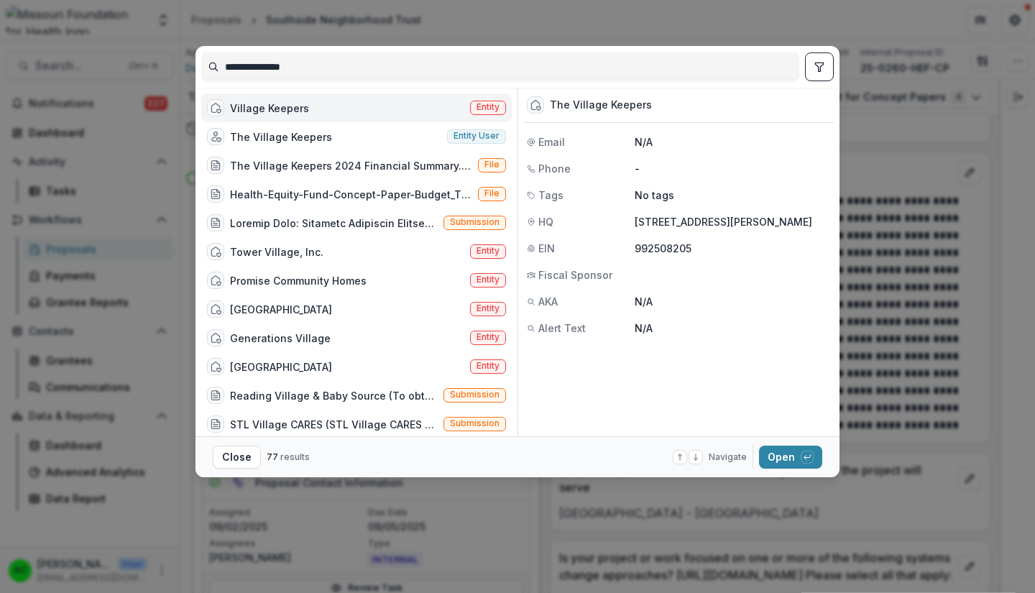
click at [312, 98] on div "Village Keepers Entity" at bounding box center [356, 107] width 310 height 29
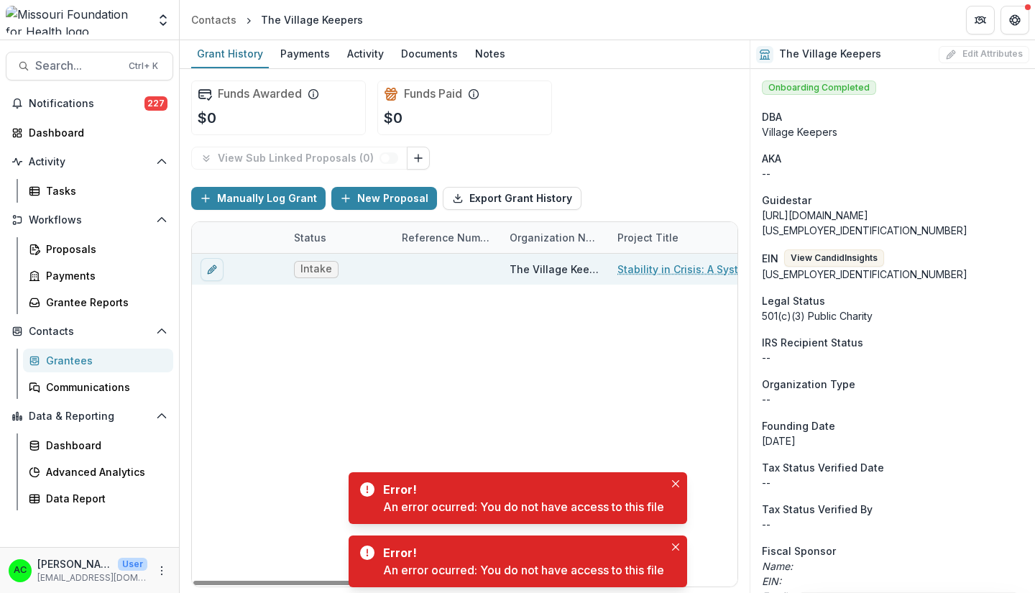
click at [642, 267] on link "Stability in Crisis: A Systems-Based Care-Bridge Pilot Program" at bounding box center [698, 269] width 162 height 15
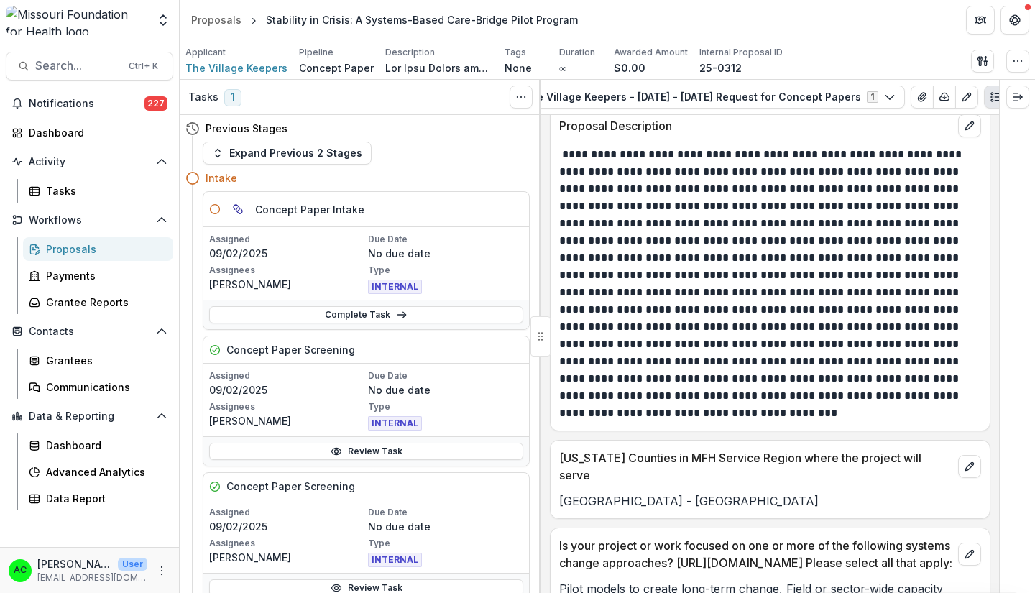
scroll to position [0, 145]
click at [915, 92] on icon "View Attached Files" at bounding box center [920, 96] width 11 height 11
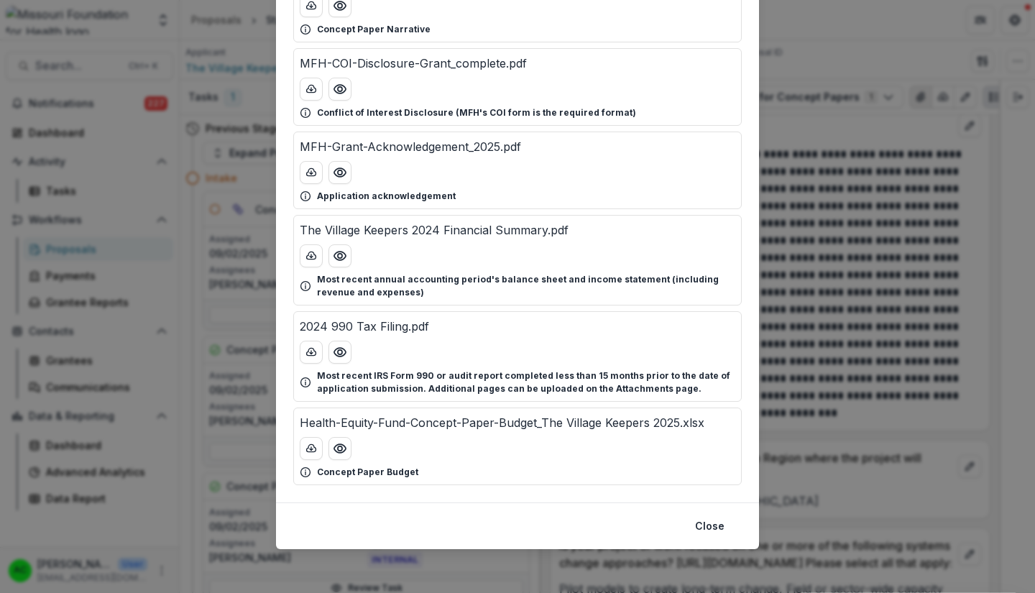
scroll to position [144, 0]
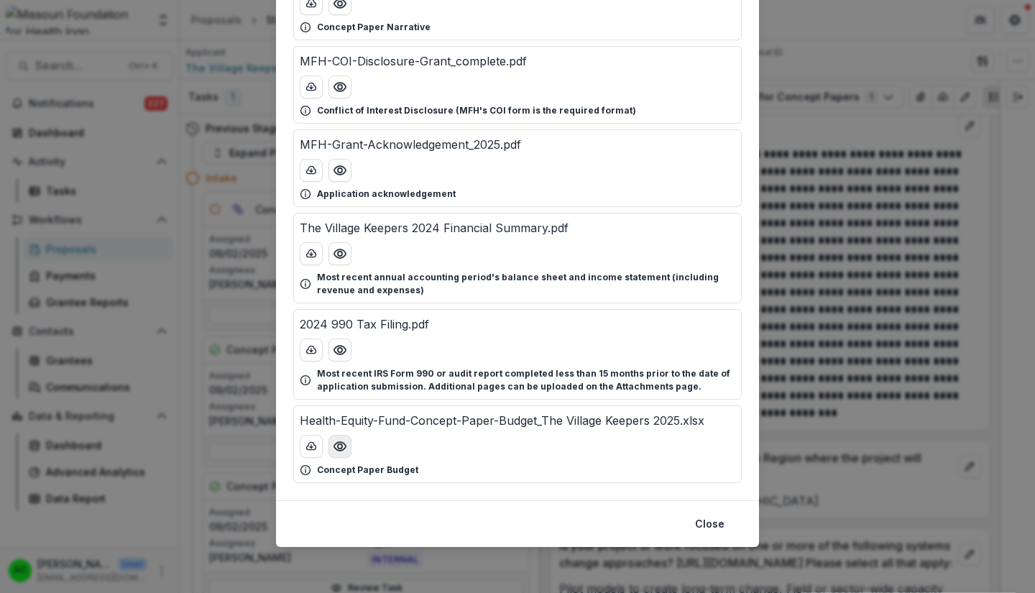
click at [344, 446] on icon "Preview Health-Equity-Fund-Concept-Paper-Budget_The Village Keepers 2025.xlsx" at bounding box center [339, 446] width 11 height 9
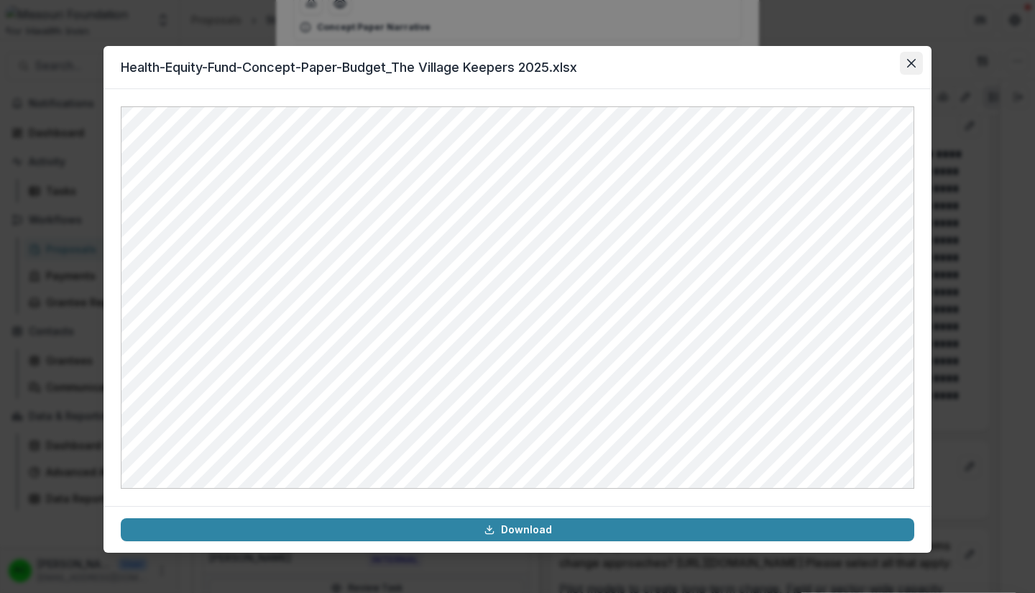
click at [911, 63] on icon "Close" at bounding box center [911, 63] width 9 height 9
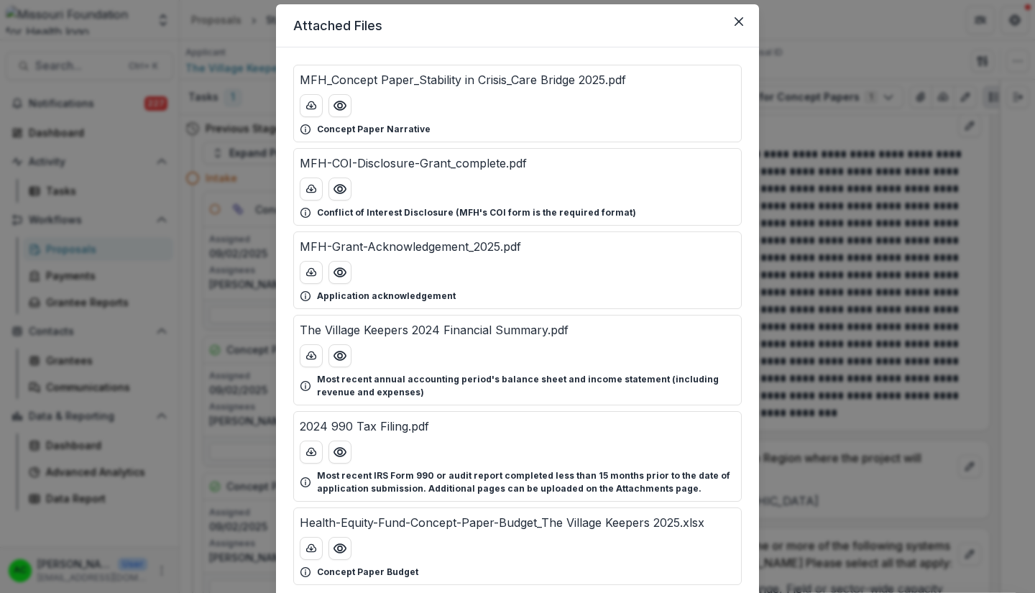
scroll to position [0, 0]
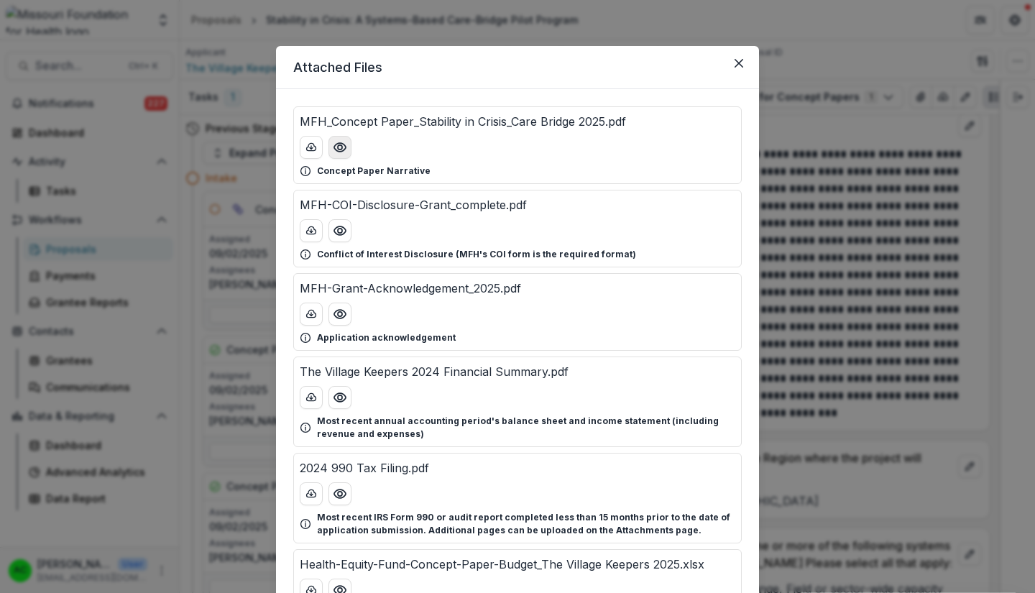
click at [338, 147] on icon "Preview MFH_Concept Paper_Stability in Crisis_Care Bridge 2025.pdf" at bounding box center [340, 147] width 14 height 14
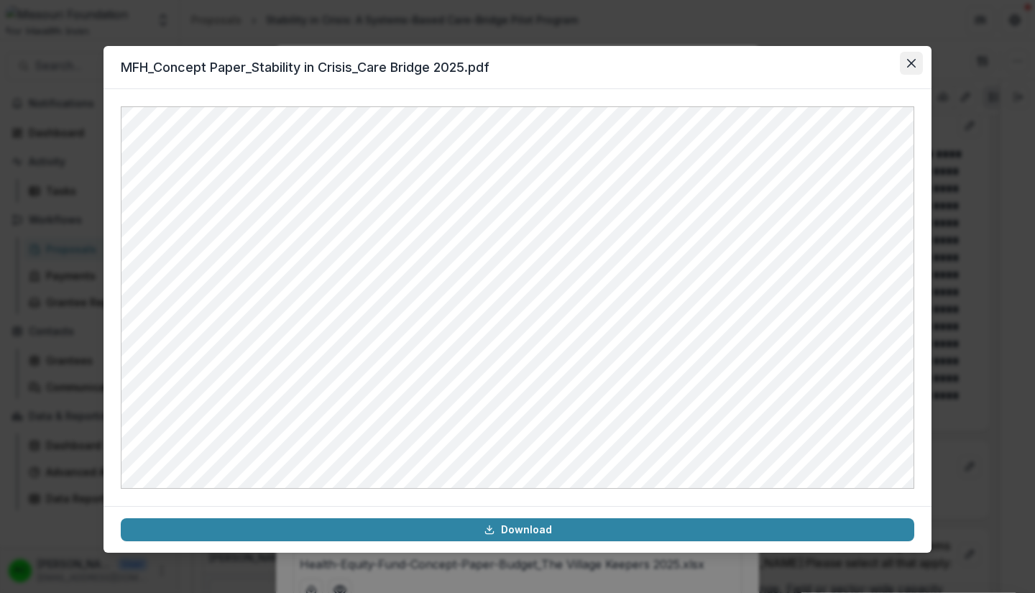
click at [911, 63] on icon "Close" at bounding box center [911, 63] width 9 height 9
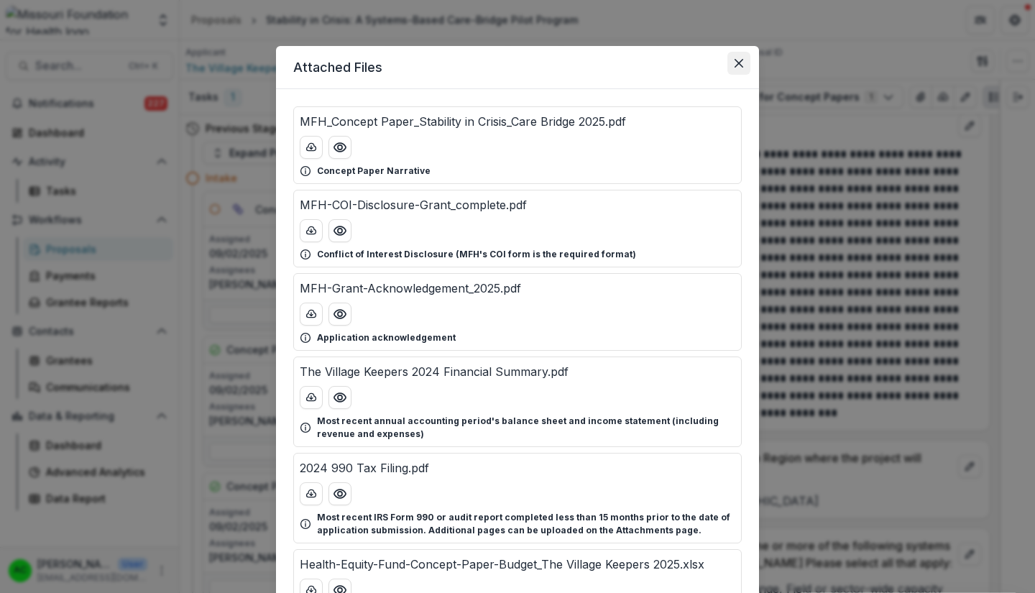
click at [742, 67] on button "Close" at bounding box center [738, 63] width 23 height 23
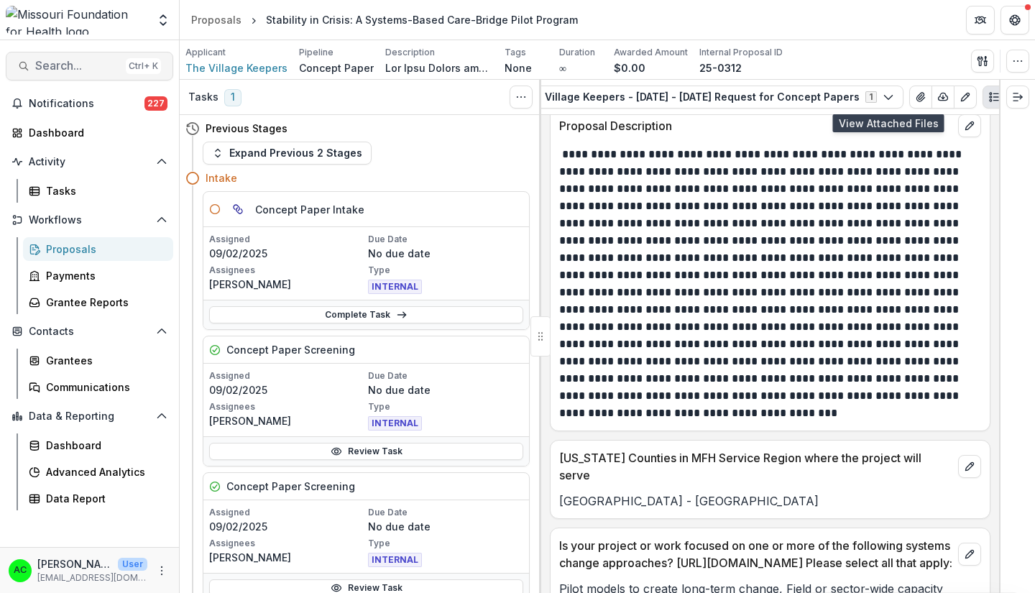
click at [85, 62] on span "Search..." at bounding box center [77, 66] width 85 height 14
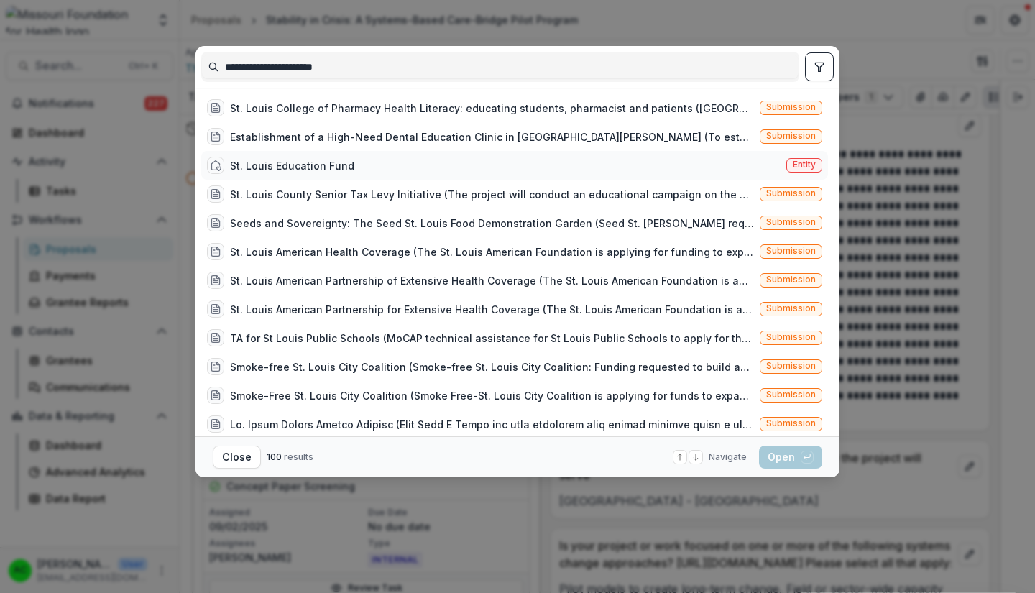
type input "**********"
click at [262, 170] on div "St. Louis Education Fund" at bounding box center [292, 165] width 124 height 15
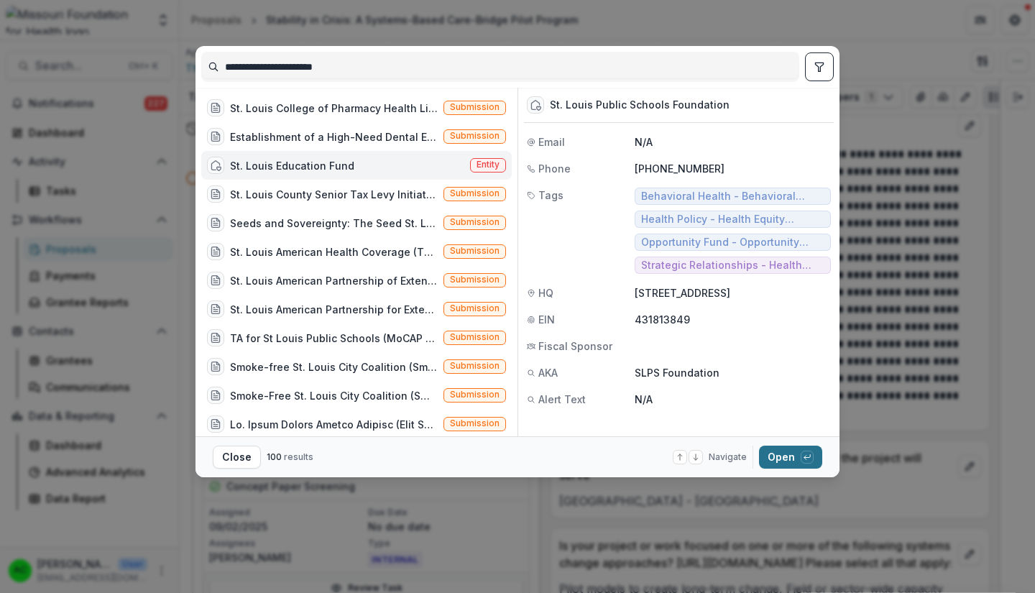
click at [770, 456] on button "Open with enter key" at bounding box center [790, 457] width 63 height 23
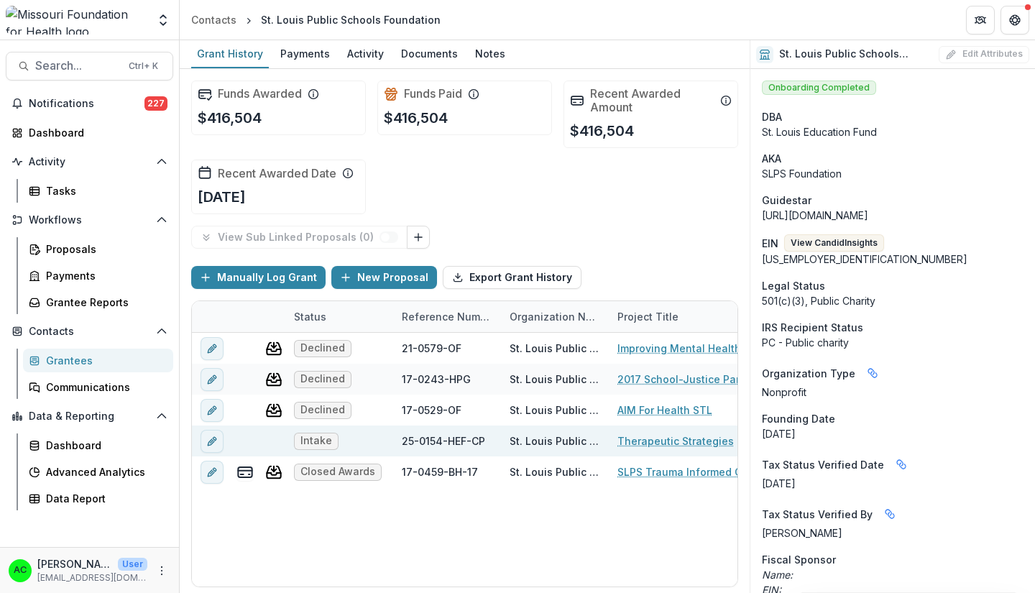
click at [668, 445] on link "Therapeutic Strategies" at bounding box center [675, 440] width 116 height 15
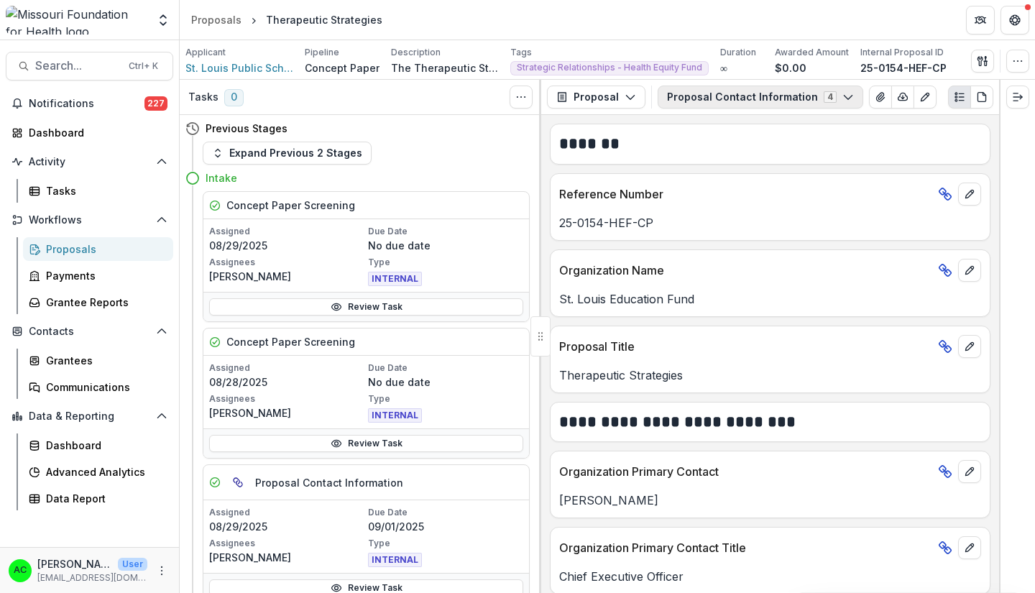
click at [824, 101] on button "Proposal Contact Information 4" at bounding box center [761, 97] width 206 height 23
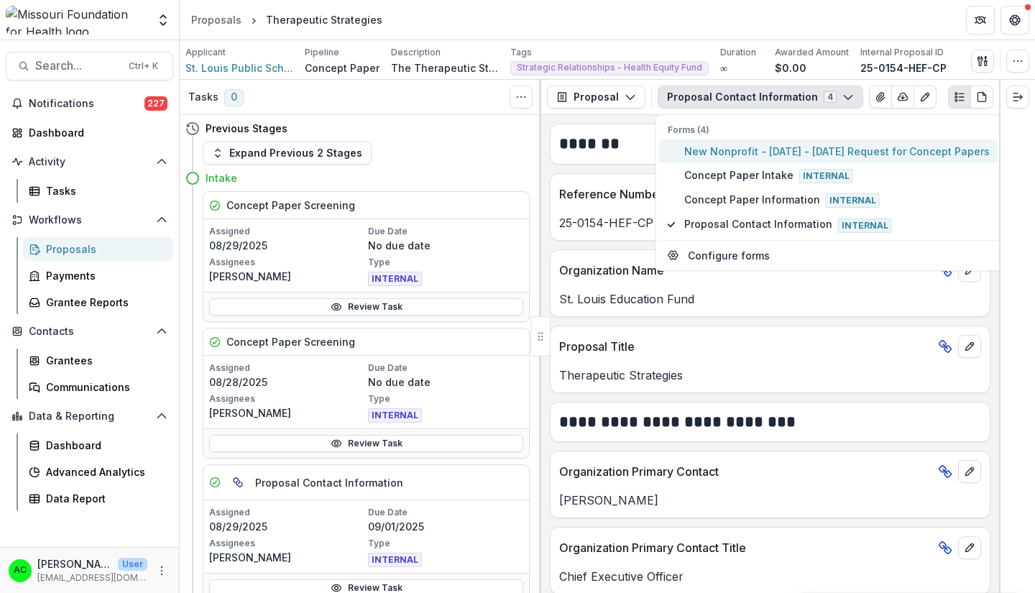
click at [761, 154] on span "New Nonprofit - 2025 - 2025 Request for Concept Papers" at bounding box center [836, 151] width 305 height 15
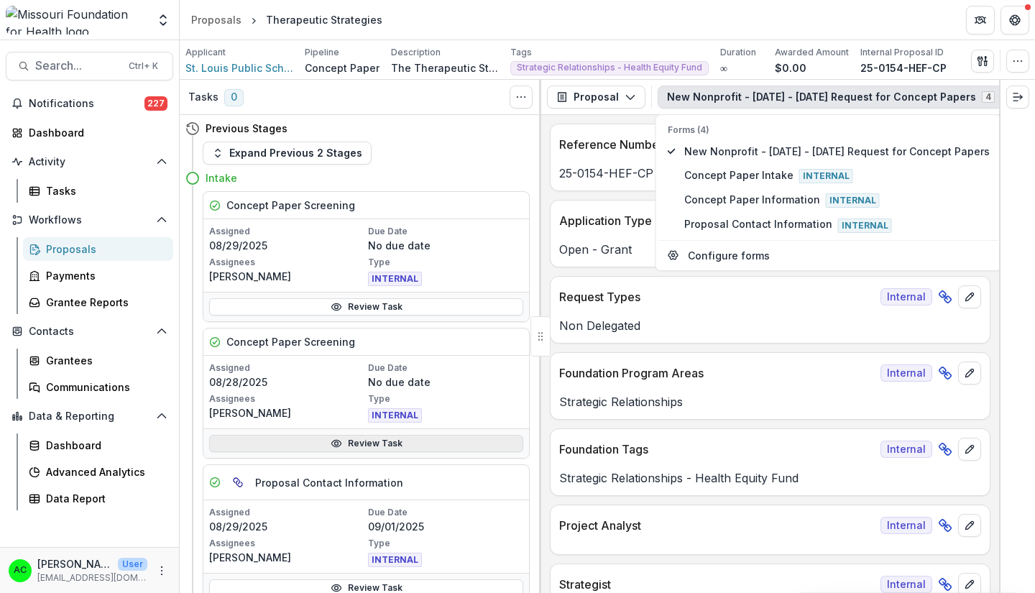
click at [502, 443] on link "Review Task" at bounding box center [366, 443] width 314 height 17
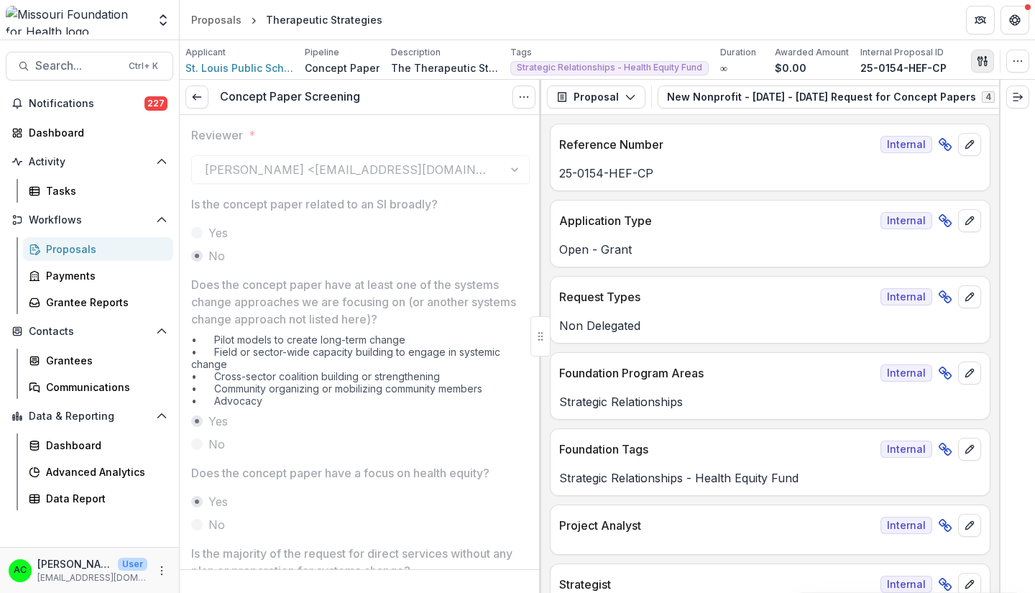
click at [982, 60] on icon "button" at bounding box center [982, 60] width 11 height 11
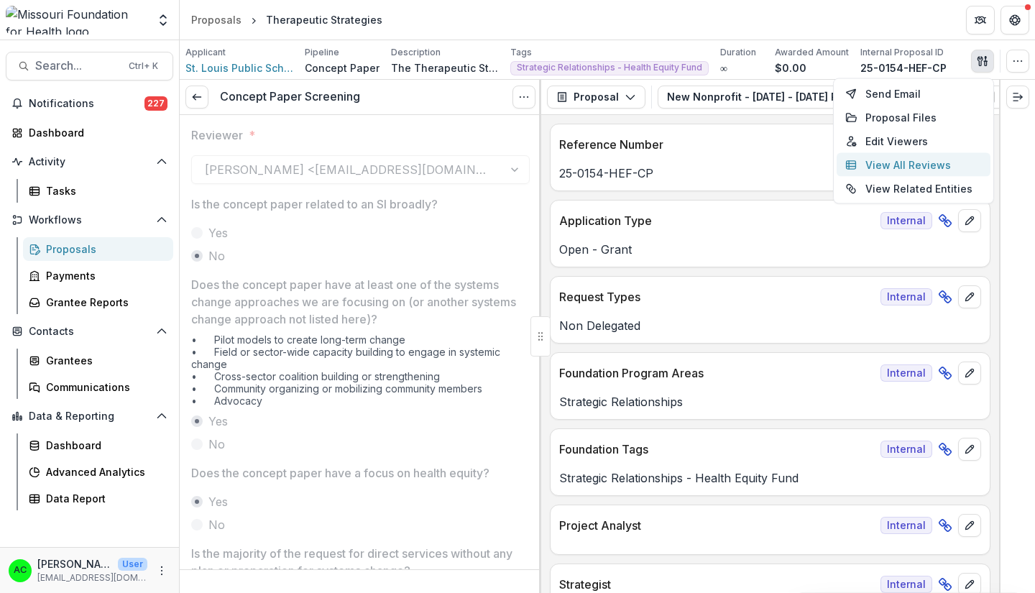
click at [939, 167] on button "View All Reviews" at bounding box center [913, 165] width 154 height 24
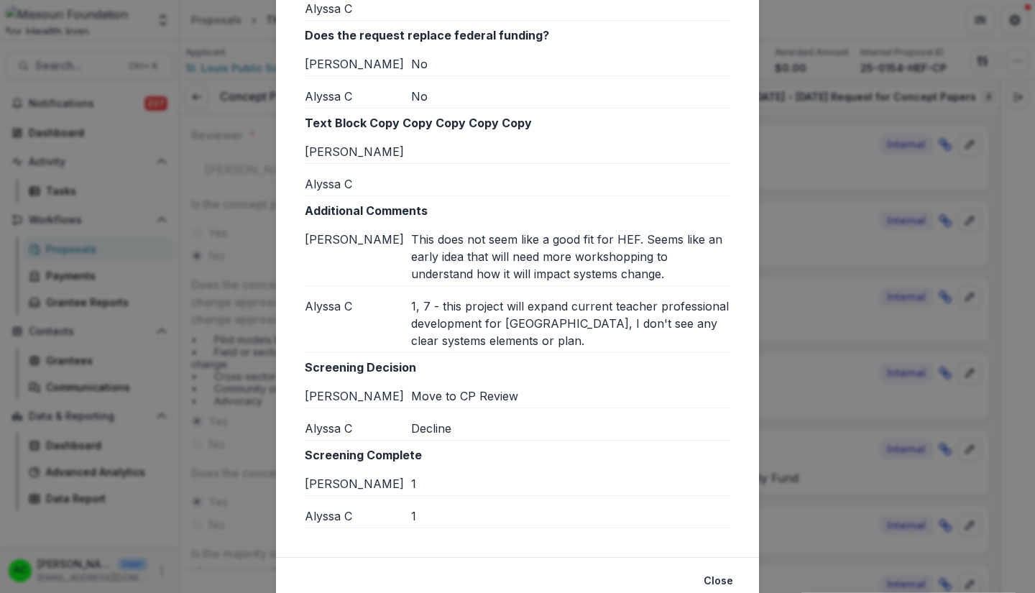
scroll to position [1432, 0]
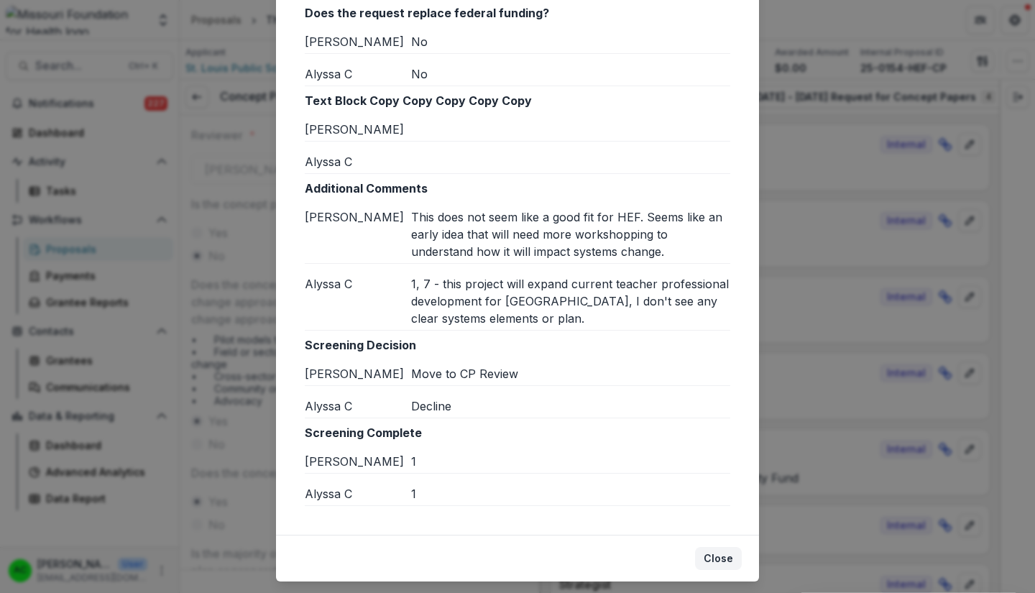
click at [716, 547] on button "Close" at bounding box center [718, 558] width 47 height 23
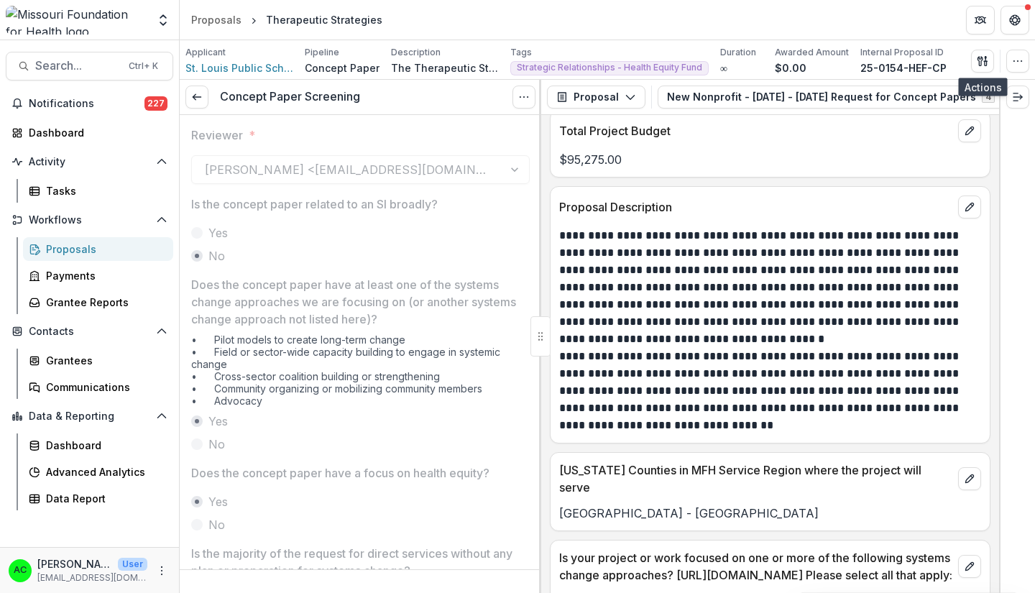
scroll to position [3559, 0]
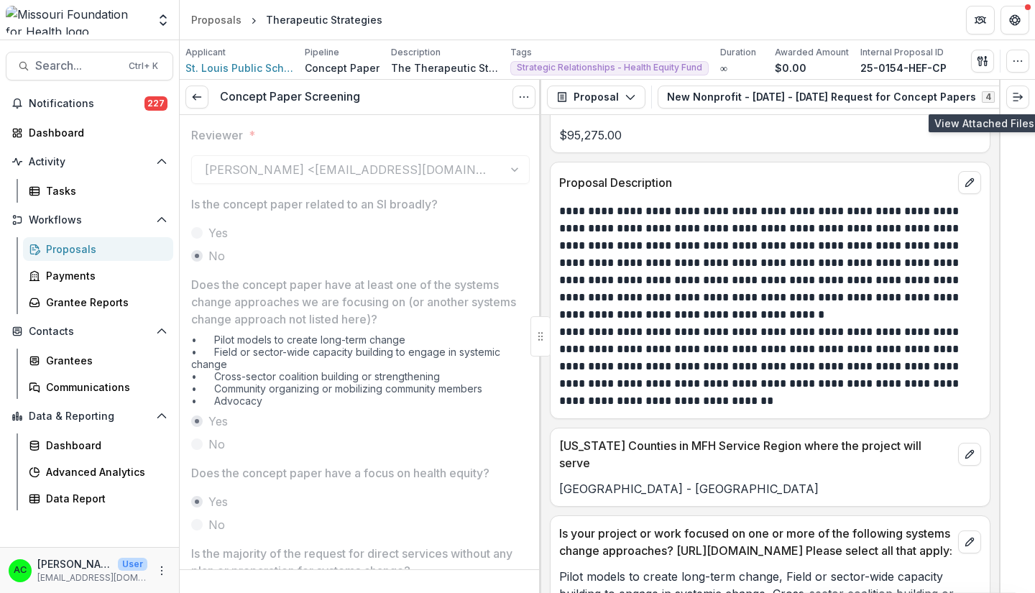
click at [1027, 96] on button "View Attached Files" at bounding box center [1038, 97] width 23 height 23
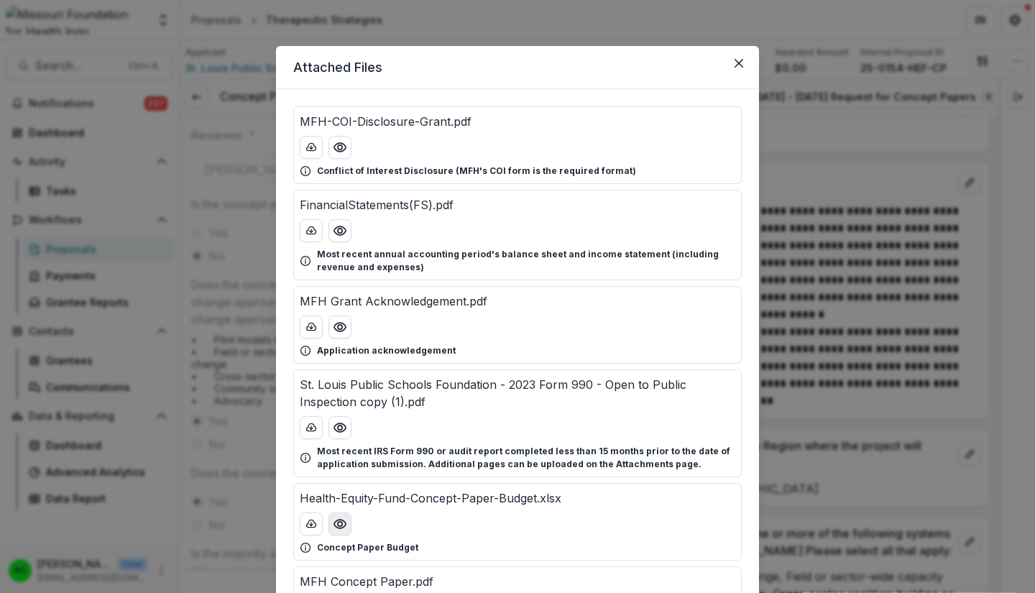
click at [343, 521] on icon "Preview Health-Equity-Fund-Concept-Paper-Budget.xlsx" at bounding box center [340, 524] width 14 height 14
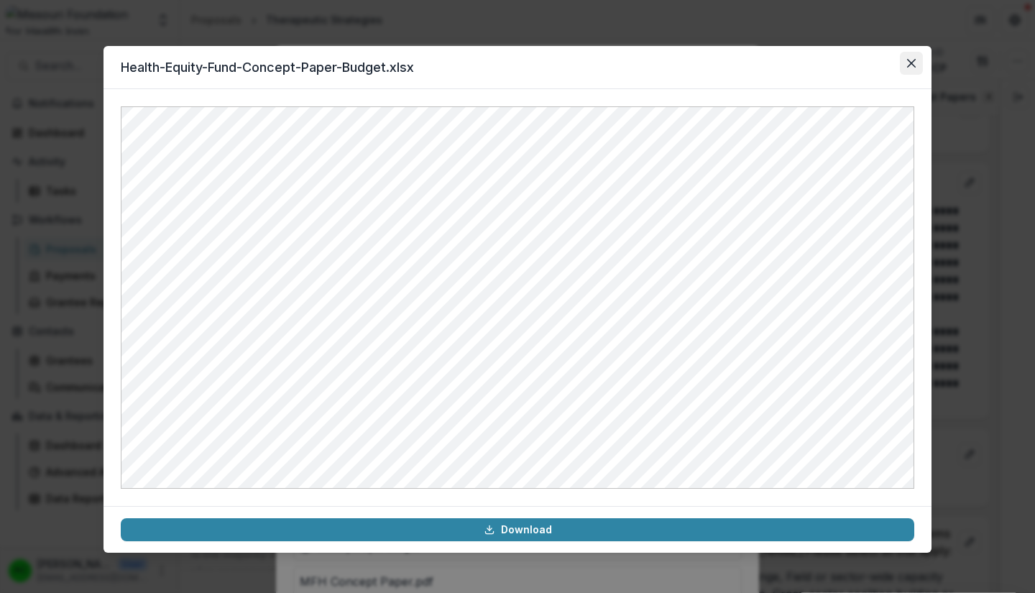
click at [910, 73] on button "Close" at bounding box center [911, 63] width 23 height 23
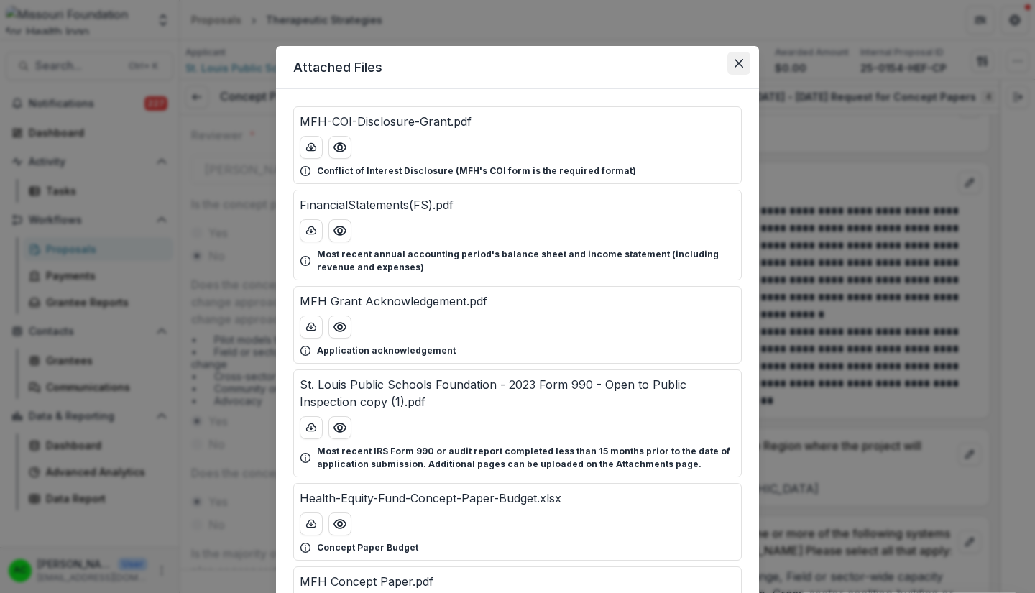
click at [734, 68] on button "Close" at bounding box center [738, 63] width 23 height 23
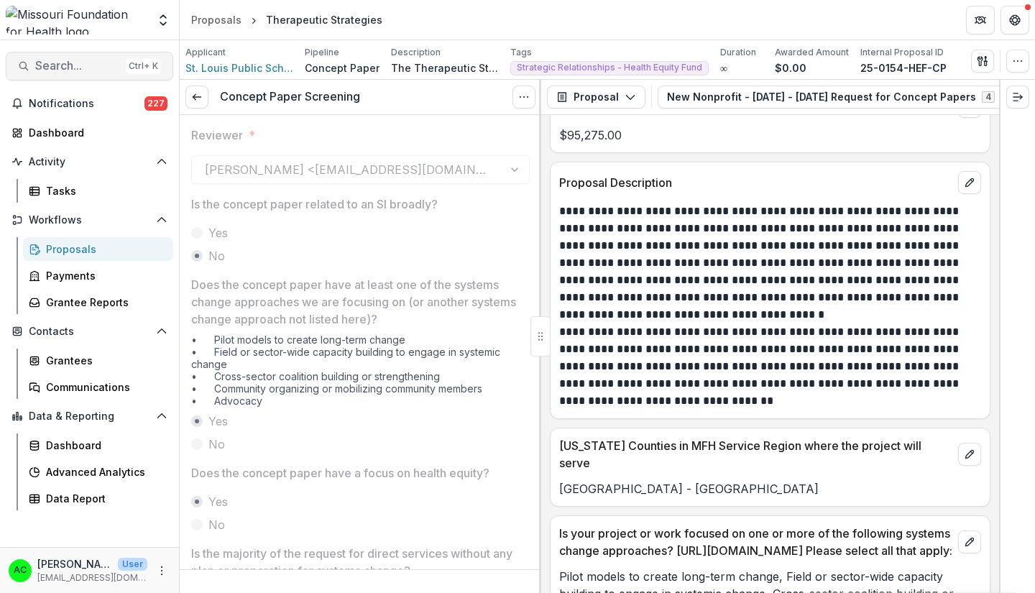
click at [67, 62] on span "Search..." at bounding box center [77, 66] width 85 height 14
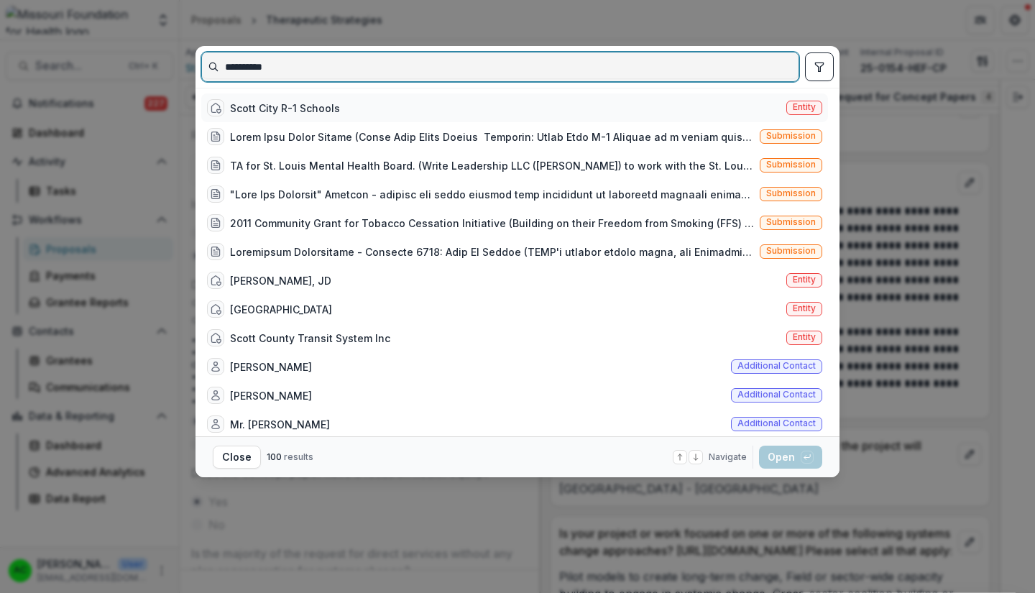
type input "**********"
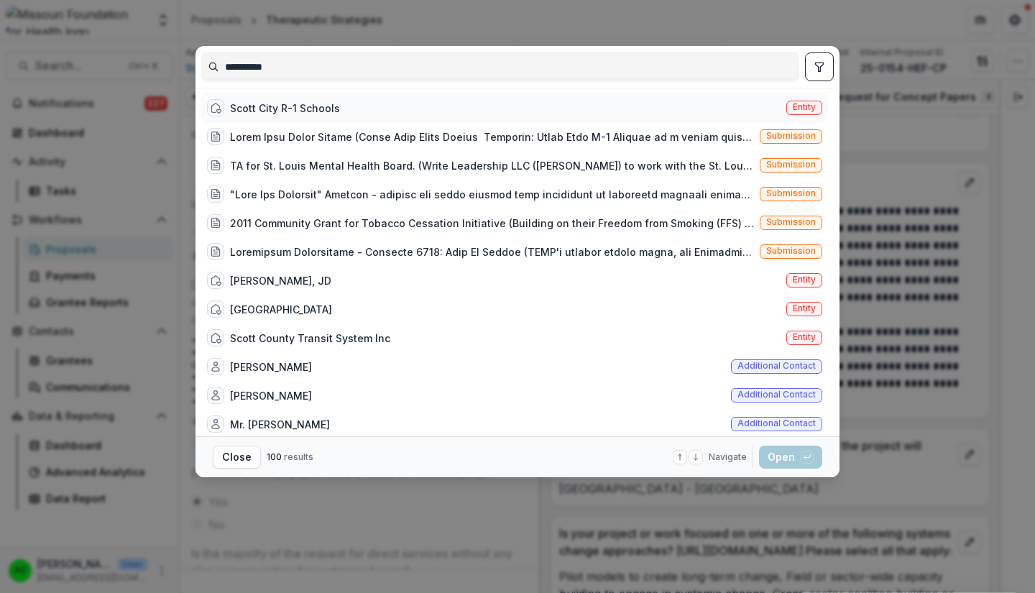
click at [483, 101] on div "Scott City R-1 Schools Entity" at bounding box center [514, 107] width 627 height 29
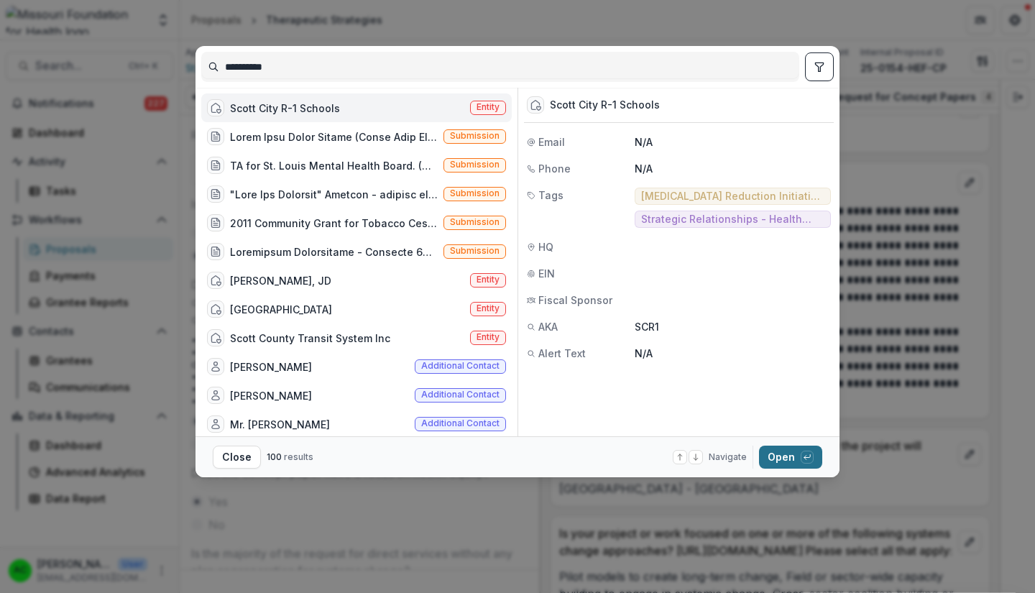
click at [783, 457] on button "Open with enter key" at bounding box center [790, 457] width 63 height 23
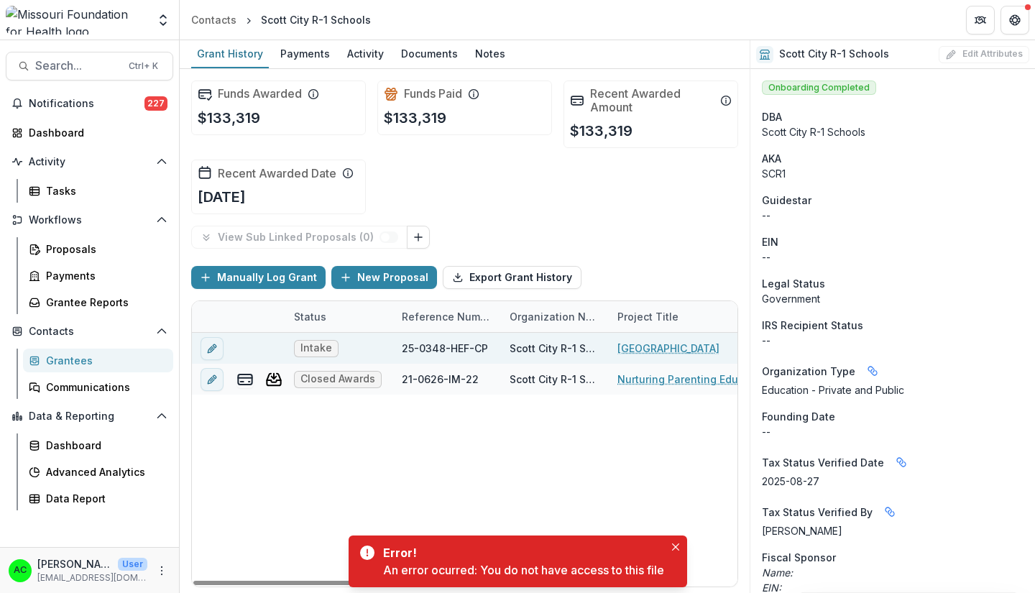
click at [642, 354] on link "Scott City Civic Center" at bounding box center [668, 348] width 102 height 15
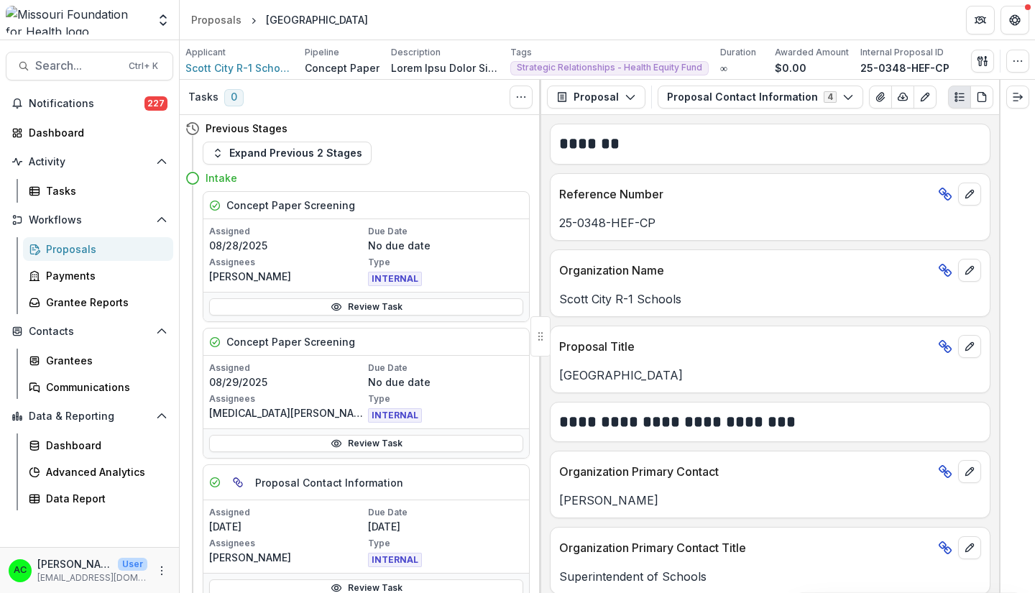
scroll to position [3, 0]
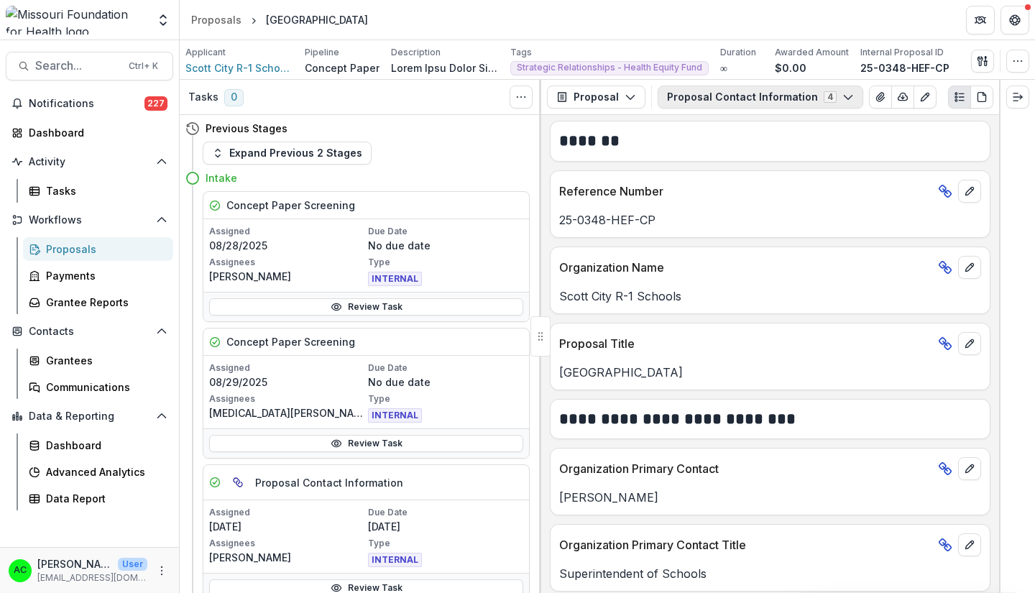
click at [822, 98] on button "Proposal Contact Information 4" at bounding box center [761, 97] width 206 height 23
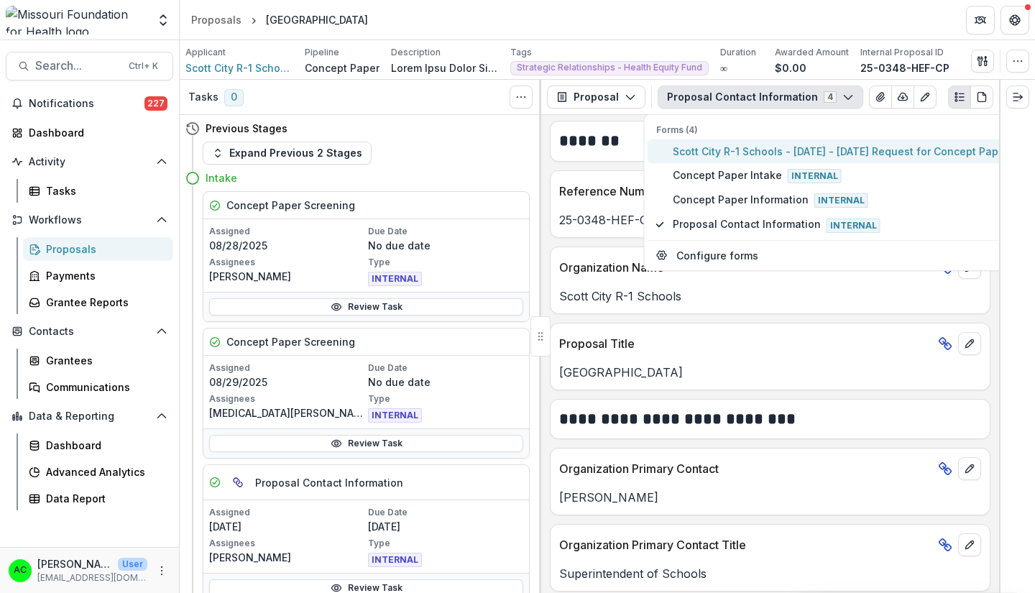
click at [752, 151] on span "Scott City R-1 Schools - 2025 - 2025 Request for Concept Papers" at bounding box center [843, 151] width 341 height 15
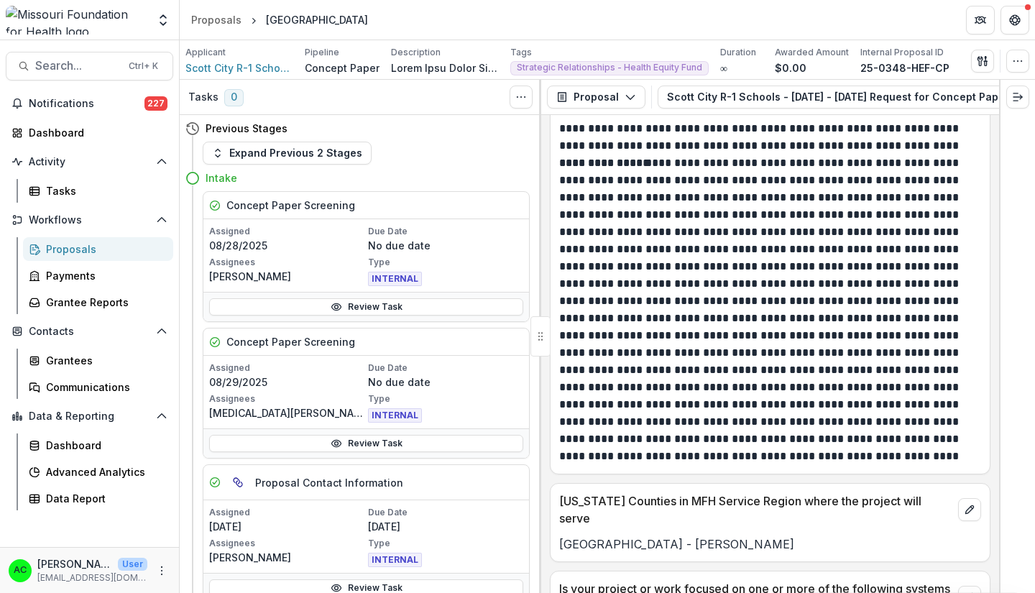
scroll to position [4091, 0]
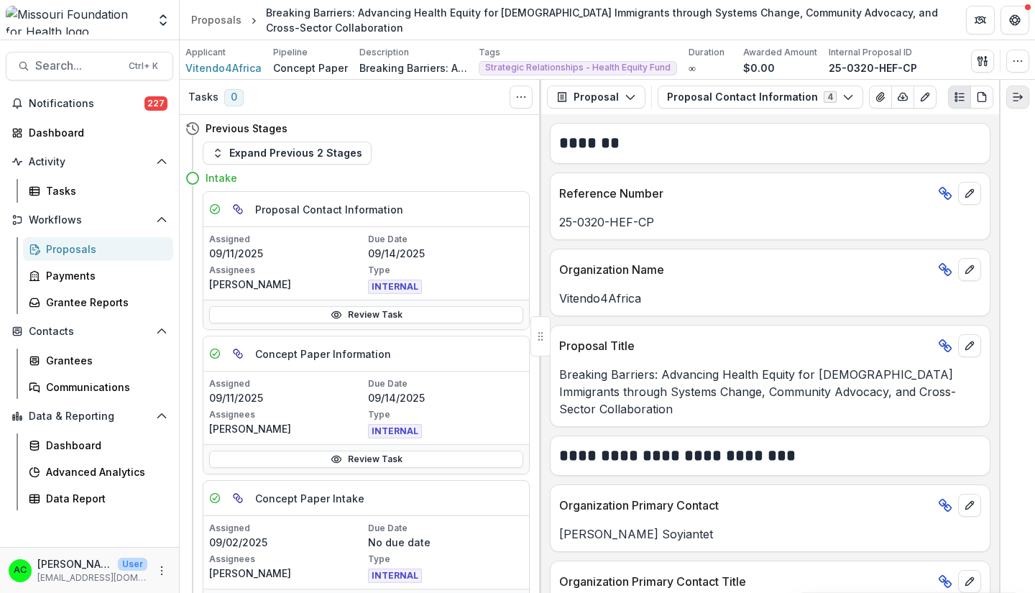
click at [1020, 97] on line "Expand right" at bounding box center [1017, 97] width 9 height 0
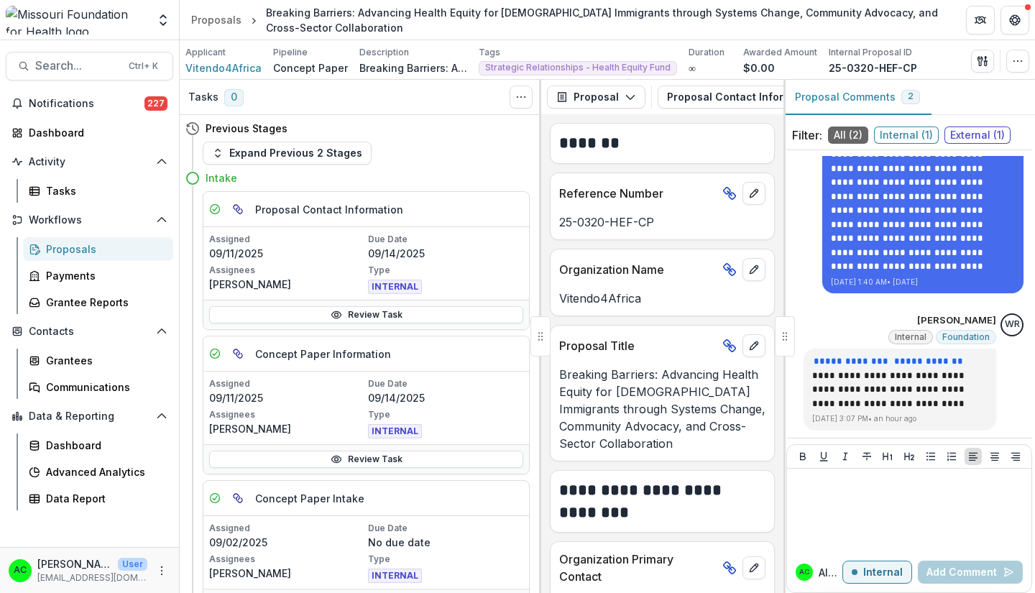
scroll to position [1210, 0]
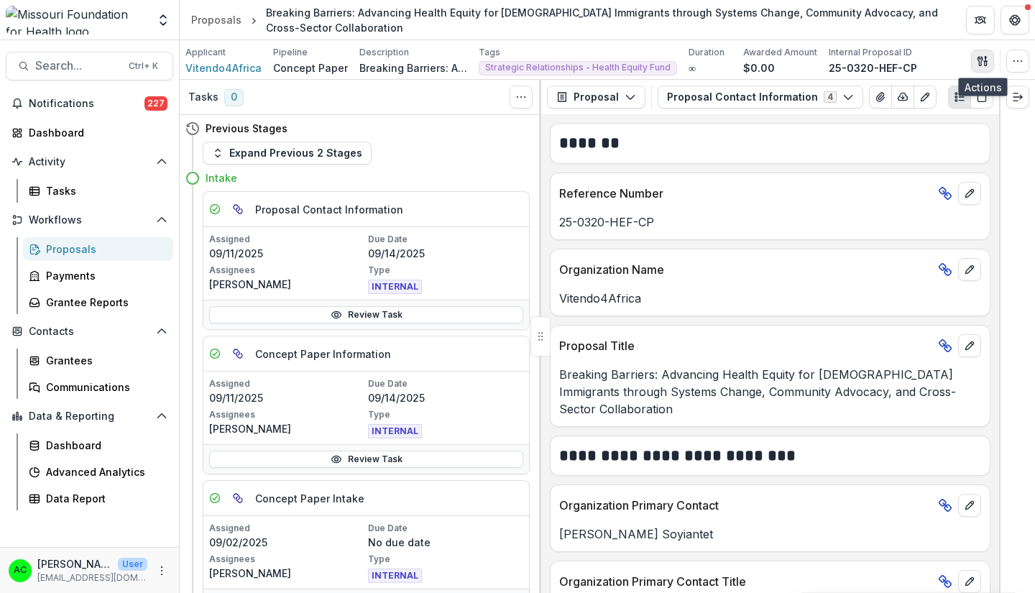
click at [986, 57] on polygon "button" at bounding box center [985, 57] width 1 height 2
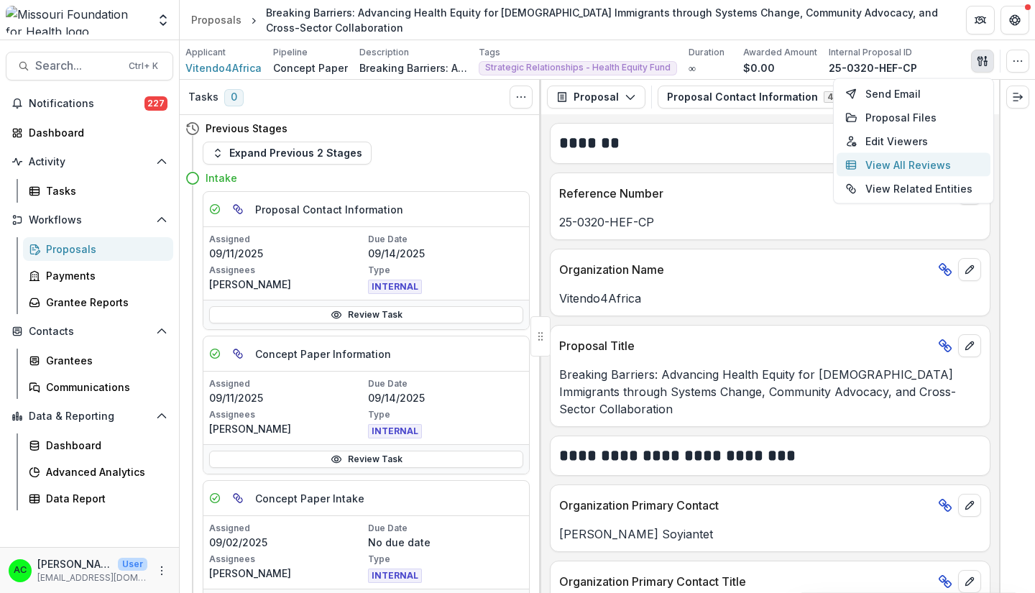
click at [911, 160] on button "View All Reviews" at bounding box center [913, 165] width 154 height 24
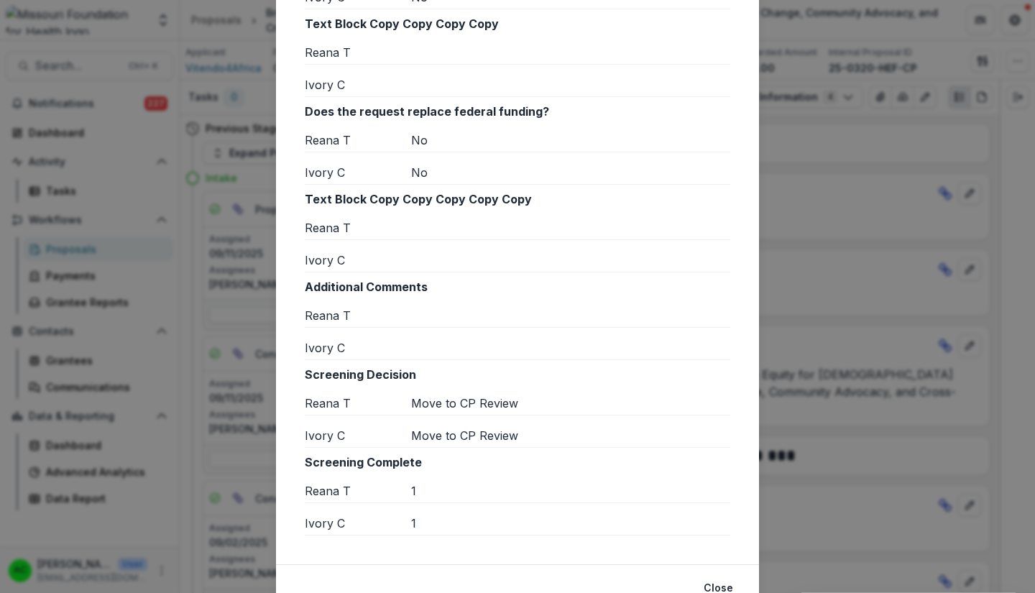
scroll to position [1363, 0]
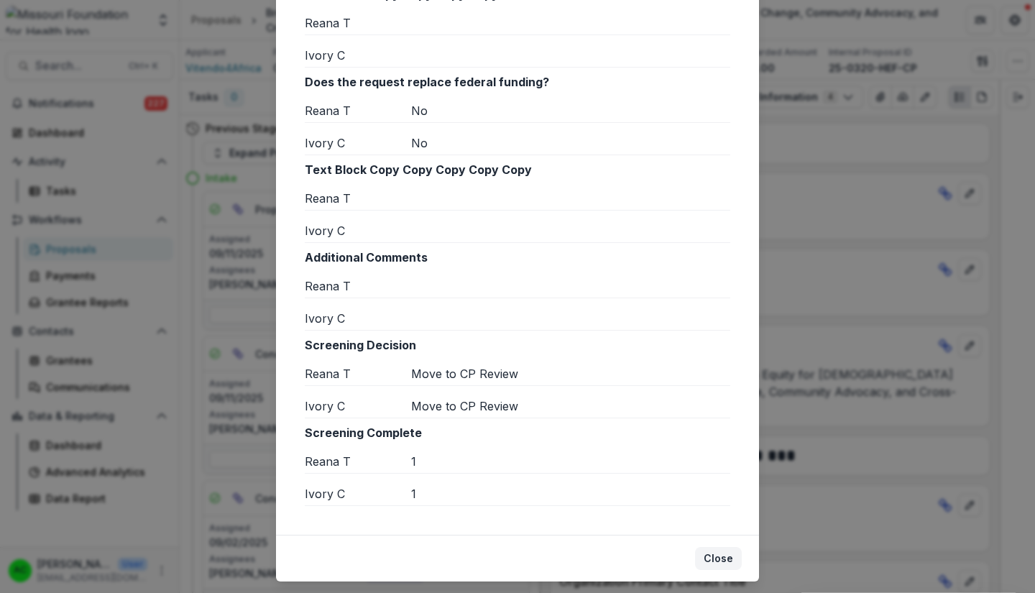
click at [729, 547] on button "Close" at bounding box center [718, 558] width 47 height 23
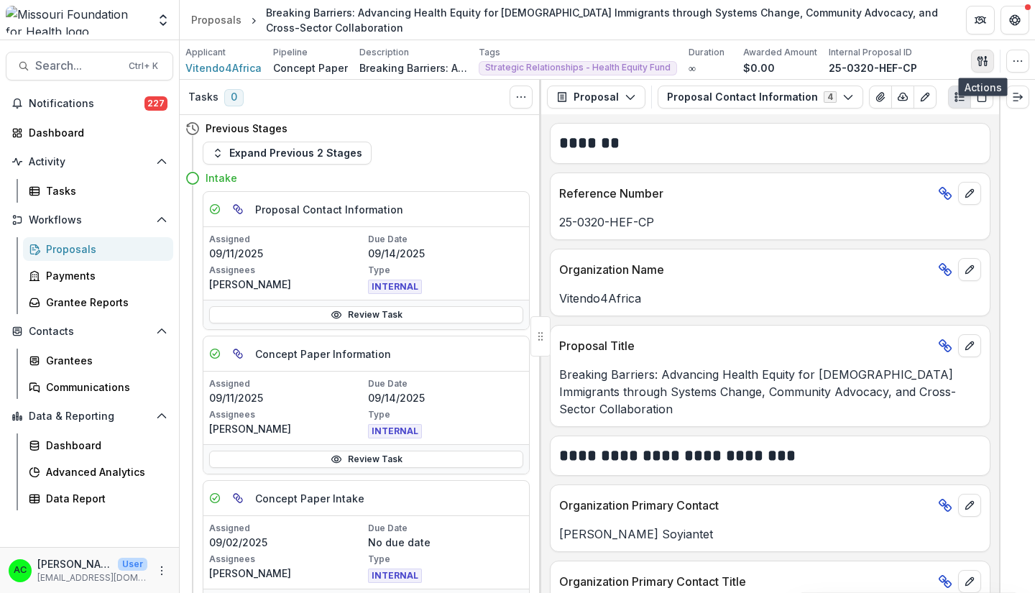
click at [978, 63] on icon "button" at bounding box center [982, 60] width 11 height 11
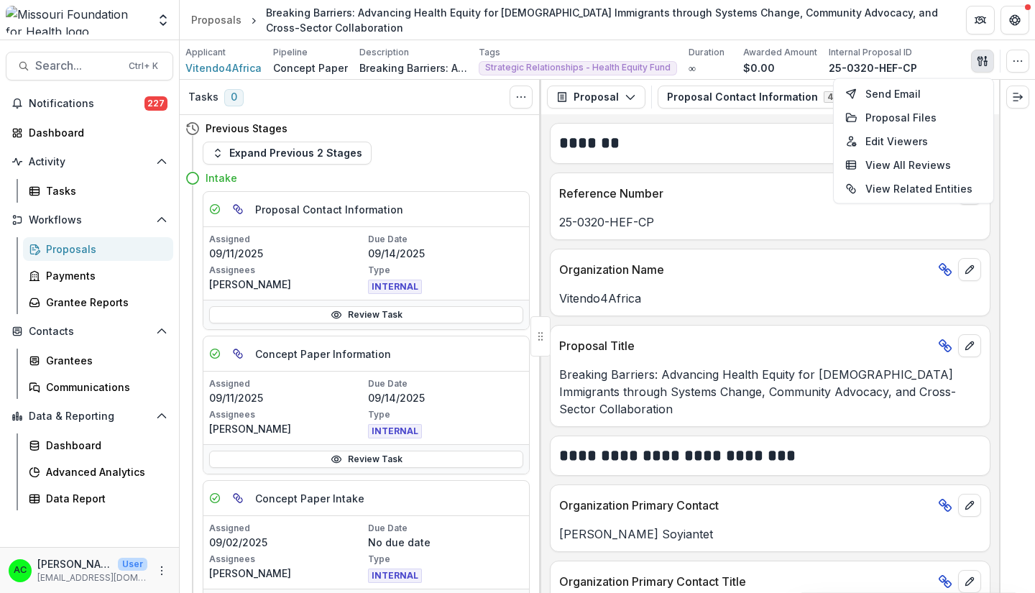
click at [796, 150] on h2 "*******" at bounding box center [768, 143] width 418 height 22
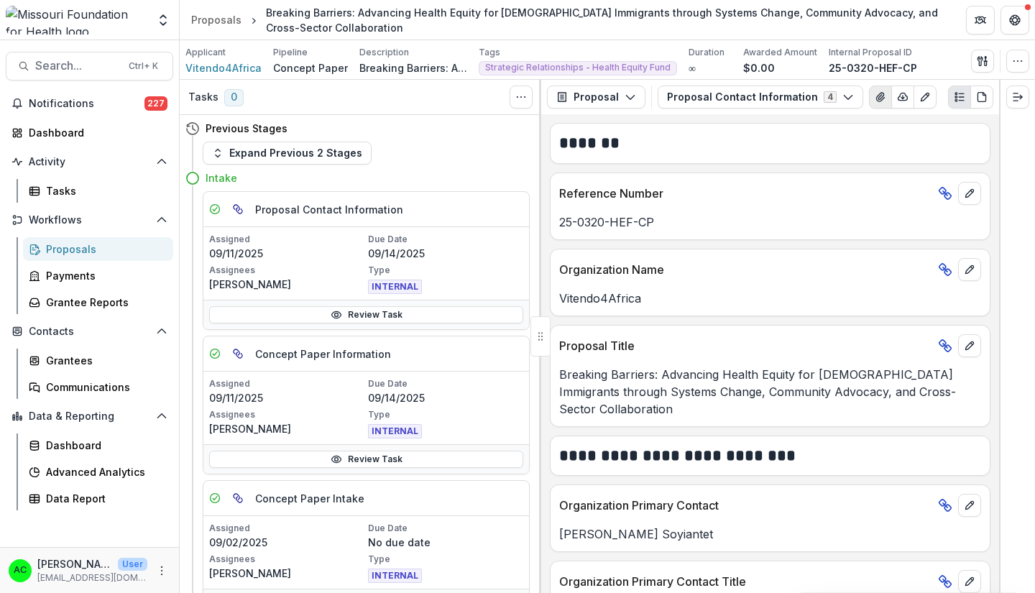
click at [876, 97] on icon "View Attached Files" at bounding box center [880, 97] width 8 height 9
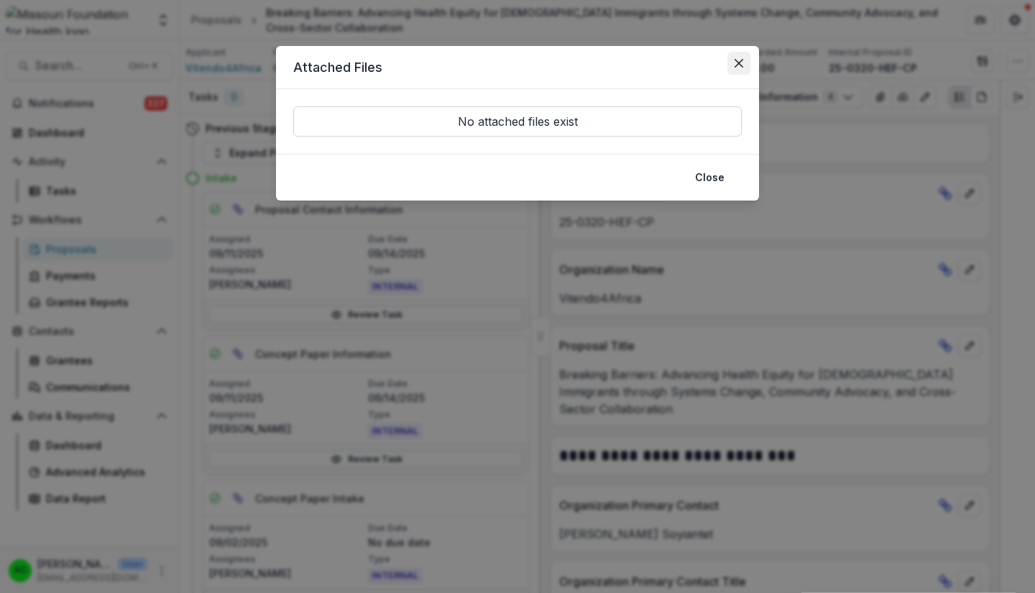
click at [739, 63] on icon "Close" at bounding box center [738, 63] width 9 height 9
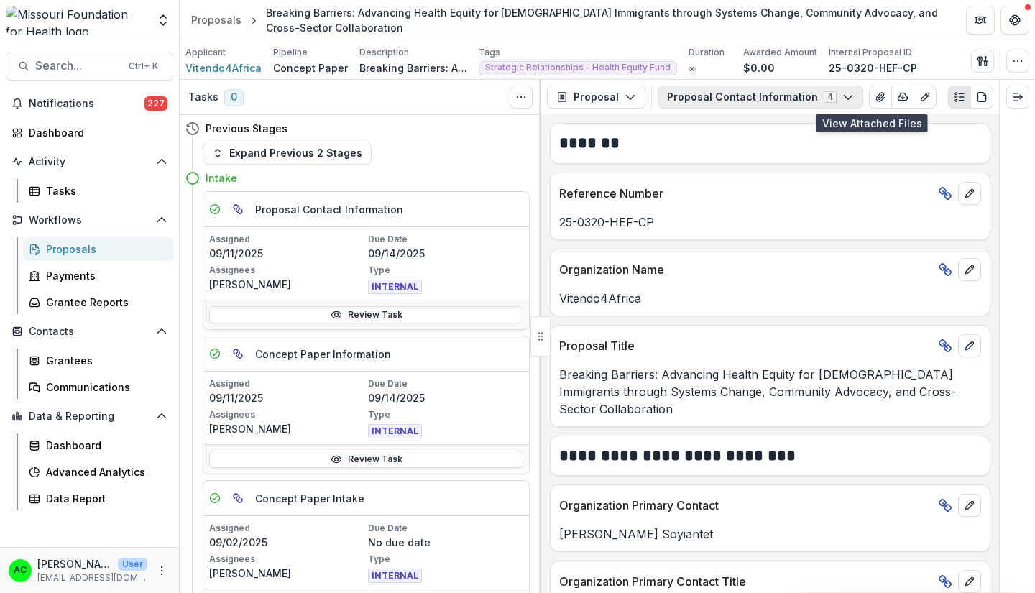
click at [762, 102] on button "Proposal Contact Information 4" at bounding box center [761, 97] width 206 height 23
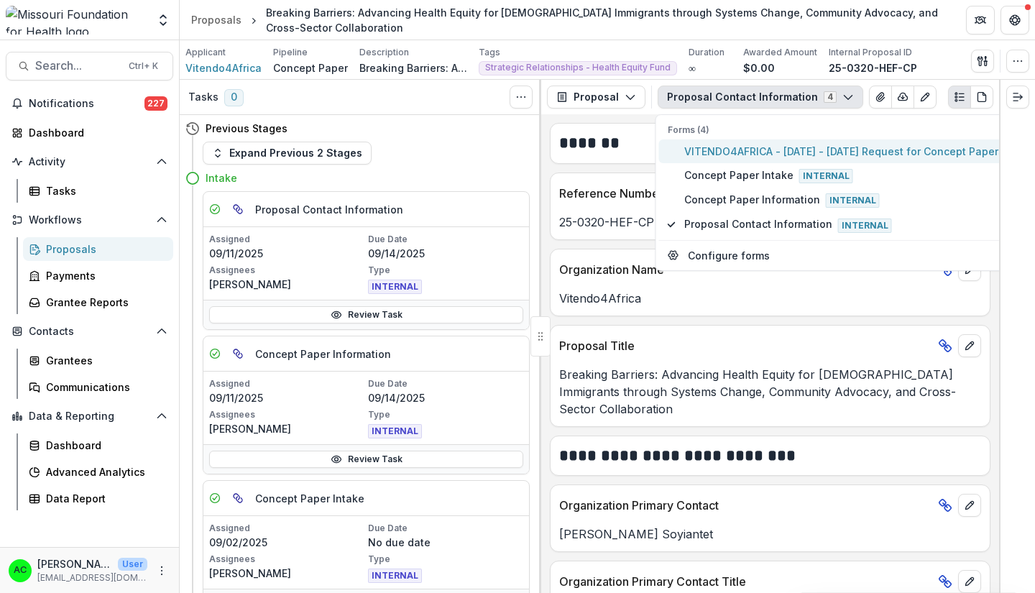
click at [775, 147] on span "VITENDO4AFRICA - [DATE] - [DATE] Request for Concept Papers" at bounding box center [844, 151] width 320 height 15
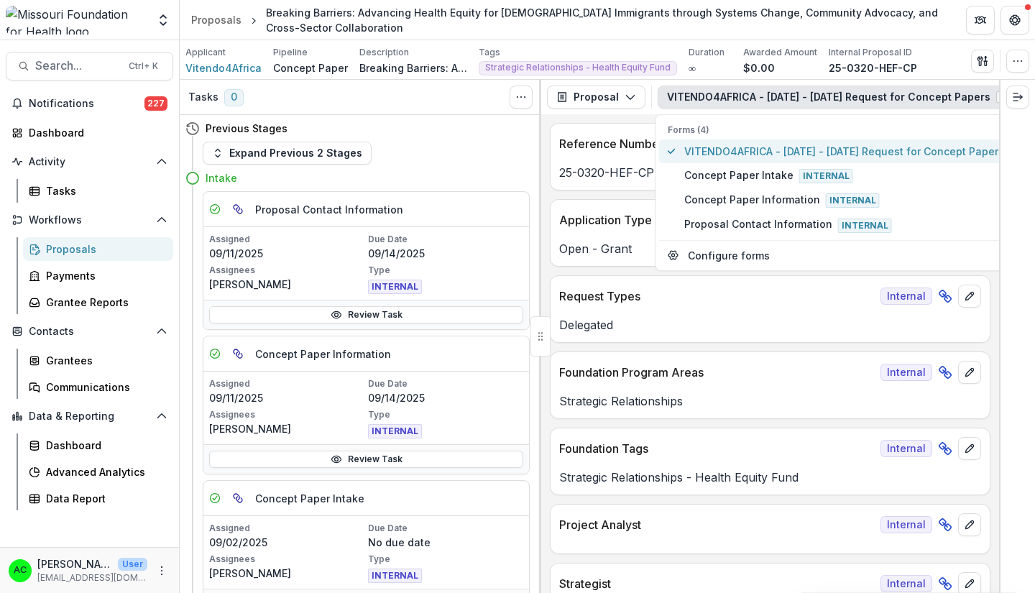
type button "0"
click at [813, 308] on div "Request Types Internal" at bounding box center [769, 292] width 439 height 32
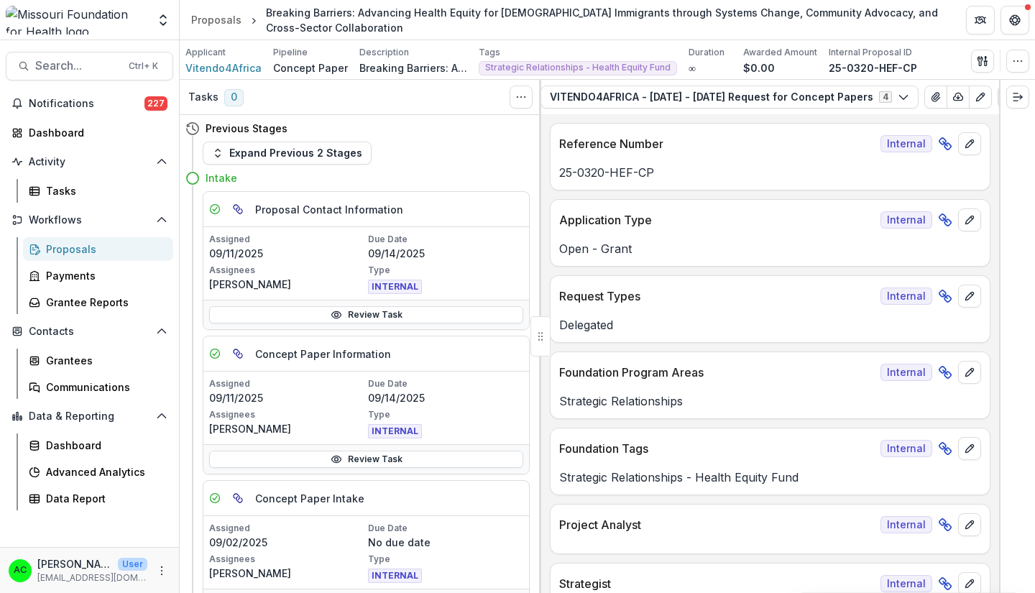
scroll to position [0, 132]
click at [915, 98] on icon "View Attached Files" at bounding box center [920, 96] width 11 height 11
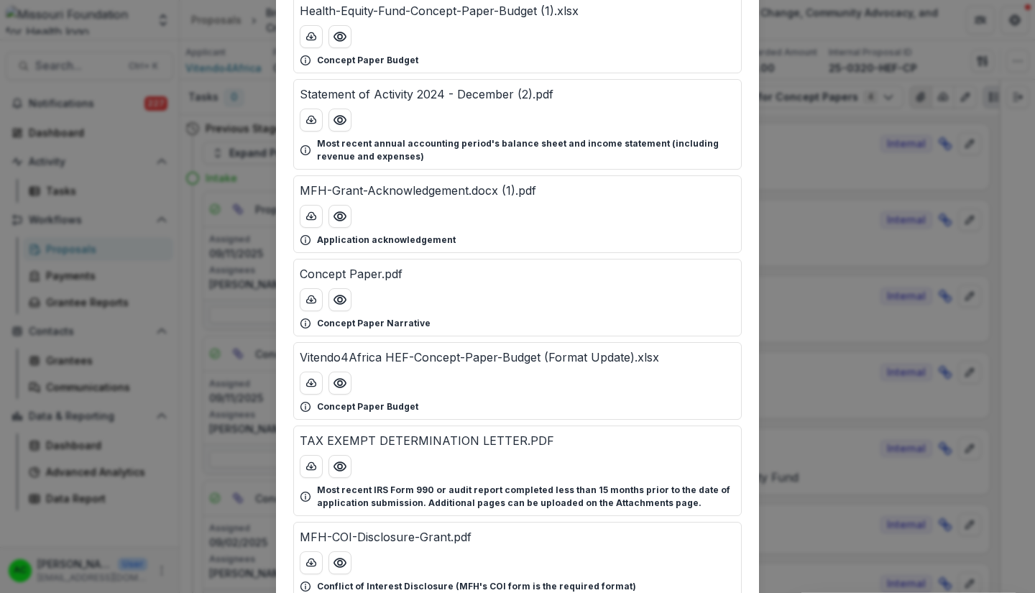
scroll to position [123, 0]
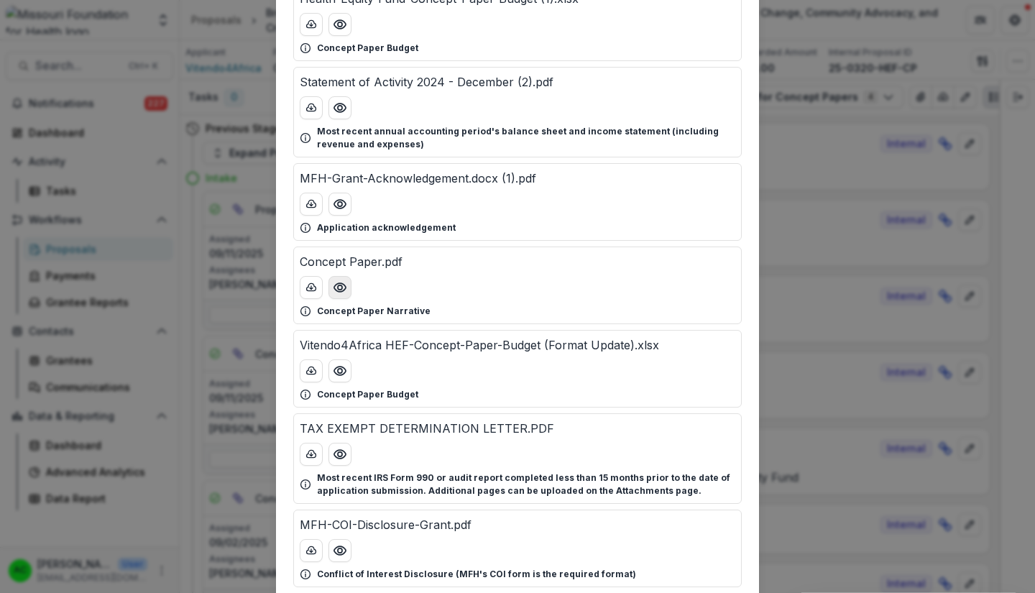
click at [341, 291] on icon "Preview Concept Paper.pdf" at bounding box center [340, 287] width 14 height 14
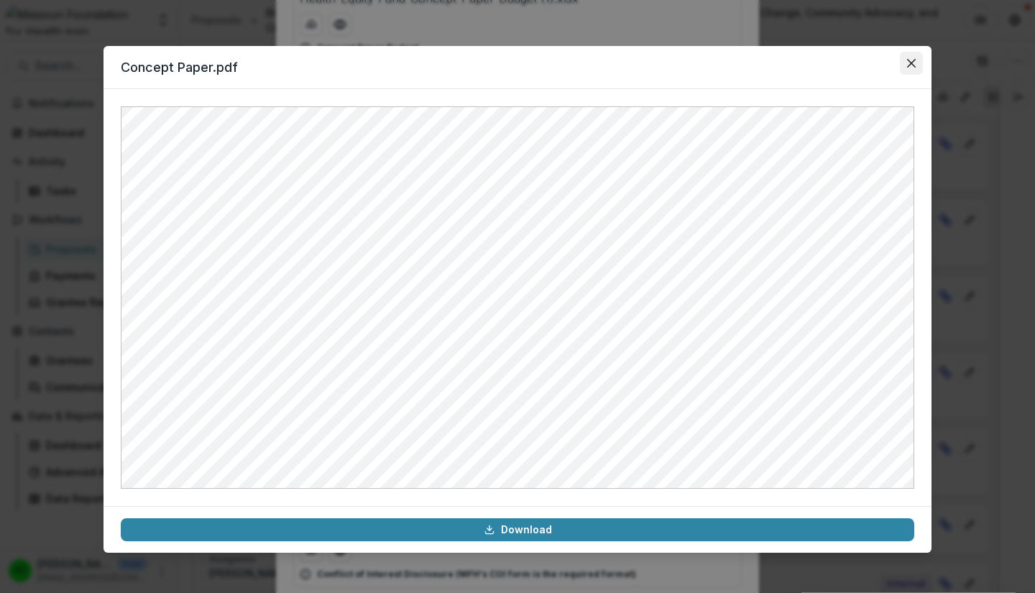
click at [911, 63] on icon "Close" at bounding box center [911, 63] width 9 height 9
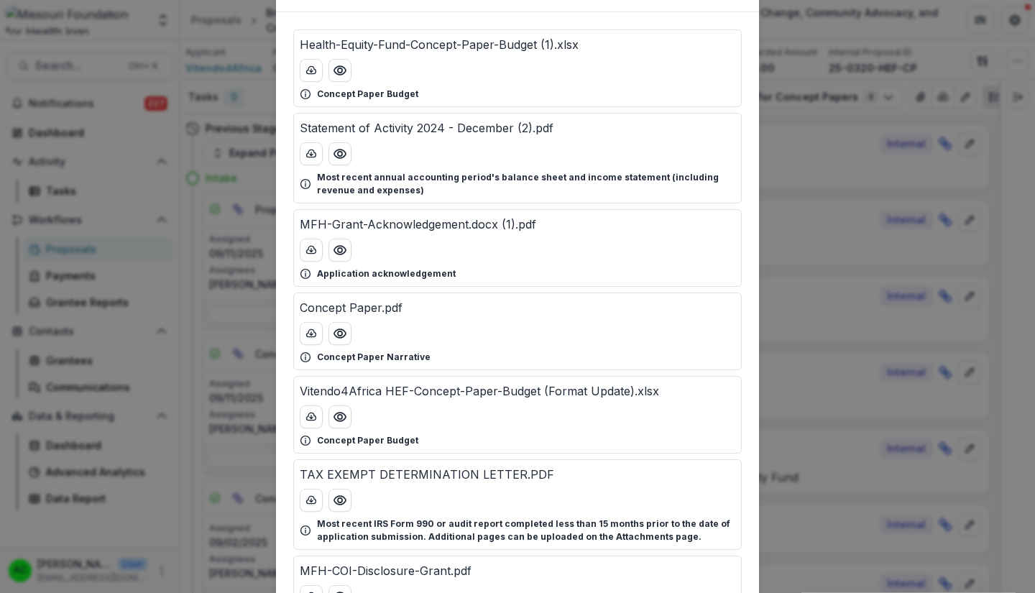
scroll to position [83, 0]
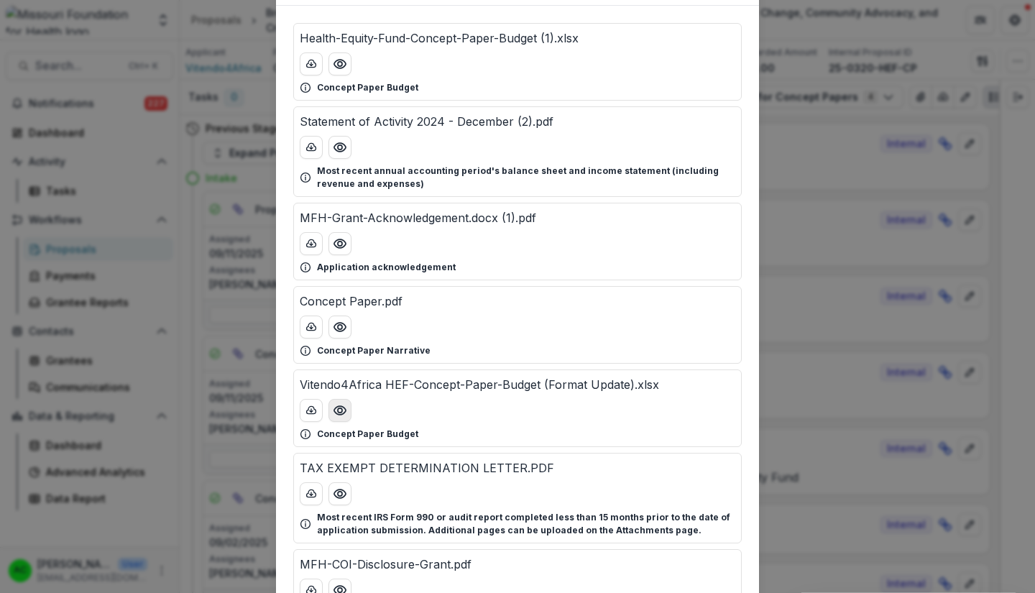
click at [340, 413] on icon "Preview Vitendo4Africa HEF-Concept-Paper-Budget (Format Update).xlsx" at bounding box center [340, 410] width 14 height 14
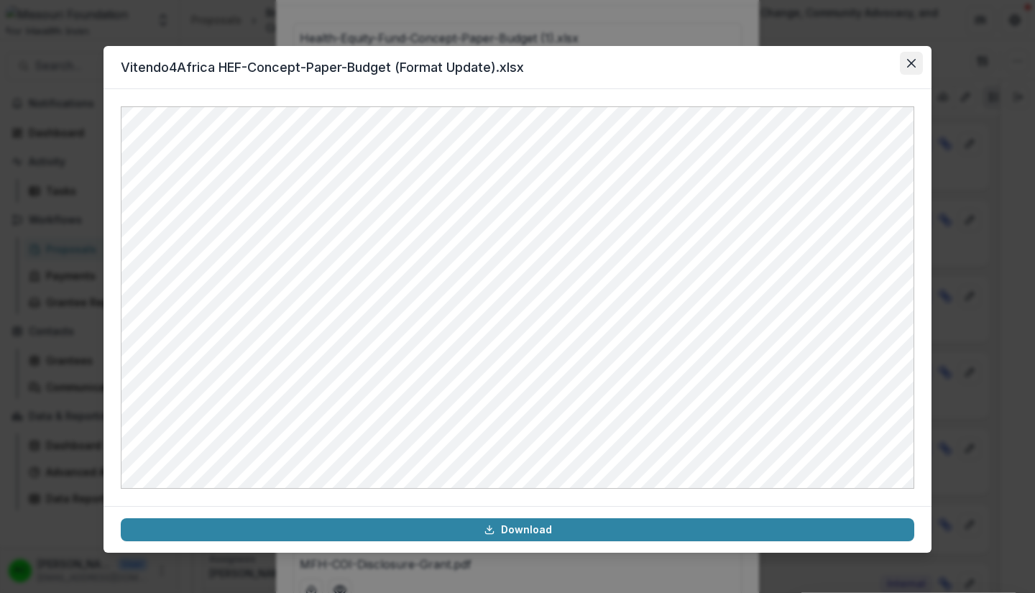
click at [911, 63] on icon "Close" at bounding box center [911, 63] width 9 height 9
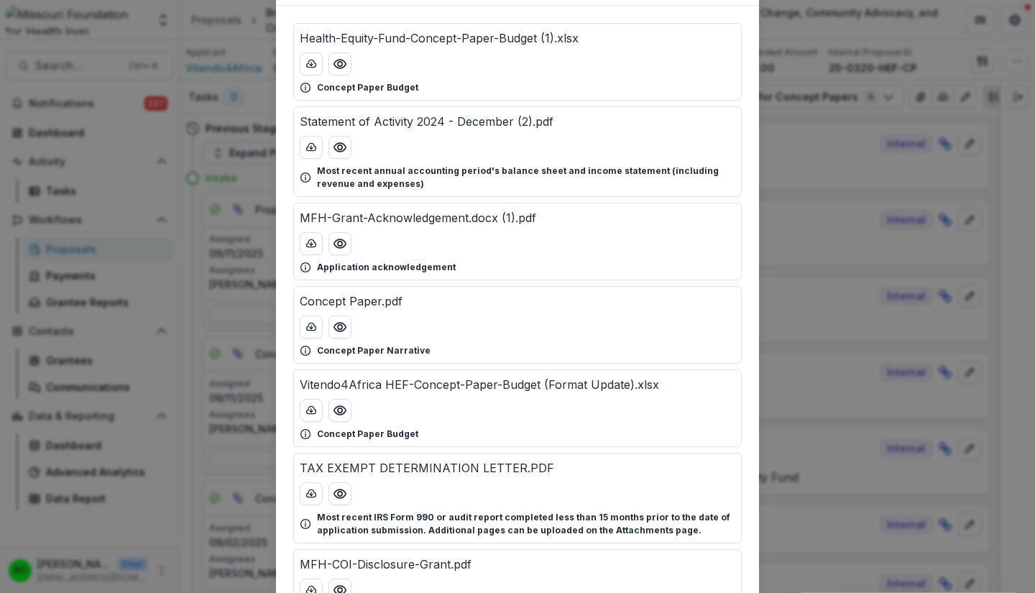
scroll to position [227, 0]
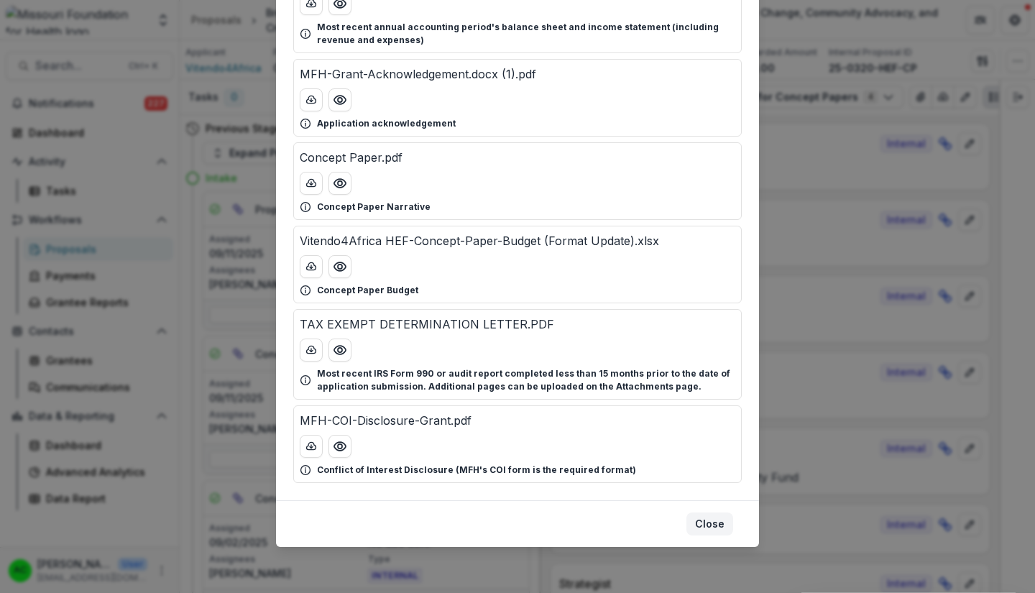
click at [713, 522] on button "Close" at bounding box center [709, 523] width 47 height 23
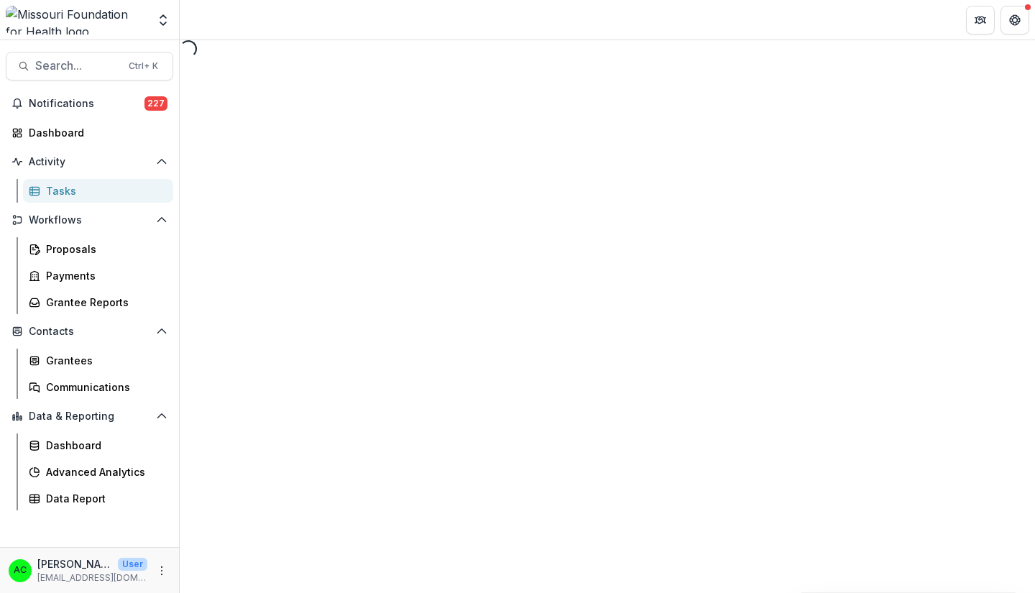
select select "********"
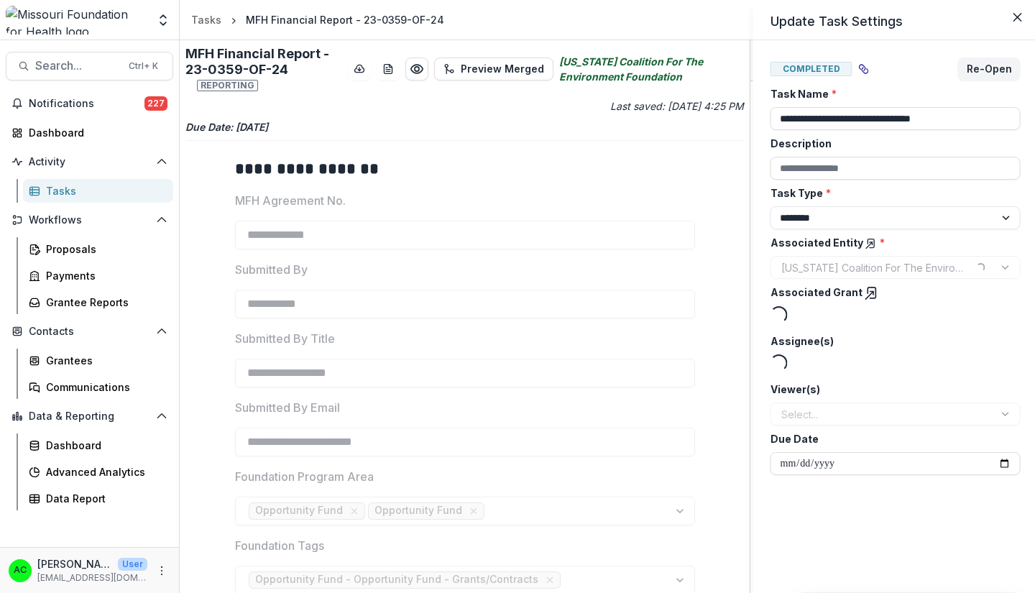
type input "********"
